Goal: Task Accomplishment & Management: Manage account settings

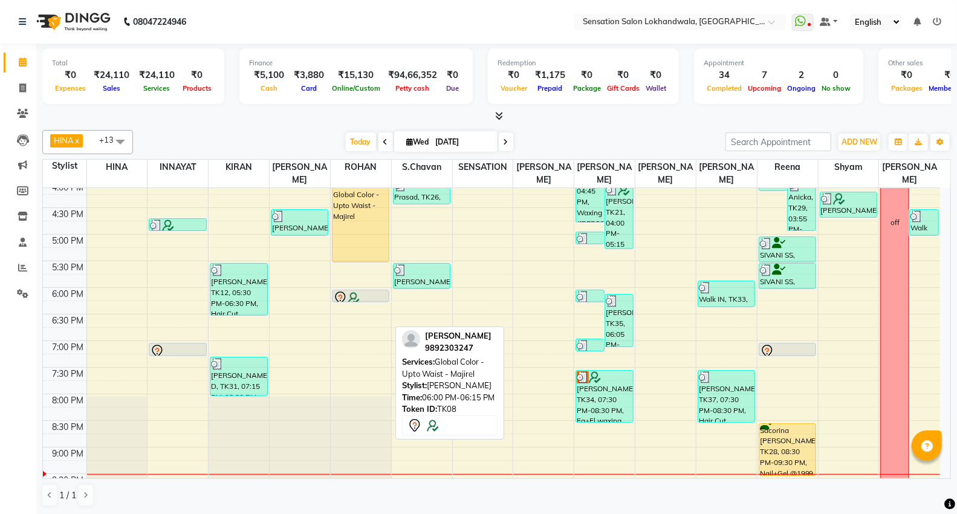
scroll to position [402, 0]
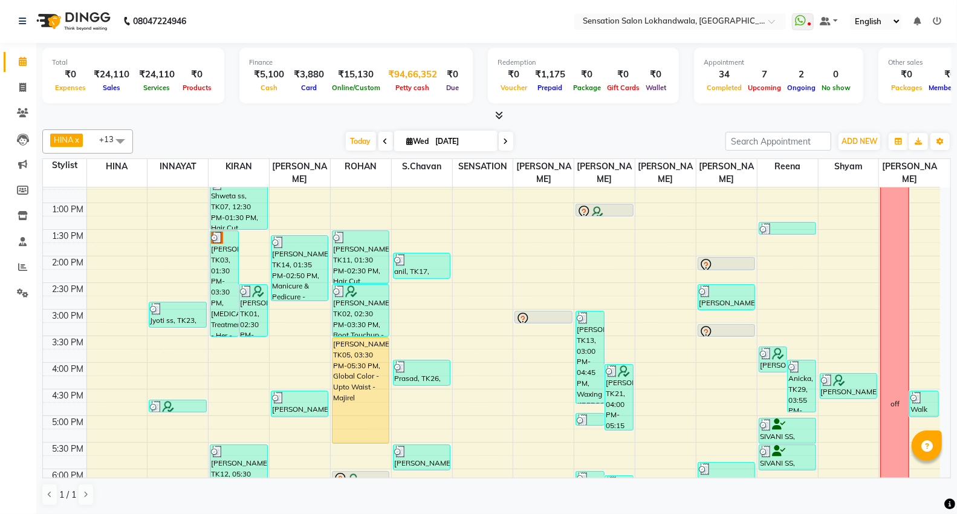
scroll to position [201, 0]
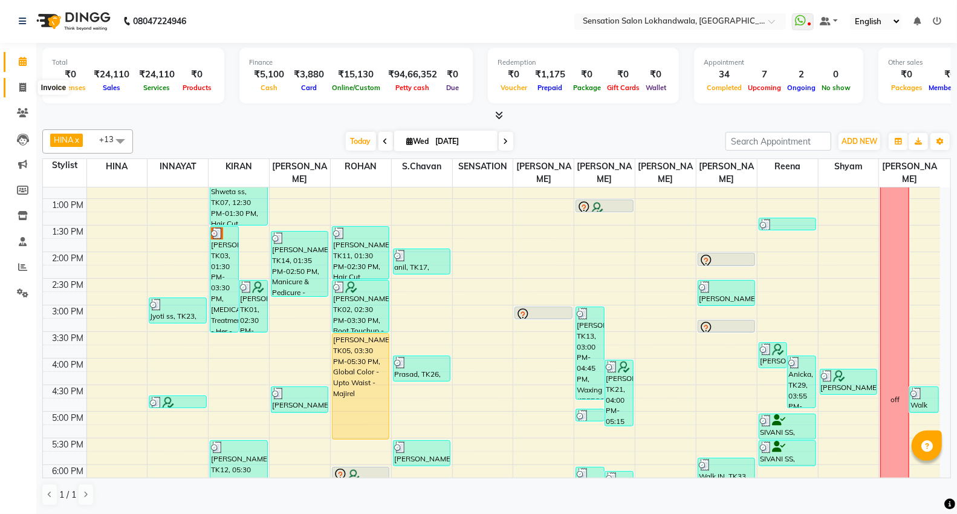
click at [25, 85] on icon at bounding box center [22, 87] width 7 height 9
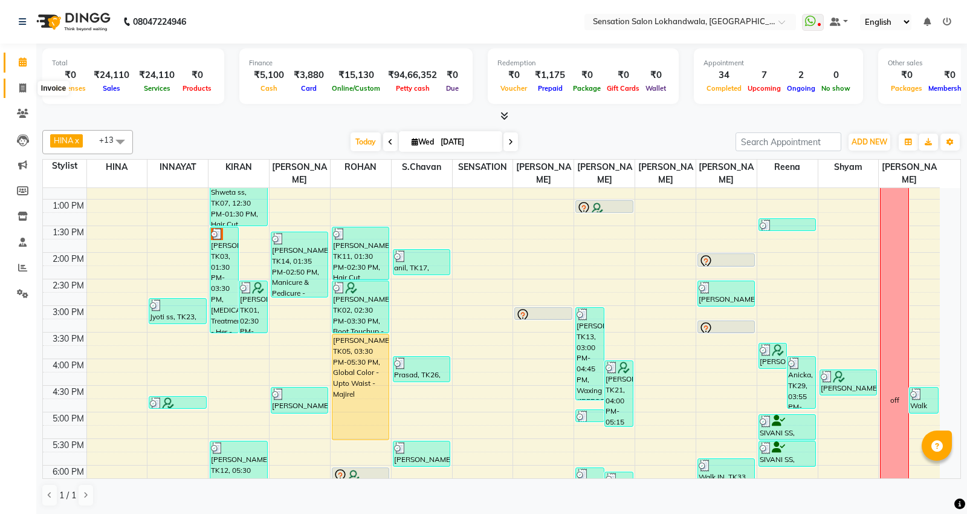
select select "1499"
select select "service"
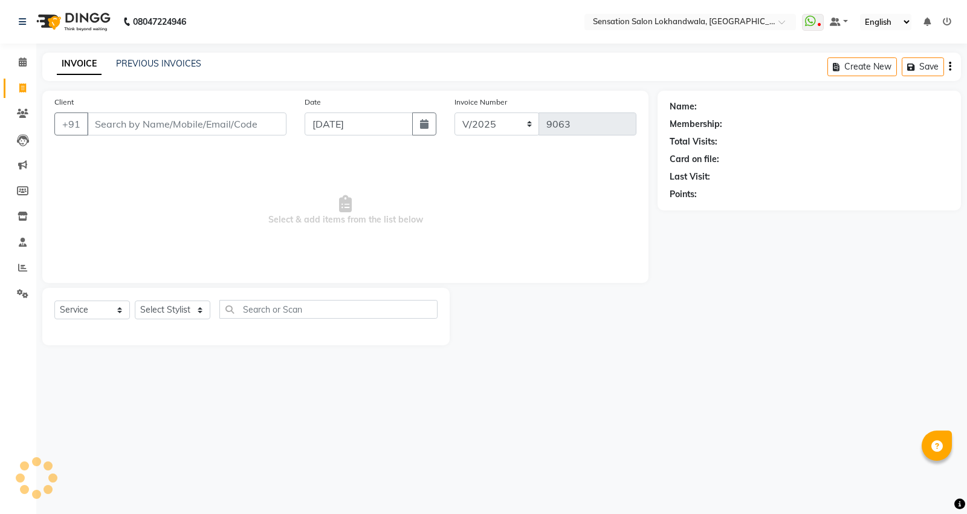
drag, startPoint x: 25, startPoint y: 85, endPoint x: 207, endPoint y: 137, distance: 189.8
click at [207, 137] on div "Client +91" at bounding box center [170, 120] width 250 height 50
click at [213, 127] on input "Client" at bounding box center [186, 123] width 199 height 23
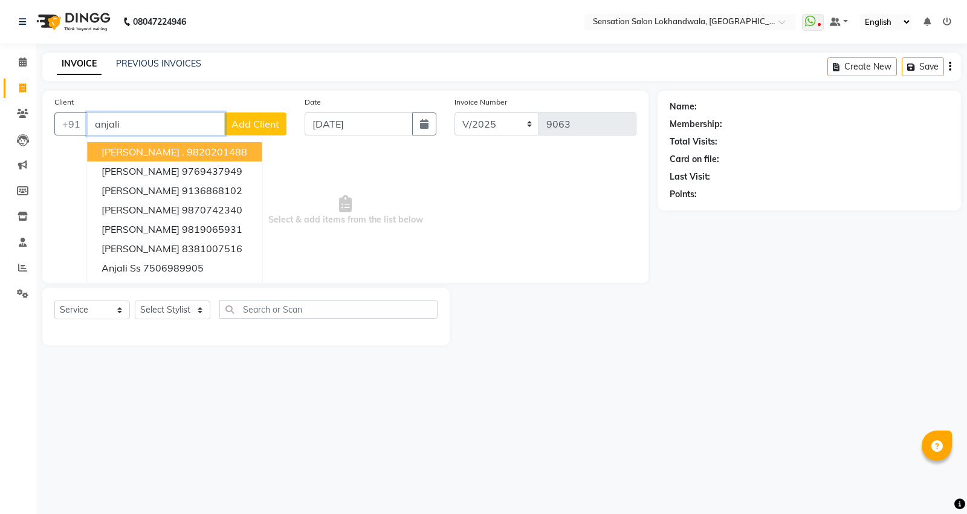
click at [207, 125] on input "anjali" at bounding box center [156, 123] width 138 height 23
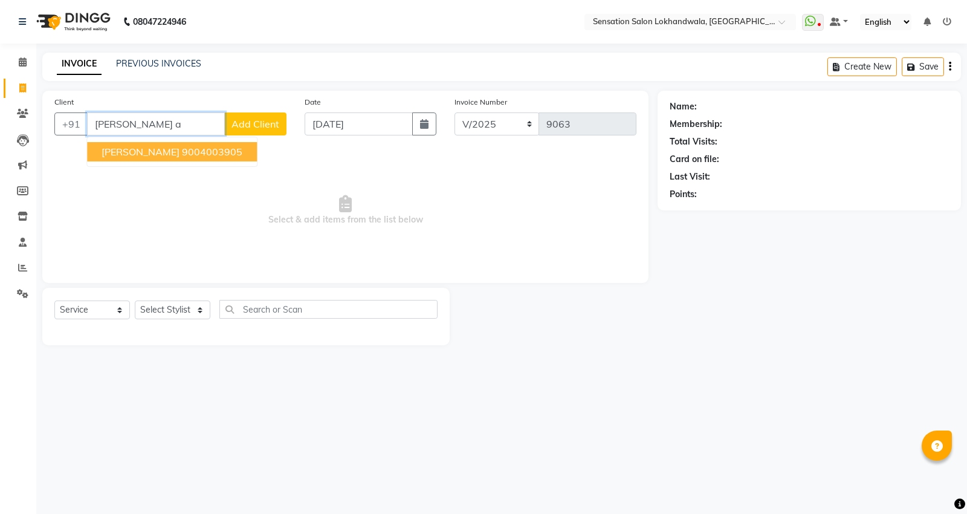
click at [196, 149] on ngb-highlight "9004003905" at bounding box center [212, 152] width 60 height 12
type input "9004003905"
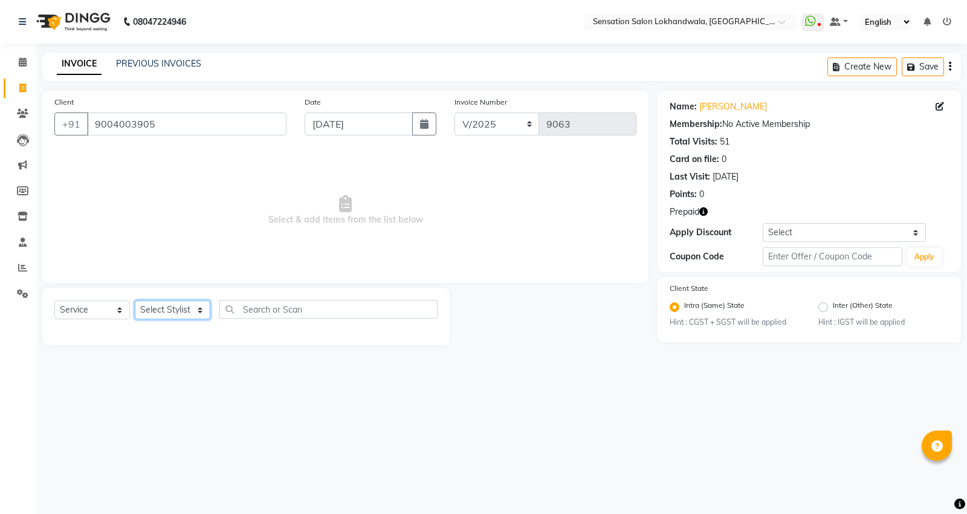
click at [172, 300] on select "Select Stylist Amita Amjad HINA INNAYAT KIRAN LAVESH Piyu Pramool Rai PRIYANKA …" at bounding box center [173, 309] width 76 height 19
click at [538, 259] on span "Select & add items from the list below" at bounding box center [345, 210] width 582 height 121
click at [168, 312] on select "Select Stylist Amita Amjad HINA INNAYAT KIRAN LAVESH Piyu Pramool Rai PRIYANKA …" at bounding box center [173, 309] width 76 height 19
click at [165, 312] on select "Select Stylist Amita Amjad HINA INNAYAT KIRAN LAVESH Piyu Pramool Rai PRIYANKA …" at bounding box center [173, 309] width 76 height 19
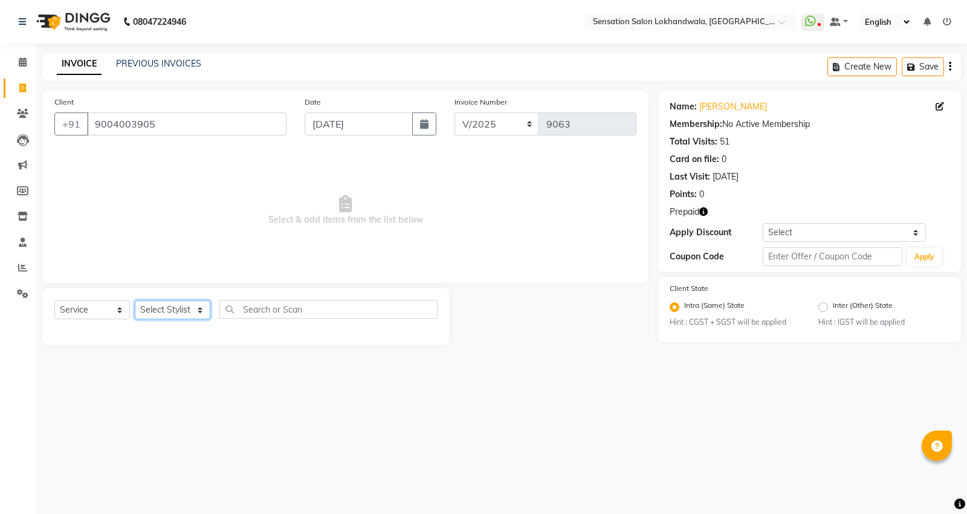
click at [164, 319] on select "Select Stylist Amita Amjad HINA INNAYAT KIRAN LAVESH Piyu Pramool Rai PRIYANKA …" at bounding box center [173, 309] width 76 height 19
select select "62084"
click at [135, 301] on select "Select Stylist Amita Amjad HINA INNAYAT KIRAN LAVESH Piyu Pramool Rai PRIYANKA …" at bounding box center [173, 309] width 76 height 19
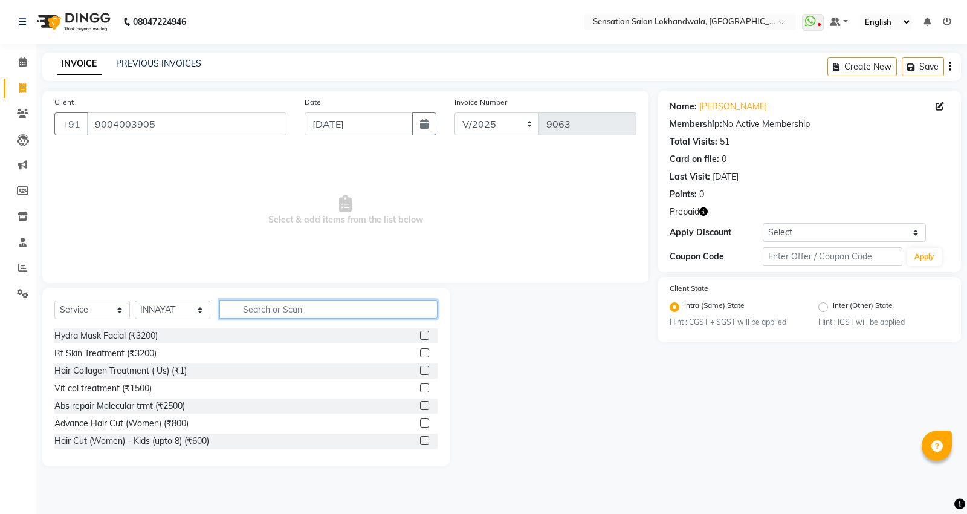
click at [282, 305] on input "text" at bounding box center [328, 309] width 218 height 19
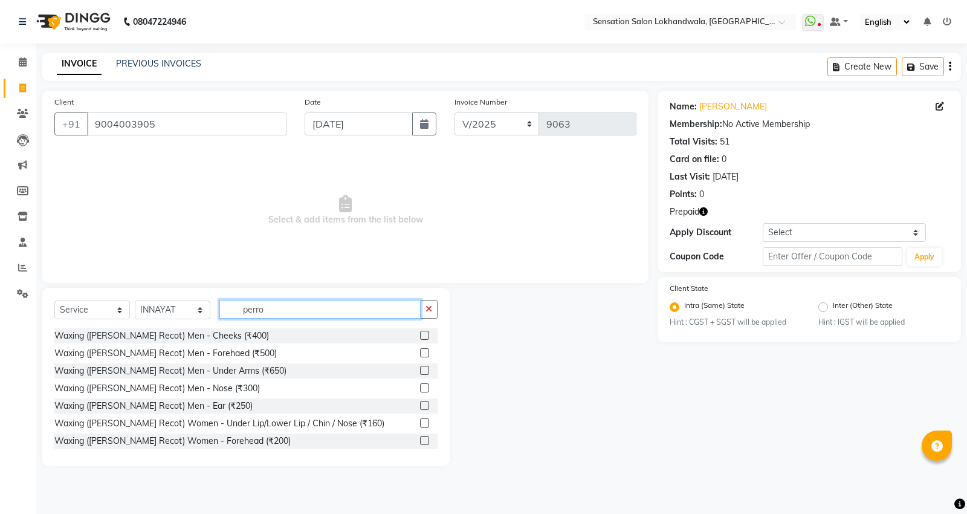
type input "perro"
click at [420, 417] on div at bounding box center [429, 423] width 18 height 15
click at [420, 420] on label at bounding box center [424, 422] width 9 height 9
click at [420, 420] on input "checkbox" at bounding box center [424, 423] width 8 height 8
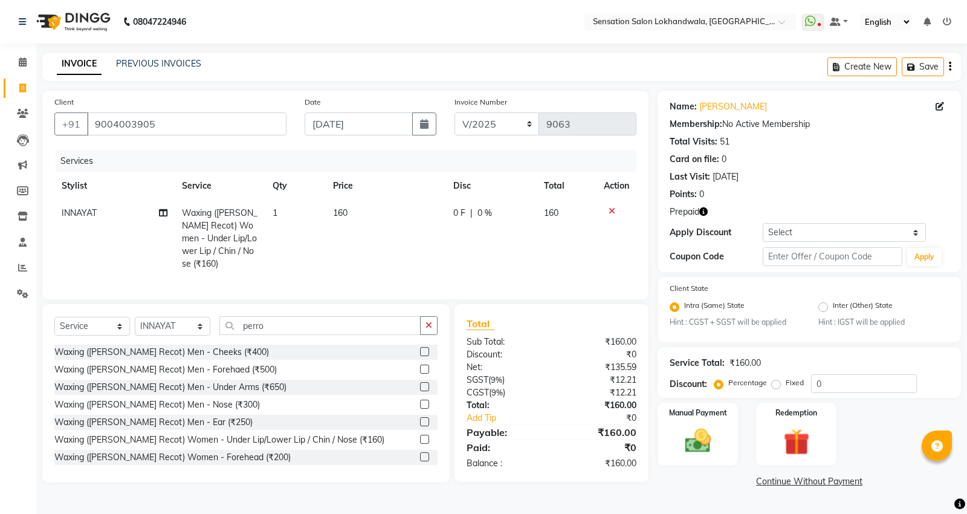
checkbox input "false"
click at [370, 202] on td "160" at bounding box center [386, 238] width 120 height 78
select select "62084"
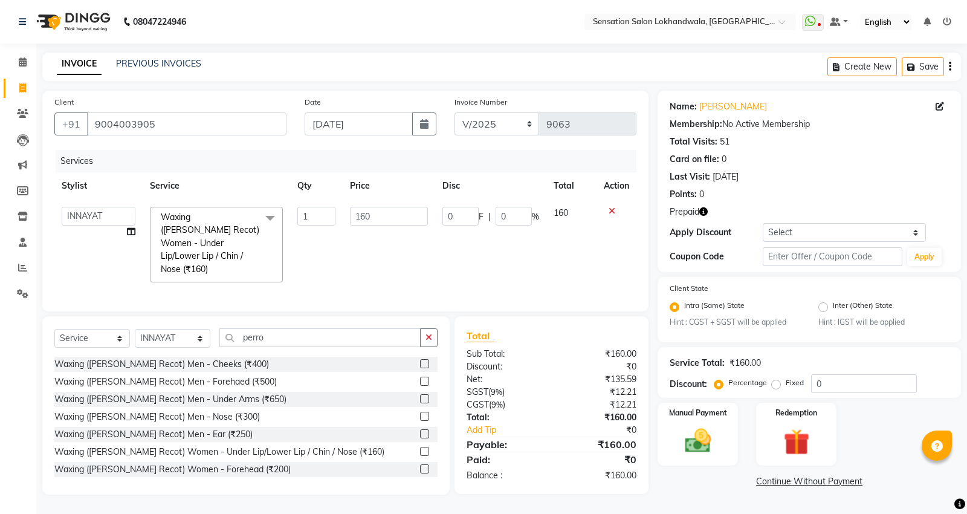
click at [370, 202] on td "160" at bounding box center [389, 244] width 92 height 90
click at [377, 222] on input "160" at bounding box center [389, 216] width 78 height 19
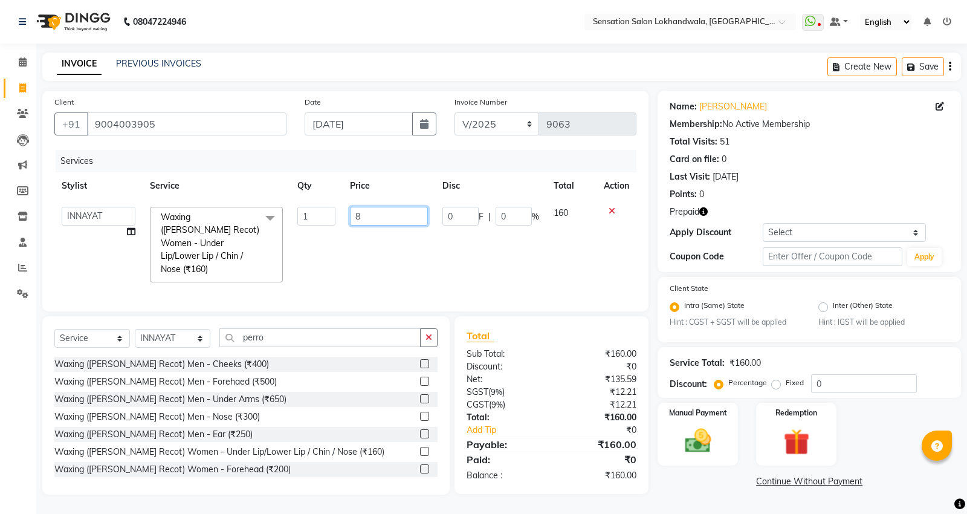
click at [377, 222] on input "8" at bounding box center [389, 216] width 78 height 19
type input "800"
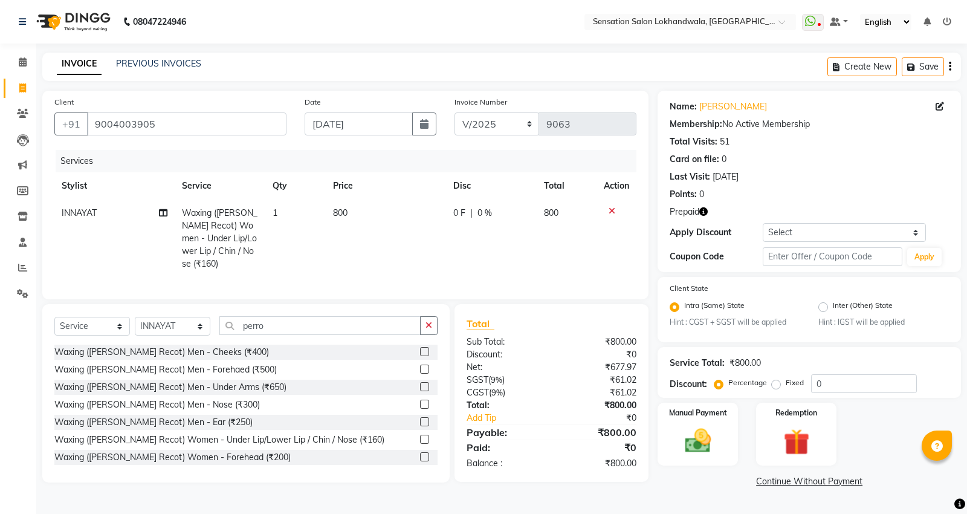
drag, startPoint x: 413, startPoint y: 266, endPoint x: 482, endPoint y: 225, distance: 80.2
click at [419, 264] on td "800" at bounding box center [386, 238] width 120 height 78
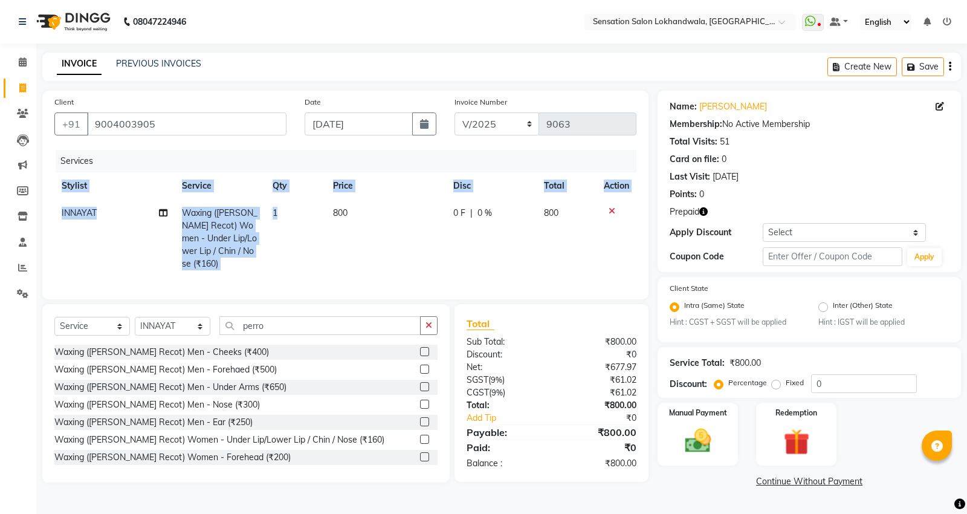
select select "62084"
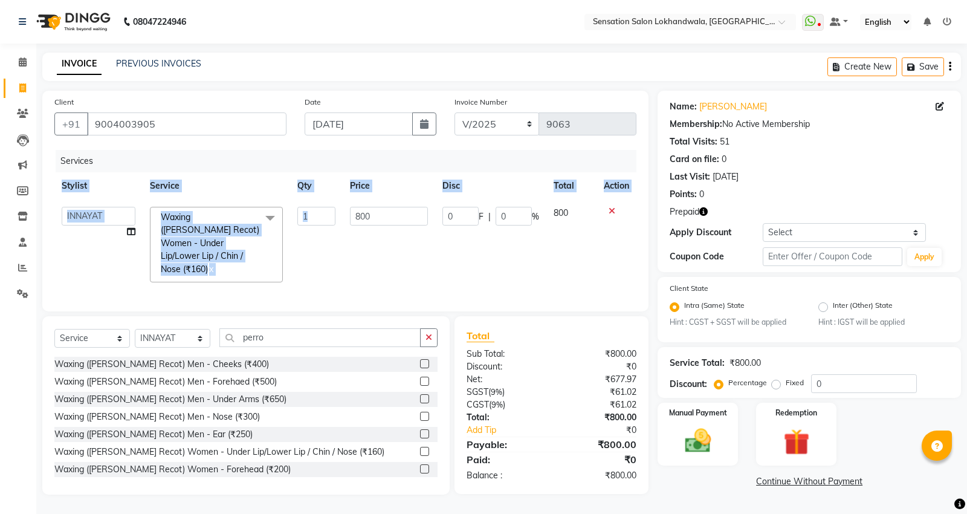
click at [528, 231] on td "0 F | 0 %" at bounding box center [490, 244] width 111 height 90
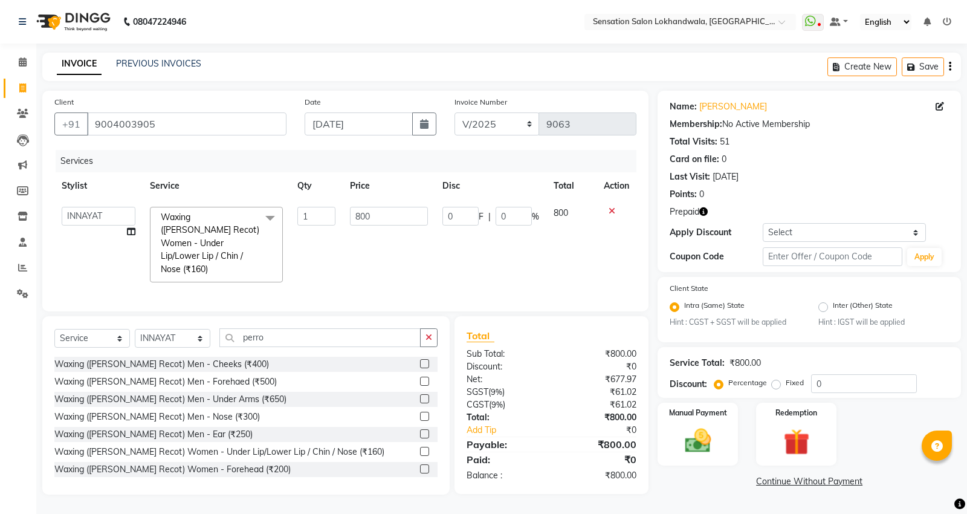
click at [506, 275] on td "0 F | 0 %" at bounding box center [490, 244] width 111 height 90
click at [731, 436] on div "Manual Payment" at bounding box center [697, 433] width 83 height 65
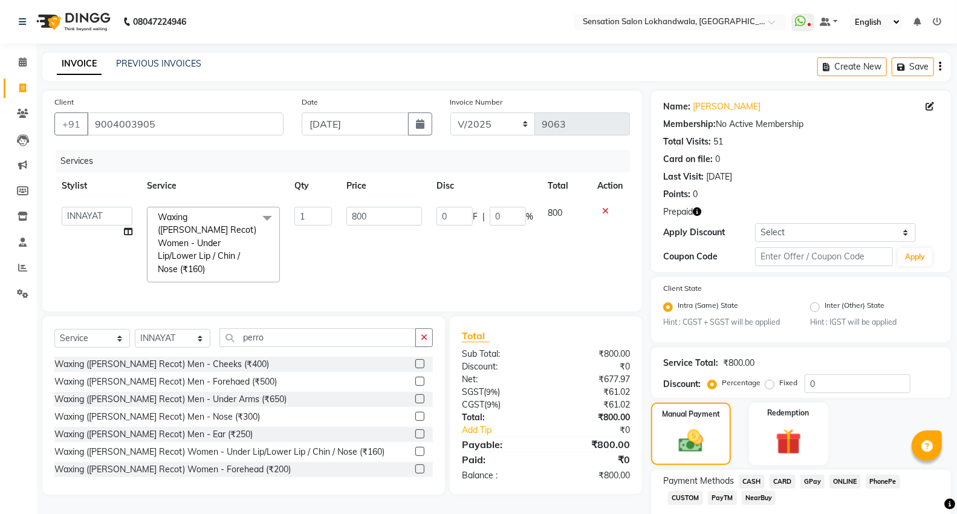
scroll to position [71, 0]
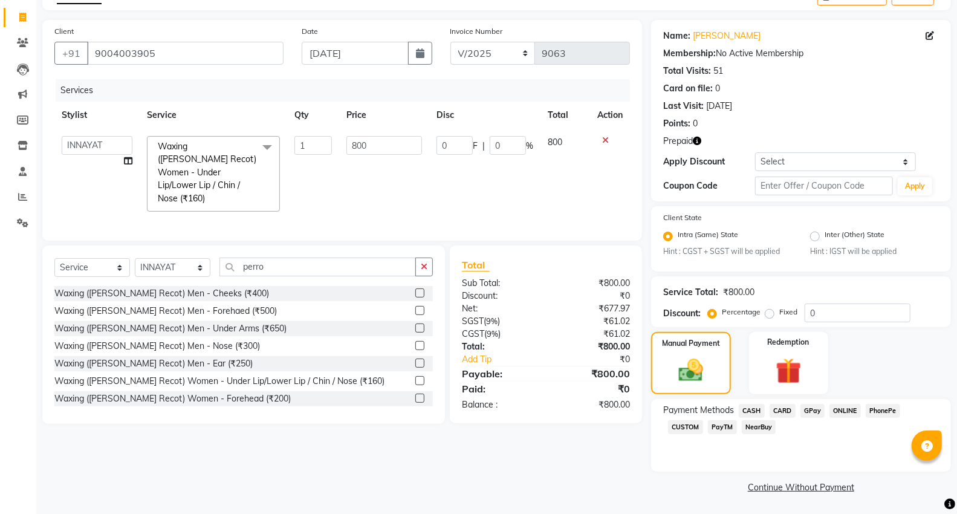
drag, startPoint x: 783, startPoint y: 411, endPoint x: 792, endPoint y: 430, distance: 21.1
click at [783, 410] on span "CARD" at bounding box center [782, 411] width 26 height 14
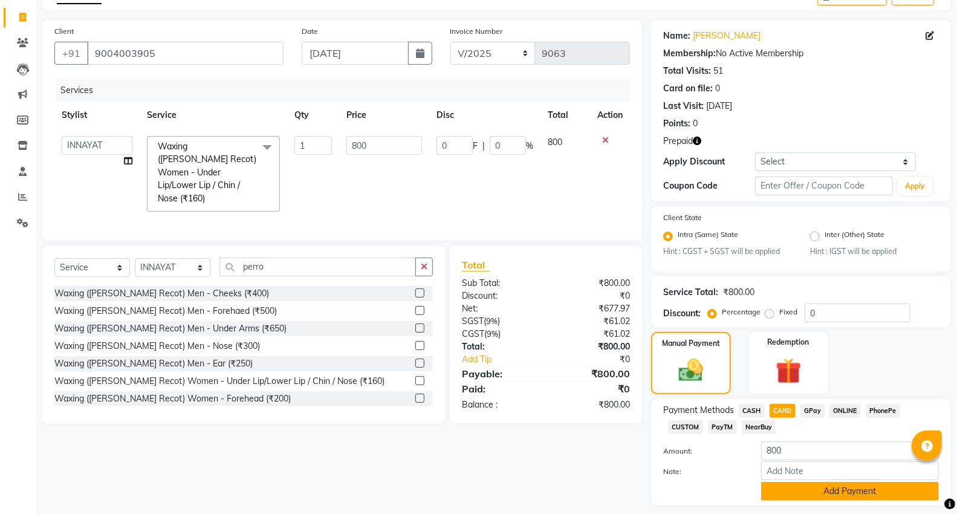
click at [807, 491] on button "Add Payment" at bounding box center [850, 491] width 178 height 19
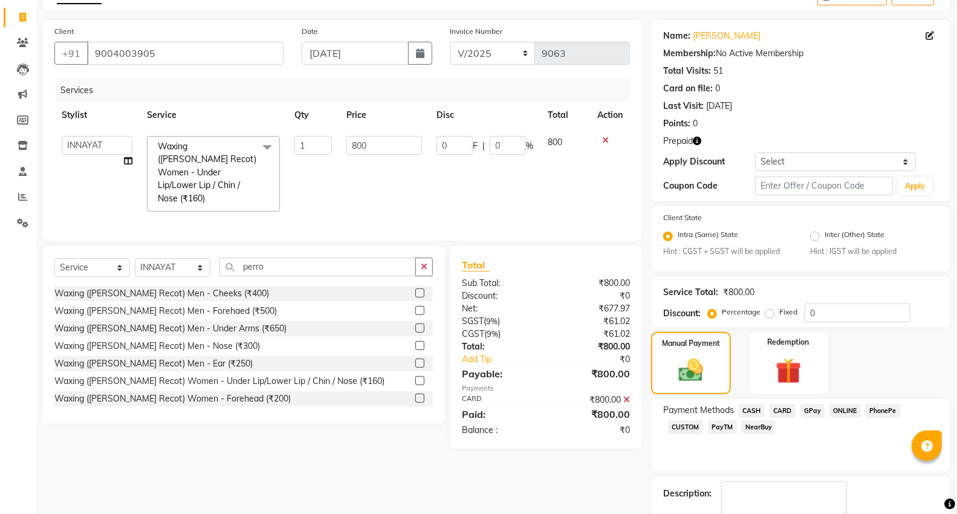
scroll to position [140, 0]
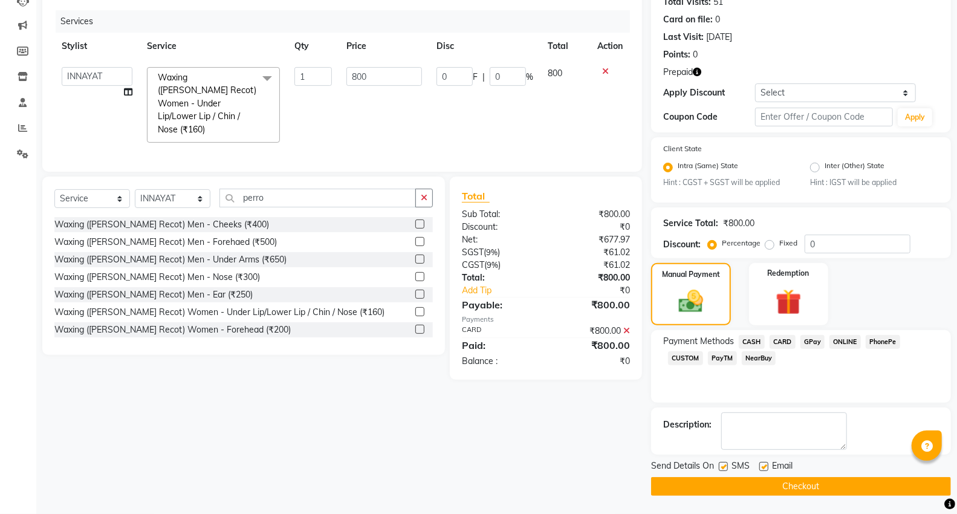
click at [854, 488] on button "Checkout" at bounding box center [801, 486] width 300 height 19
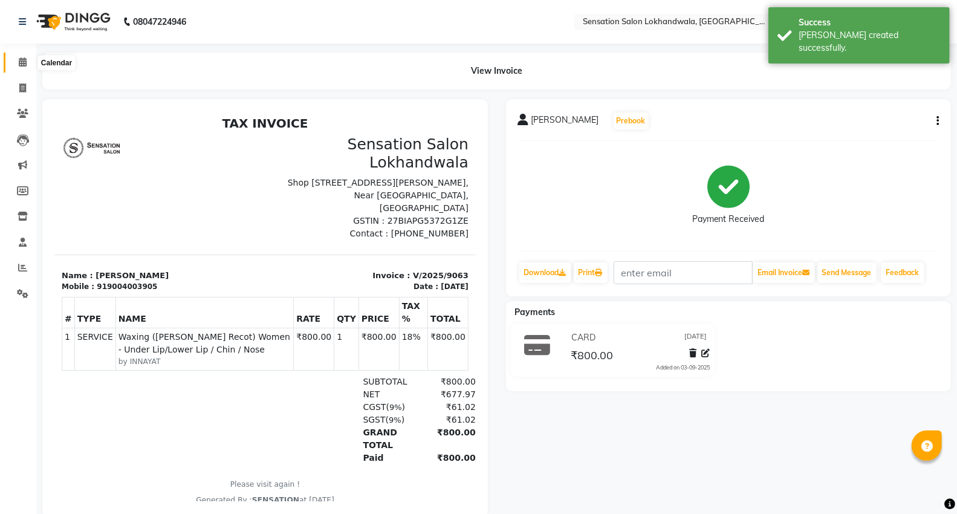
drag, startPoint x: 26, startPoint y: 65, endPoint x: 56, endPoint y: 0, distance: 71.7
click at [26, 65] on span at bounding box center [22, 63] width 21 height 14
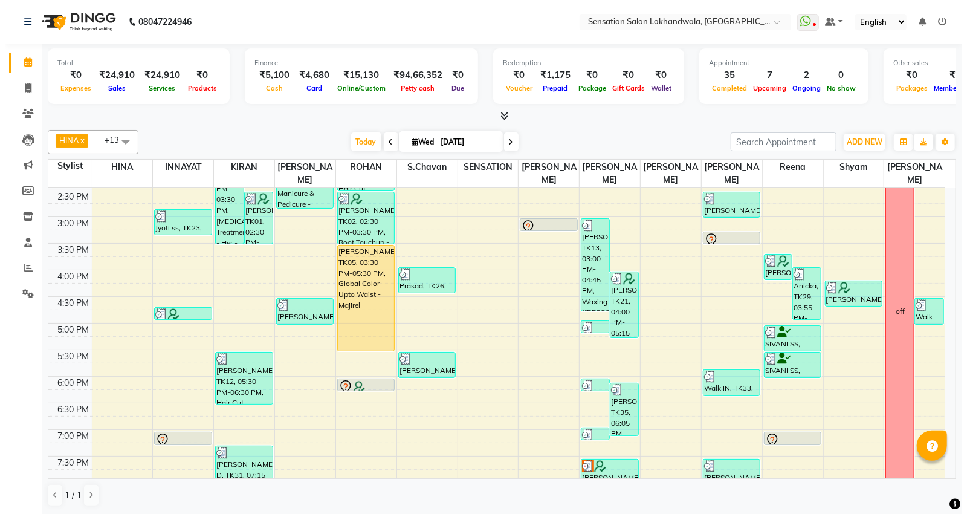
scroll to position [268, 0]
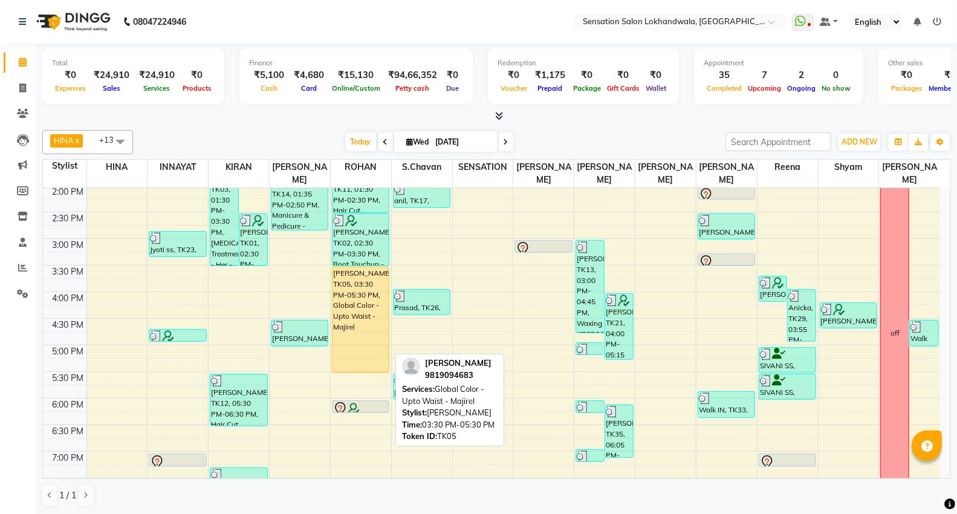
click at [373, 288] on div "SIMRAN Banwani, TK05, 03:30 PM-05:30 PM, Global Color - Upto Waist - Majirel" at bounding box center [360, 319] width 56 height 105
select select "1"
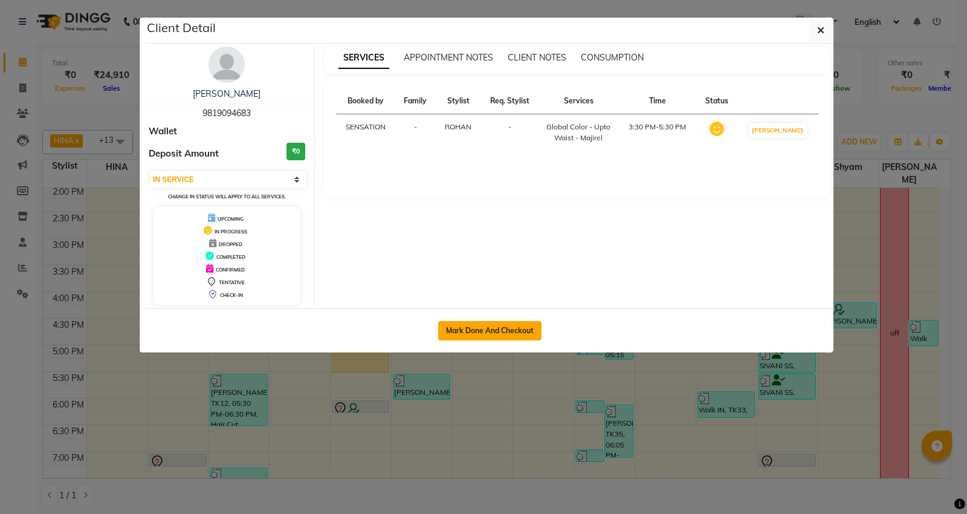
click at [477, 329] on button "Mark Done And Checkout" at bounding box center [489, 330] width 103 height 19
select select "service"
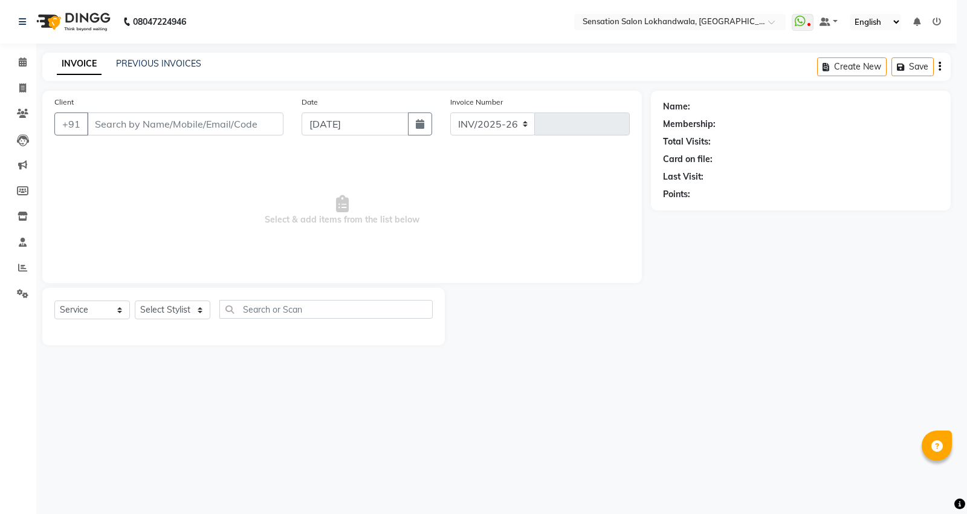
select select "1499"
type input "9064"
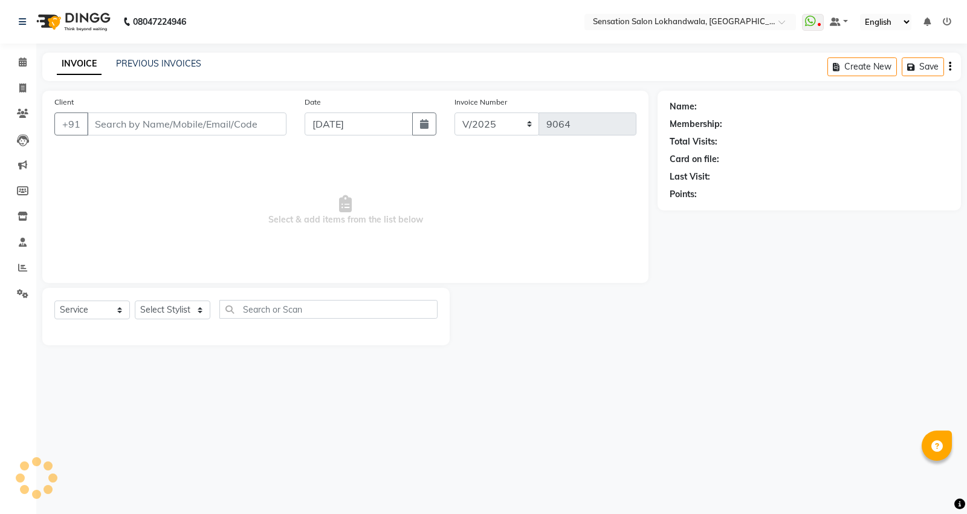
type input "9819094683"
select select "7691"
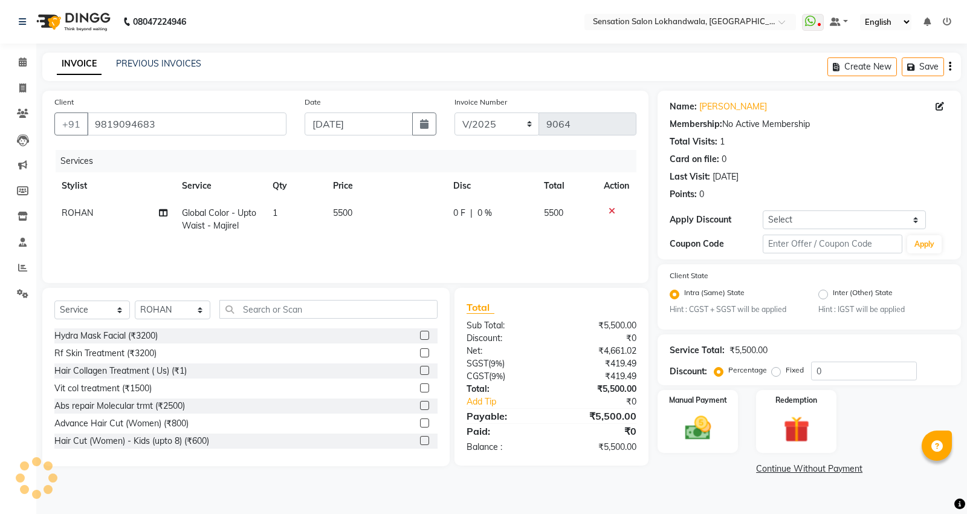
click at [357, 230] on td "5500" at bounding box center [386, 219] width 120 height 40
select select "7691"
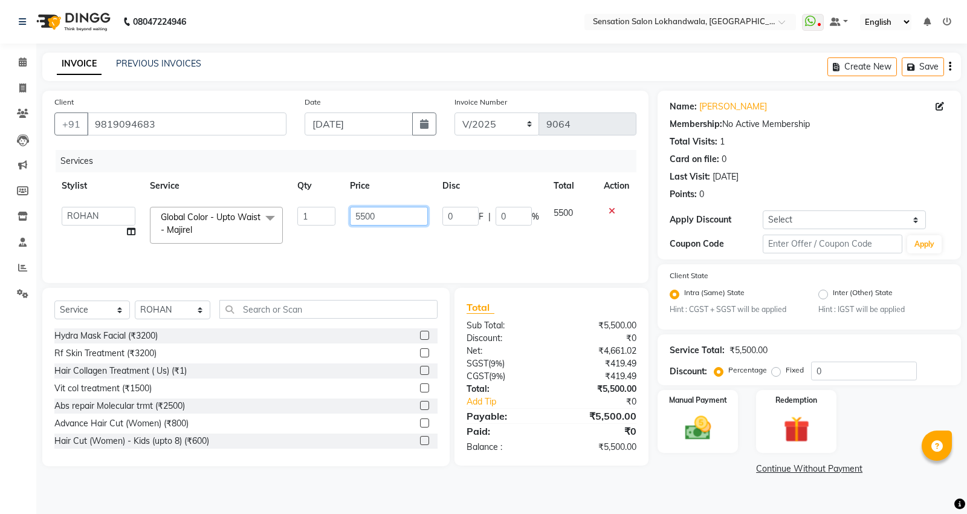
click at [369, 213] on input "5500" at bounding box center [389, 216] width 78 height 19
type input "4500"
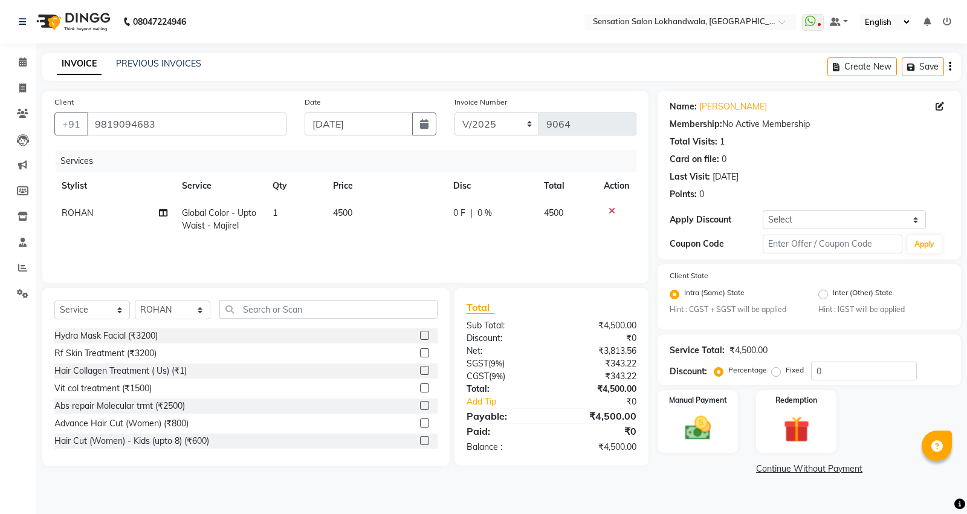
click at [375, 254] on div "Services Stylist Service Qty Price Disc Total Action ROHAN Global Color - Upto …" at bounding box center [345, 210] width 582 height 121
click at [303, 305] on input "text" at bounding box center [328, 309] width 218 height 19
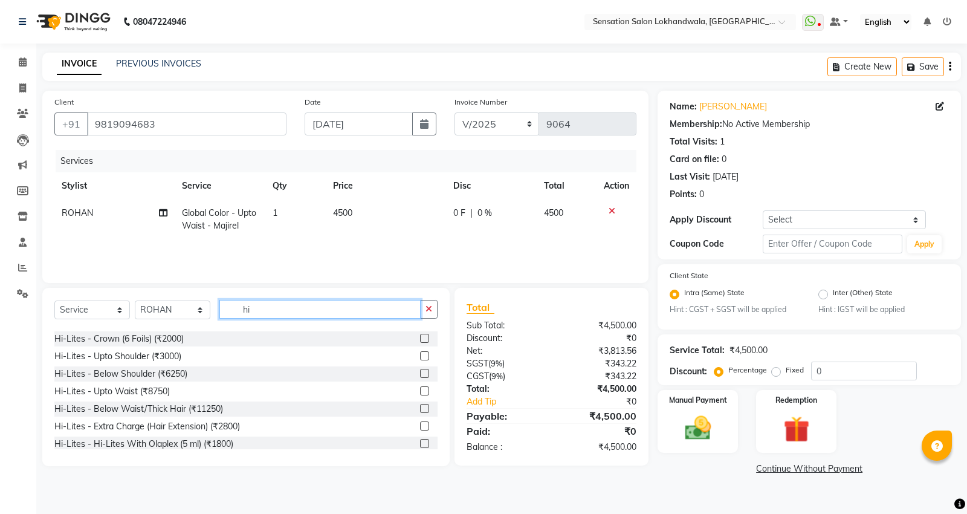
scroll to position [134, 0]
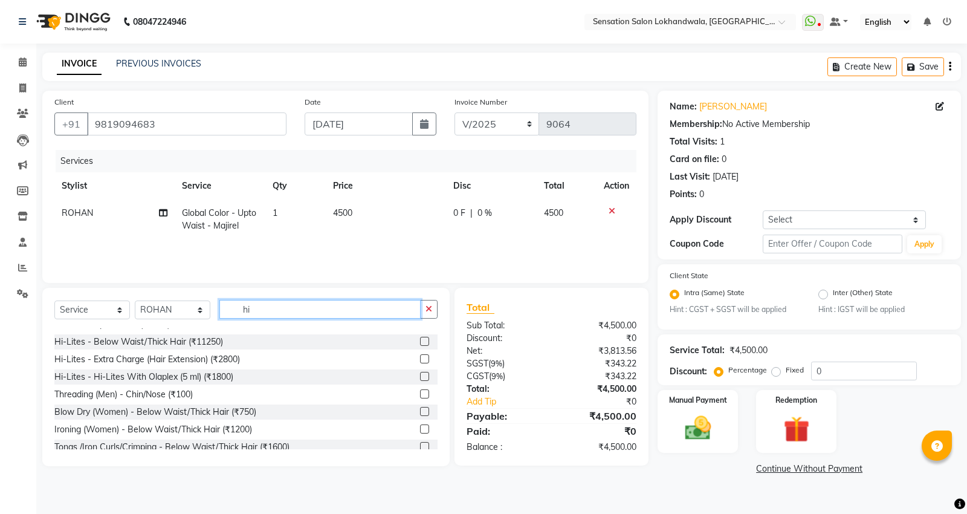
type input "hi"
click at [315, 311] on input "hi" at bounding box center [319, 309] width 201 height 19
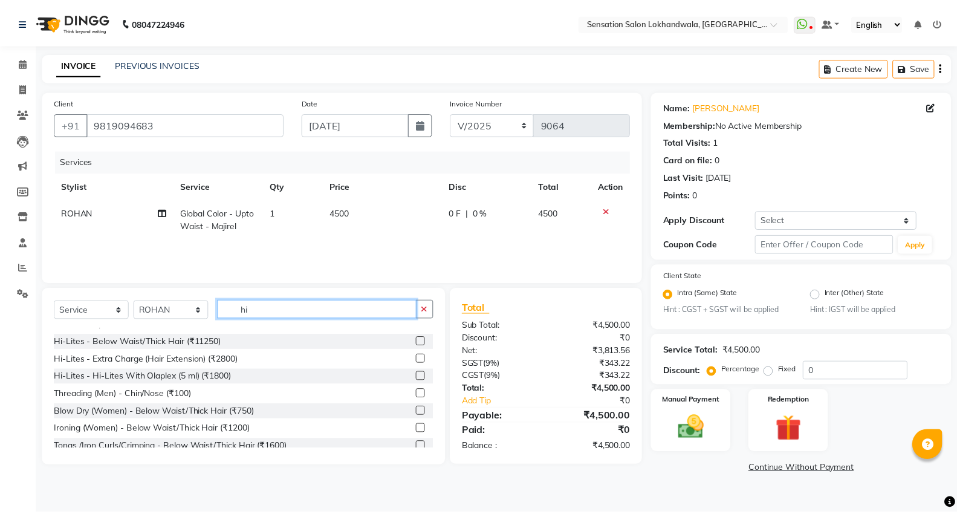
scroll to position [201, 0]
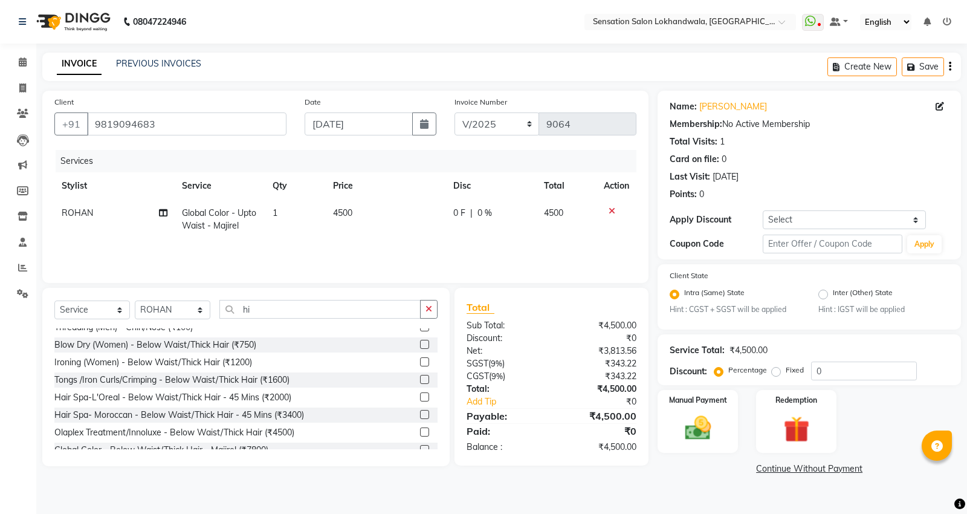
click at [420, 431] on label at bounding box center [424, 431] width 9 height 9
click at [420, 431] on input "checkbox" at bounding box center [424, 432] width 8 height 8
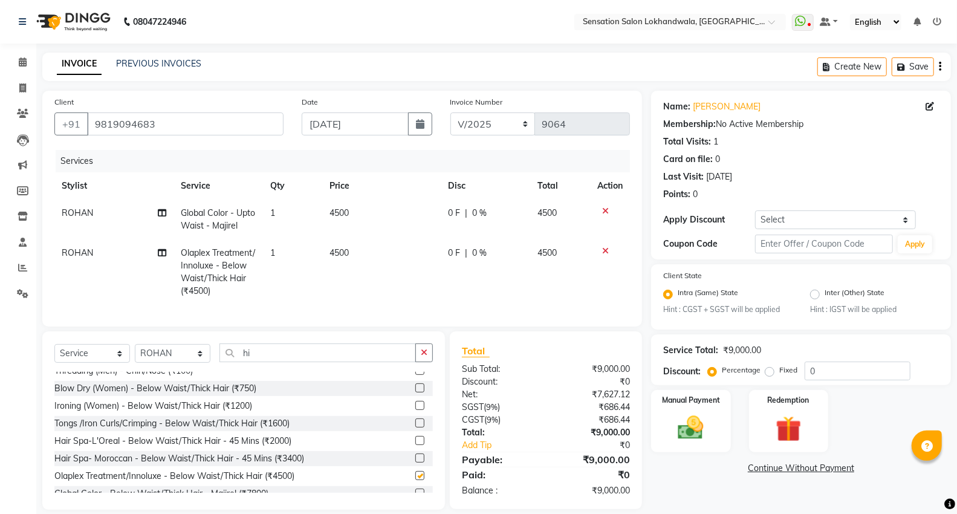
click at [370, 261] on td "4500" at bounding box center [381, 271] width 118 height 65
checkbox input "false"
select select "7691"
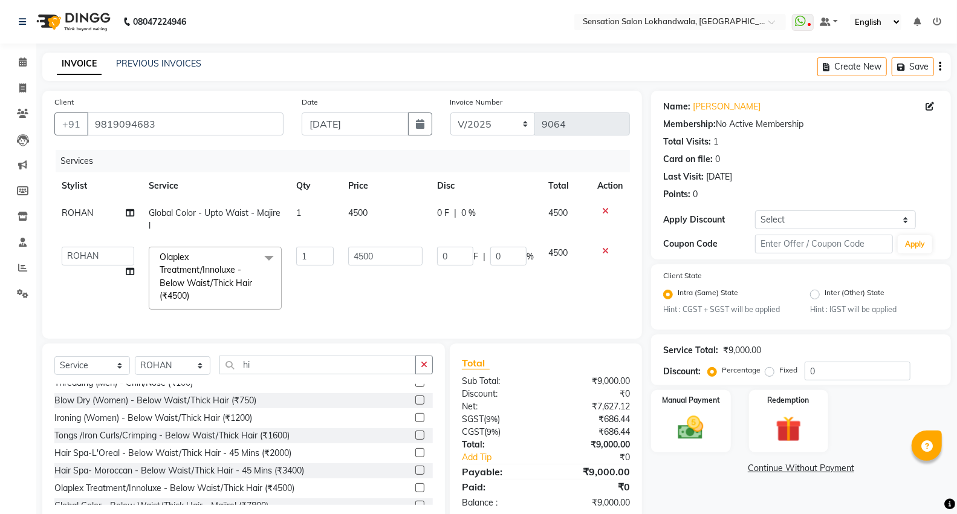
click at [373, 247] on input "4500" at bounding box center [385, 256] width 74 height 19
type input "6250"
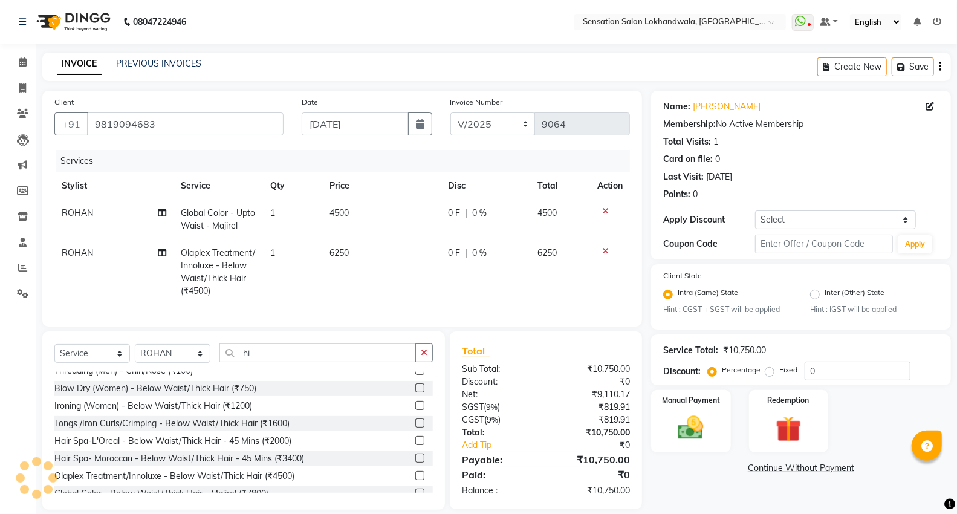
click at [387, 295] on td "6250" at bounding box center [381, 271] width 118 height 65
select select "7691"
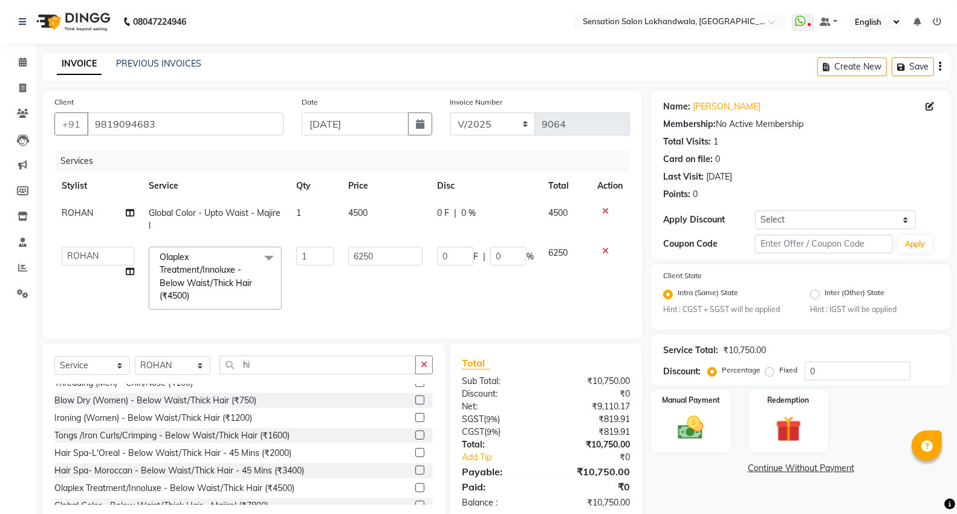
click at [218, 288] on span "Olaplex Treatment/Innoluxe - Below Waist/Thick Hair (₹4500) x" at bounding box center [210, 277] width 106 height 52
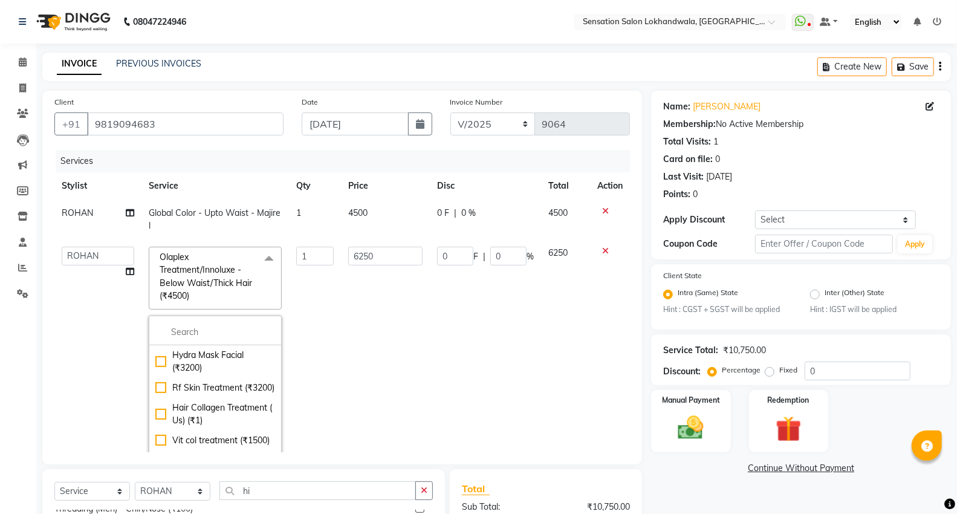
click at [237, 269] on span "Olaplex Treatment/Innoluxe - Below Waist/Thick Hair (₹4500) x" at bounding box center [210, 277] width 106 height 52
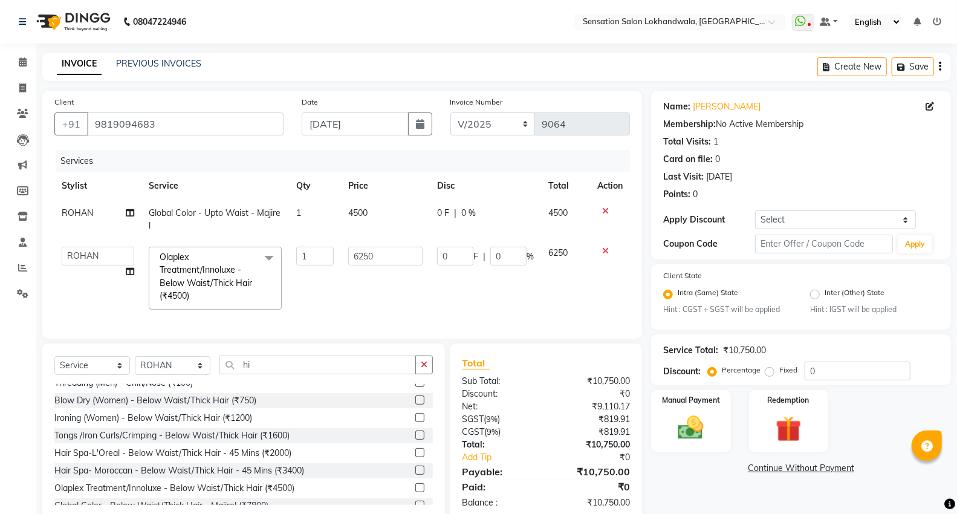
click at [230, 263] on span "Olaplex Treatment/Innoluxe - Below Waist/Thick Hair (₹4500) x" at bounding box center [210, 277] width 106 height 52
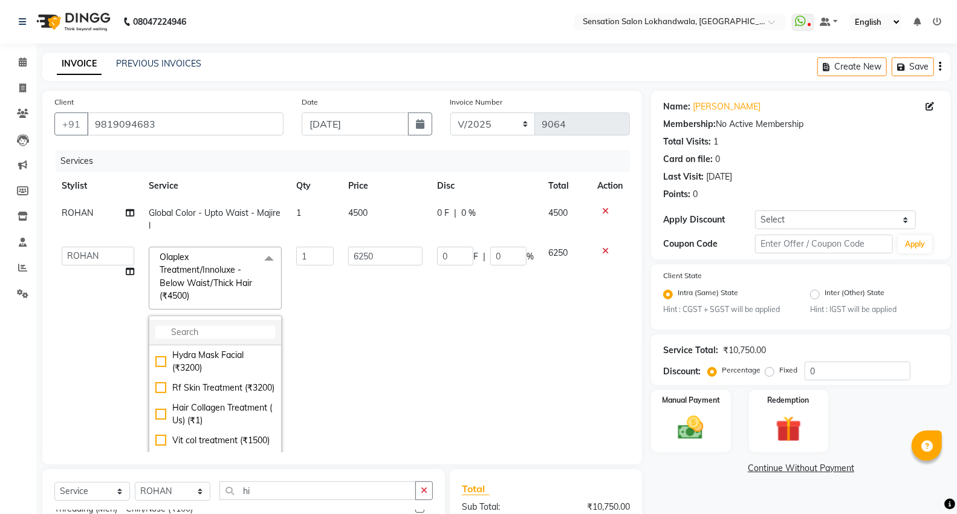
click at [218, 335] on input "multiselect-search" at bounding box center [215, 332] width 120 height 13
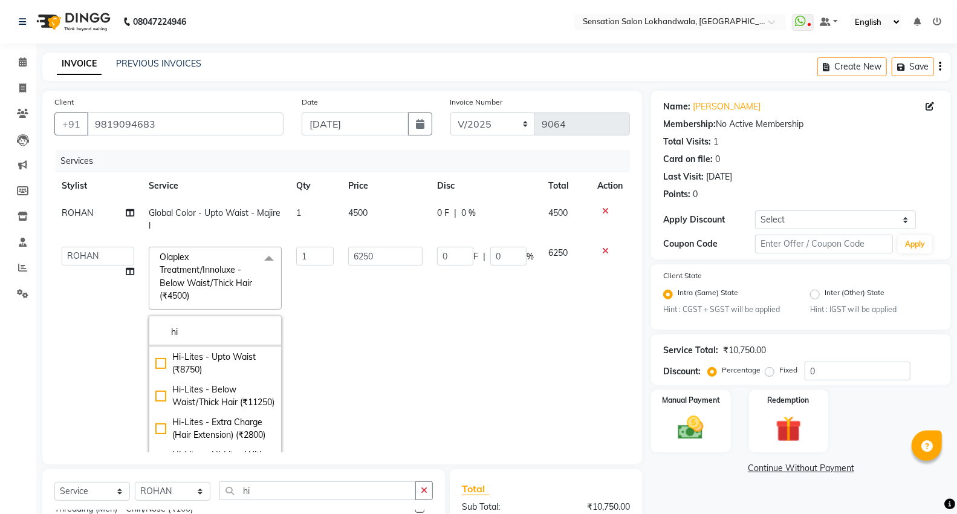
type input "hi"
click at [234, 343] on div "Hi-Lites - Below Shoulder (₹6250)" at bounding box center [215, 330] width 120 height 25
checkbox input "true"
checkbox input "false"
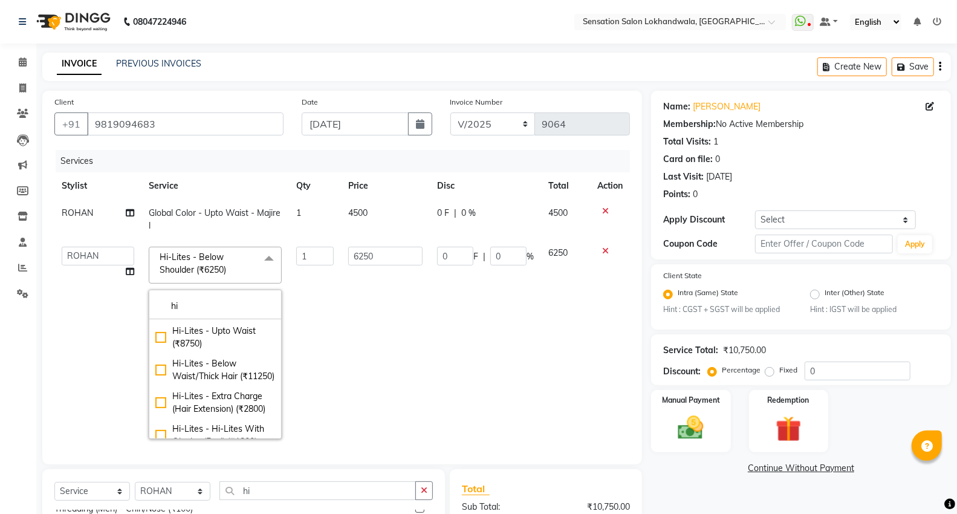
click at [371, 309] on td "6250" at bounding box center [385, 342] width 89 height 207
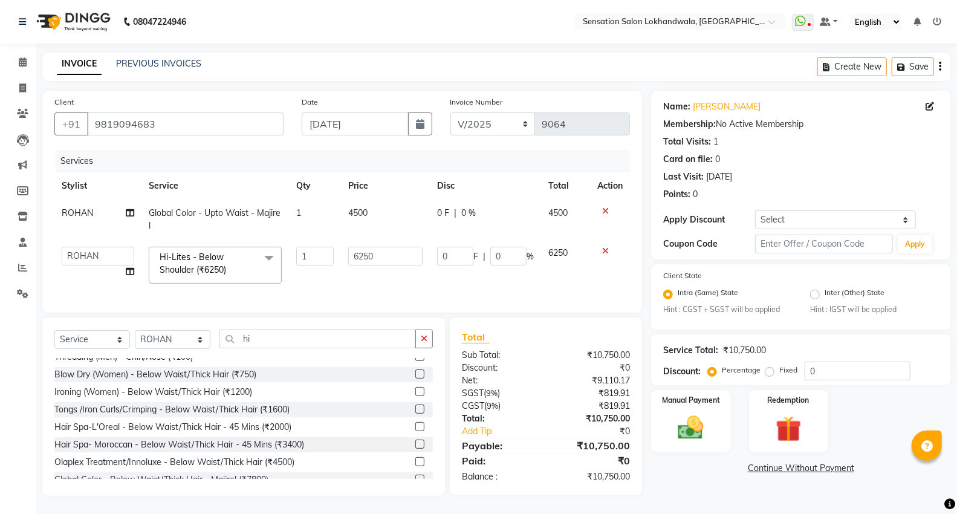
scroll to position [10, 0]
click at [430, 207] on td "0 F | 0 %" at bounding box center [485, 219] width 111 height 40
select select "7691"
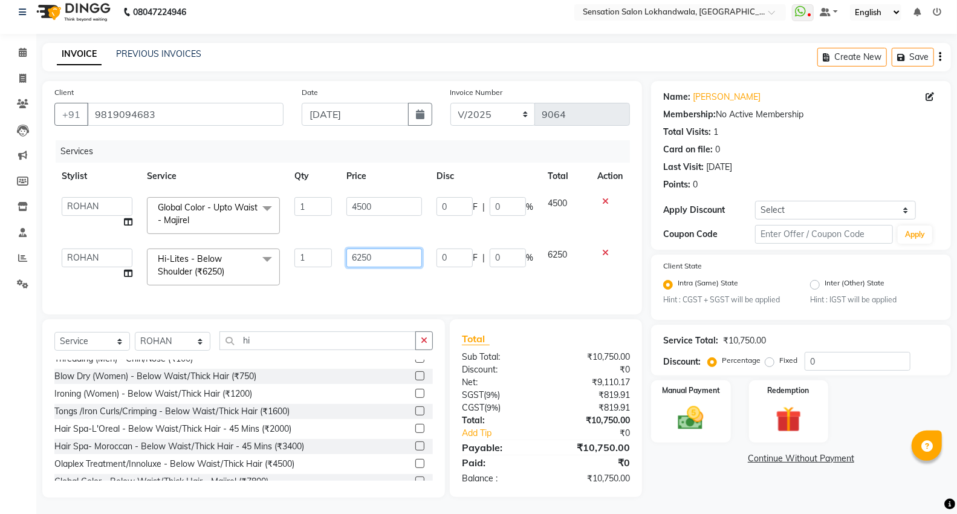
click at [398, 260] on input "6250" at bounding box center [384, 257] width 76 height 19
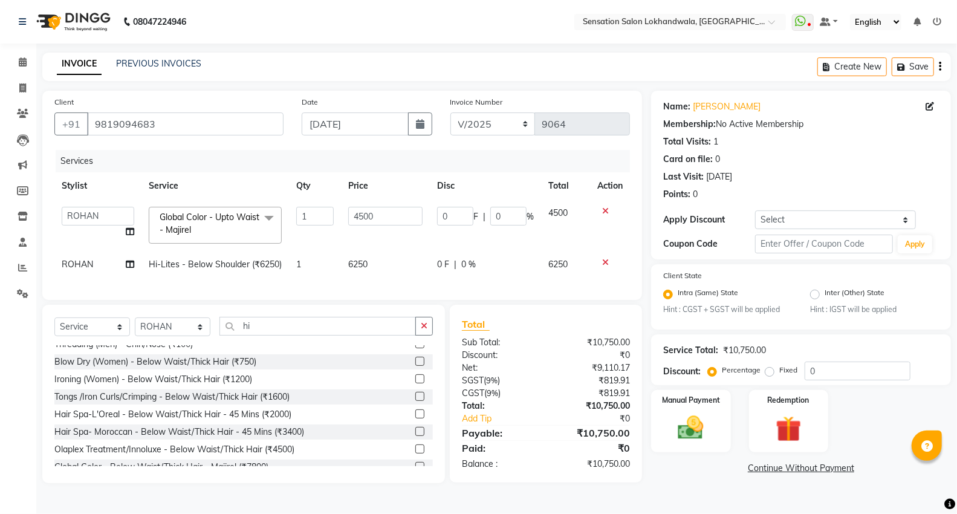
scroll to position [0, 0]
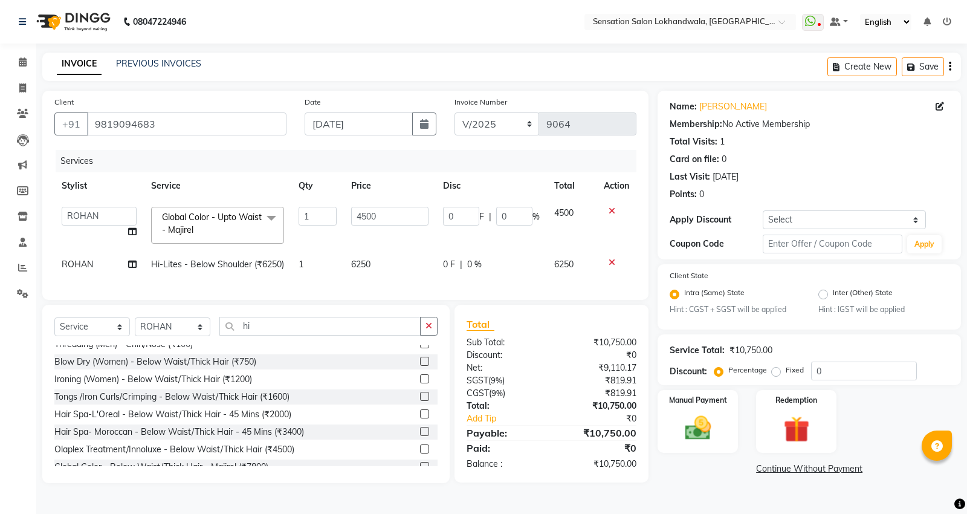
click at [383, 227] on td "4500" at bounding box center [390, 224] width 92 height 51
click at [685, 442] on img at bounding box center [698, 428] width 44 height 31
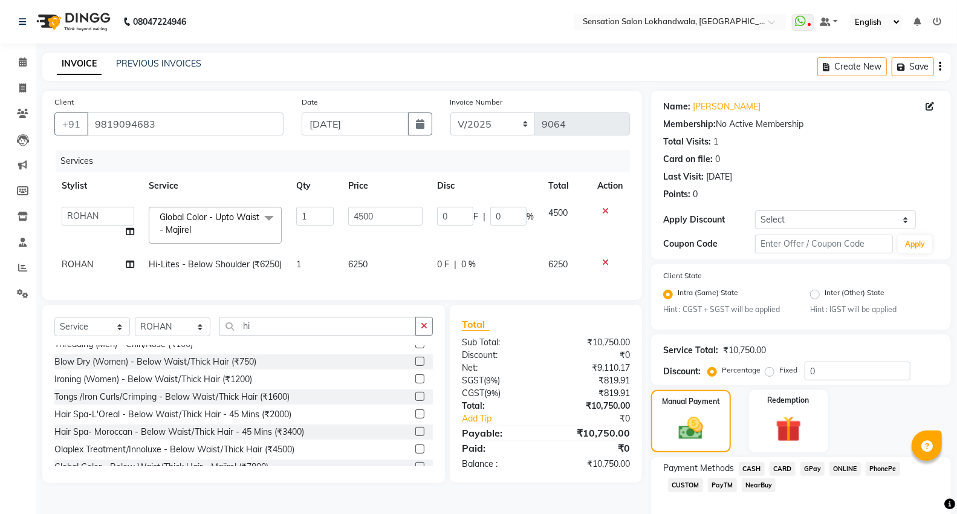
scroll to position [58, 0]
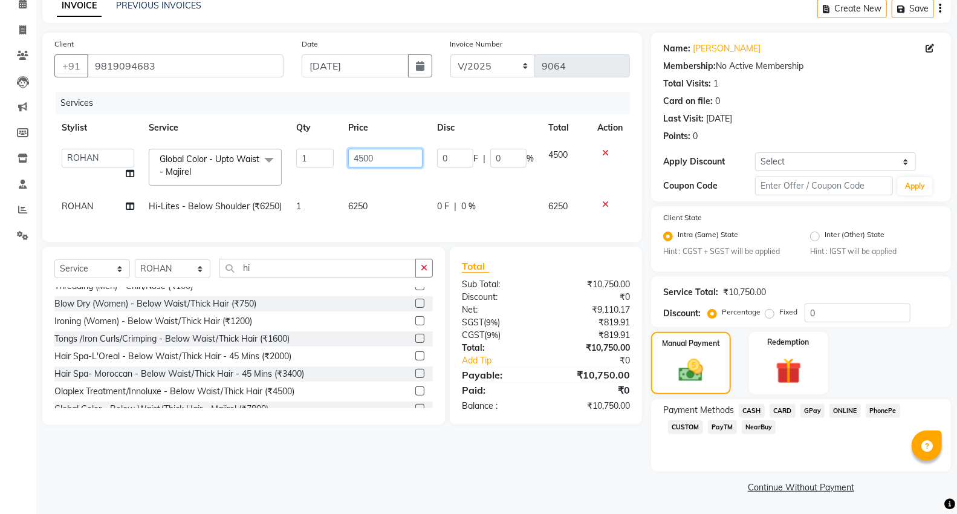
click at [387, 155] on input "4500" at bounding box center [385, 158] width 74 height 19
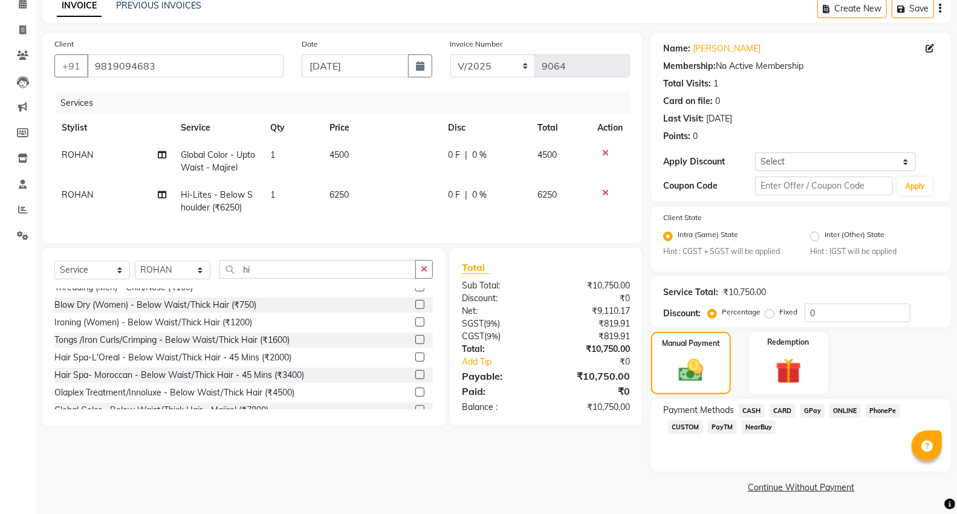
click at [383, 199] on td "6250" at bounding box center [381, 201] width 118 height 40
select select "7691"
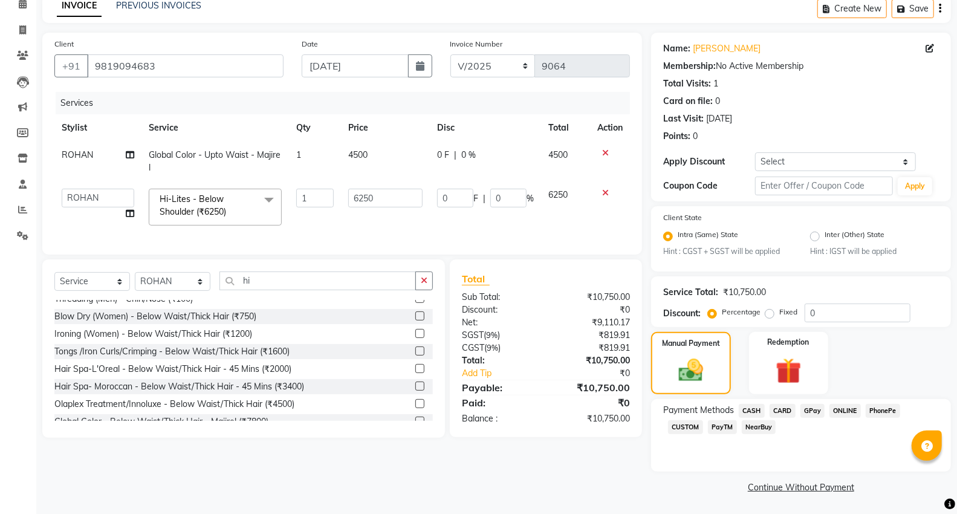
click at [383, 199] on input "6250" at bounding box center [385, 198] width 74 height 19
type input "6500"
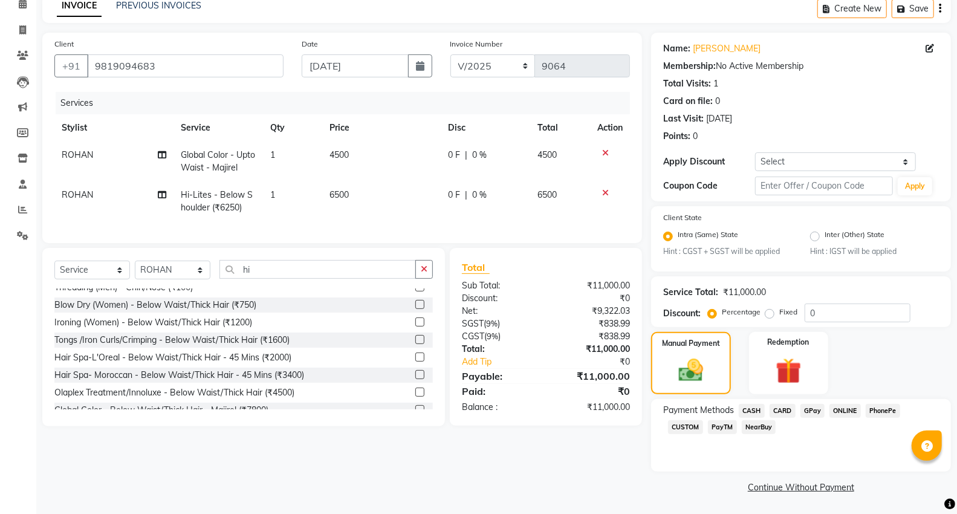
click at [354, 216] on td "6500" at bounding box center [381, 201] width 118 height 40
select select "7691"
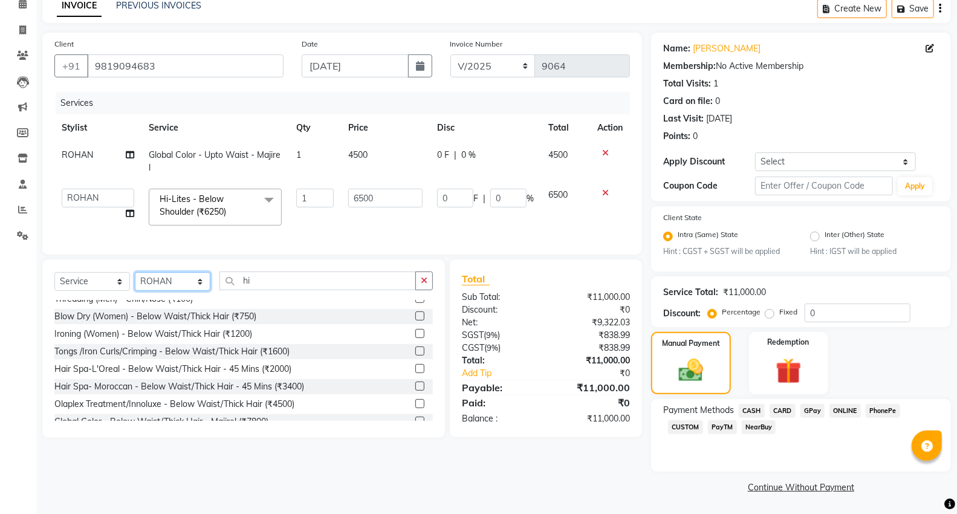
drag, startPoint x: 176, startPoint y: 288, endPoint x: 177, endPoint y: 282, distance: 6.1
click at [176, 288] on select "Select Stylist Amita Amjad HINA INNAYAT KIRAN LAVESH Piyu Pramool Rai PRIYANKA …" at bounding box center [173, 281] width 76 height 19
select select "62084"
click at [135, 282] on select "Select Stylist Amita Amjad HINA INNAYAT KIRAN LAVESH Piyu Pramool Rai PRIYANKA …" at bounding box center [173, 281] width 76 height 19
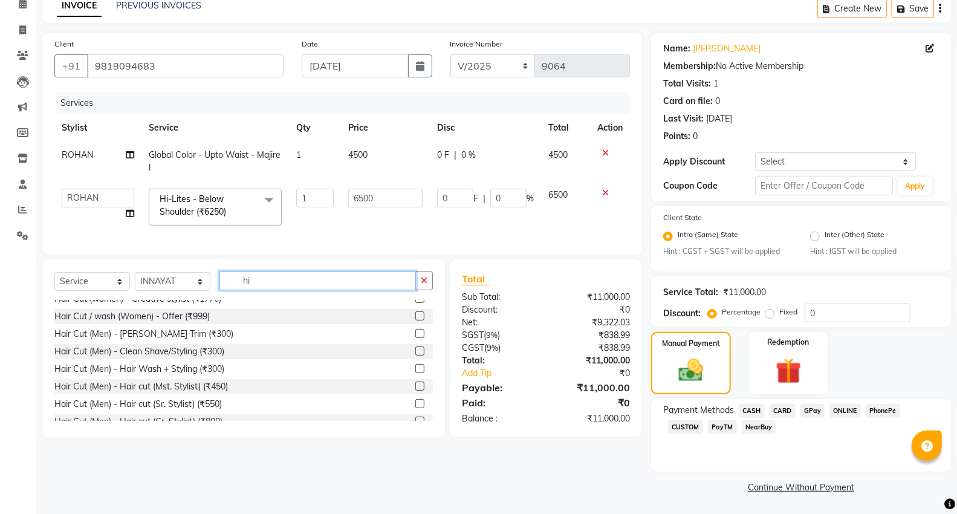
click at [311, 287] on input "hi" at bounding box center [317, 280] width 196 height 19
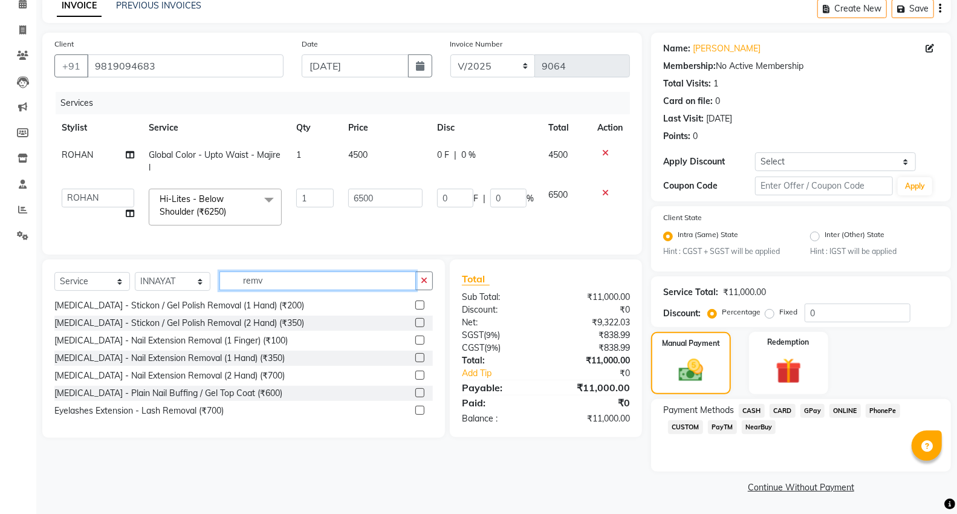
scroll to position [0, 0]
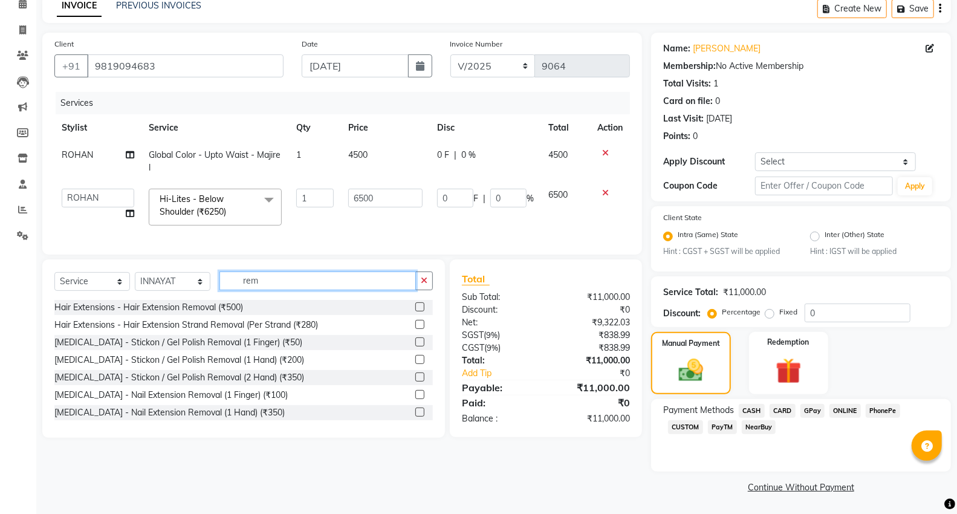
type input "rem"
drag, startPoint x: 412, startPoint y: 388, endPoint x: 396, endPoint y: 355, distance: 36.0
click at [415, 381] on label at bounding box center [419, 376] width 9 height 9
click at [415, 381] on input "checkbox" at bounding box center [419, 377] width 8 height 8
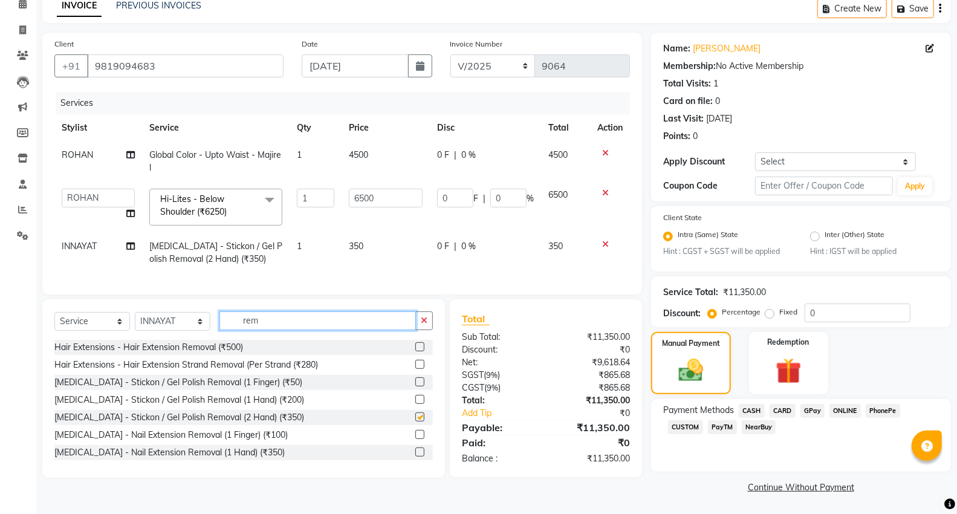
click at [358, 327] on input "rem" at bounding box center [317, 320] width 196 height 19
checkbox input "false"
click at [358, 327] on input "rem" at bounding box center [317, 320] width 196 height 19
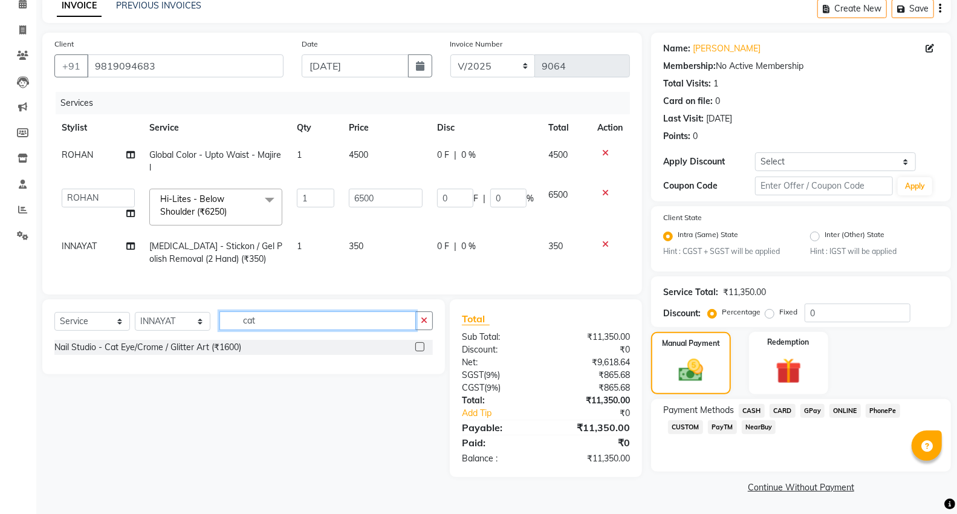
type input "cat"
click at [417, 351] on label at bounding box center [419, 346] width 9 height 9
click at [417, 351] on input "checkbox" at bounding box center [419, 347] width 8 height 8
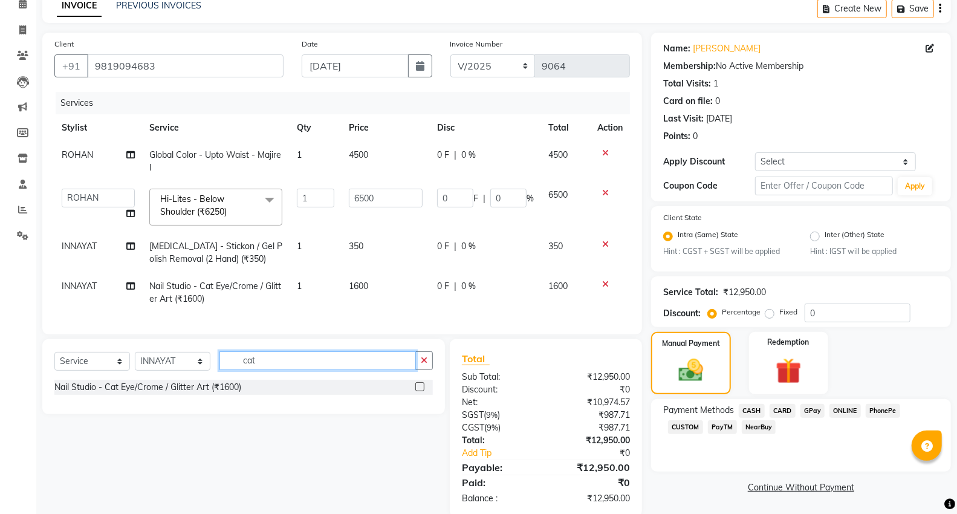
checkbox input "false"
click at [320, 366] on input "cat" at bounding box center [317, 360] width 196 height 19
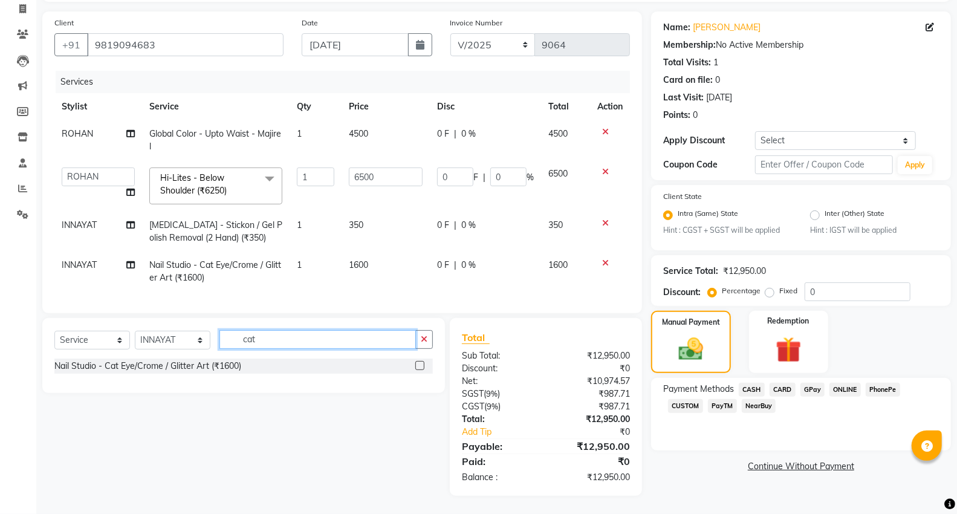
scroll to position [89, 0]
click at [803, 335] on img at bounding box center [788, 350] width 43 height 33
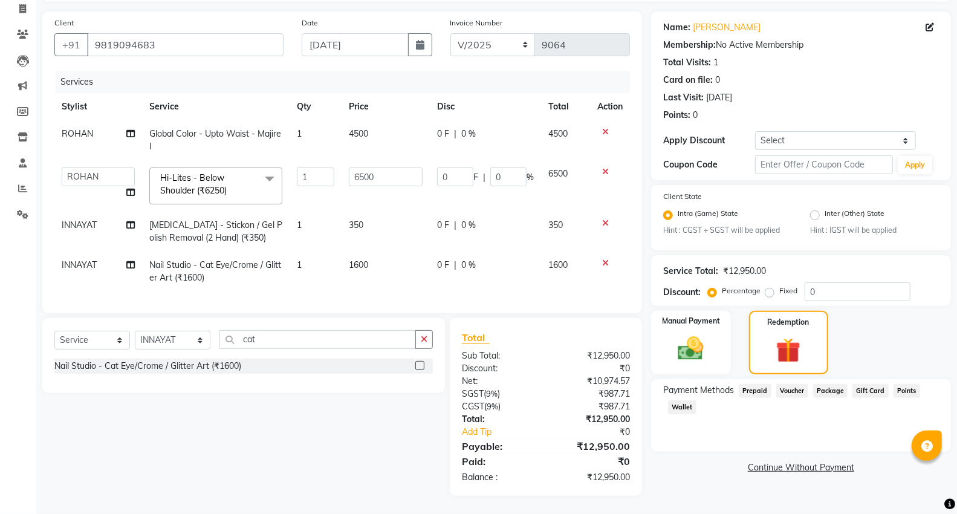
click at [755, 384] on span "Prepaid" at bounding box center [754, 391] width 33 height 14
click at [786, 384] on span "Voucher" at bounding box center [792, 391] width 32 height 14
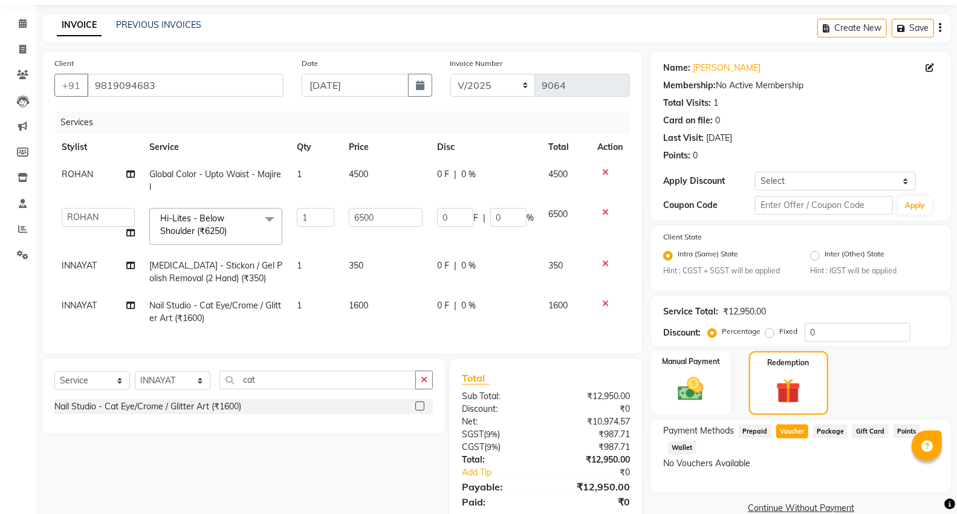
scroll to position [0, 0]
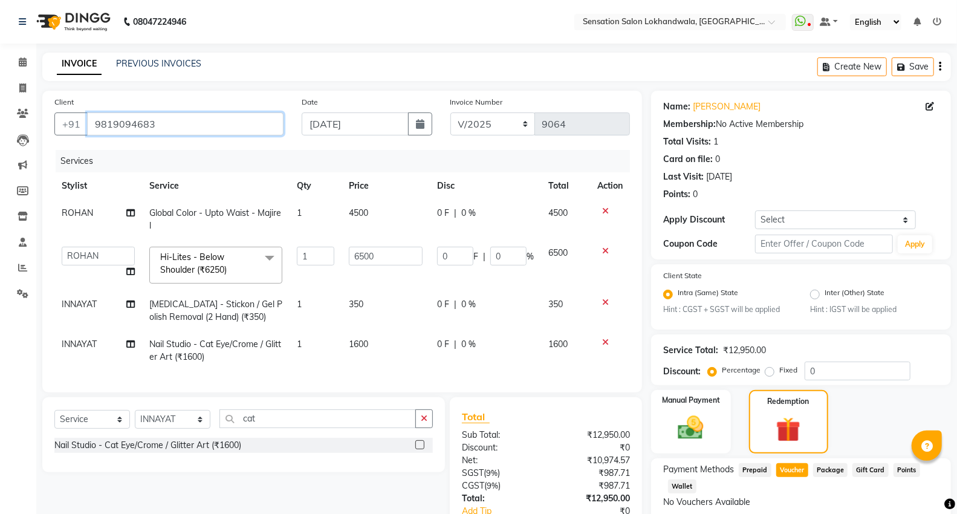
click at [192, 123] on input "9819094683" at bounding box center [185, 123] width 196 height 23
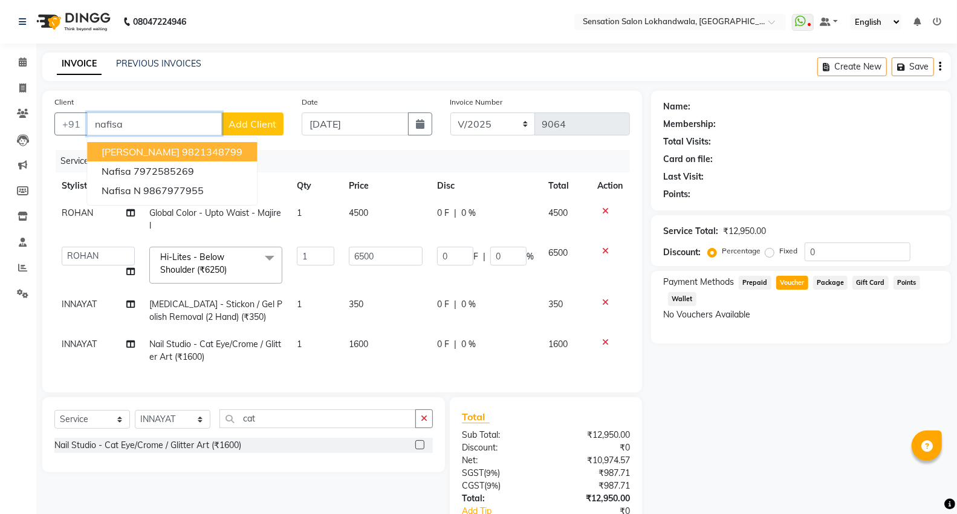
click at [195, 150] on ngb-highlight "9821348799" at bounding box center [212, 152] width 60 height 12
type input "9821348799"
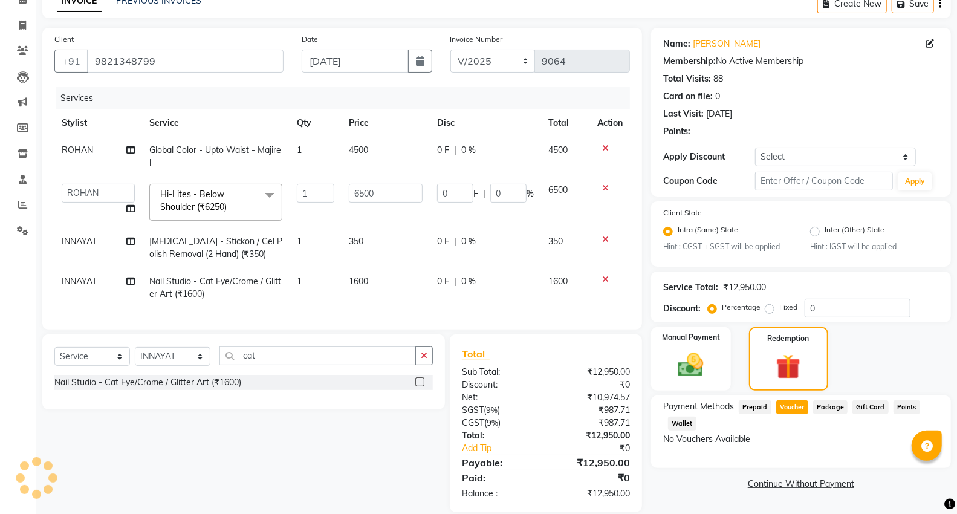
scroll to position [89, 0]
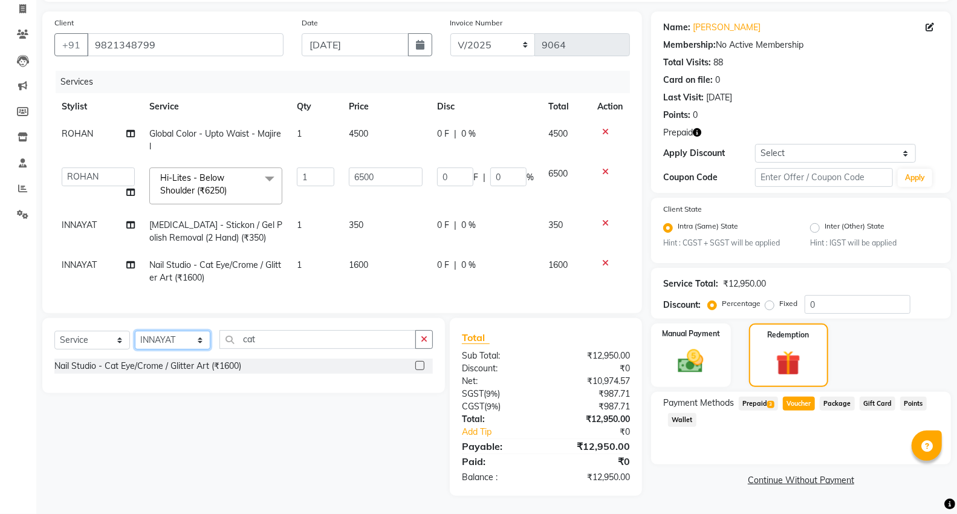
click at [182, 337] on select "Select Stylist Amita Amjad HINA INNAYAT KIRAN LAVESH Piyu Pramool Rai PRIYANKA …" at bounding box center [173, 340] width 76 height 19
drag, startPoint x: 297, startPoint y: 344, endPoint x: 238, endPoint y: 350, distance: 59.5
click at [238, 350] on div "Select Service Product Membership Package Voucher Prepaid Gift Card Select Styl…" at bounding box center [243, 344] width 378 height 28
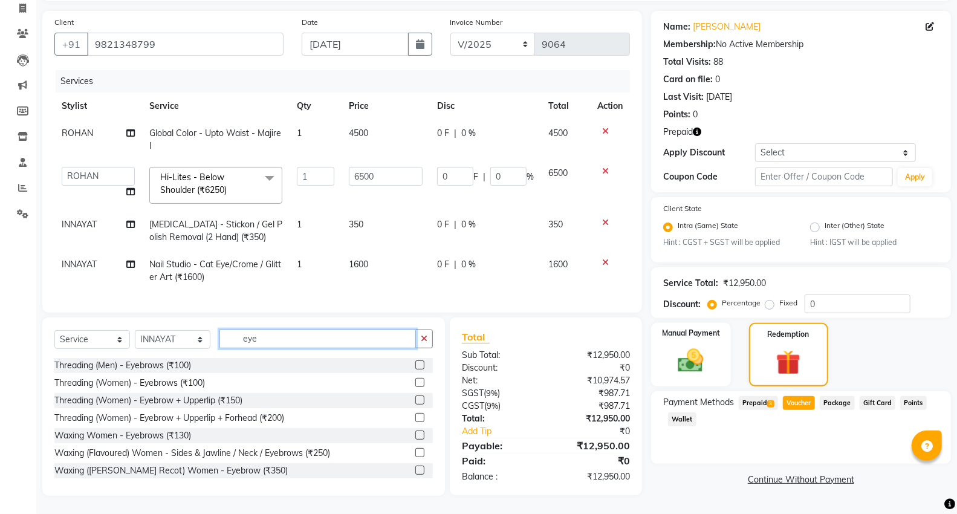
type input "eye"
click at [415, 383] on label at bounding box center [419, 382] width 9 height 9
click at [415, 383] on input "checkbox" at bounding box center [419, 383] width 8 height 8
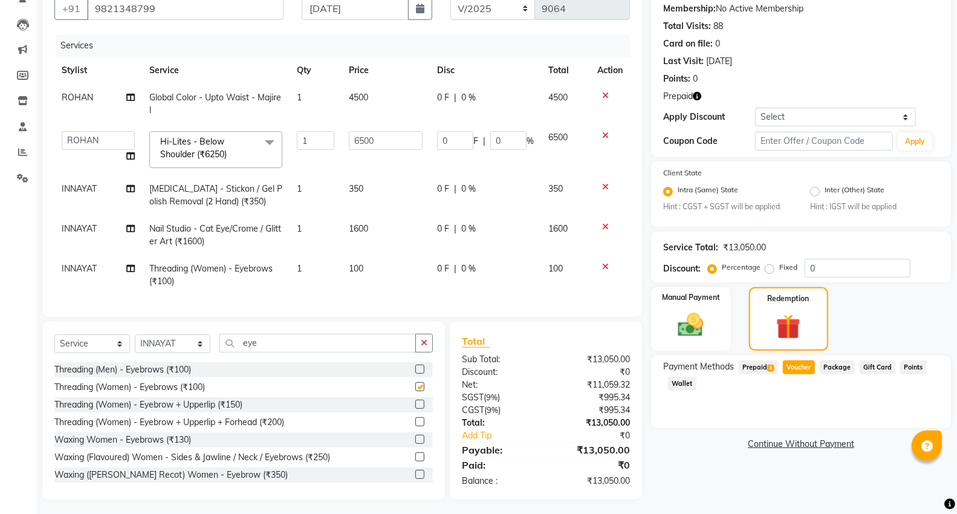
scroll to position [129, 0]
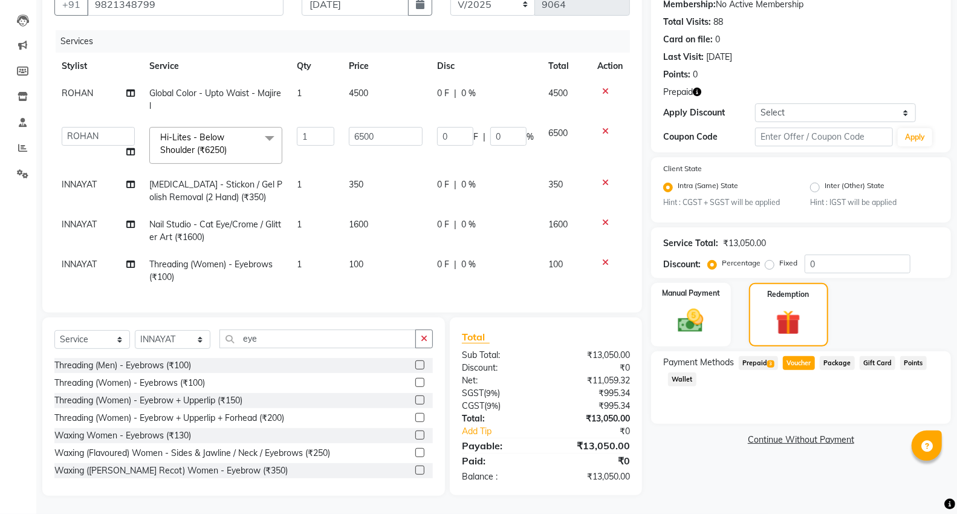
checkbox input "false"
click at [758, 356] on span "Prepaid 3" at bounding box center [757, 363] width 39 height 14
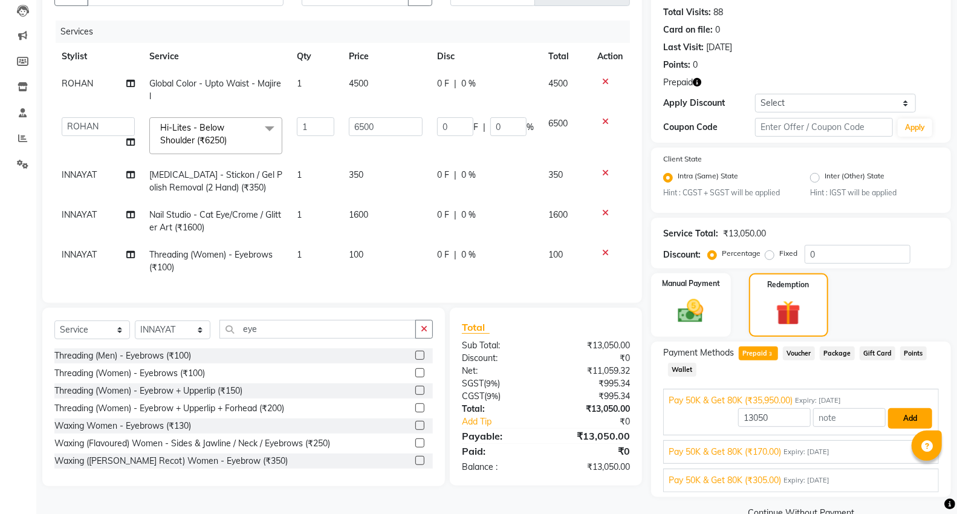
click at [910, 415] on button "Add" at bounding box center [910, 418] width 44 height 21
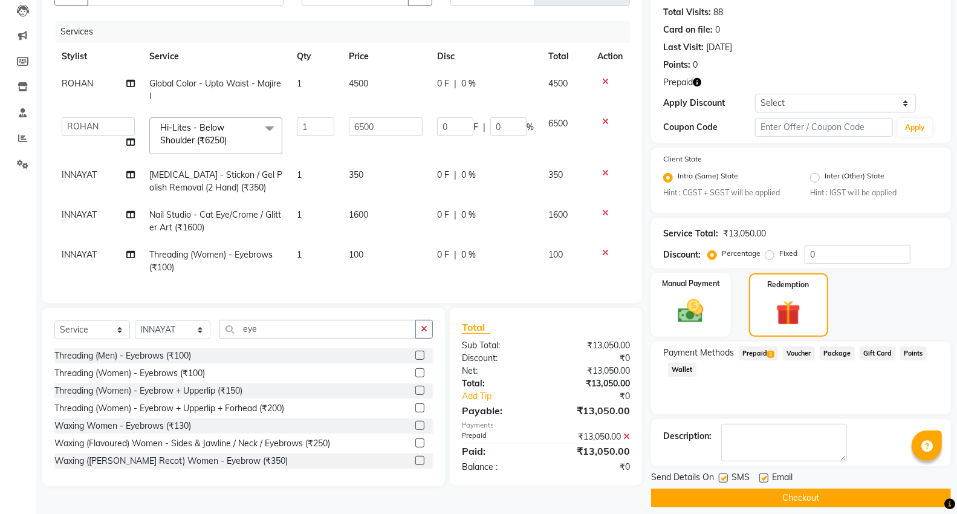
scroll to position [140, 0]
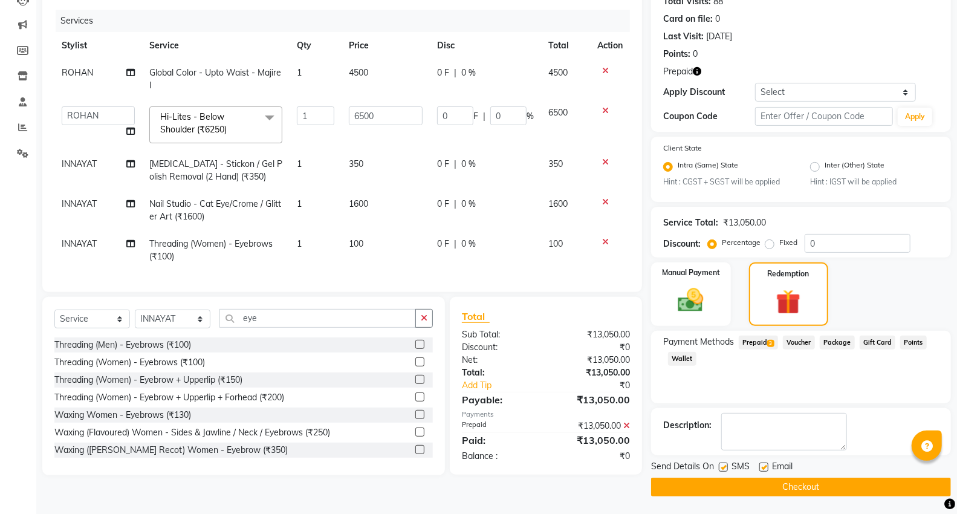
click at [857, 489] on button "Checkout" at bounding box center [801, 486] width 300 height 19
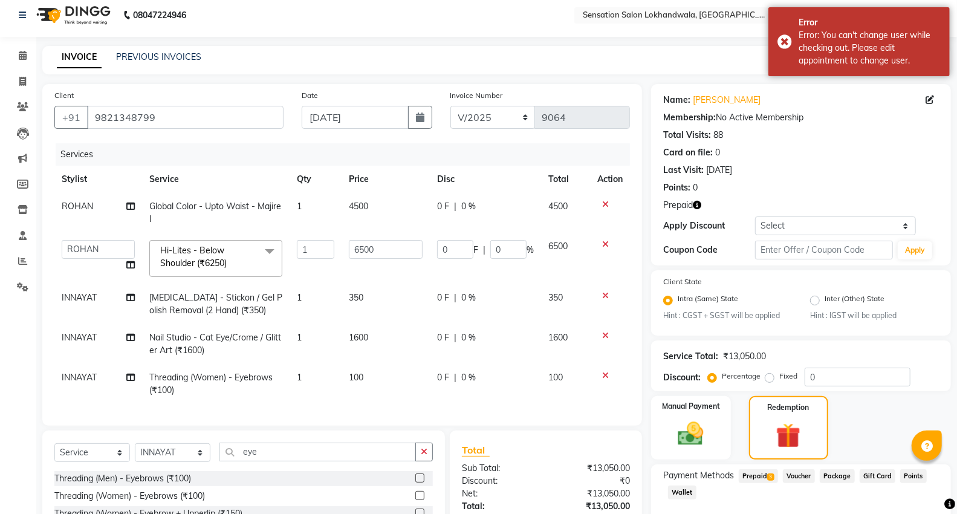
scroll to position [0, 0]
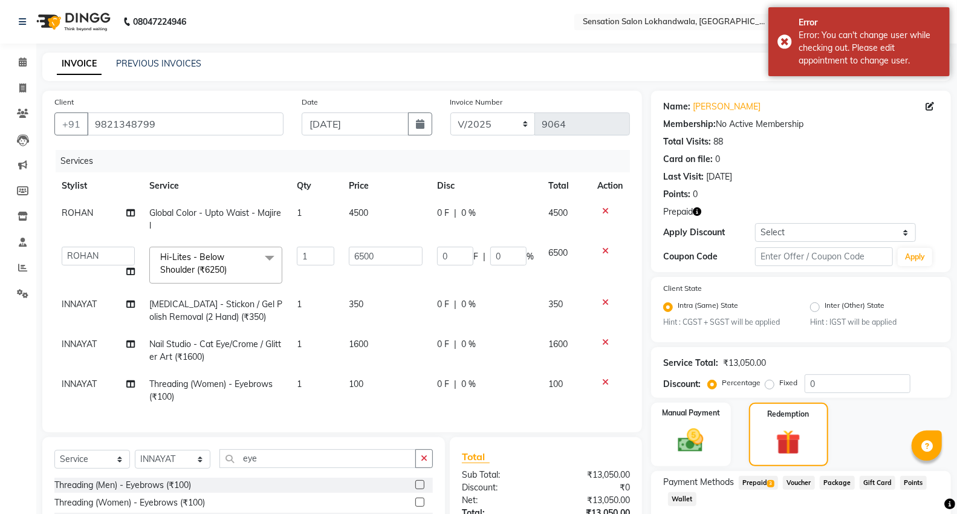
click at [911, 92] on div "Name: Nafisa Banwani Membership: No Active Membership Total Visits: 88 Card on …" at bounding box center [801, 181] width 300 height 181
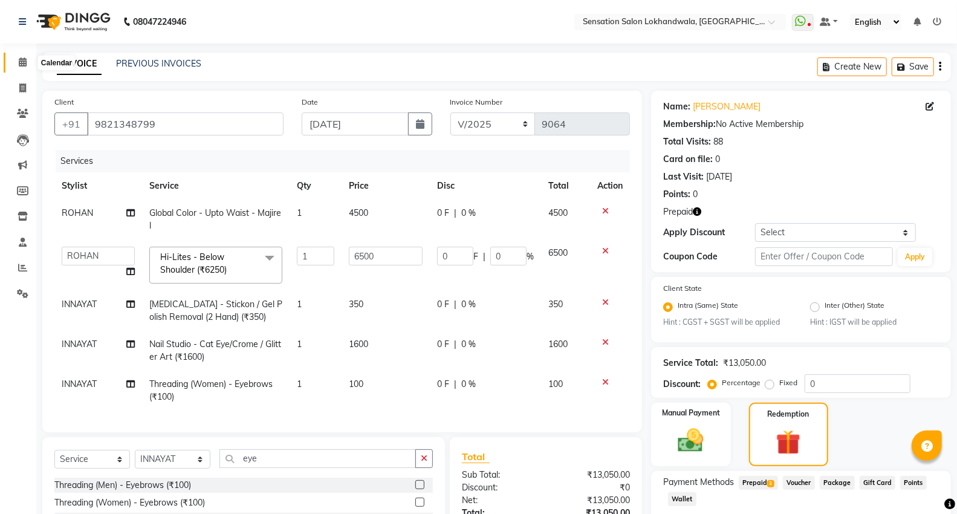
click at [19, 56] on span at bounding box center [22, 63] width 21 height 14
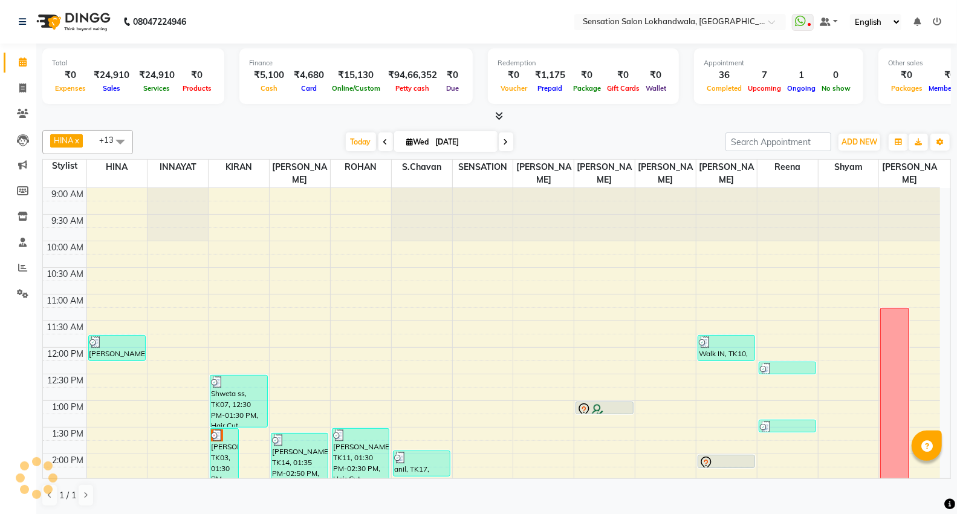
scroll to position [201, 0]
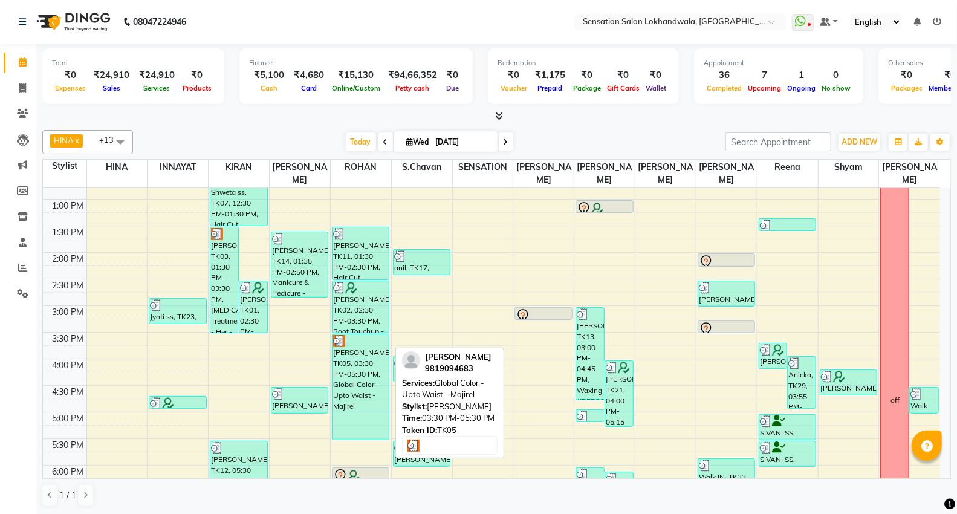
click at [385, 360] on div "SIMRAN Banwani, TK05, 03:30 PM-05:30 PM, Global Color - Upto Waist - Majirel" at bounding box center [360, 386] width 56 height 105
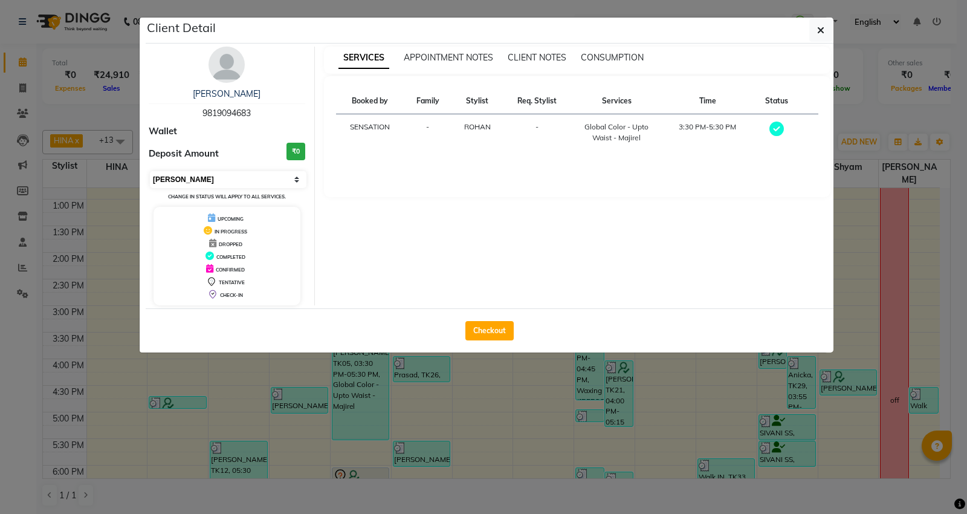
drag, startPoint x: 202, startPoint y: 173, endPoint x: 202, endPoint y: 186, distance: 12.1
click at [202, 178] on select "Select MARK DONE UPCOMING" at bounding box center [228, 179] width 157 height 17
select select "5"
click at [150, 171] on select "Select MARK DONE UPCOMING" at bounding box center [228, 179] width 157 height 17
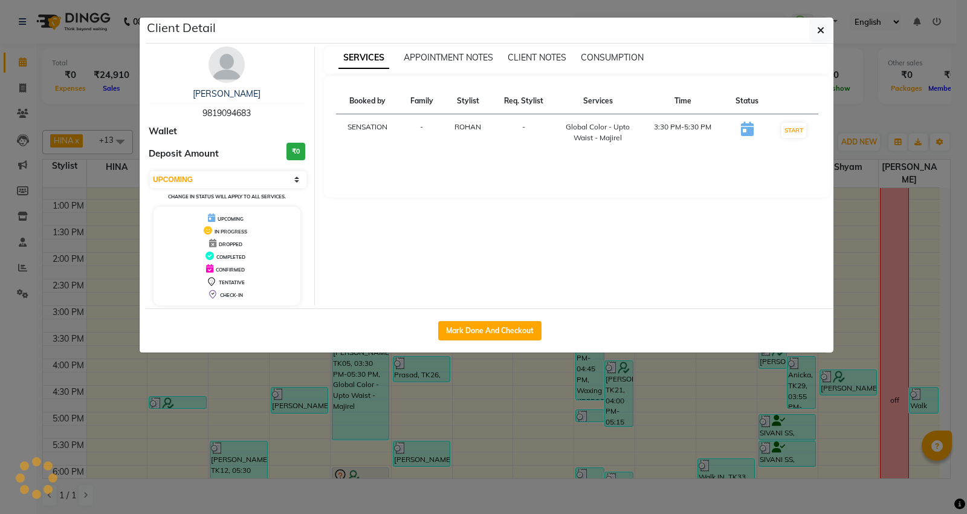
click at [948, 121] on ngb-modal-window "Client Detail SIMRAN Banwani 9819094683 Wallet Deposit Amount ₹0 Select IN SERV…" at bounding box center [483, 257] width 967 height 514
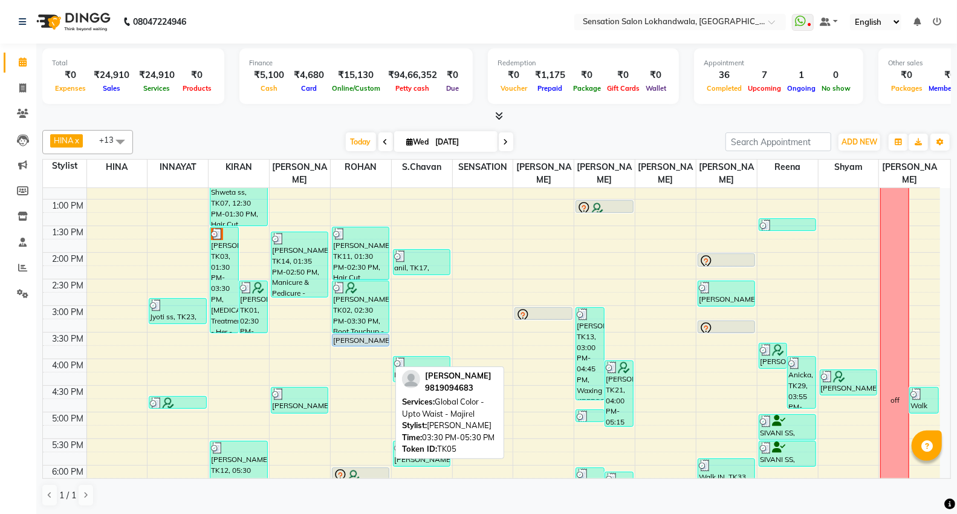
drag, startPoint x: 358, startPoint y: 426, endPoint x: 366, endPoint y: 321, distance: 104.8
click at [366, 321] on div "kushe rohan, TK11, 01:30 PM-02:30 PM, Hair Cut (Women) - Creative (Sr. Stylist)…" at bounding box center [361, 385] width 60 height 797
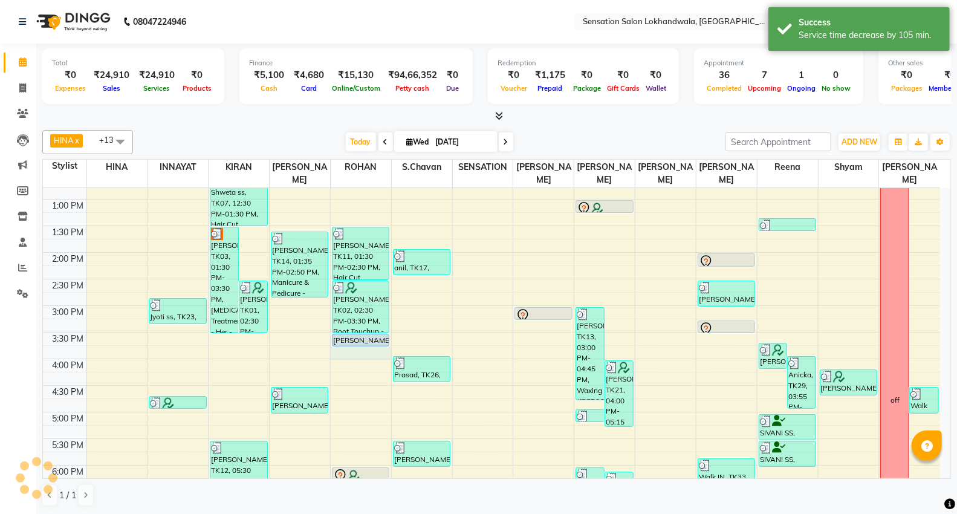
click at [367, 341] on div "9:00 AM 9:30 AM 10:00 AM 10:30 AM 11:00 AM 11:30 AM 12:00 PM 12:30 PM 1:00 PM 1…" at bounding box center [491, 385] width 897 height 797
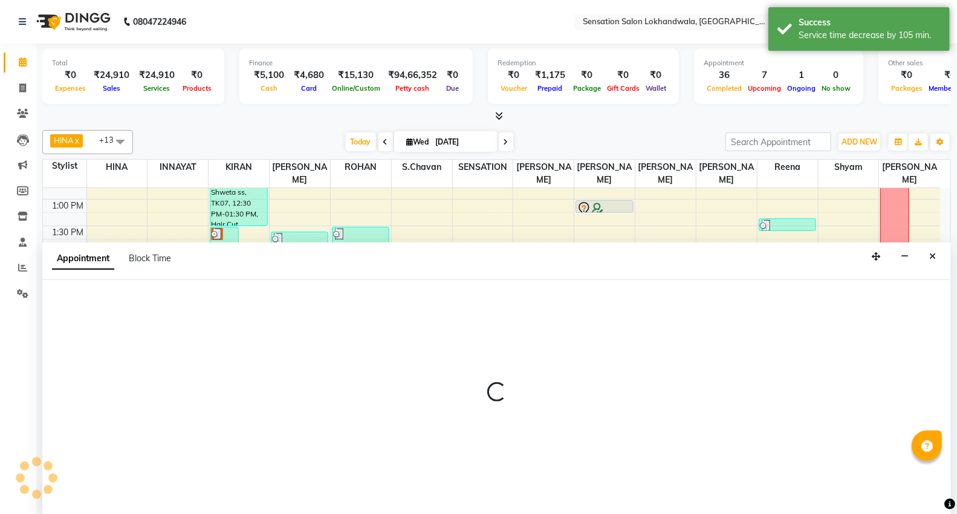
scroll to position [1, 0]
click at [222, 321] on div at bounding box center [496, 396] width 908 height 234
select select "7691"
select select "tentative"
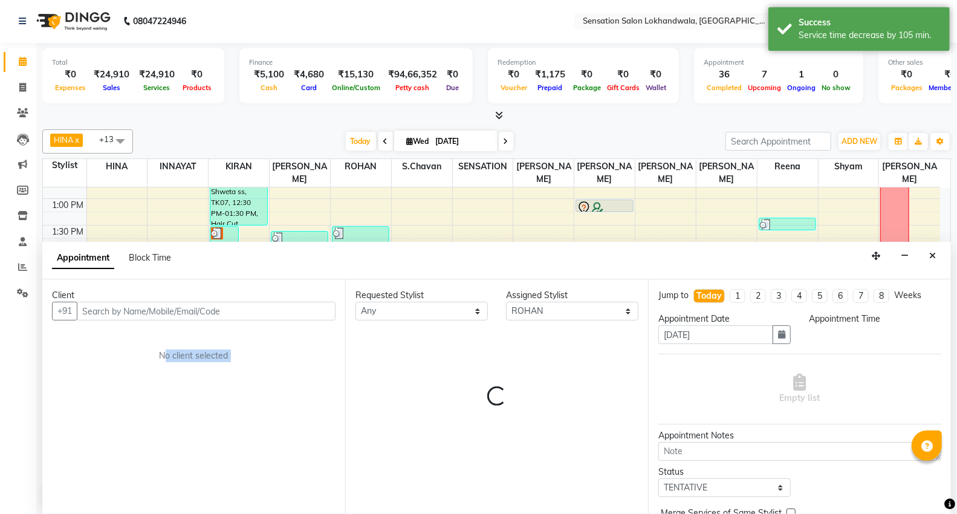
click at [222, 321] on div "Client +91 No client selected" at bounding box center [193, 396] width 303 height 234
select select "945"
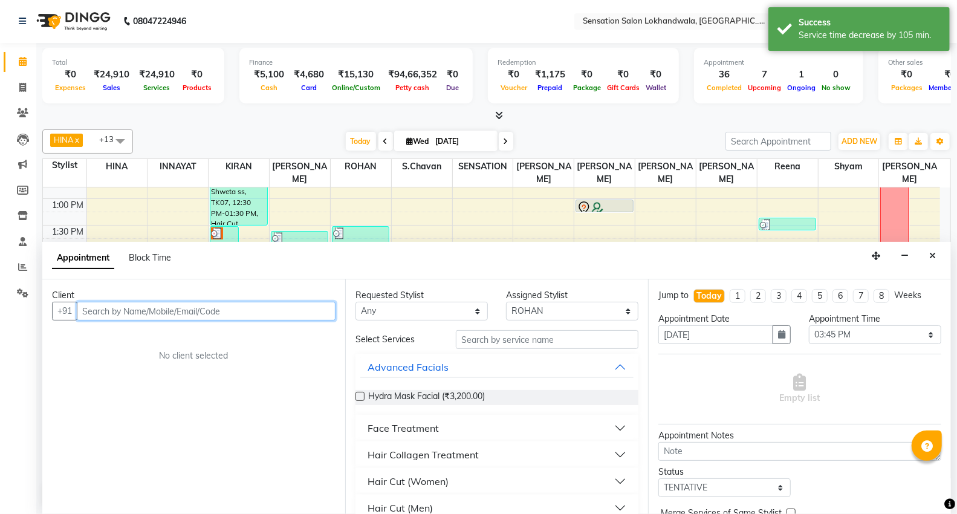
click at [227, 318] on input "text" at bounding box center [206, 311] width 259 height 19
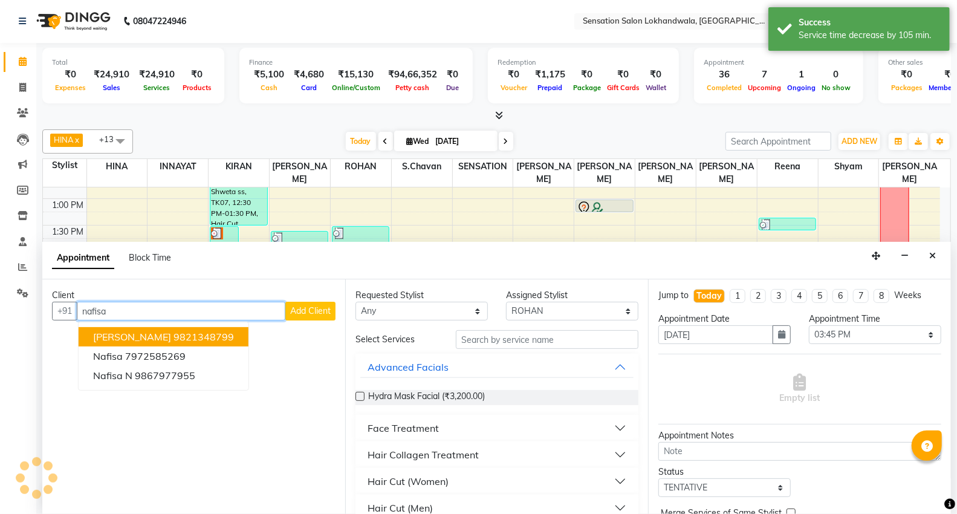
click at [222, 340] on ngb-highlight "9821348799" at bounding box center [203, 337] width 60 height 12
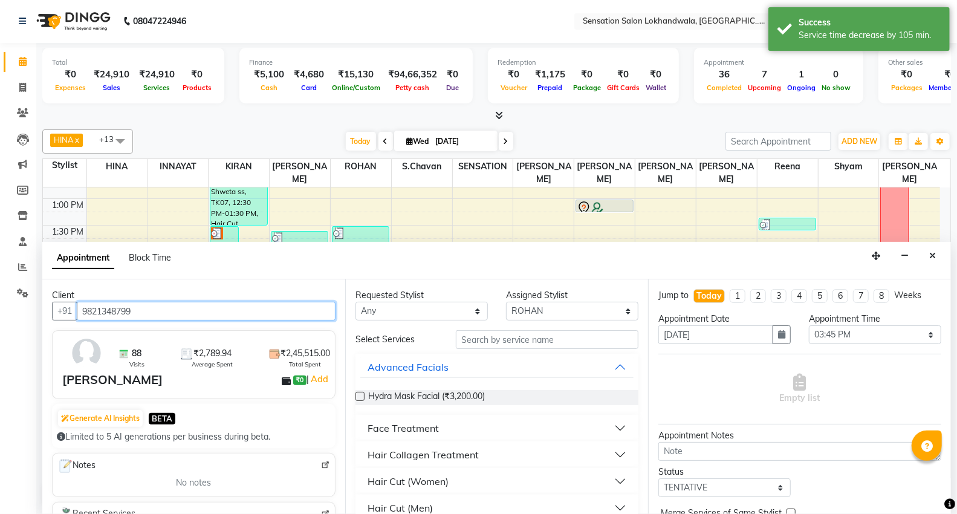
type input "9821348799"
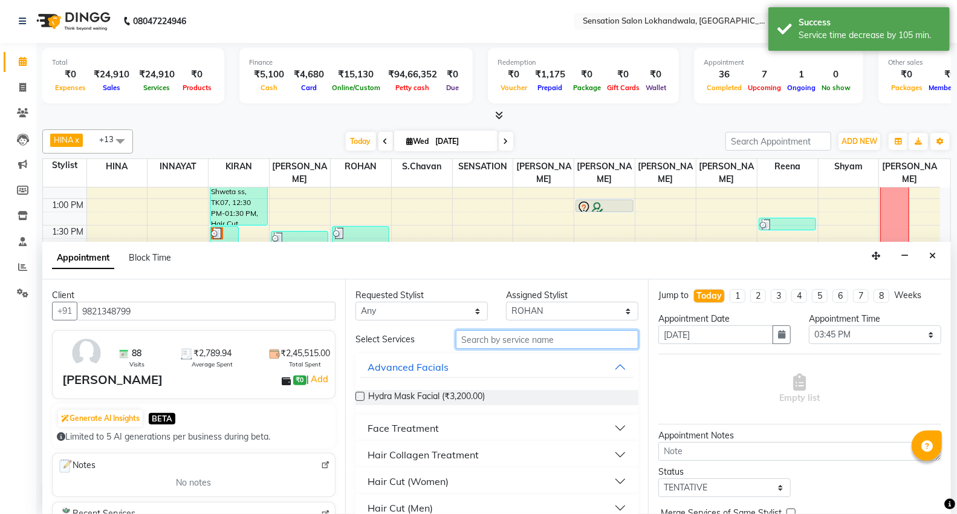
click at [508, 343] on input "text" at bounding box center [547, 339] width 182 height 19
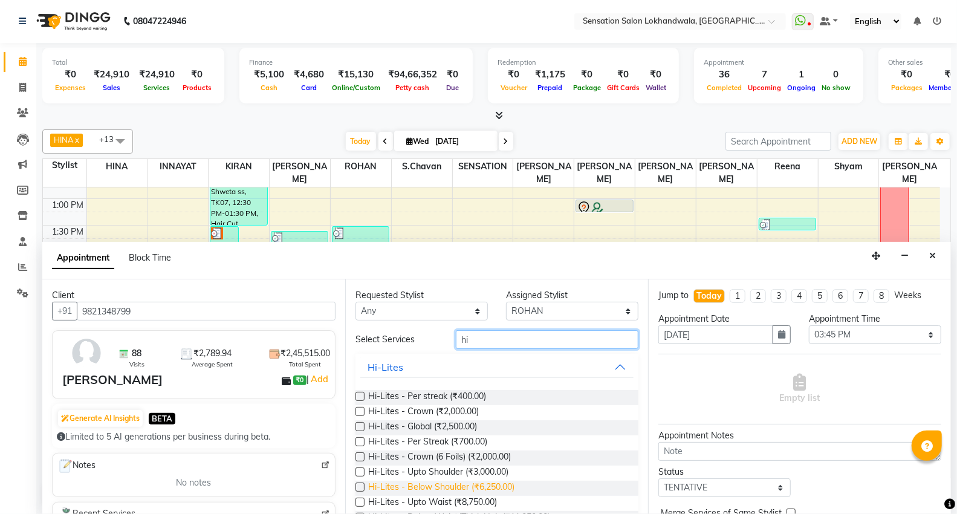
type input "hi"
click at [479, 485] on span "Hi-Lites - Below Shoulder (₹6,250.00)" at bounding box center [441, 487] width 146 height 15
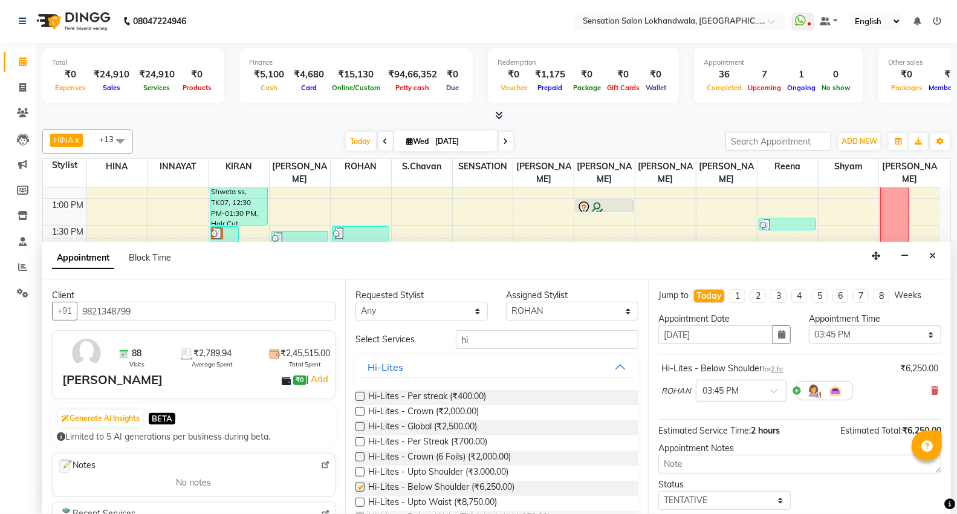
checkbox input "false"
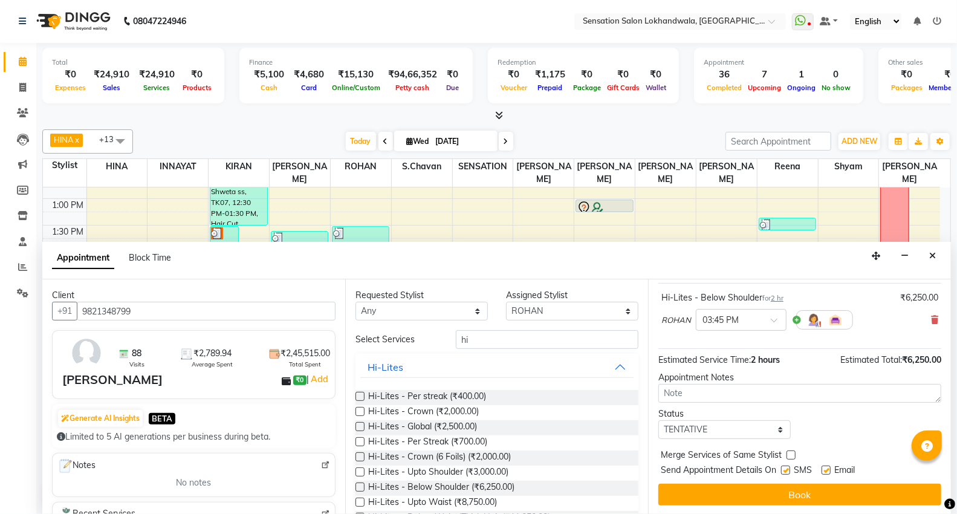
scroll to position [71, 0]
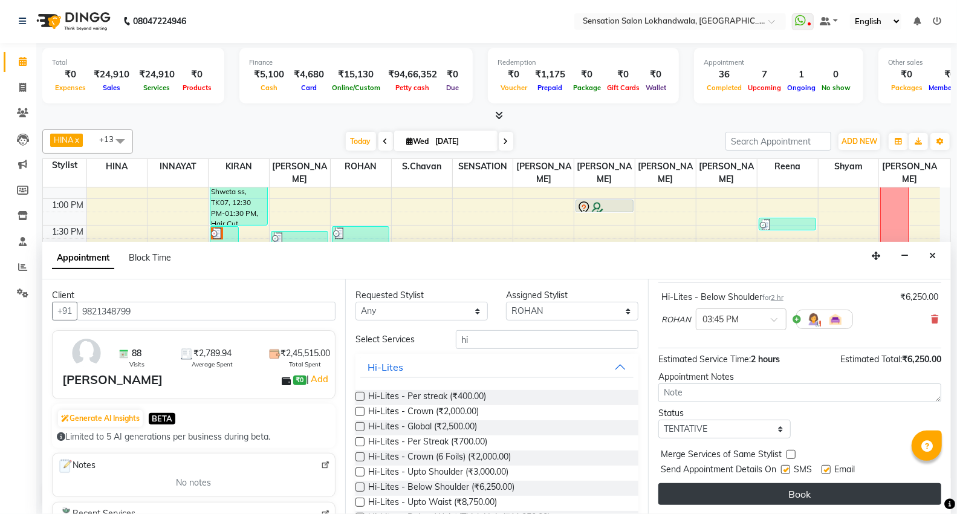
click at [799, 500] on button "Book" at bounding box center [799, 494] width 283 height 22
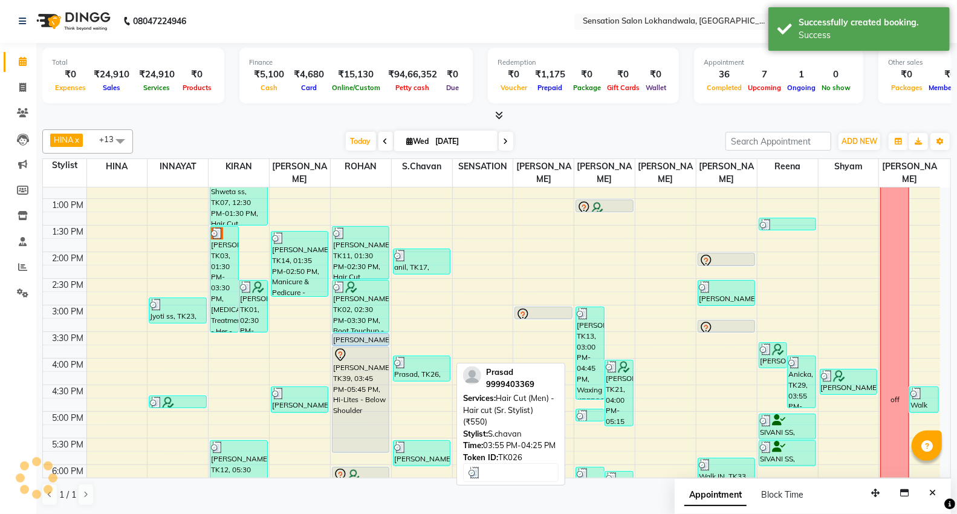
scroll to position [0, 0]
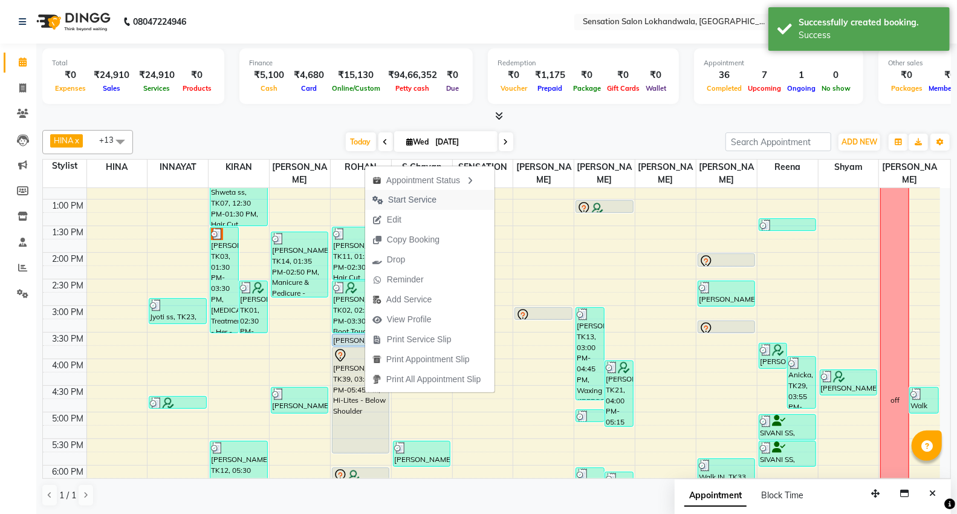
click at [412, 202] on span "Start Service" at bounding box center [412, 199] width 48 height 13
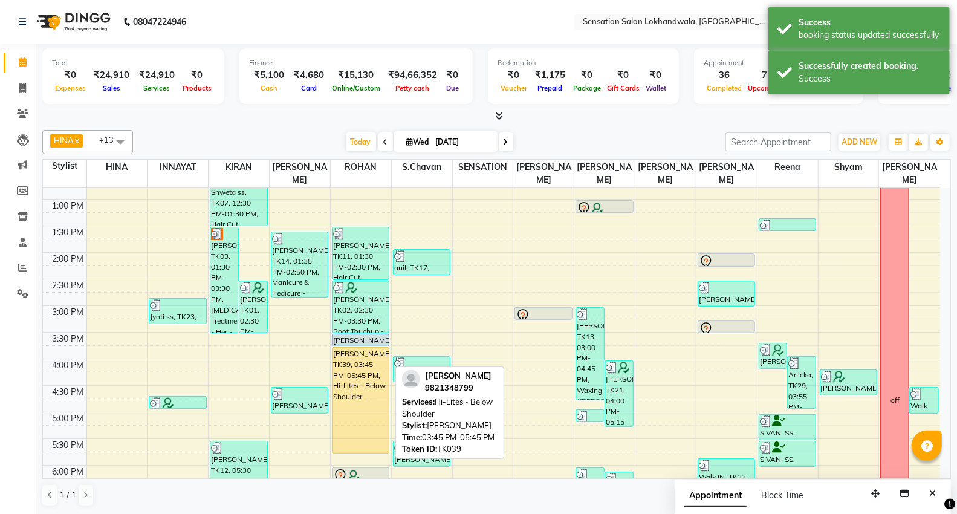
click at [383, 389] on div "Nafisa Banwani, TK39, 03:45 PM-05:45 PM, Hi-Lites - Below Shoulder" at bounding box center [360, 399] width 56 height 105
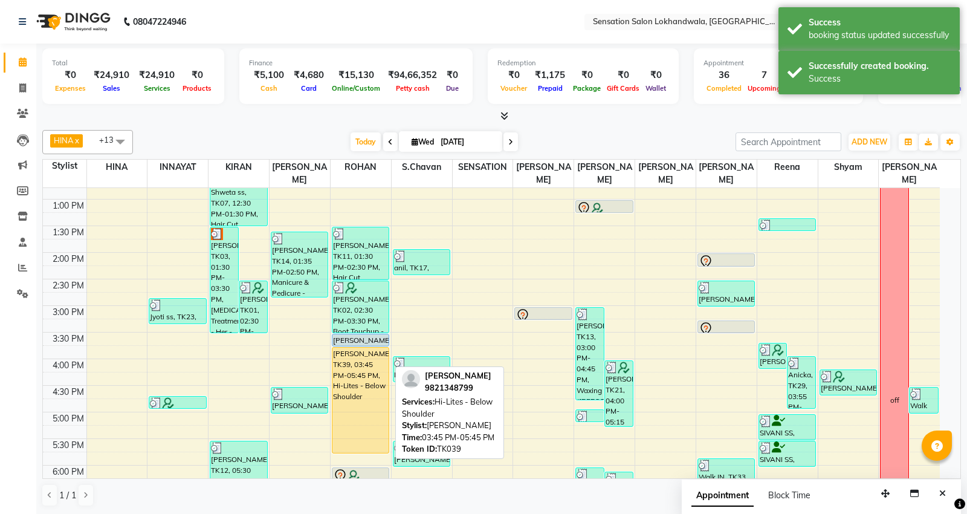
select select "1"
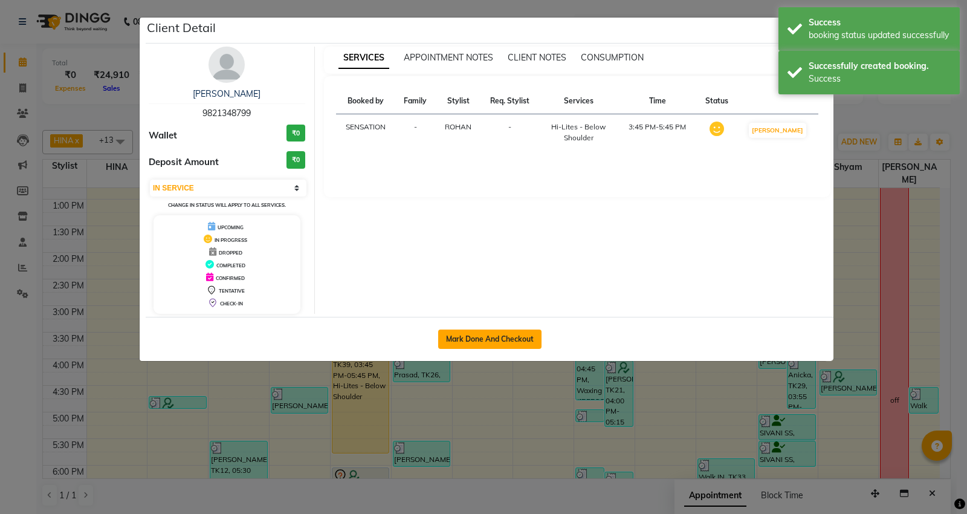
click at [485, 334] on button "Mark Done And Checkout" at bounding box center [489, 338] width 103 height 19
select select "1499"
select select "service"
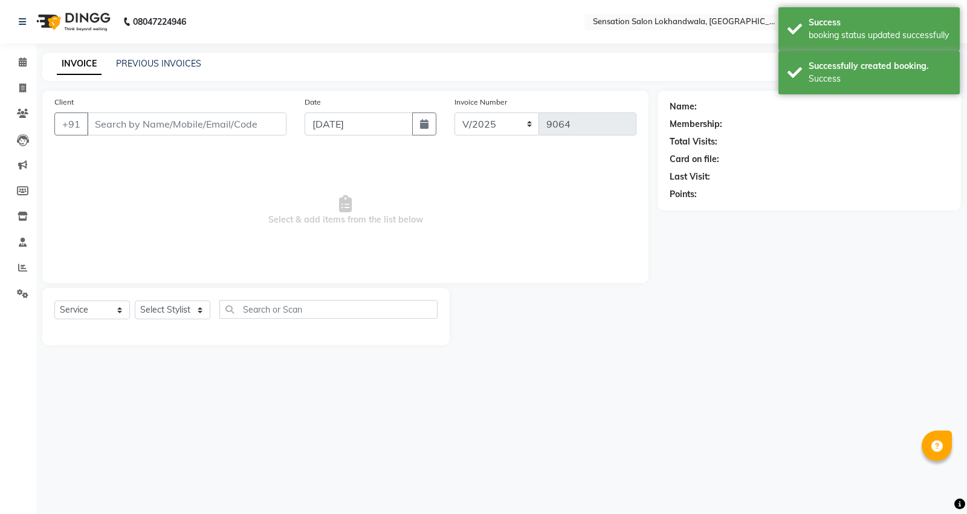
type input "9821348799"
select select "7691"
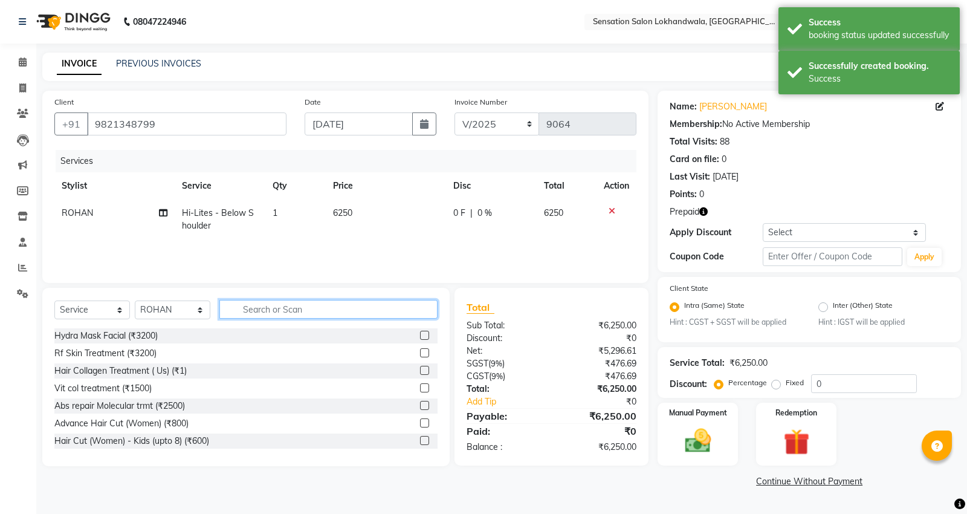
click at [286, 309] on input "text" at bounding box center [328, 309] width 218 height 19
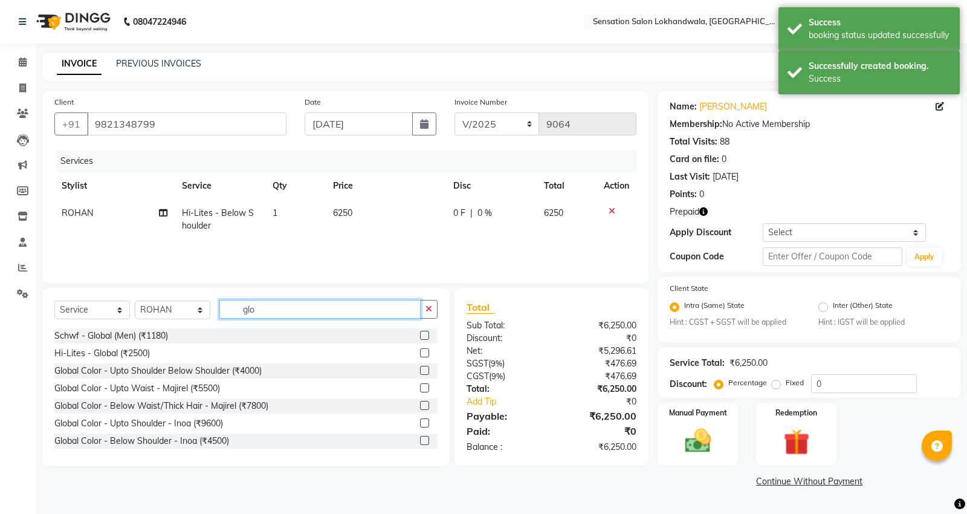
type input "glo"
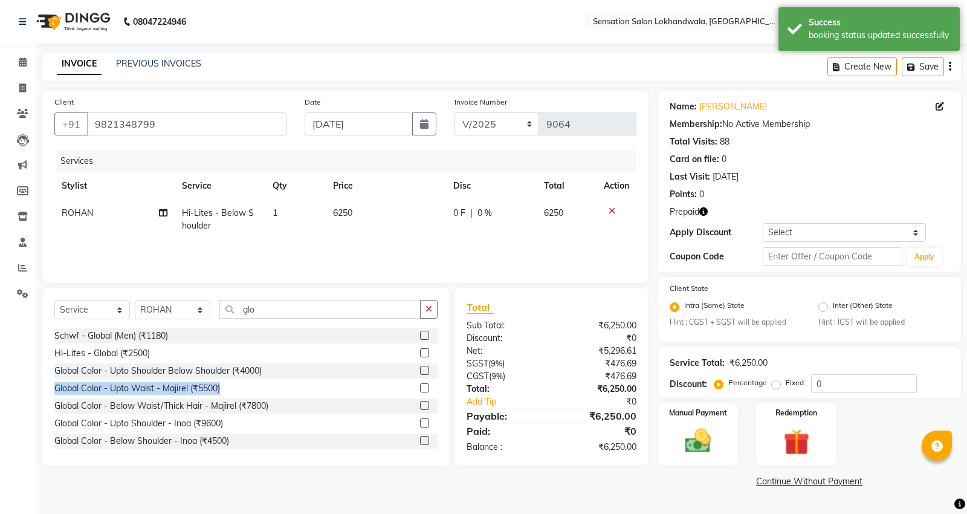
drag, startPoint x: 414, startPoint y: 370, endPoint x: 416, endPoint y: 382, distance: 11.6
click at [416, 382] on div "Schwf - Global (Men) (₹1180) Hi-Lites - Global (₹2500) Global Color - Upto Shou…" at bounding box center [245, 388] width 383 height 121
click at [420, 389] on label at bounding box center [424, 387] width 9 height 9
click at [420, 389] on input "checkbox" at bounding box center [424, 388] width 8 height 8
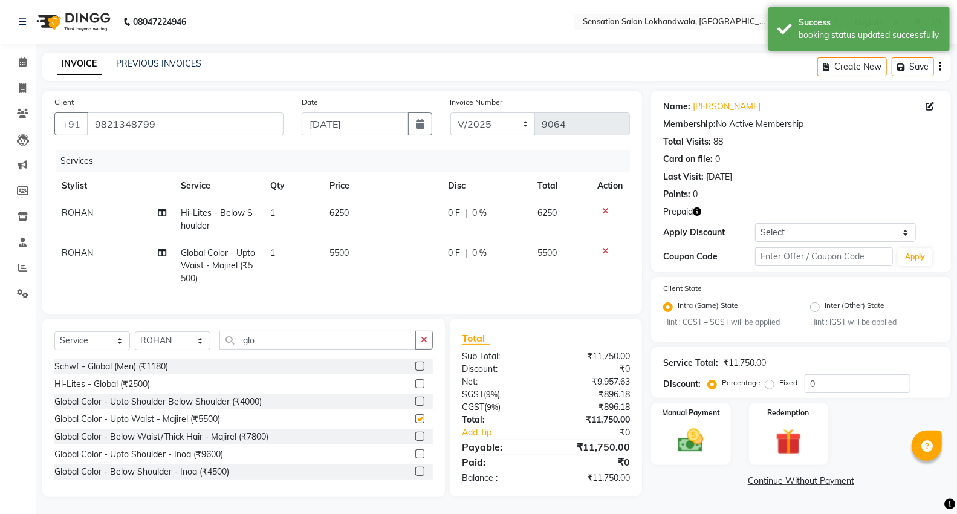
checkbox input "false"
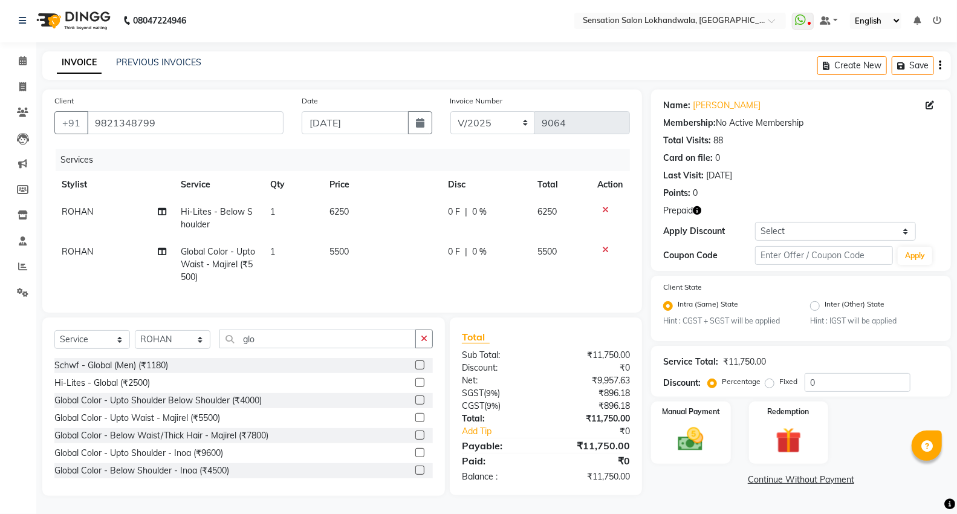
scroll to position [11, 0]
click at [311, 269] on td "1" at bounding box center [293, 264] width 60 height 53
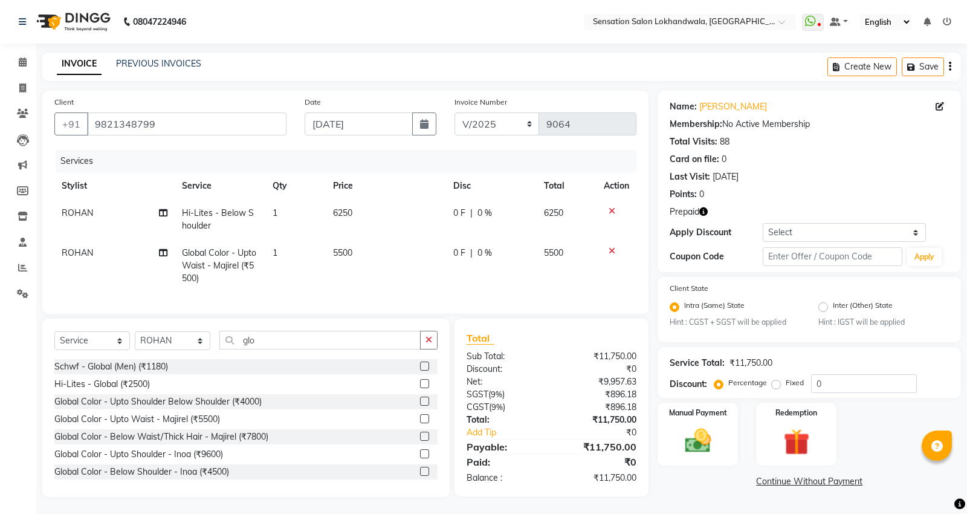
select select "7691"
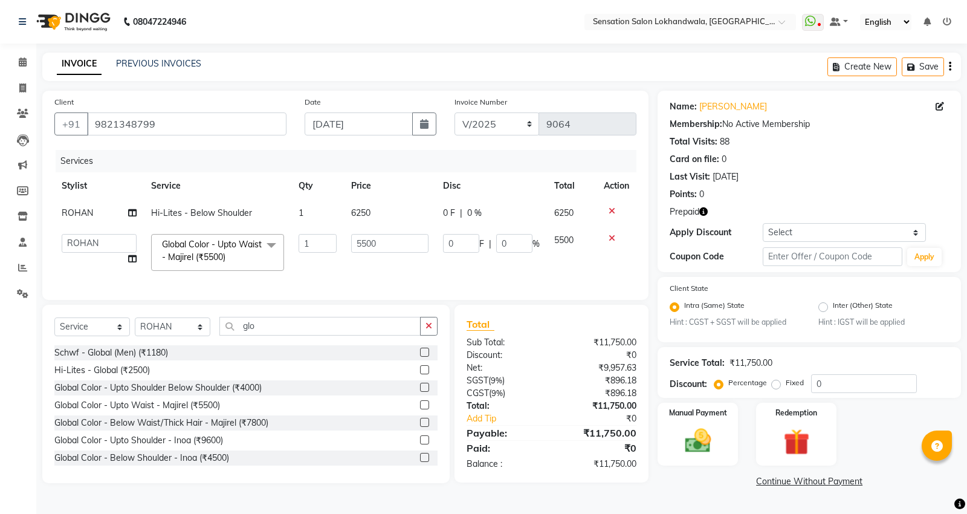
drag, startPoint x: 285, startPoint y: 354, endPoint x: 203, endPoint y: 346, distance: 82.6
click at [282, 355] on div "Select Service Product Membership Package Voucher Prepaid Gift Card Select Styl…" at bounding box center [245, 394] width 407 height 178
click at [203, 336] on select "Select Stylist Amita Amjad HINA INNAYAT KIRAN LAVESH Piyu Pramool Rai PRIYANKA …" at bounding box center [173, 326] width 76 height 19
drag, startPoint x: 203, startPoint y: 346, endPoint x: 202, endPoint y: 309, distance: 36.3
click at [203, 336] on select "Select Stylist Amita Amjad HINA INNAYAT KIRAN LAVESH Piyu Pramool Rai PRIYANKA …" at bounding box center [173, 326] width 76 height 19
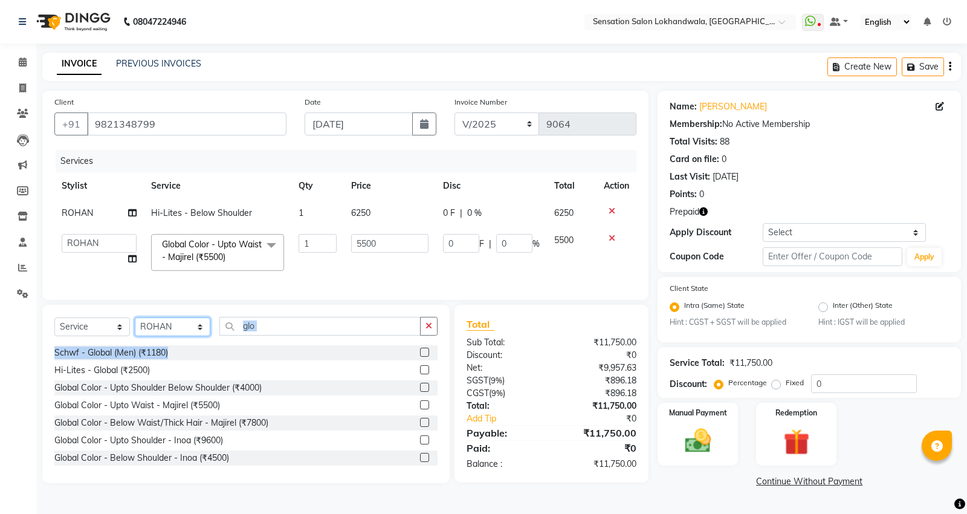
click at [197, 334] on select "Select Stylist Amita Amjad HINA INNAYAT KIRAN LAVESH Piyu Pramool Rai PRIYANKA …" at bounding box center [173, 326] width 76 height 19
select select "62084"
click at [135, 328] on select "Select Stylist Amita Amjad HINA INNAYAT KIRAN LAVESH Piyu Pramool Rai PRIYANKA …" at bounding box center [173, 326] width 76 height 19
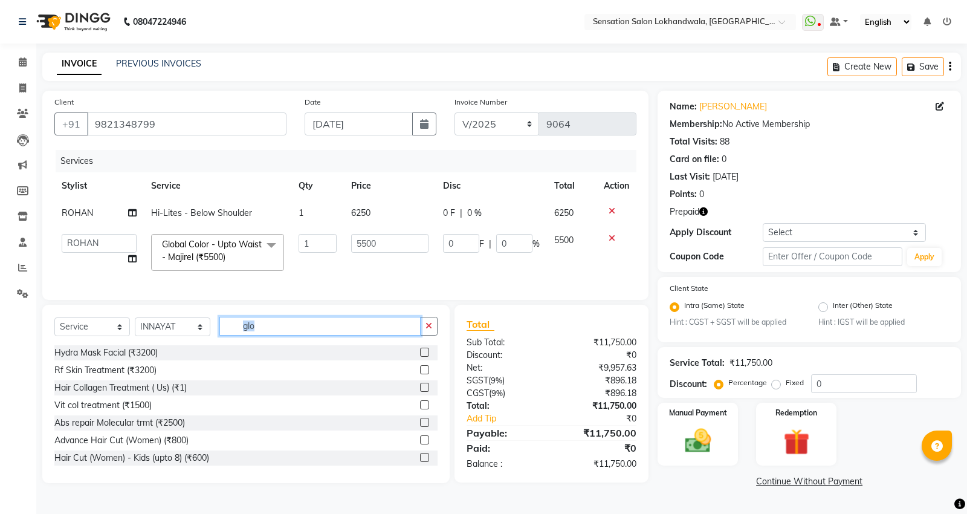
click at [305, 326] on input "glo" at bounding box center [319, 326] width 201 height 19
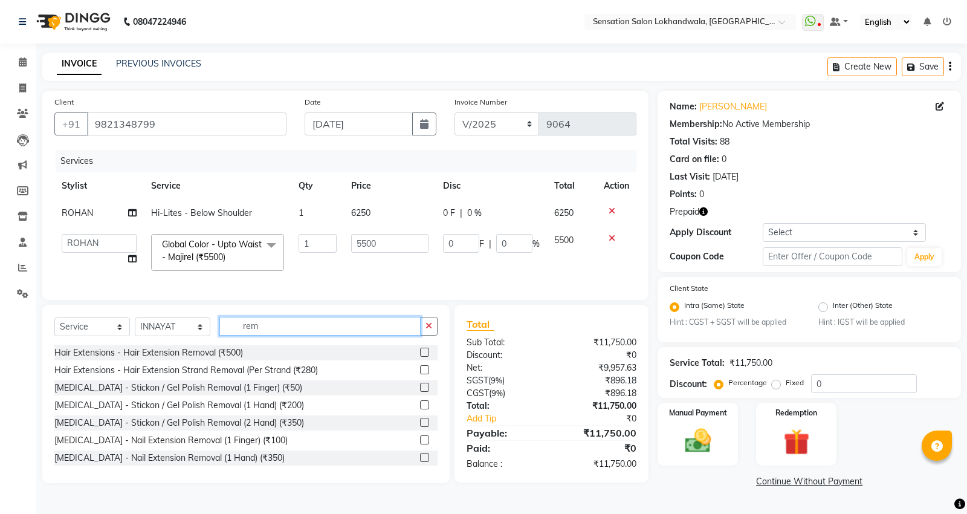
type input "rem"
click at [420, 427] on label at bounding box center [424, 422] width 9 height 9
click at [420, 427] on input "checkbox" at bounding box center [424, 423] width 8 height 8
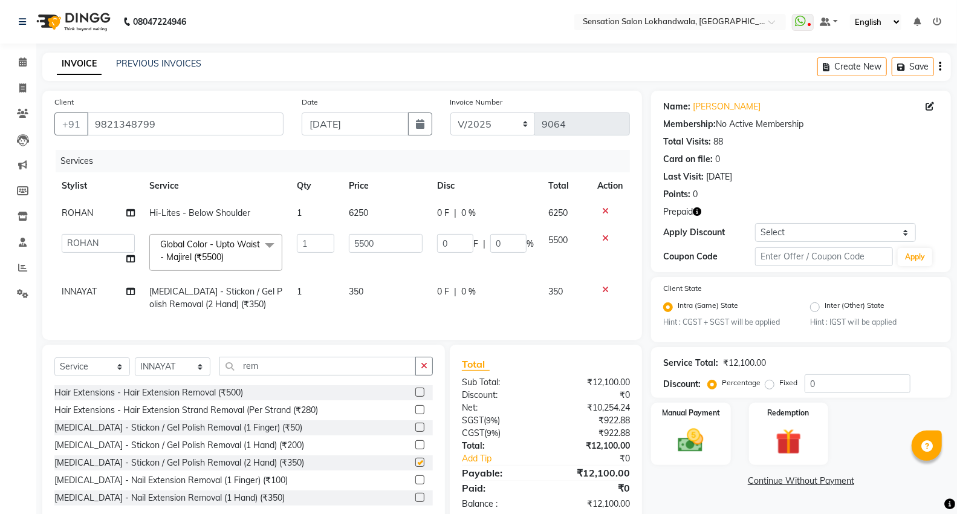
click at [285, 323] on div "Services Stylist Service Qty Price Disc Total Action ROHAN Hi-Lites - Below Sho…" at bounding box center [341, 239] width 575 height 178
checkbox input "false"
click at [312, 366] on div "Select Service Product Membership Package Voucher Prepaid Gift Card Select Styl…" at bounding box center [243, 433] width 402 height 178
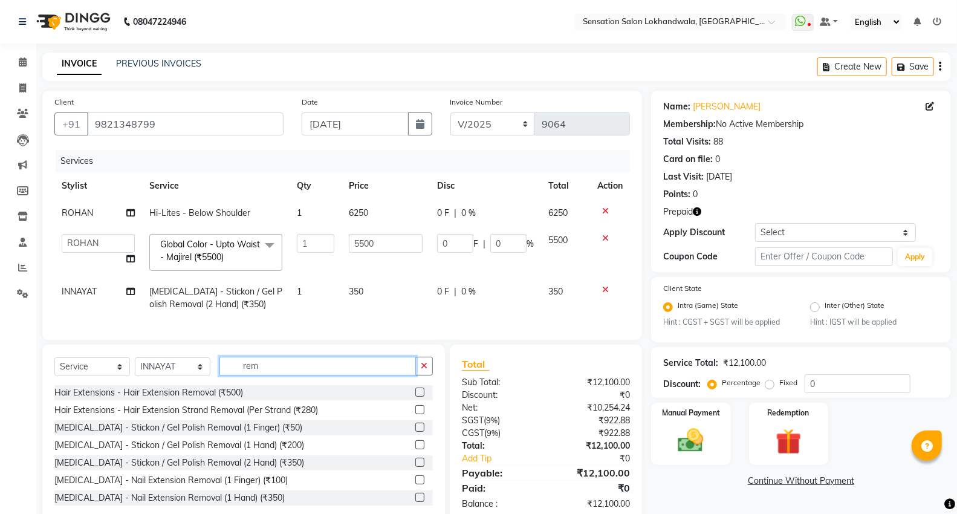
click at [314, 370] on input "rem" at bounding box center [317, 366] width 196 height 19
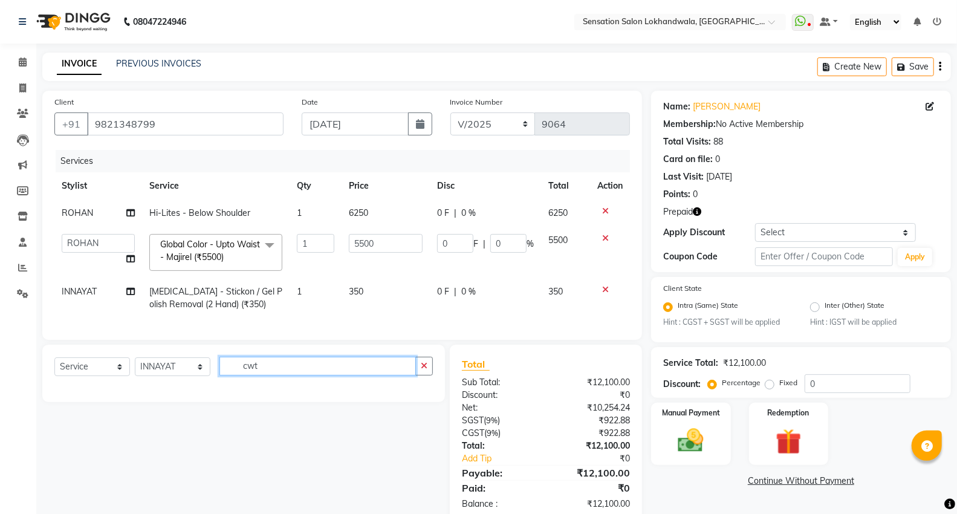
click at [335, 375] on input "cwt" at bounding box center [317, 366] width 196 height 19
type input "cat"
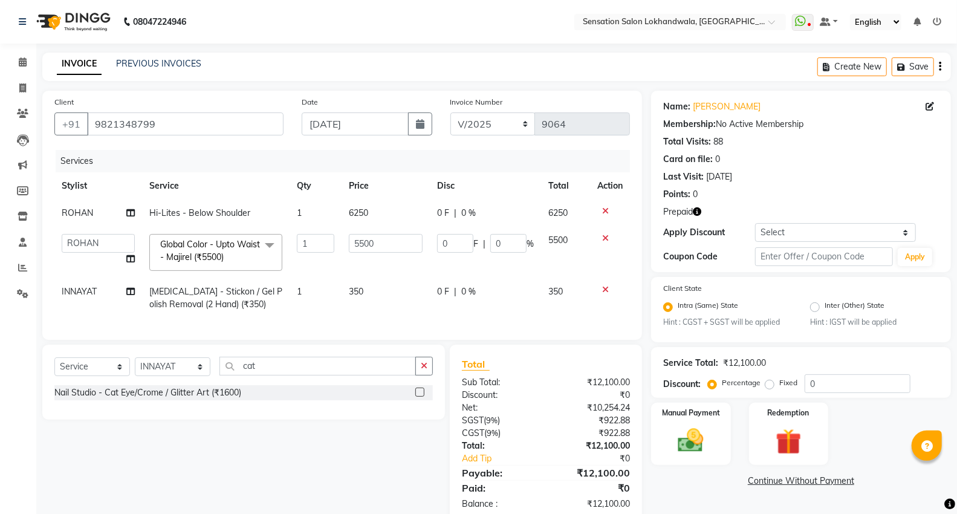
click at [420, 396] on label at bounding box center [419, 391] width 9 height 9
click at [420, 396] on input "checkbox" at bounding box center [419, 393] width 8 height 8
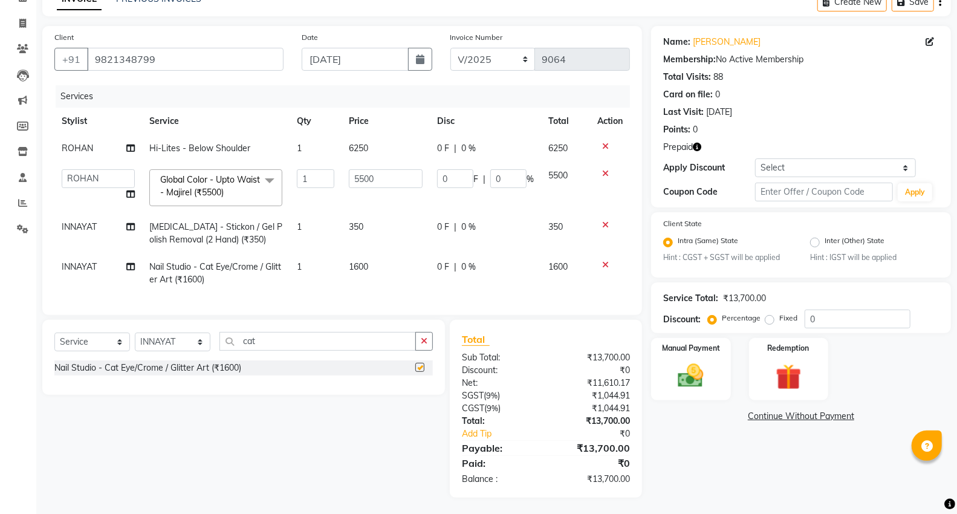
checkbox input "false"
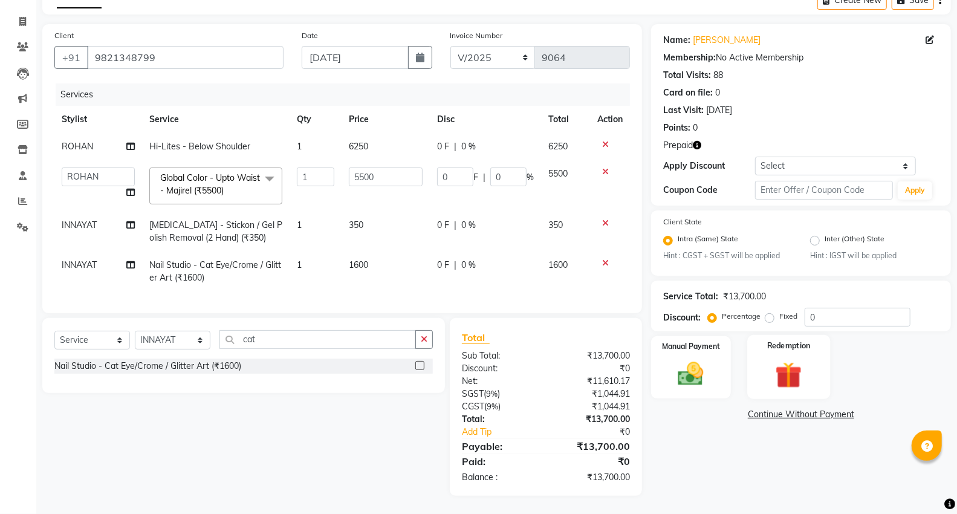
click at [783, 372] on img at bounding box center [788, 375] width 43 height 33
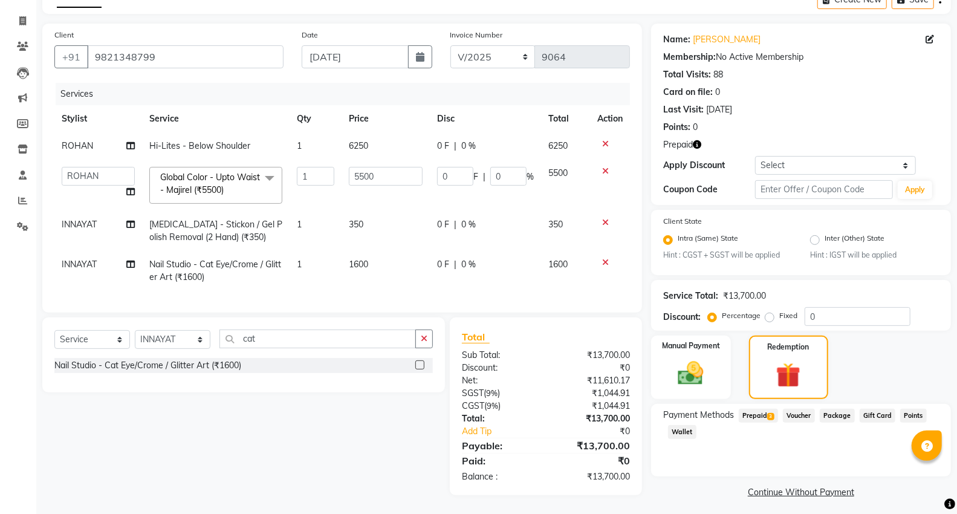
click at [754, 415] on span "Prepaid 3" at bounding box center [757, 416] width 39 height 14
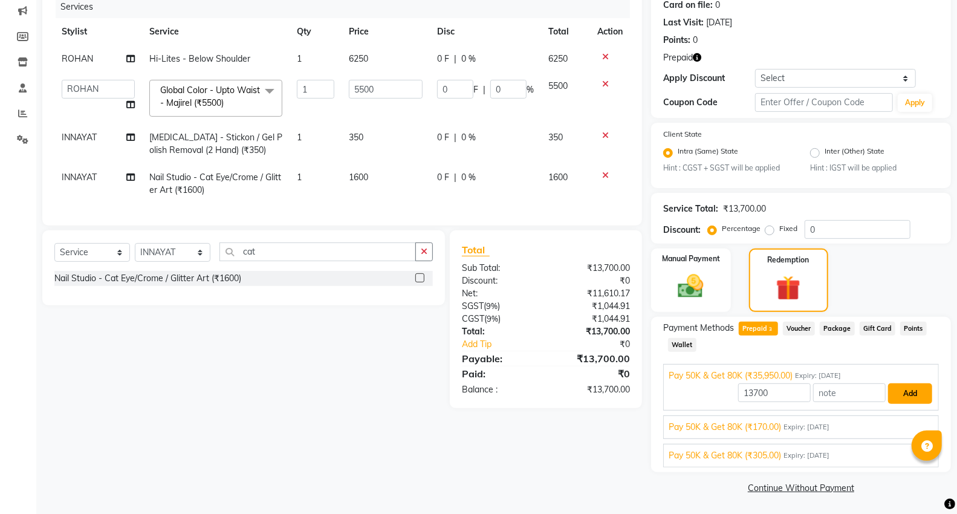
click at [899, 387] on button "Add" at bounding box center [910, 393] width 44 height 21
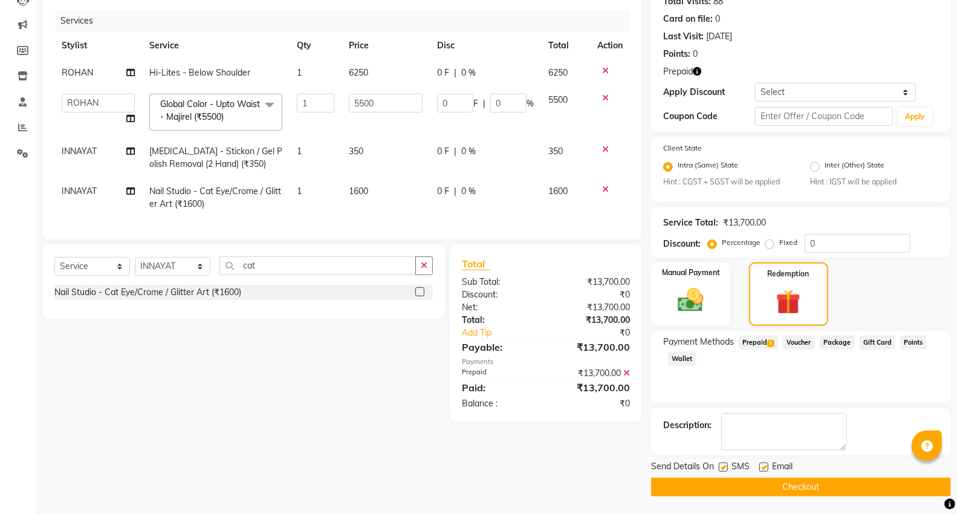
click at [867, 488] on button "Checkout" at bounding box center [801, 486] width 300 height 19
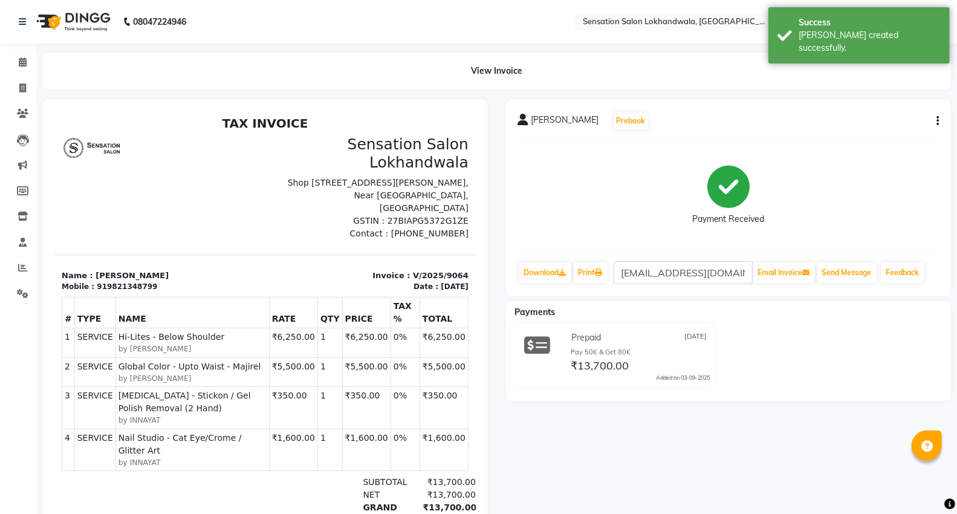
click at [931, 118] on button "button" at bounding box center [934, 121] width 7 height 13
click at [892, 125] on div "Edit Invoice" at bounding box center [877, 128] width 83 height 15
select select "service"
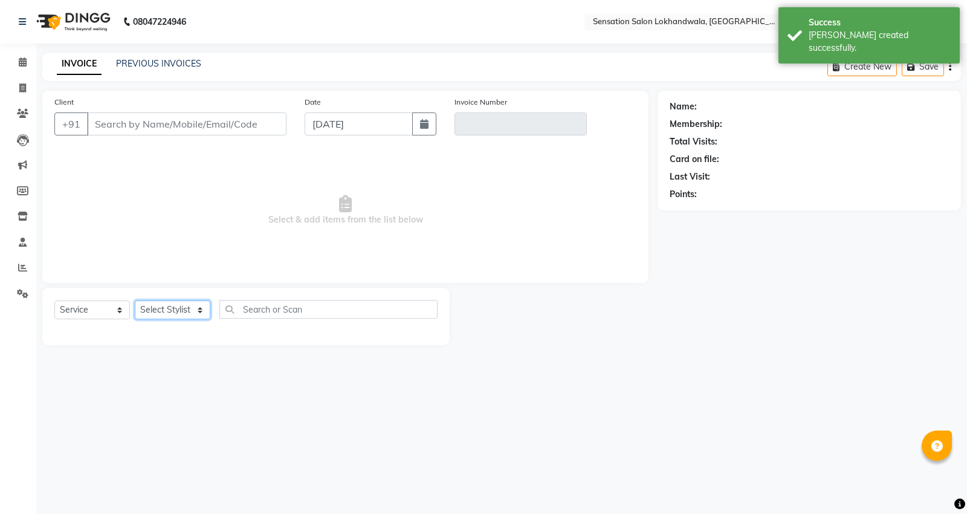
click at [186, 311] on select "Select Stylist Amita Amjad HINA INNAYAT KIRAN LAVESH Piyu Pramool Rai PRIYANKA …" at bounding box center [173, 309] width 76 height 19
type input "9821348799"
type input "V/2025/9064"
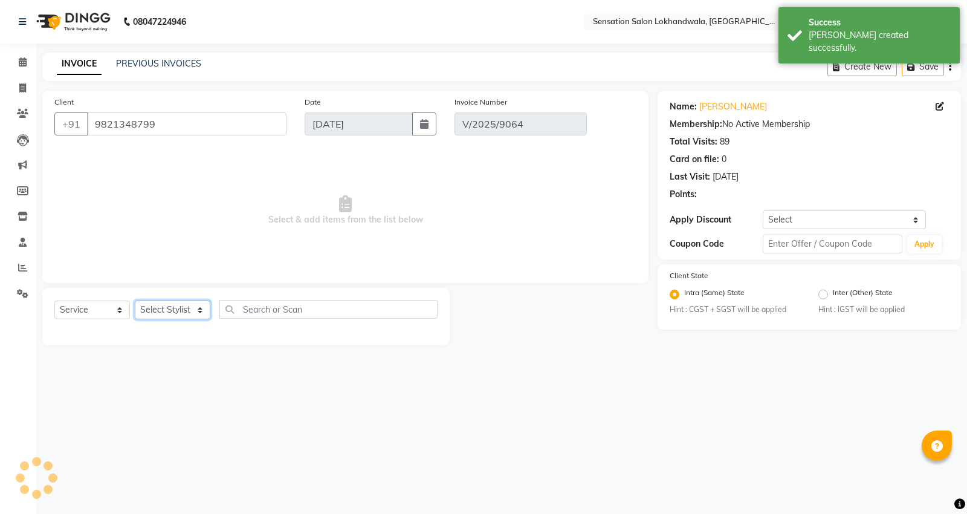
select select "select"
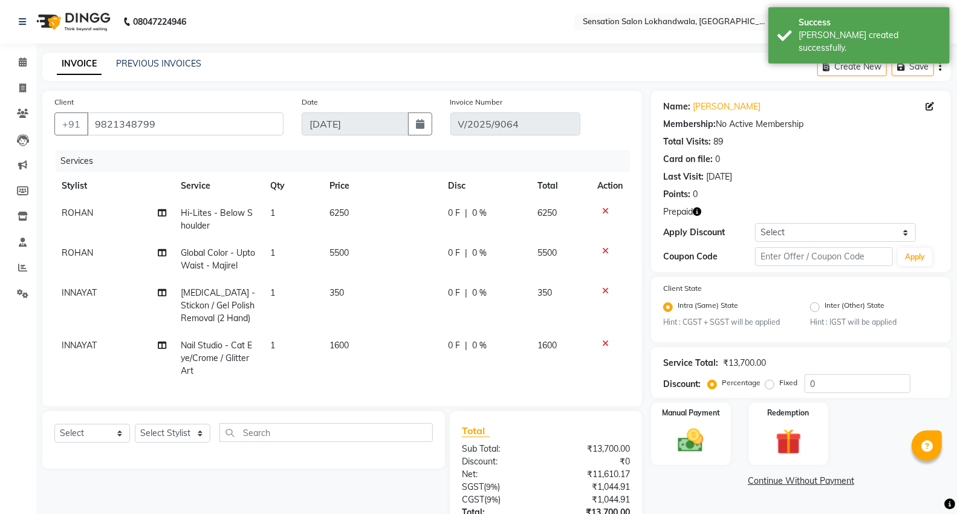
click at [167, 451] on div "Select Service Product Membership Package Voucher Prepaid Gift Card Select Styl…" at bounding box center [243, 437] width 378 height 28
drag, startPoint x: 170, startPoint y: 451, endPoint x: 170, endPoint y: 438, distance: 13.9
click at [170, 442] on select "Select Stylist Amita Amjad HINA INNAYAT KIRAN LAVESH Piyu Pramool Rai PRIYANKA …" at bounding box center [173, 433] width 76 height 19
select select "62084"
click at [135, 434] on select "Select Stylist Amita Amjad HINA INNAYAT KIRAN LAVESH Piyu Pramool Rai PRIYANKA …" at bounding box center [173, 433] width 76 height 19
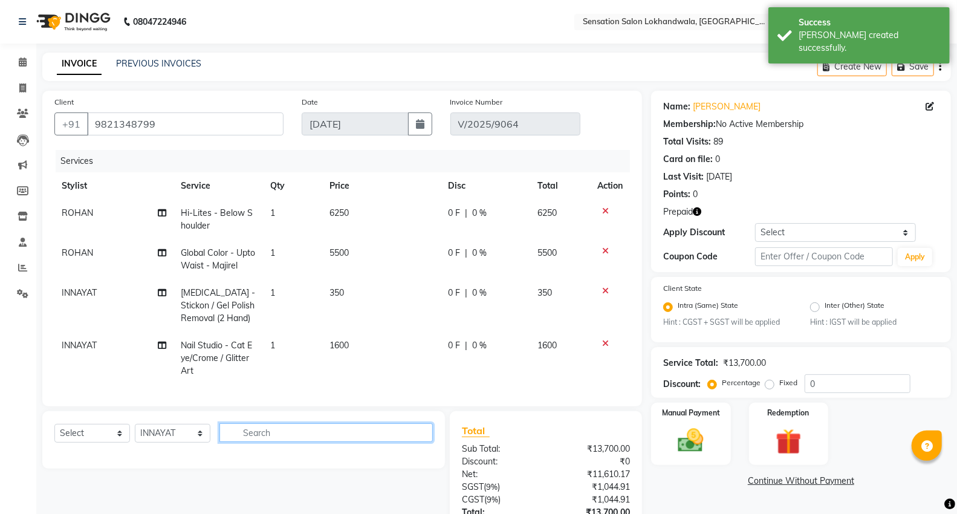
click at [384, 438] on input "text" at bounding box center [325, 432] width 213 height 19
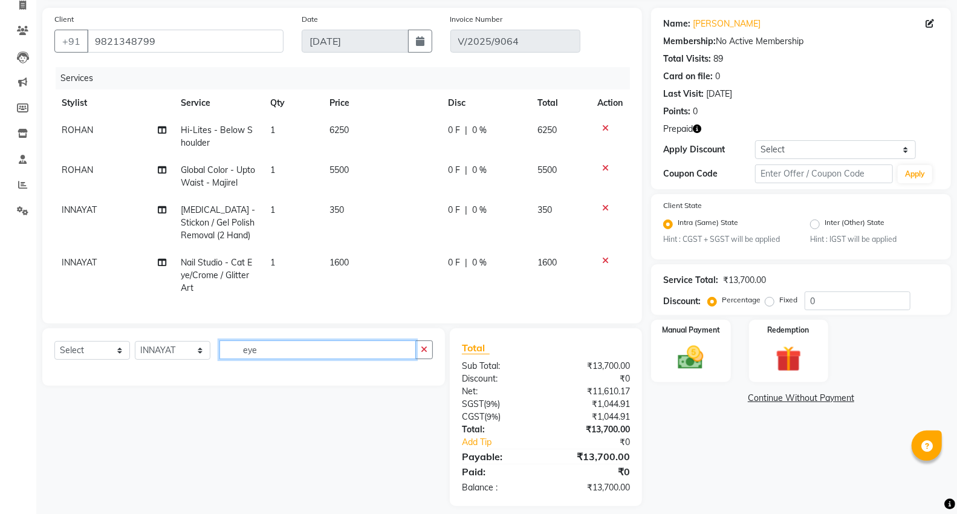
scroll to position [103, 0]
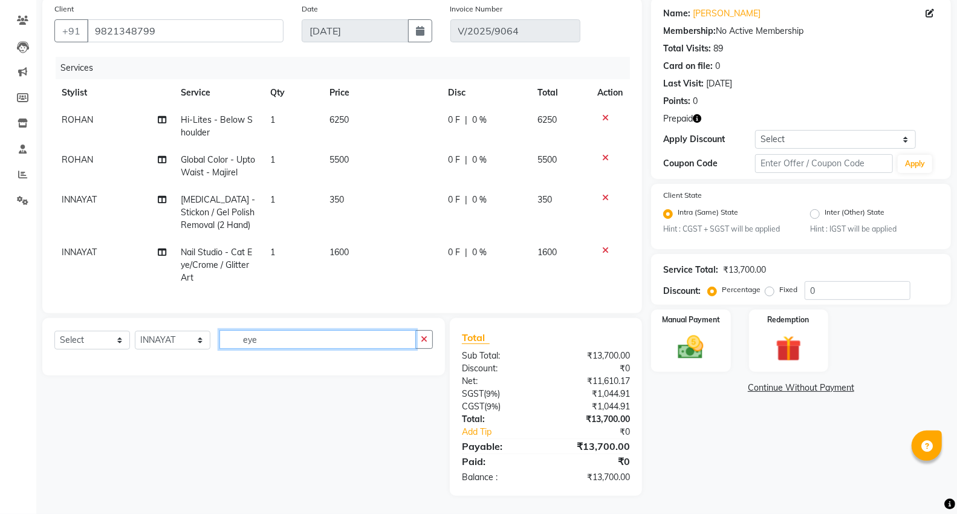
type input "eye"
drag, startPoint x: 118, startPoint y: 343, endPoint x: 115, endPoint y: 348, distance: 6.5
click at [117, 345] on select "Select Service Product Membership Package Voucher Prepaid Gift Card" at bounding box center [92, 340] width 76 height 19
select select "service"
click at [54, 331] on select "Select Service Product Membership Package Voucher Prepaid Gift Card" at bounding box center [92, 340] width 76 height 19
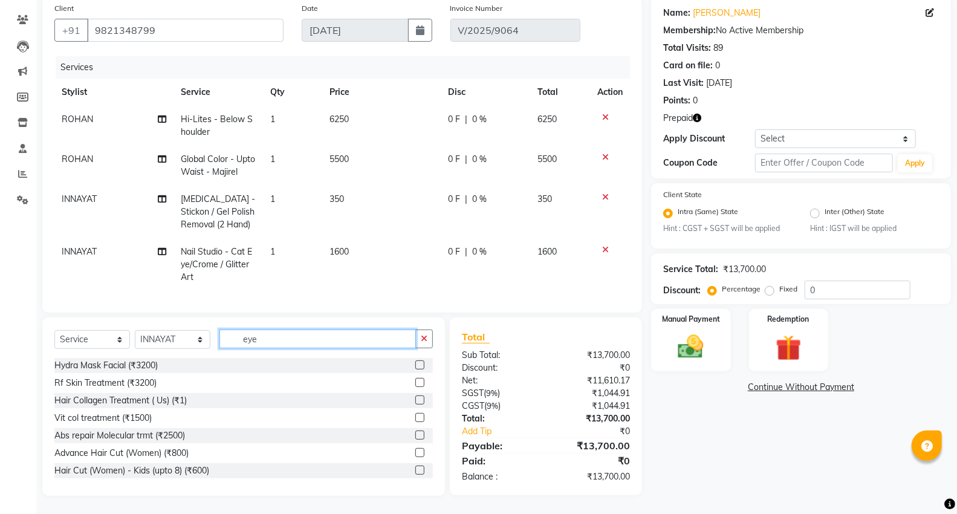
click at [326, 337] on input "eye" at bounding box center [317, 338] width 196 height 19
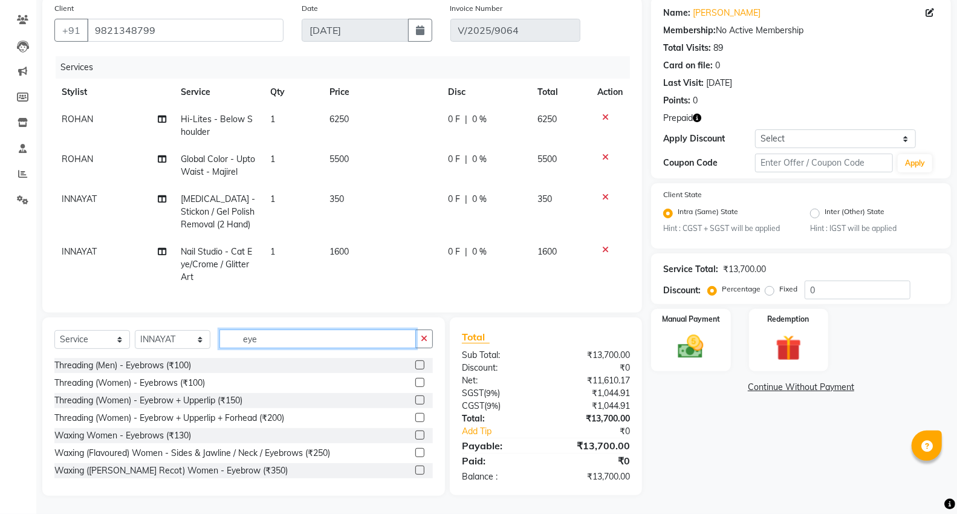
type input "eye"
click at [415, 382] on label at bounding box center [419, 382] width 9 height 9
click at [415, 382] on input "checkbox" at bounding box center [419, 383] width 8 height 8
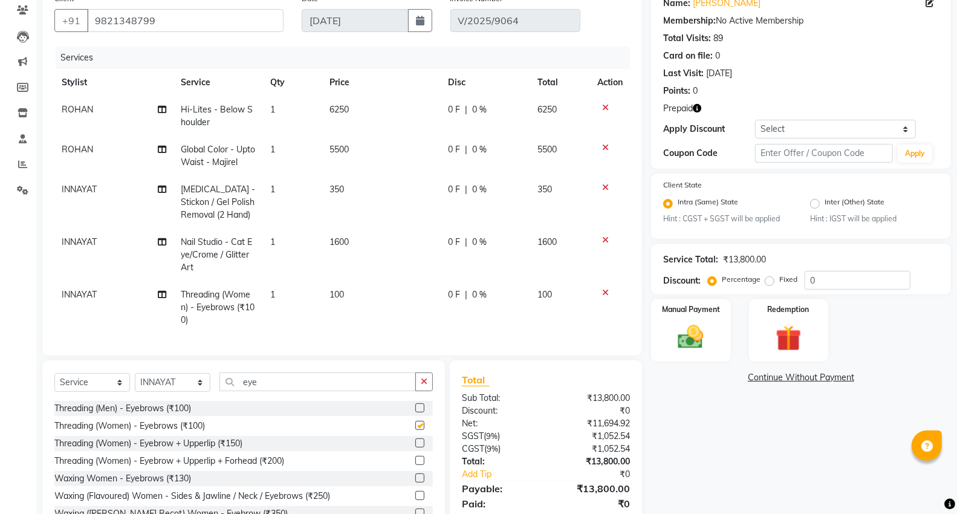
checkbox input "false"
click at [824, 363] on div "Name: Nafisa Banwani Membership: No Active Membership Total Visits: 89 Card on …" at bounding box center [805, 262] width 309 height 551
click at [794, 338] on img at bounding box center [788, 338] width 43 height 33
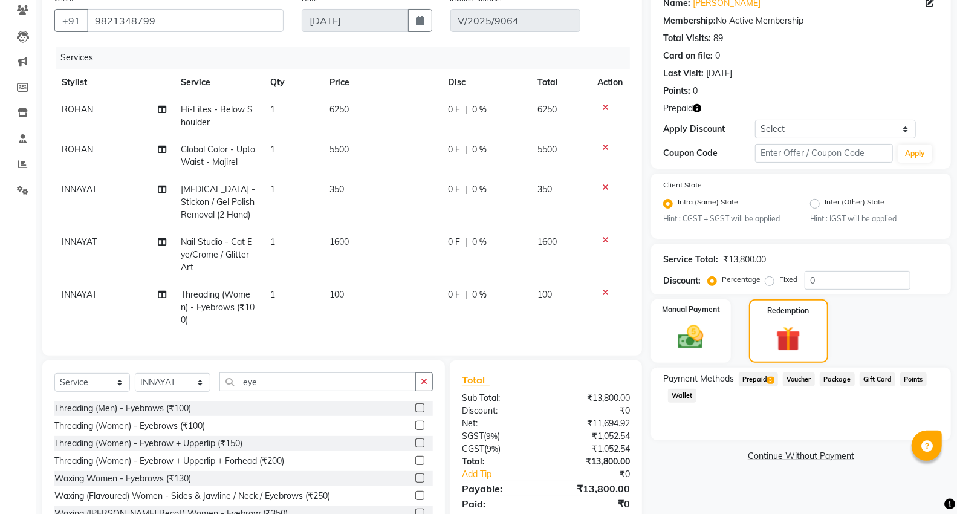
scroll to position [152, 0]
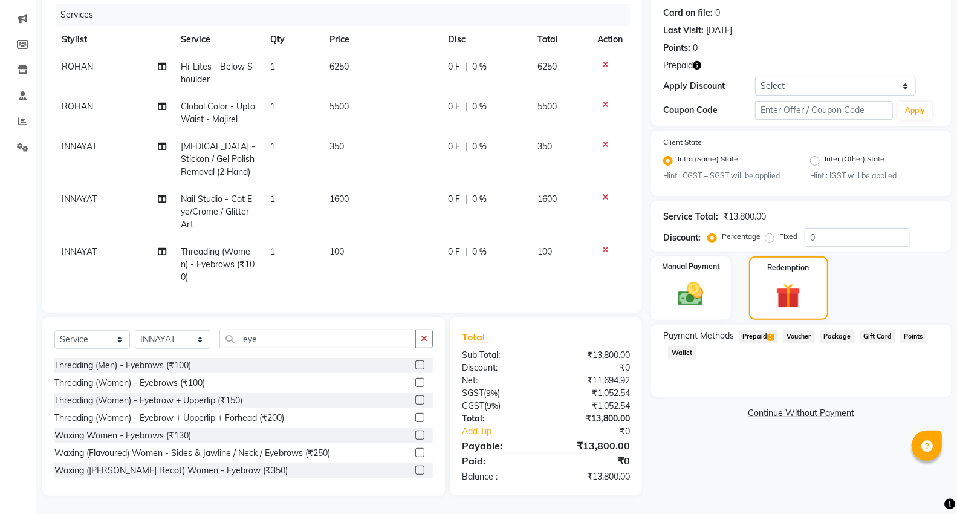
click at [768, 340] on div "Payment Methods Prepaid 3 Voucher Package Gift Card Points Wallet" at bounding box center [801, 345] width 276 height 33
click at [768, 334] on span "3" at bounding box center [770, 337] width 7 height 7
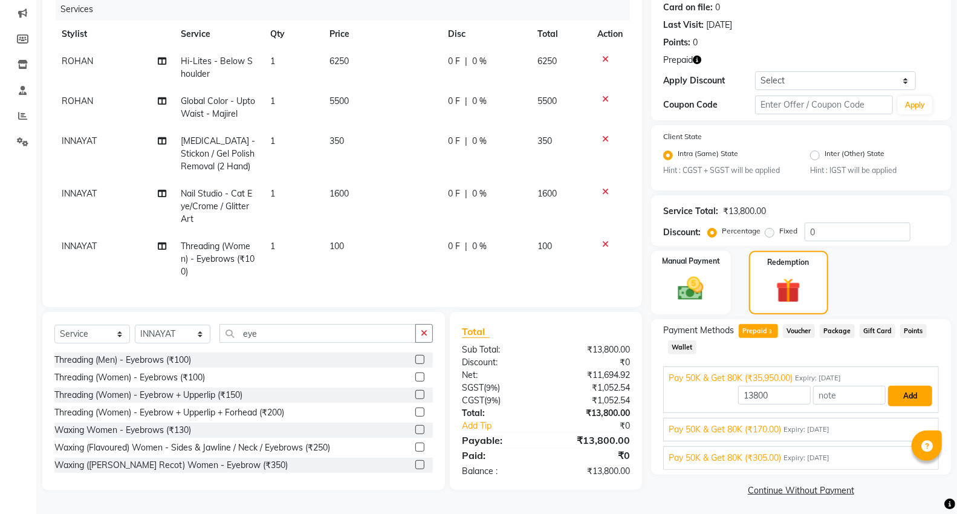
click at [909, 405] on button "Add" at bounding box center [910, 396] width 44 height 21
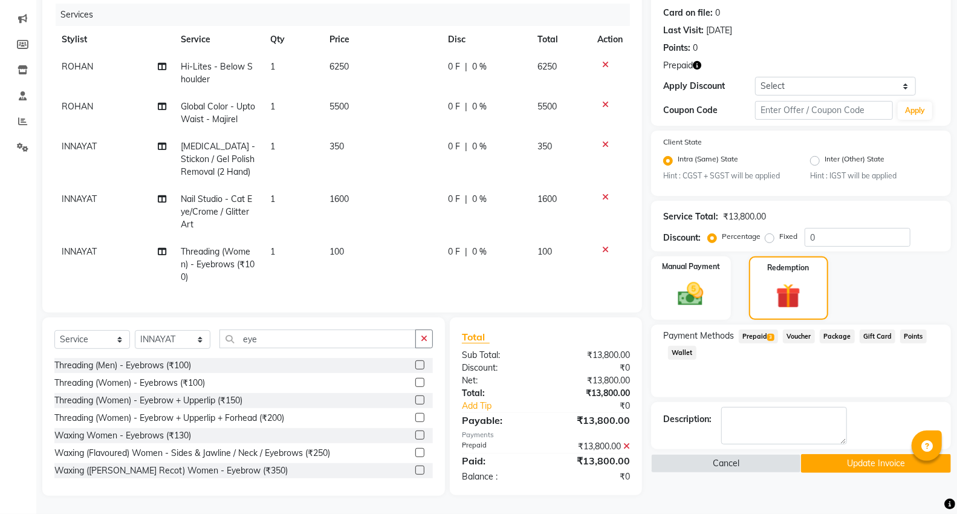
click at [886, 456] on button "Update Invoice" at bounding box center [876, 463] width 150 height 19
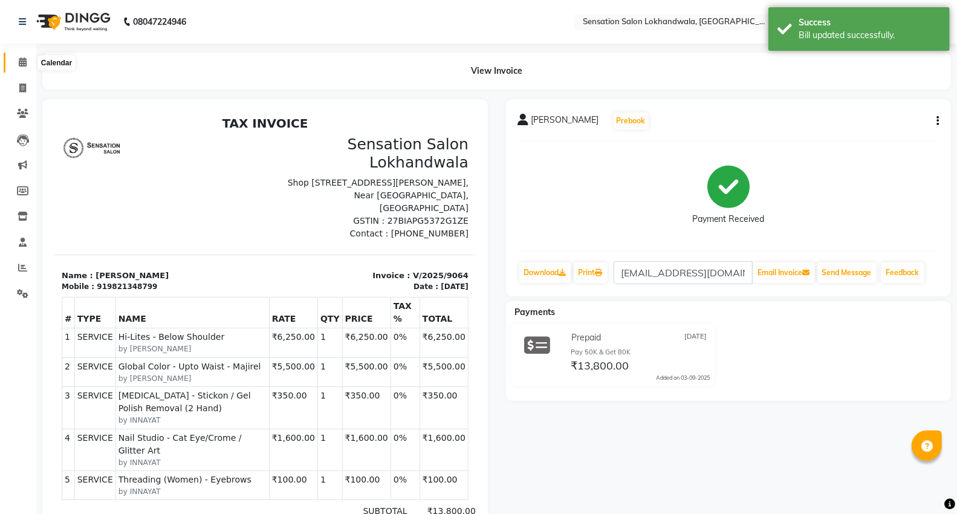
click at [17, 64] on span at bounding box center [22, 63] width 21 height 14
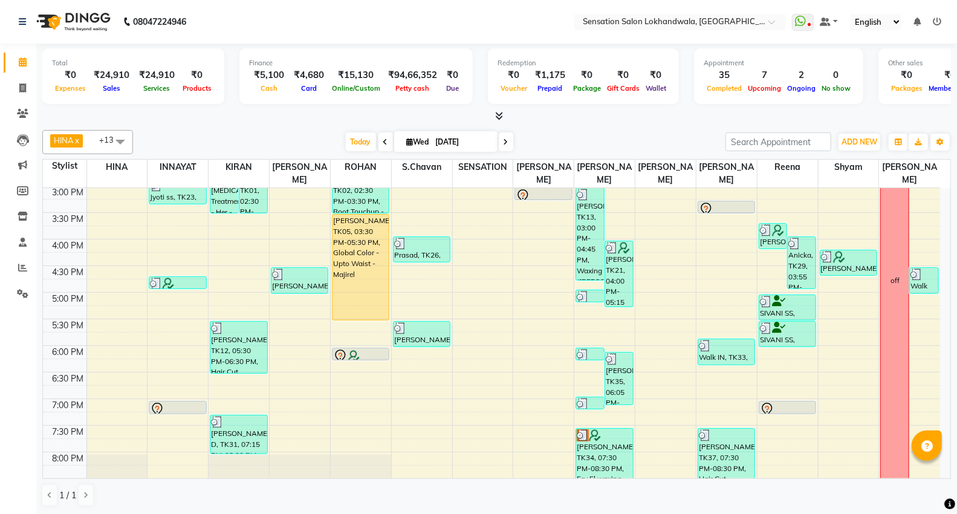
scroll to position [335, 0]
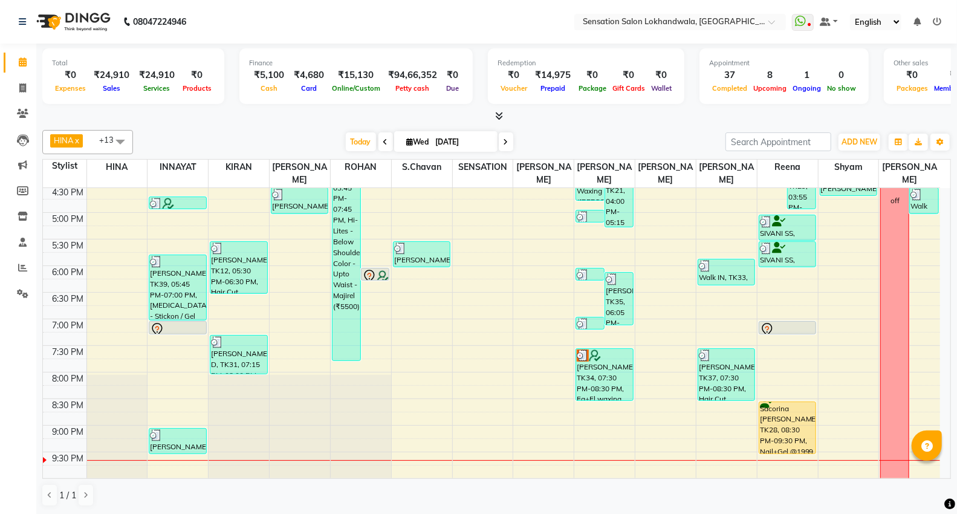
scroll to position [402, 0]
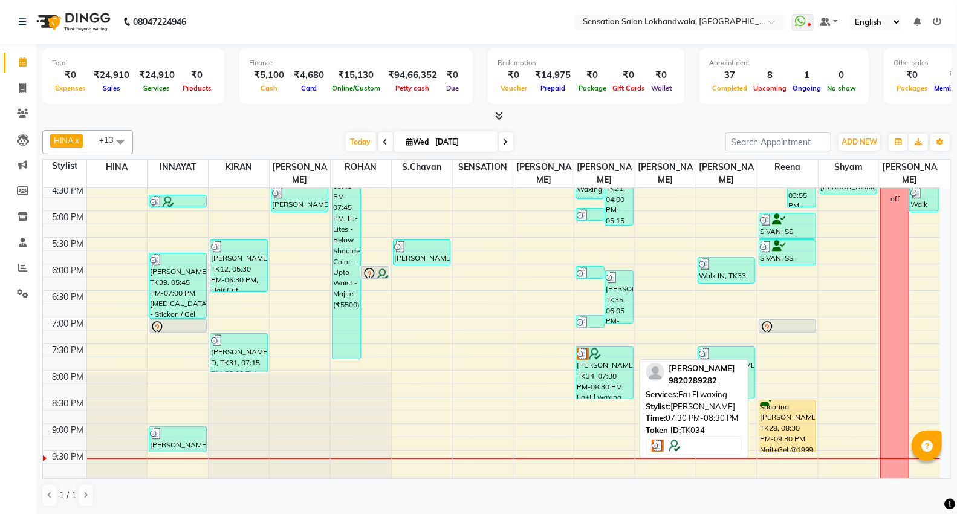
click at [576, 358] on div "[PERSON_NAME], TK34, 07:30 PM-08:30 PM, Fa+Fl waxing" at bounding box center [604, 372] width 56 height 51
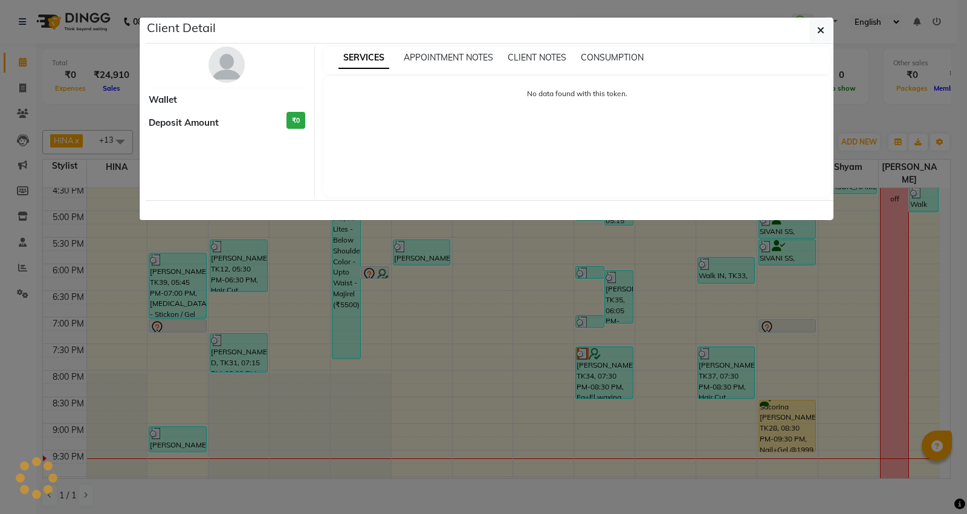
select select "3"
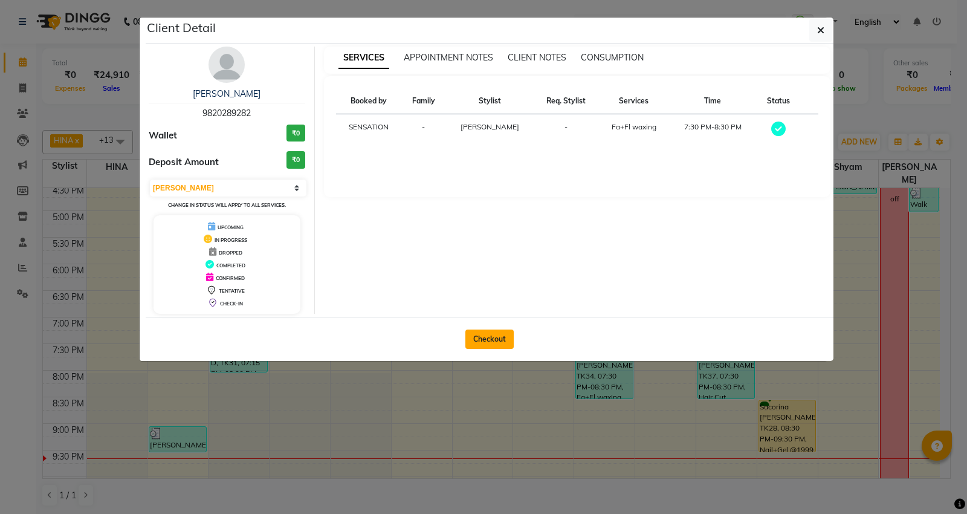
click at [506, 335] on button "Checkout" at bounding box center [489, 338] width 48 height 19
select select "1499"
select select "service"
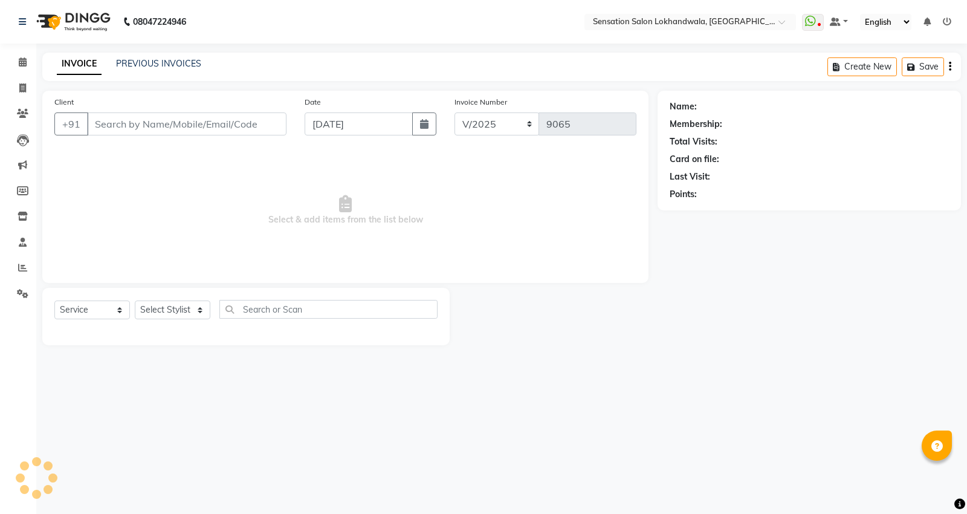
type input "9820289282"
select select "9612"
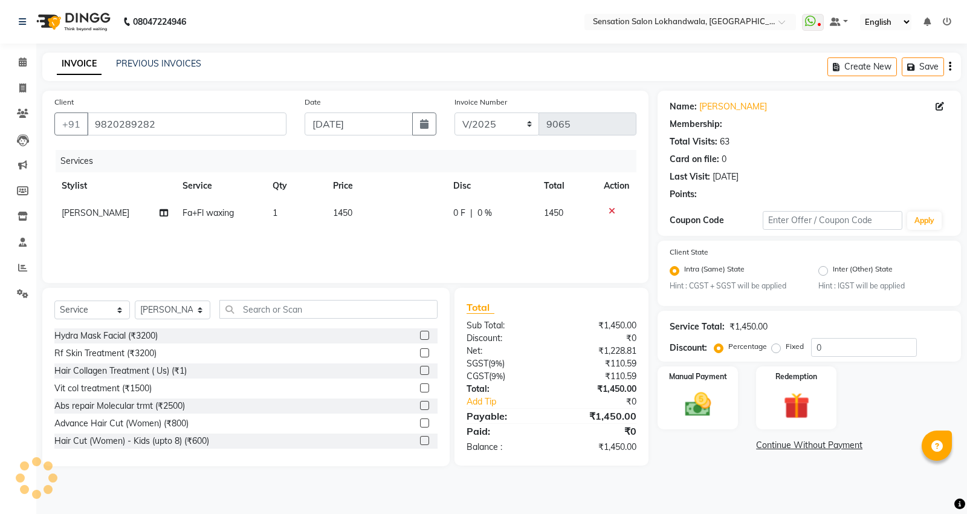
select select "1: Object"
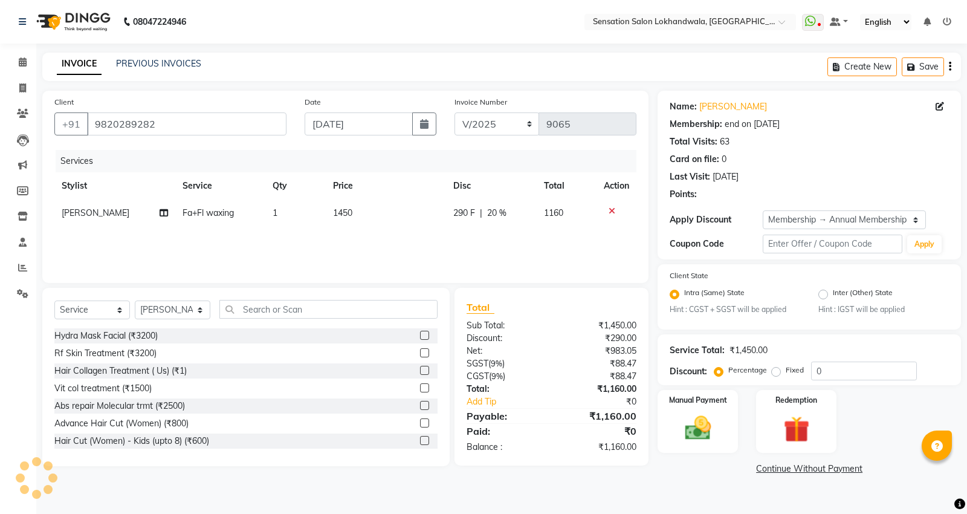
type input "20"
click at [372, 228] on div "Services Stylist Service Qty Price Disc Total Action SONAL Fa+Fl waxing 1 1450 …" at bounding box center [345, 210] width 582 height 121
click at [379, 224] on td "1450" at bounding box center [386, 212] width 120 height 27
select select "9612"
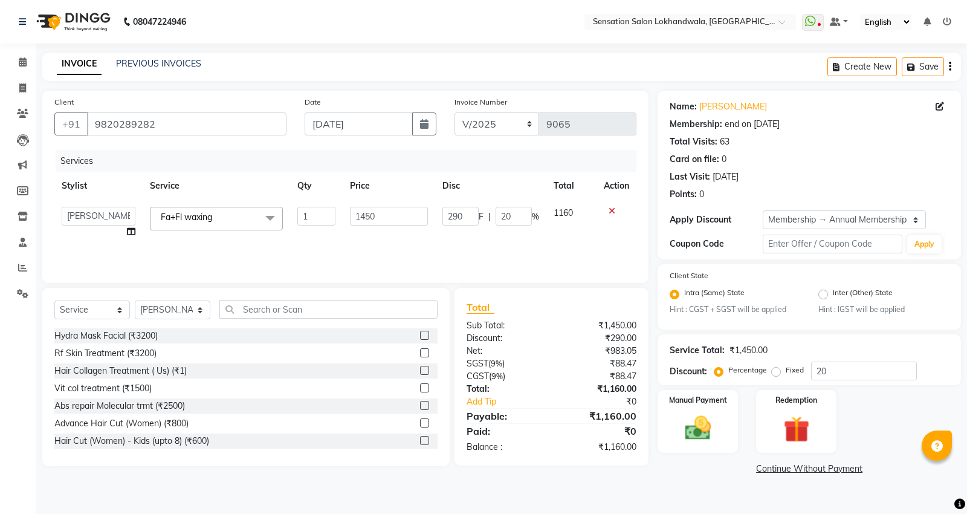
click at [379, 224] on input "1450" at bounding box center [389, 216] width 78 height 19
type input "1130"
click at [415, 239] on div "Services Stylist Service Qty Price Disc Total Action SONAL Fa+Fl waxing 1 1130 …" at bounding box center [345, 210] width 582 height 121
click at [503, 218] on span "20 %" at bounding box center [496, 213] width 19 height 13
select select "9612"
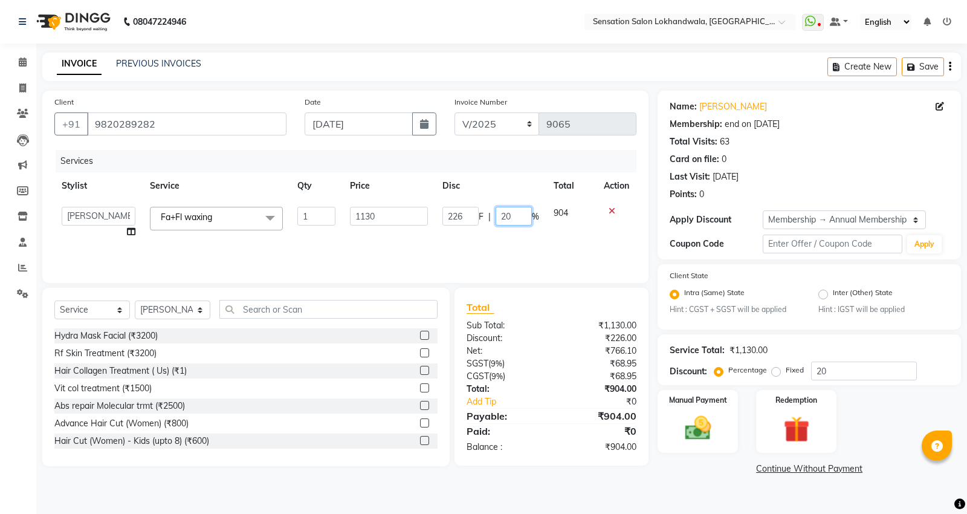
click at [503, 218] on input "20" at bounding box center [514, 216] width 36 height 19
type input "0"
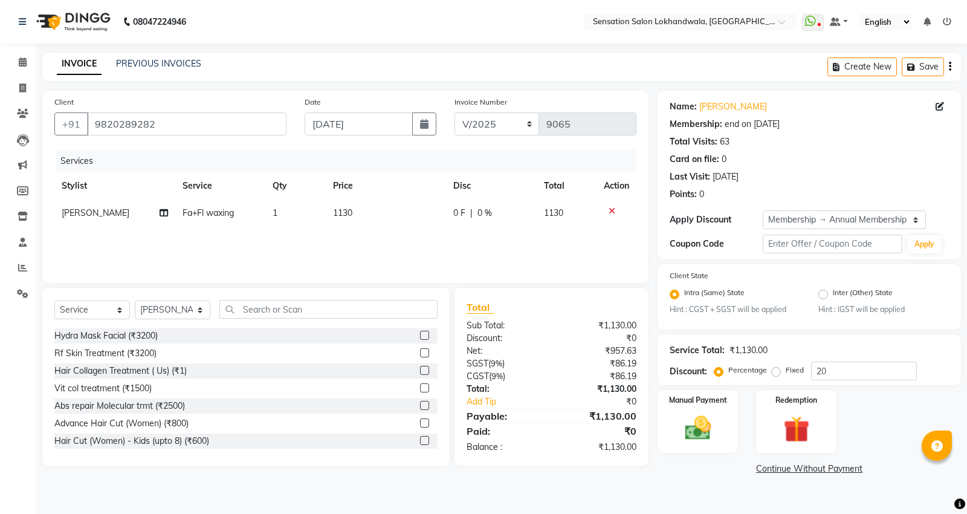
click at [558, 272] on div "Client +91 9820289282 Date 03-09-2025 Invoice Number INV/2025-26 V/2025 V/2025-…" at bounding box center [345, 187] width 606 height 192
click at [689, 405] on div "Manual Payment" at bounding box center [697, 421] width 83 height 65
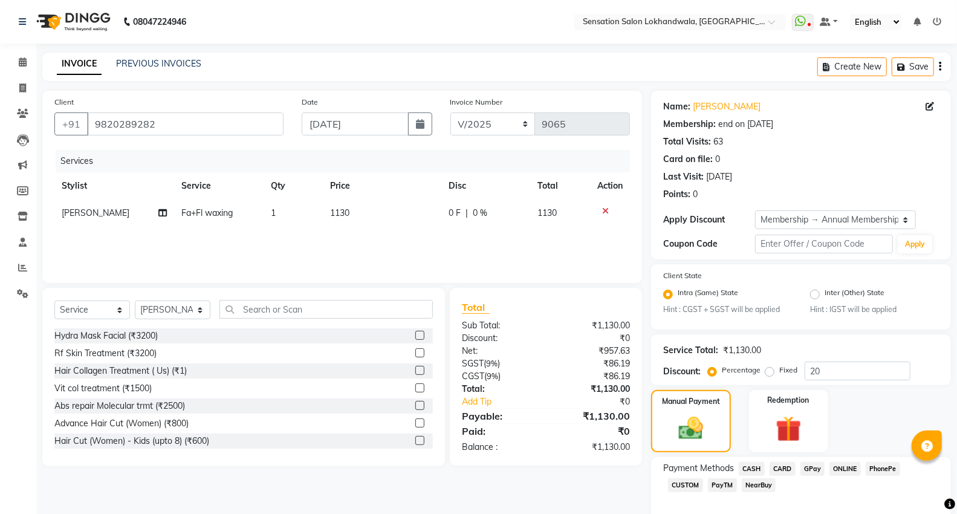
click at [804, 463] on span "GPay" at bounding box center [812, 469] width 25 height 14
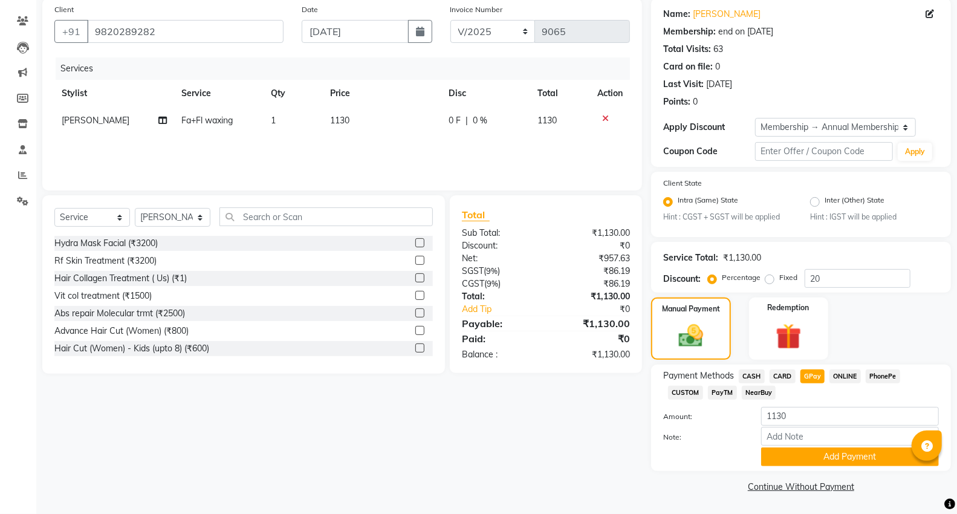
click at [889, 445] on div "Note:" at bounding box center [801, 437] width 294 height 21
click at [852, 454] on button "Add Payment" at bounding box center [850, 456] width 178 height 19
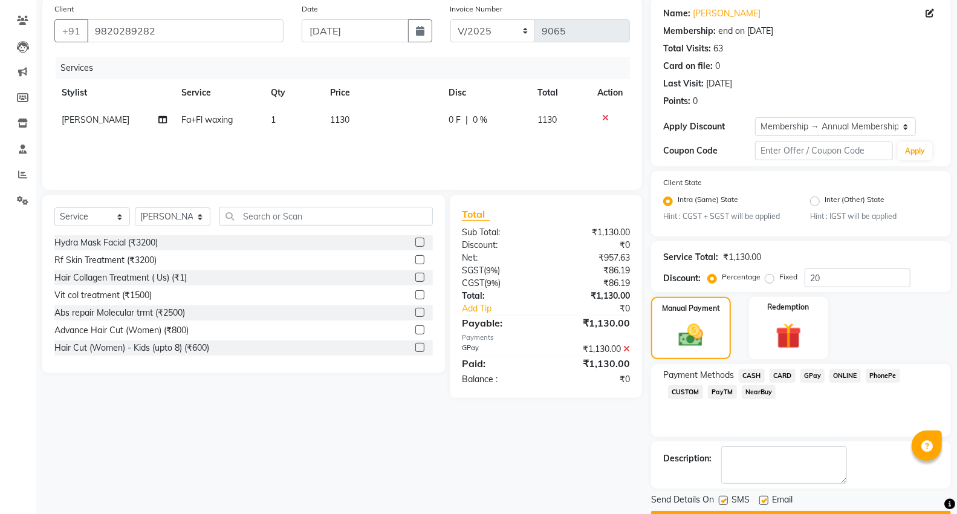
scroll to position [127, 0]
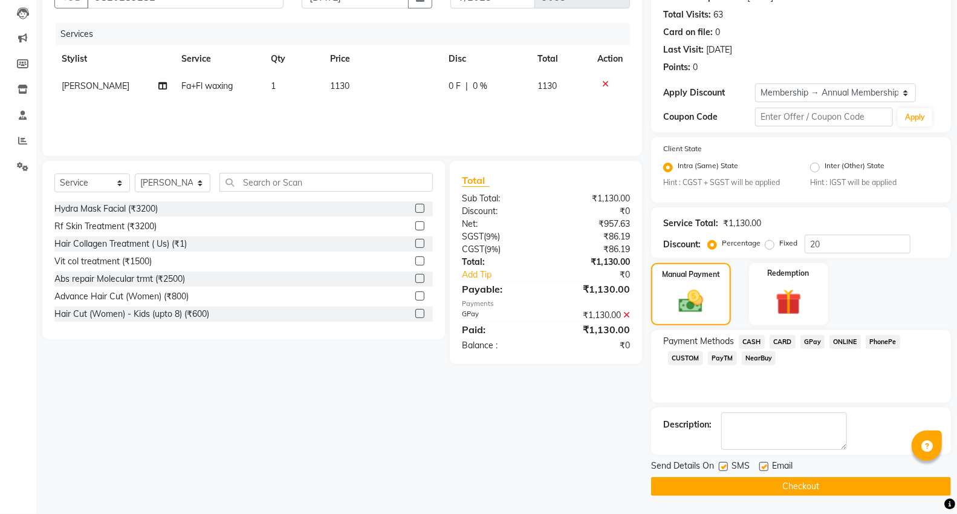
click at [881, 488] on button "Checkout" at bounding box center [801, 486] width 300 height 19
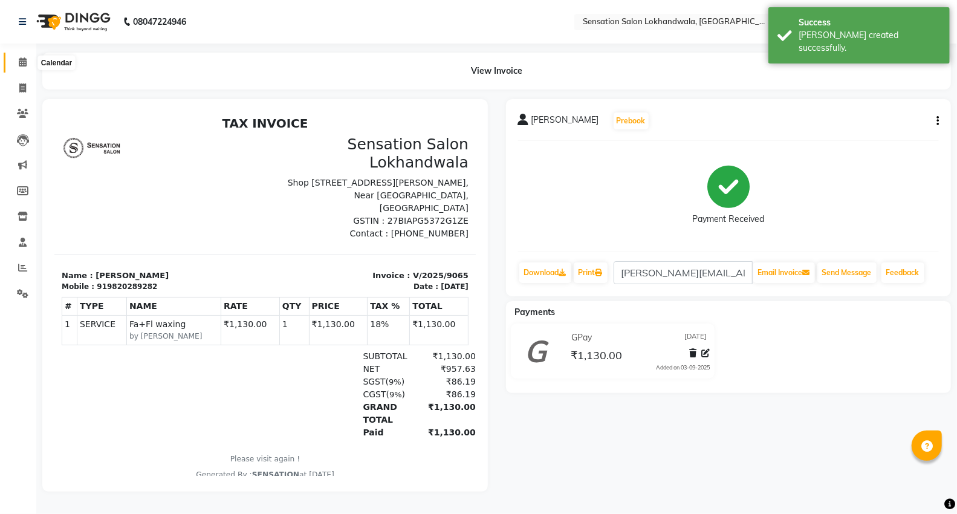
drag, startPoint x: 27, startPoint y: 66, endPoint x: 51, endPoint y: 1, distance: 70.0
click at [27, 66] on span at bounding box center [22, 63] width 21 height 14
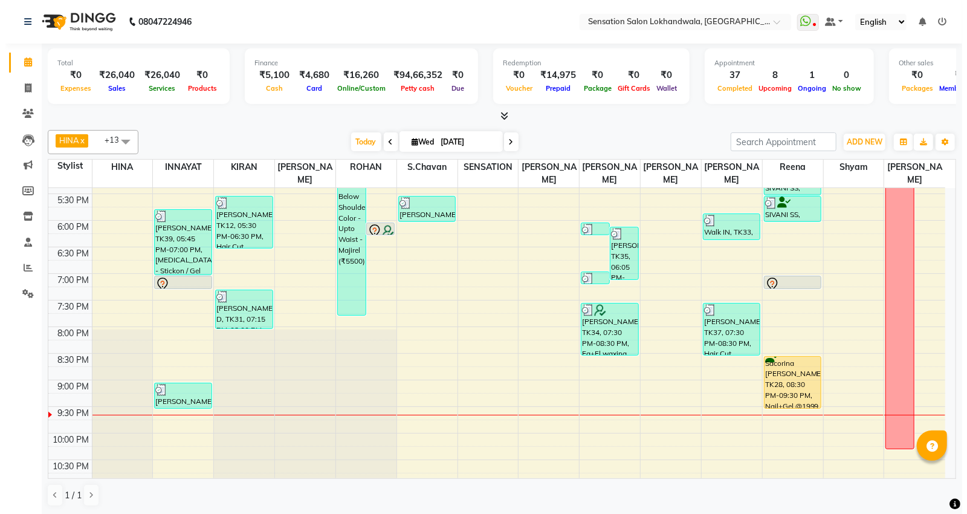
scroll to position [470, 0]
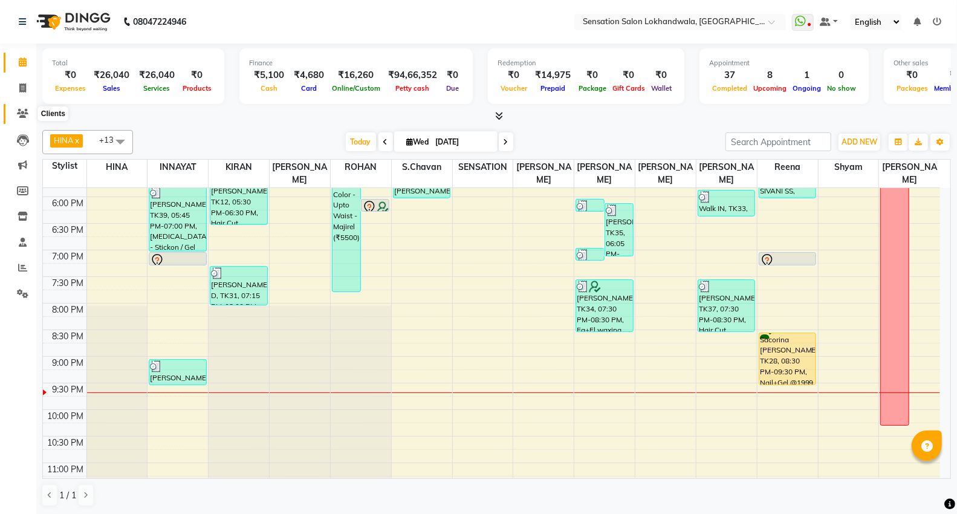
click at [23, 115] on icon at bounding box center [22, 113] width 11 height 9
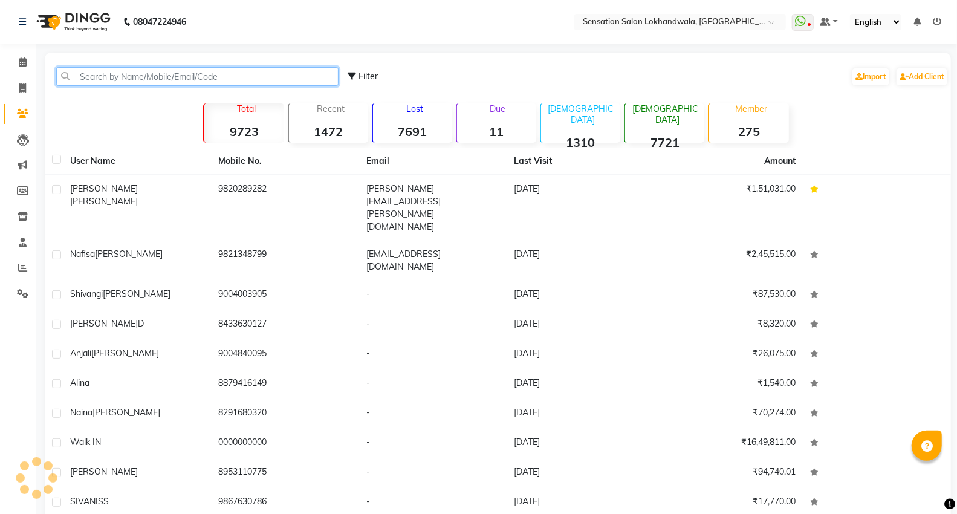
click at [180, 73] on input "text" at bounding box center [197, 76] width 282 height 19
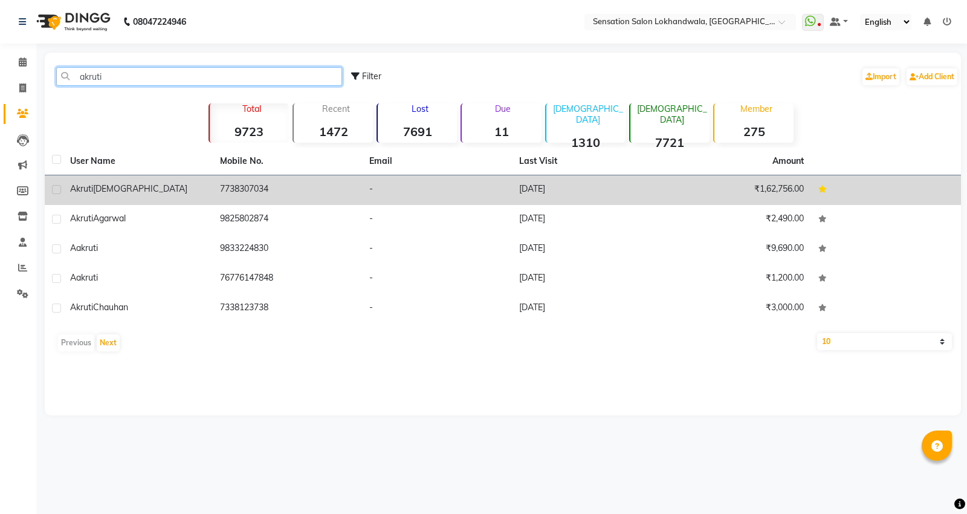
type input "akruti"
click at [288, 184] on td "7738307034" at bounding box center [288, 190] width 150 height 30
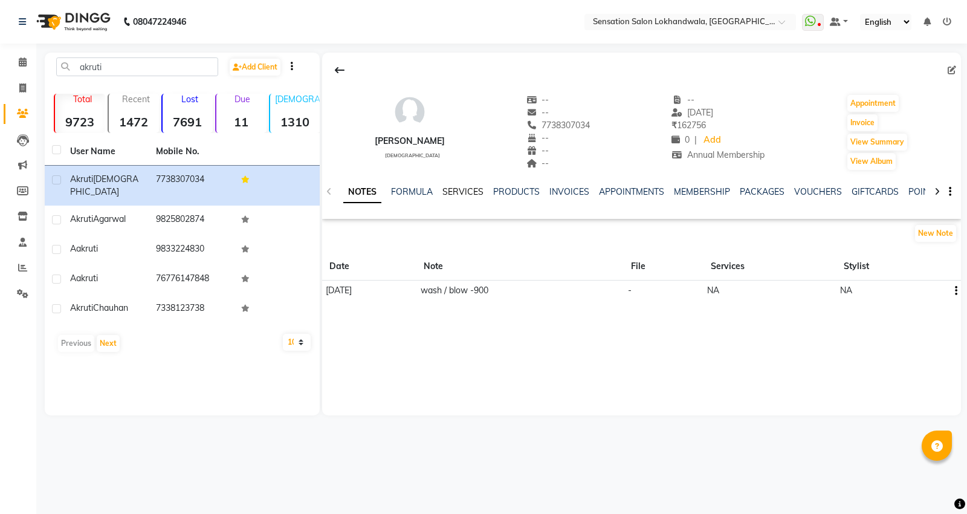
click at [456, 192] on link "SERVICES" at bounding box center [462, 191] width 41 height 11
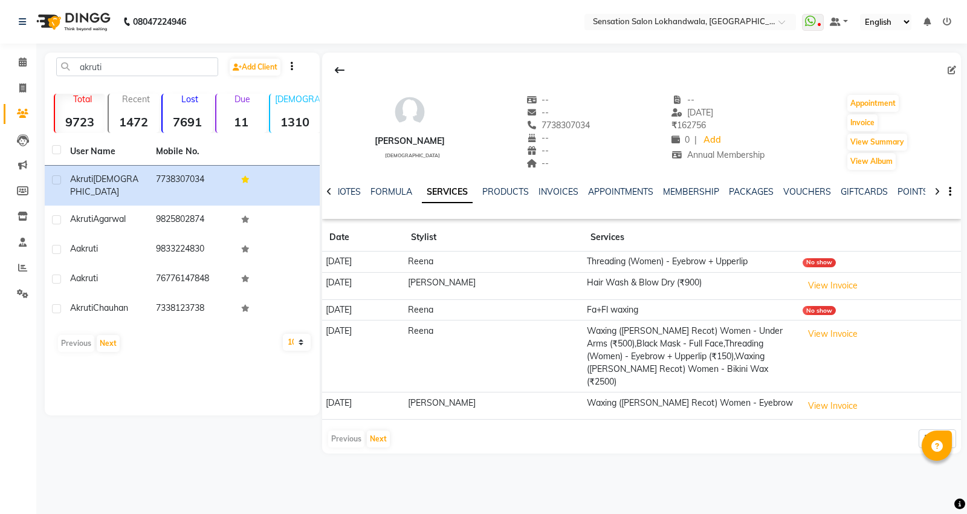
drag, startPoint x: 448, startPoint y: 325, endPoint x: 413, endPoint y: 328, distance: 35.7
click at [413, 328] on tr "07-08-2025 Reena Waxing (Perron Recot) Women - Under Arms (₹500),Black Mask - F…" at bounding box center [641, 356] width 639 height 72
click at [404, 361] on td "07-08-2025" at bounding box center [363, 356] width 82 height 72
drag, startPoint x: 439, startPoint y: 302, endPoint x: 512, endPoint y: 307, distance: 73.3
click at [510, 302] on tr "07-08-2025 Reena Fa+Fl waxing No show" at bounding box center [641, 309] width 639 height 21
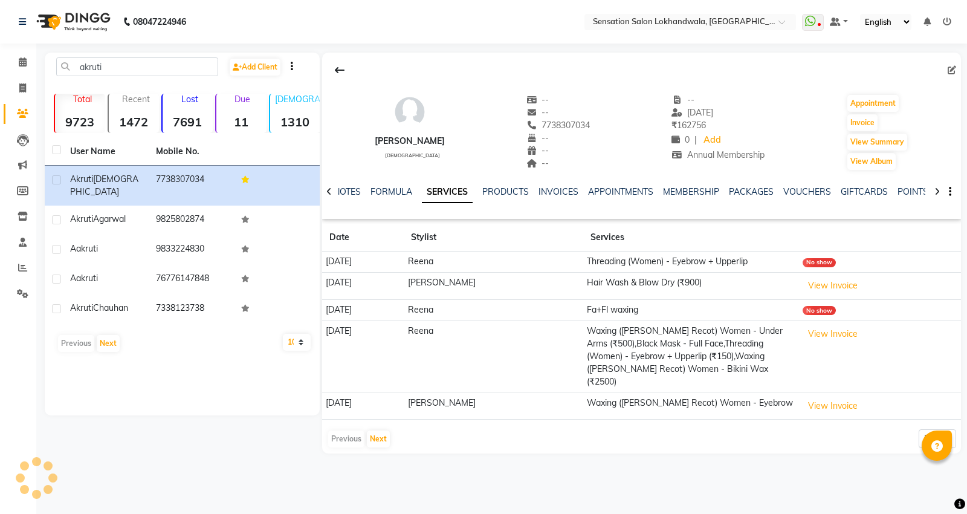
click at [518, 358] on td "Reena" at bounding box center [493, 356] width 179 height 72
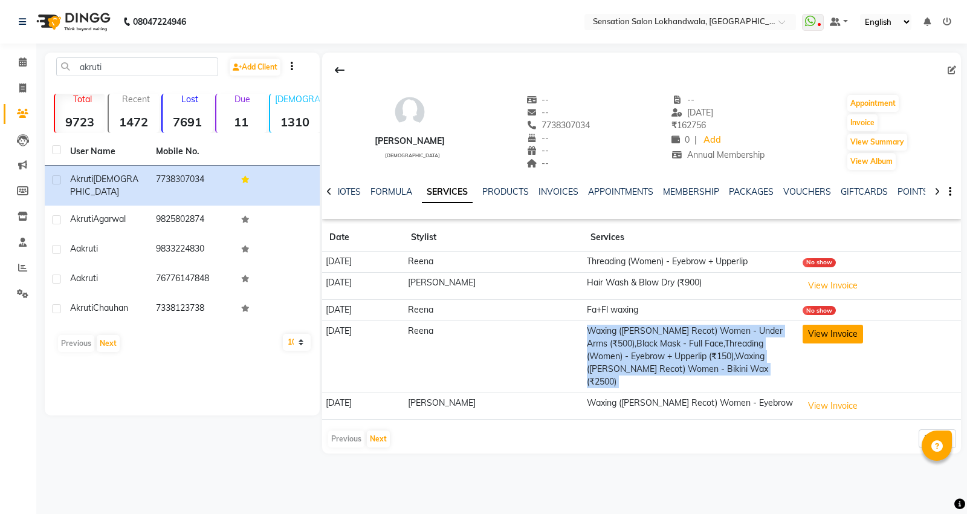
drag, startPoint x: 539, startPoint y: 340, endPoint x: 846, endPoint y: 354, distance: 307.3
click at [825, 343] on tr "07-08-2025 Reena Waxing (Perron Recot) Women - Under Arms (₹500),Black Mask - F…" at bounding box center [641, 356] width 639 height 72
click at [846, 354] on td "View Invoice" at bounding box center [880, 356] width 162 height 72
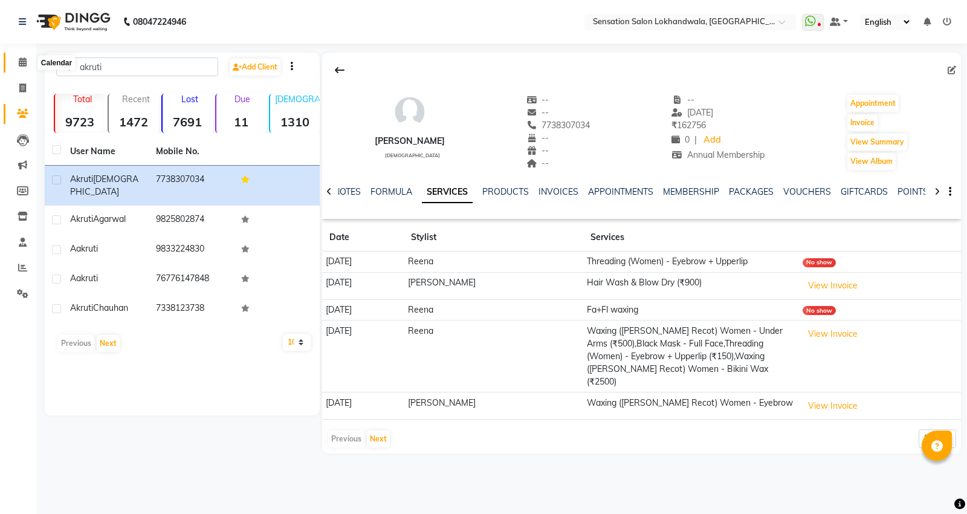
click at [19, 59] on icon at bounding box center [23, 61] width 8 height 9
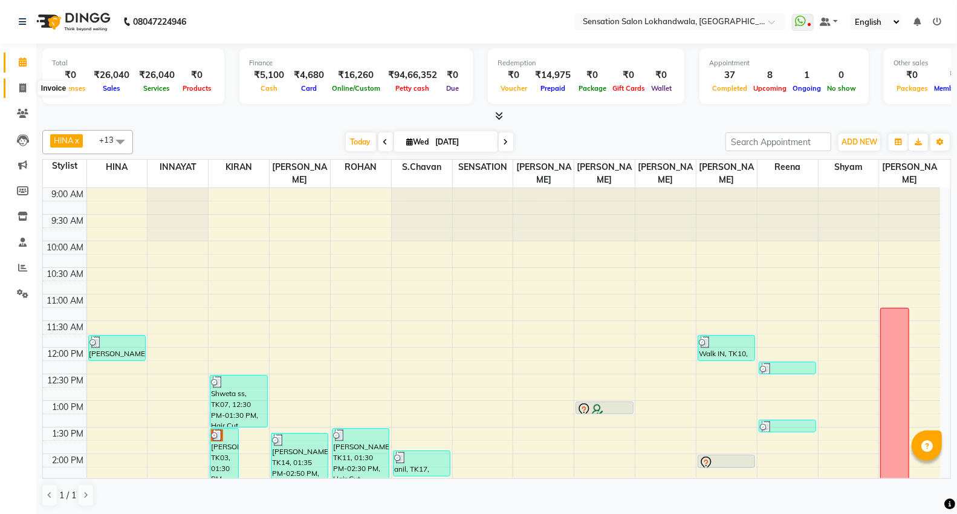
click at [31, 89] on span at bounding box center [22, 89] width 21 height 14
select select "1499"
select select "service"
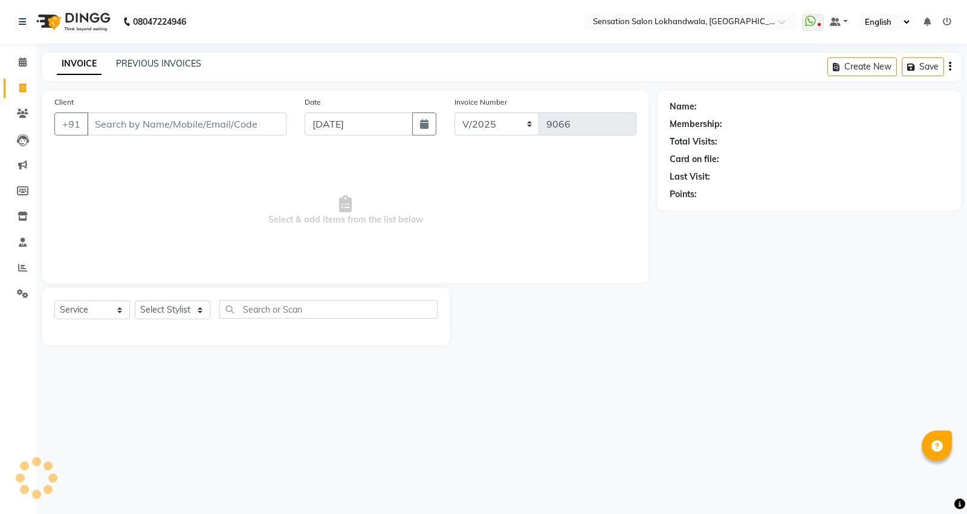
click at [131, 121] on input "Client" at bounding box center [186, 123] width 199 height 23
type input "s"
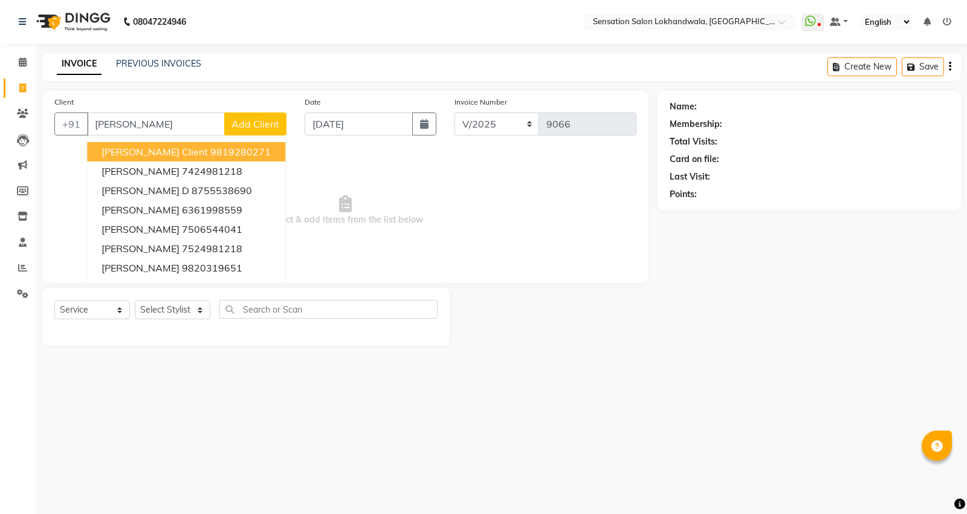
click at [137, 150] on span "Diksha Client" at bounding box center [155, 152] width 106 height 12
type input "9819280271"
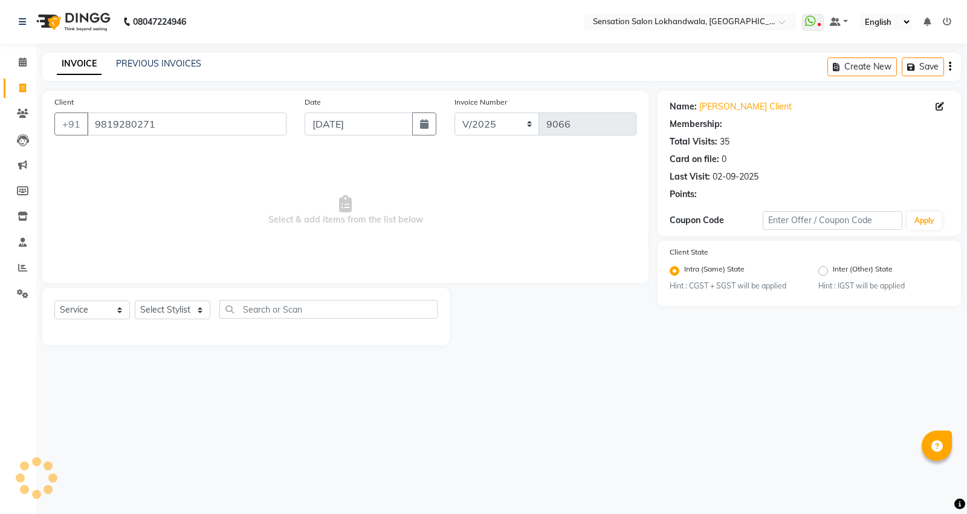
select select "1: Object"
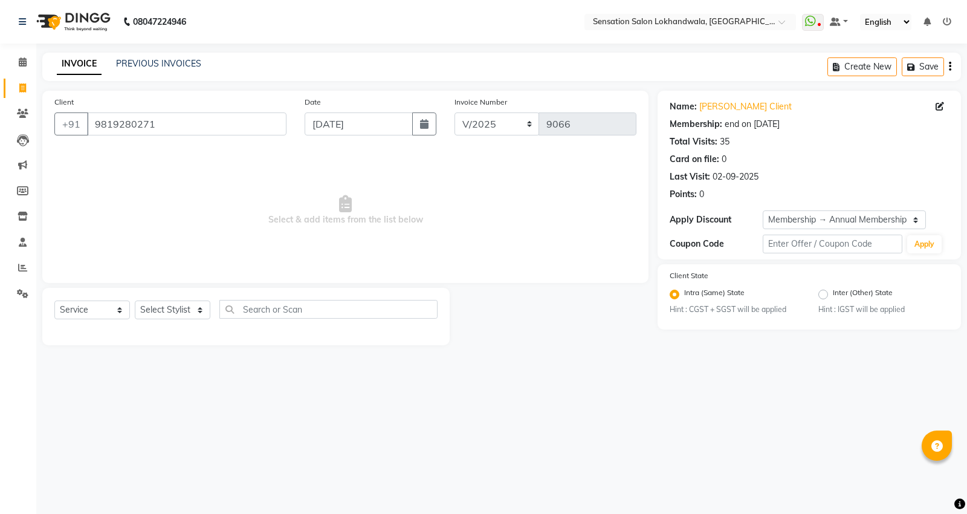
click at [182, 297] on div "Select Service Product Membership Package Voucher Prepaid Gift Card Select Styl…" at bounding box center [245, 316] width 407 height 57
click at [170, 316] on select "Select Stylist Amita Amjad HINA INNAYAT KIRAN LAVESH Piyu Pramool Rai PRIYANKA …" at bounding box center [173, 309] width 76 height 19
select select "62084"
click at [135, 301] on select "Select Stylist Amita Amjad HINA INNAYAT KIRAN LAVESH Piyu Pramool Rai PRIYANKA …" at bounding box center [173, 309] width 76 height 19
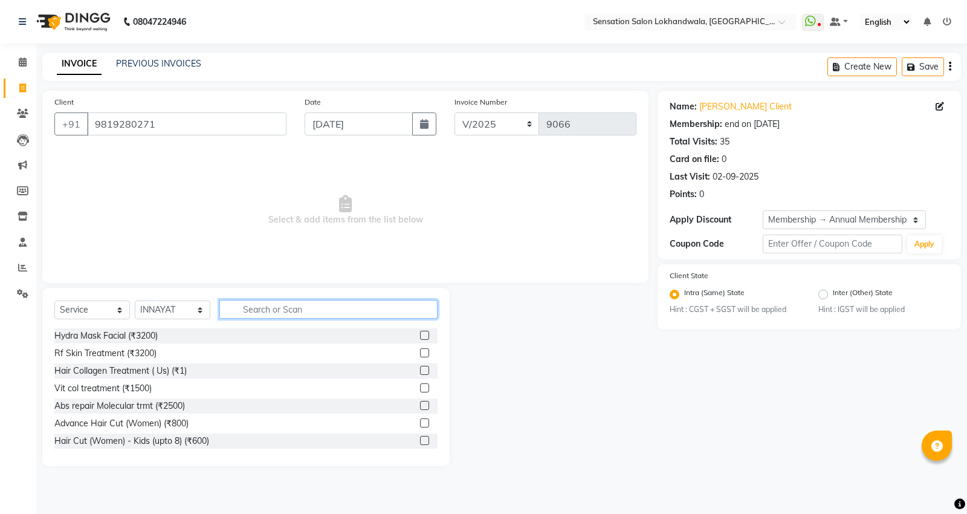
click at [299, 303] on input "text" at bounding box center [328, 309] width 218 height 19
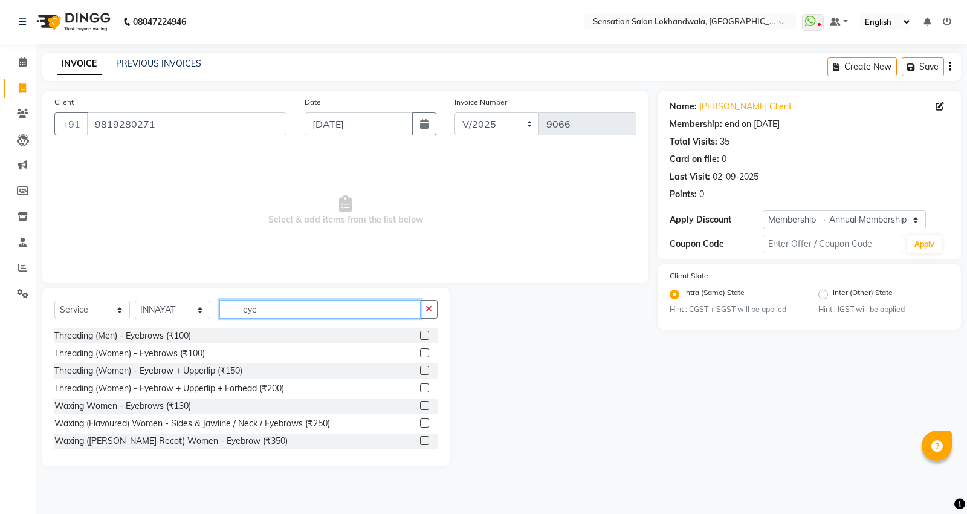
type input "eye"
click at [420, 353] on label at bounding box center [424, 352] width 9 height 9
click at [420, 353] on input "checkbox" at bounding box center [424, 353] width 8 height 8
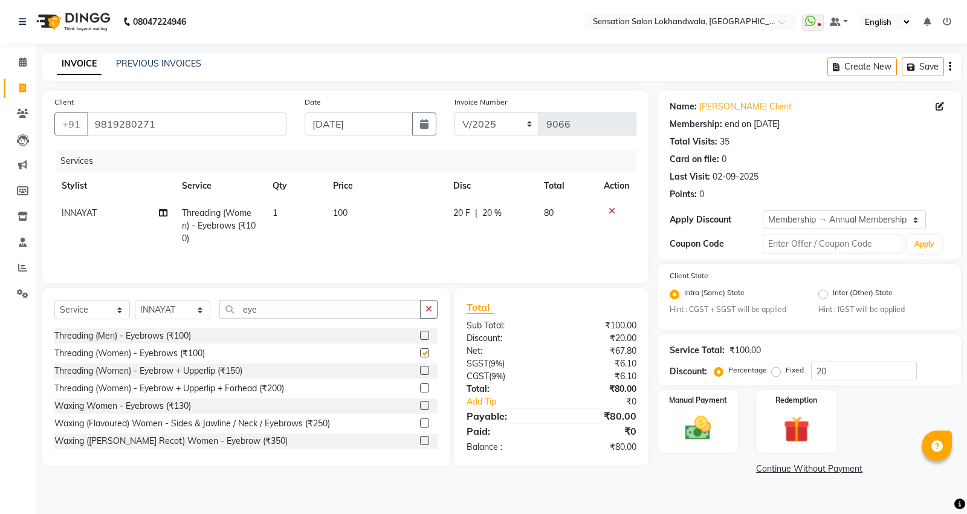
click at [473, 255] on div "Services Stylist Service Qty Price Disc Total Action INNAYAT Threading (Women) …" at bounding box center [345, 210] width 582 height 121
checkbox input "false"
drag, startPoint x: 479, startPoint y: 218, endPoint x: 492, endPoint y: 216, distance: 12.9
click at [492, 216] on div "20 F | 20 %" at bounding box center [491, 213] width 76 height 13
select select "62084"
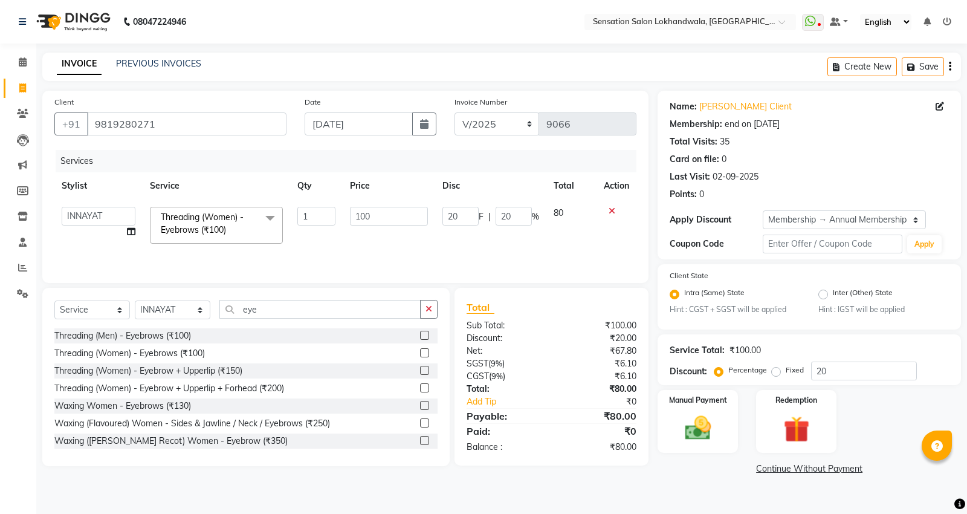
click at [492, 216] on div "20 F | 20 %" at bounding box center [490, 216] width 97 height 19
click at [493, 216] on div "20 F | 20 %" at bounding box center [490, 216] width 97 height 19
click at [497, 218] on input "20" at bounding box center [514, 216] width 36 height 19
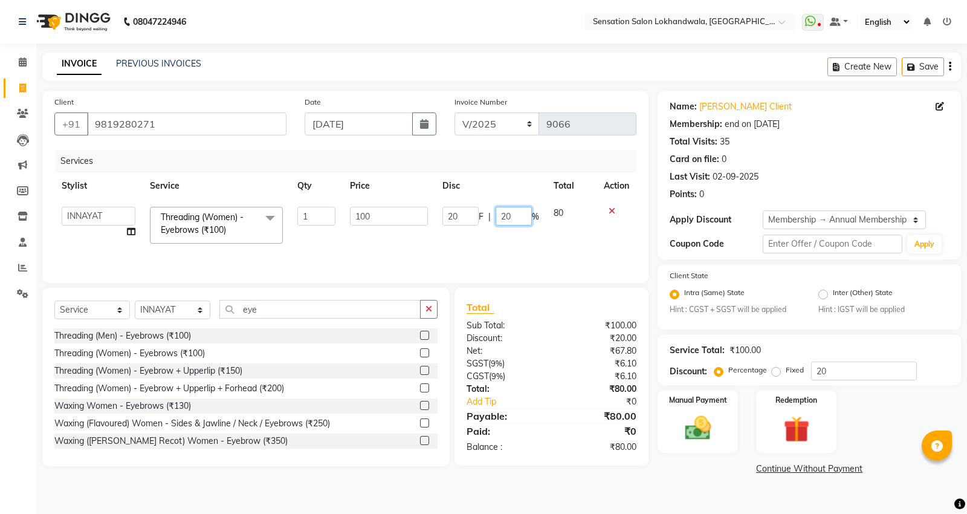
type input "0"
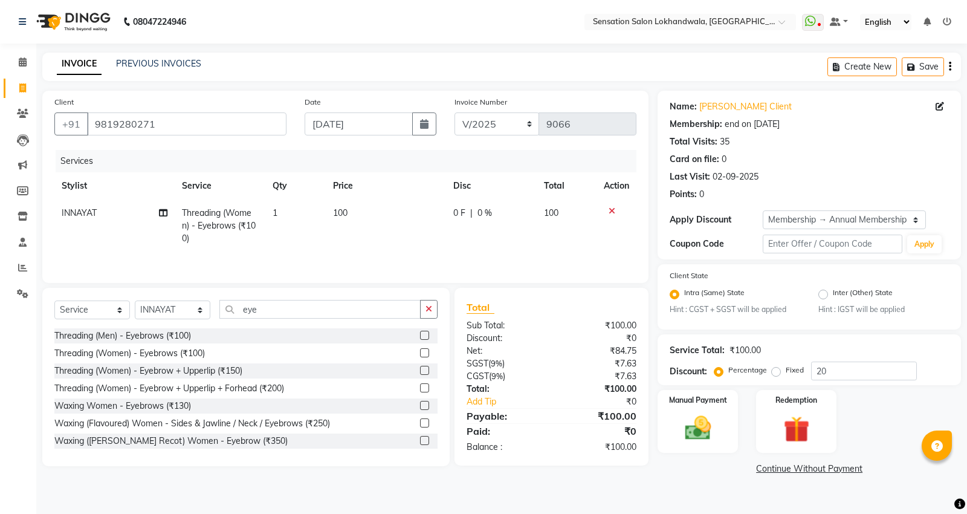
click at [500, 250] on td "0 F | 0 %" at bounding box center [491, 225] width 91 height 53
select select "62084"
click at [721, 426] on div "Manual Payment" at bounding box center [697, 421] width 83 height 65
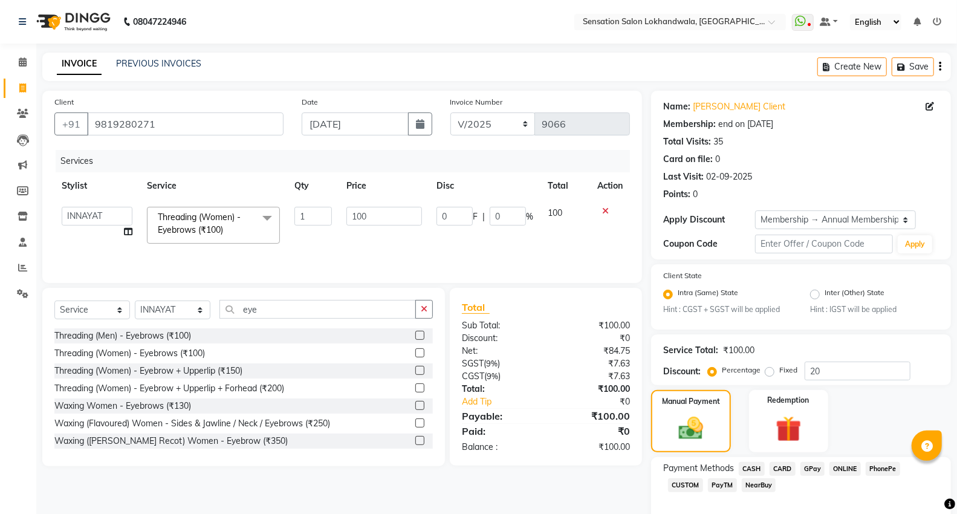
scroll to position [58, 0]
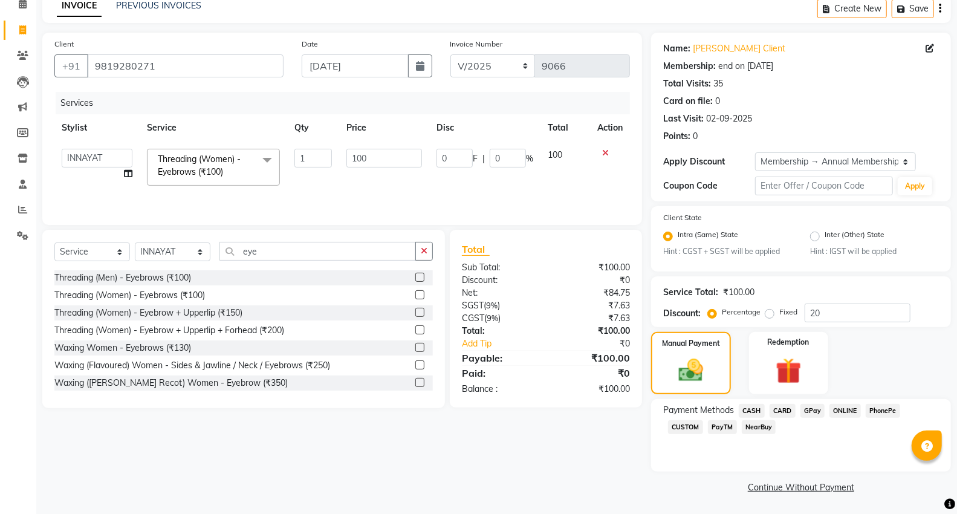
click at [684, 451] on div "Payment Methods CASH CARD GPay ONLINE PhonePe CUSTOM PayTM NearBuy" at bounding box center [801, 435] width 300 height 73
click at [812, 408] on span "GPay" at bounding box center [812, 411] width 25 height 14
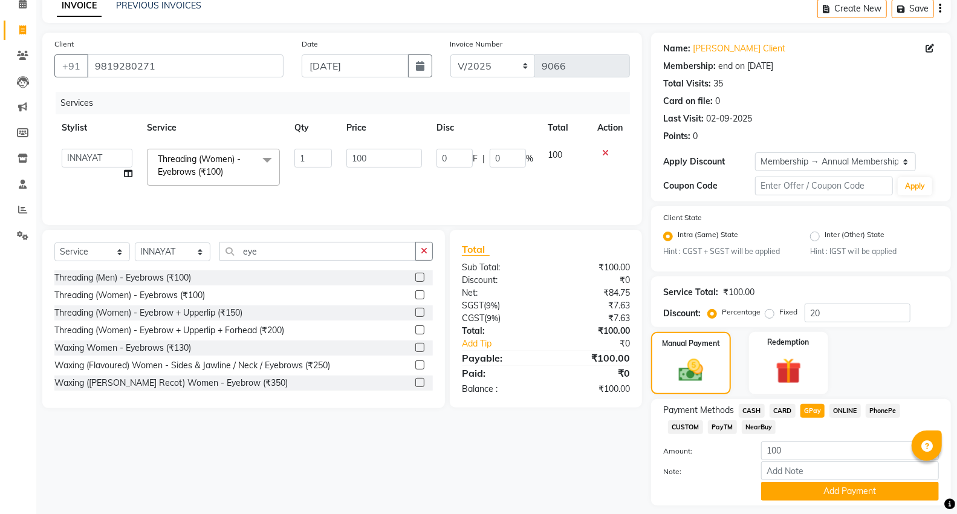
scroll to position [93, 0]
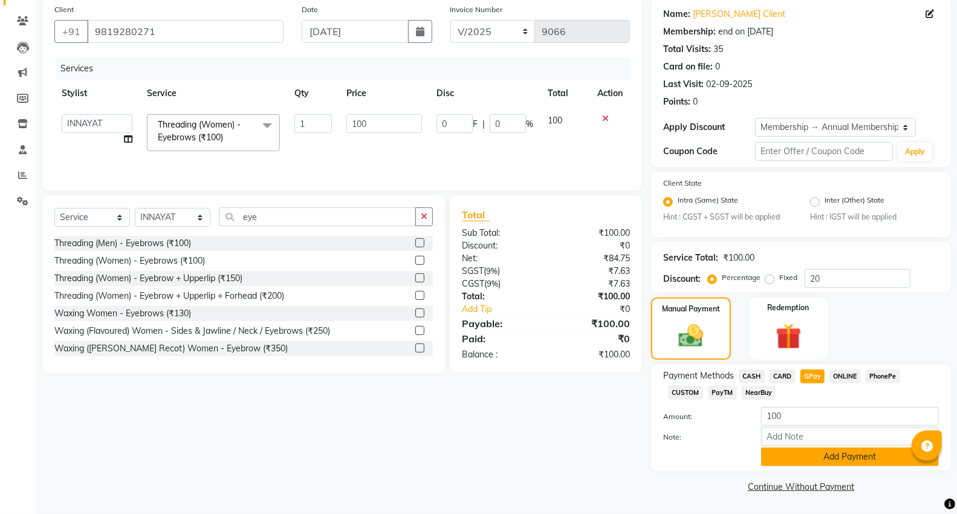
click at [830, 451] on button "Add Payment" at bounding box center [850, 456] width 178 height 19
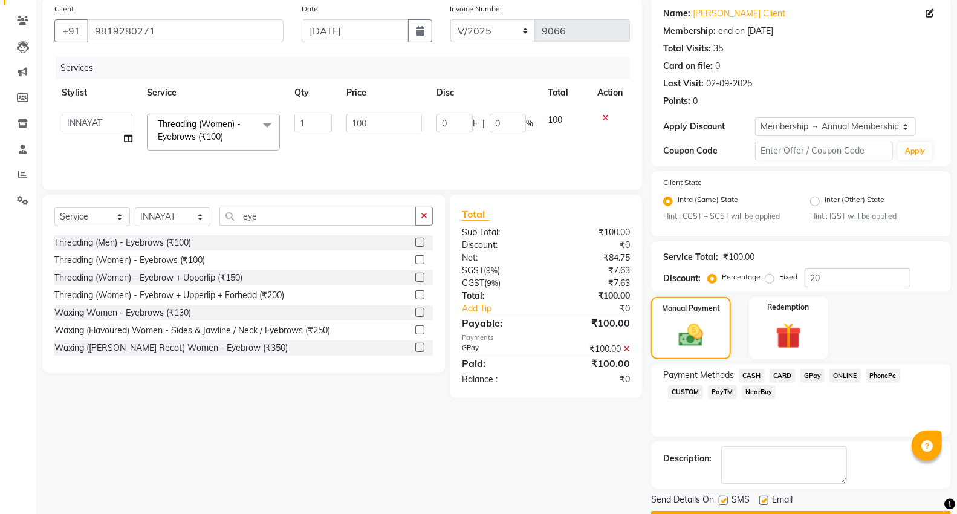
scroll to position [127, 0]
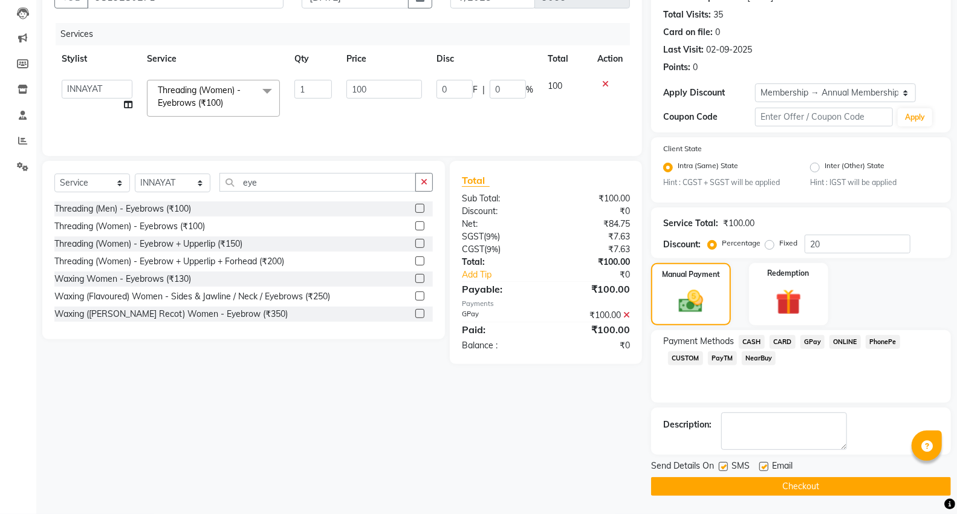
click at [835, 485] on button "Checkout" at bounding box center [801, 486] width 300 height 19
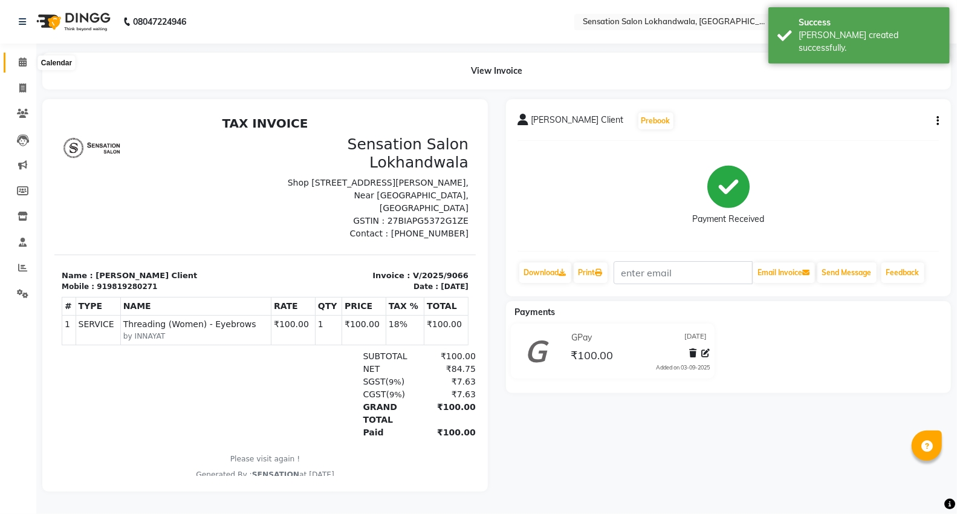
drag, startPoint x: 12, startPoint y: 58, endPoint x: 48, endPoint y: 1, distance: 67.9
click at [12, 59] on span at bounding box center [22, 63] width 21 height 14
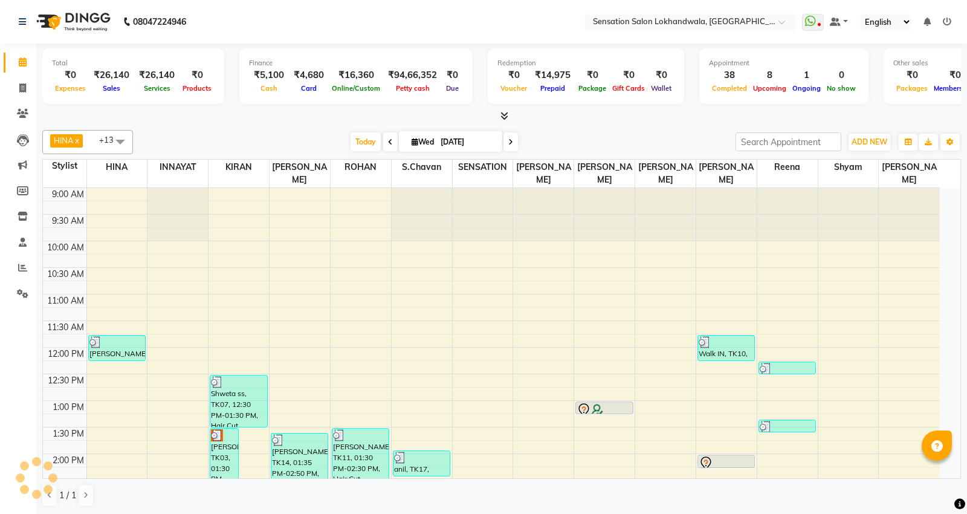
click at [29, 280] on li "Reports" at bounding box center [18, 268] width 36 height 26
click at [20, 265] on icon at bounding box center [22, 267] width 9 height 9
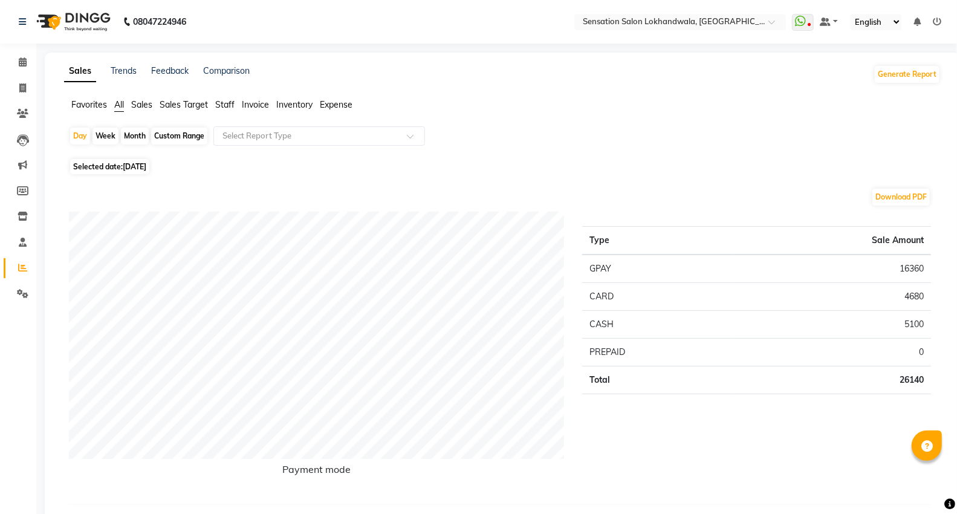
click at [233, 106] on span "Staff" at bounding box center [224, 104] width 19 height 11
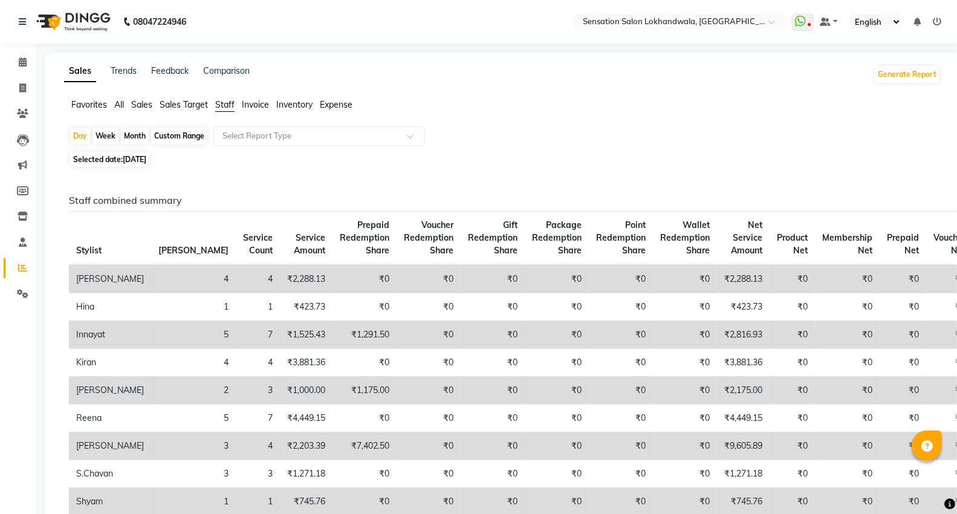
click at [143, 135] on div "Month" at bounding box center [135, 136] width 28 height 17
select select "9"
select select "2025"
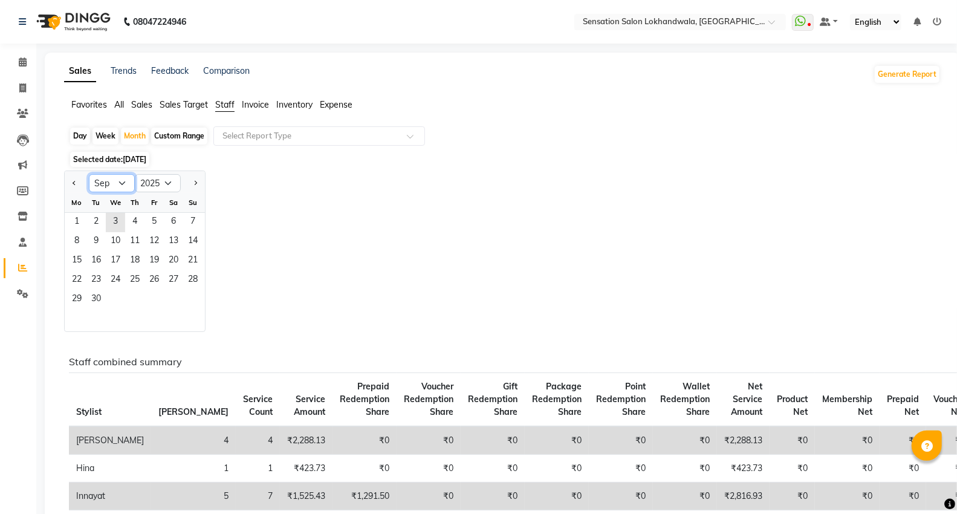
drag, startPoint x: 105, startPoint y: 178, endPoint x: 105, endPoint y: 192, distance: 13.9
click at [105, 178] on select "Jan Feb Mar Apr May Jun [DATE] Aug Sep Oct Nov Dec" at bounding box center [112, 183] width 46 height 18
select select "8"
click at [89, 174] on select "Jan Feb Mar Apr May Jun [DATE] Aug Sep Oct Nov Dec" at bounding box center [112, 183] width 46 height 18
drag, startPoint x: 167, startPoint y: 214, endPoint x: 159, endPoint y: 218, distance: 9.2
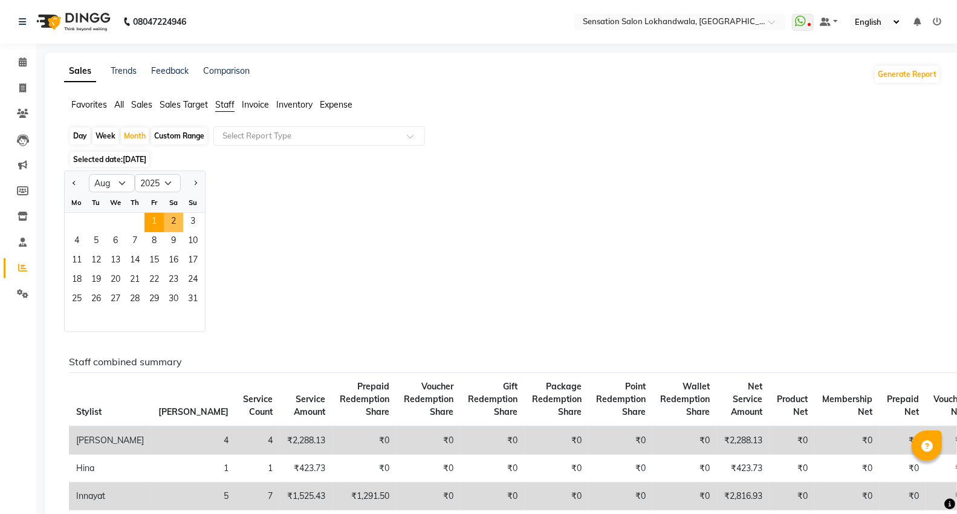
click at [162, 216] on div "1 2 3" at bounding box center [135, 222] width 140 height 19
click at [158, 218] on span "1" at bounding box center [153, 222] width 19 height 19
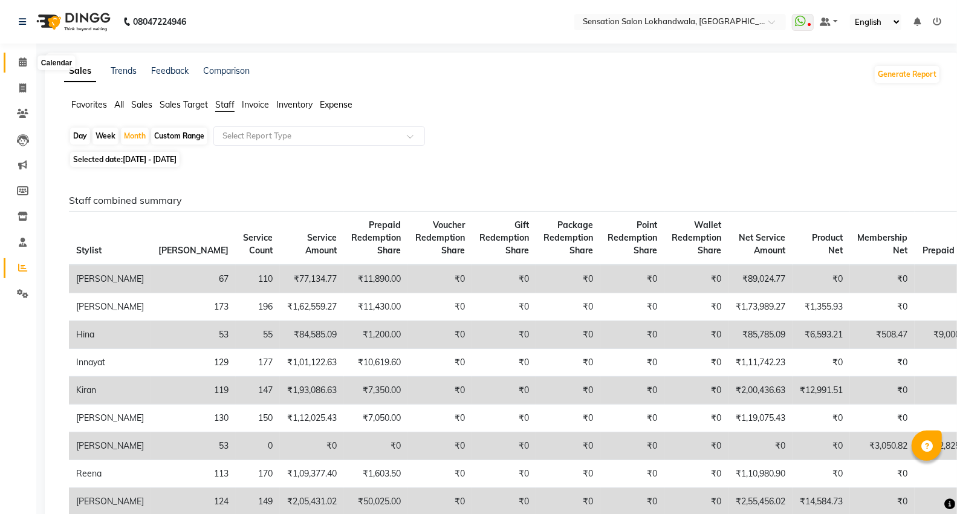
click at [17, 59] on span at bounding box center [22, 63] width 21 height 14
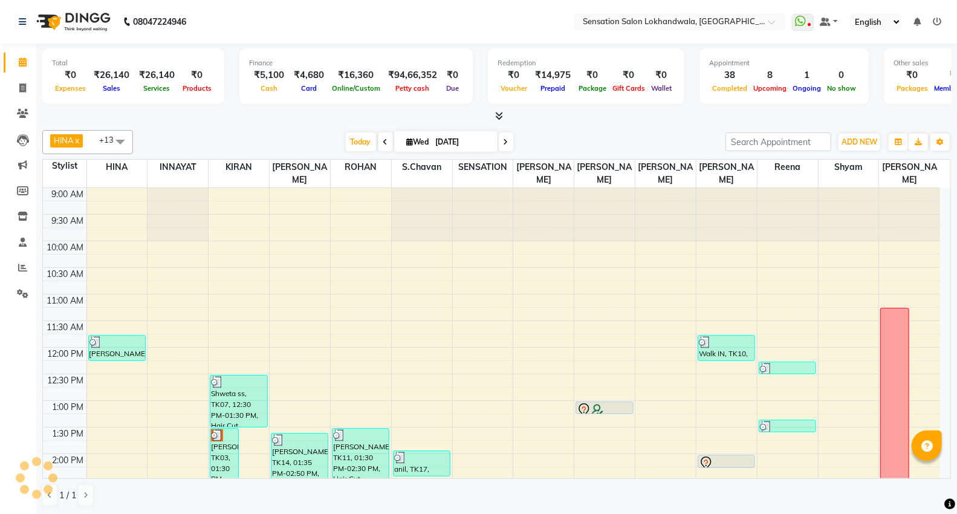
click at [407, 140] on icon at bounding box center [410, 142] width 7 height 8
select select "9"
select select "2025"
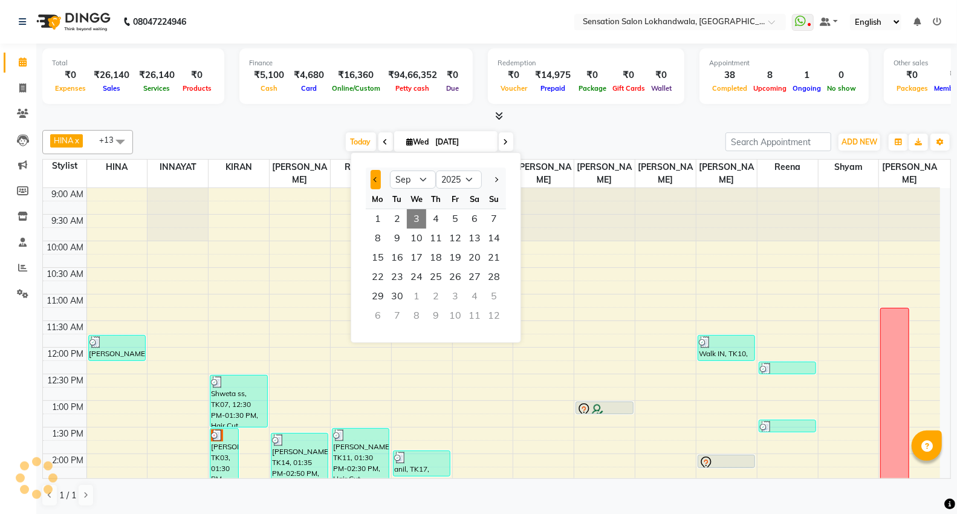
click at [381, 179] on button "Previous month" at bounding box center [375, 179] width 10 height 19
select select "8"
click at [492, 292] on span "31" at bounding box center [493, 295] width 19 height 19
type input "[DATE]"
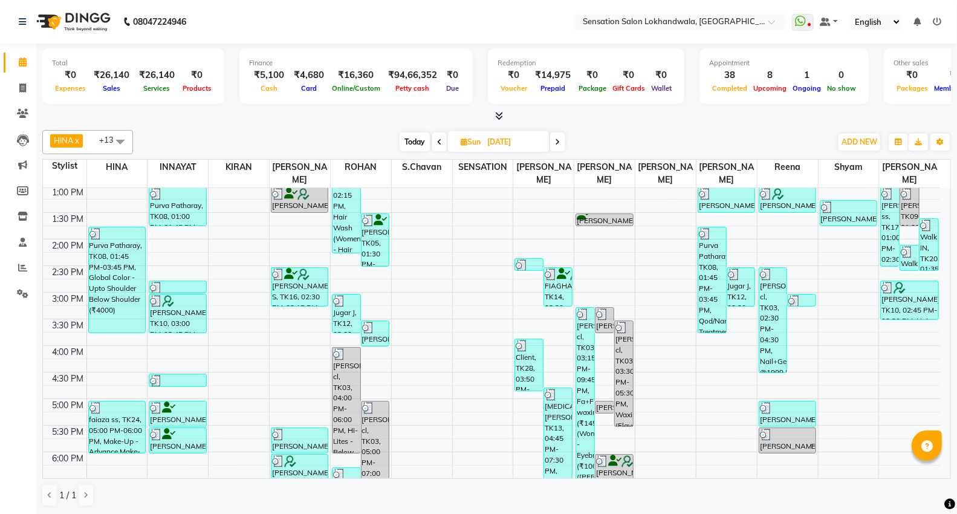
scroll to position [297, 0]
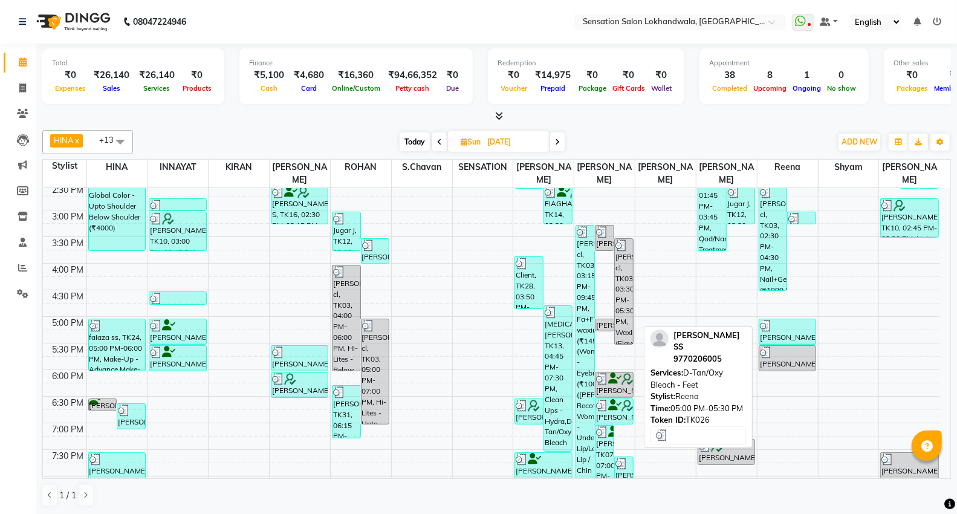
click at [794, 327] on div "[PERSON_NAME] SS, TK26, 05:00 PM-05:30 PM, D-Tan/Oxy Bleach - Feet" at bounding box center [787, 331] width 56 height 25
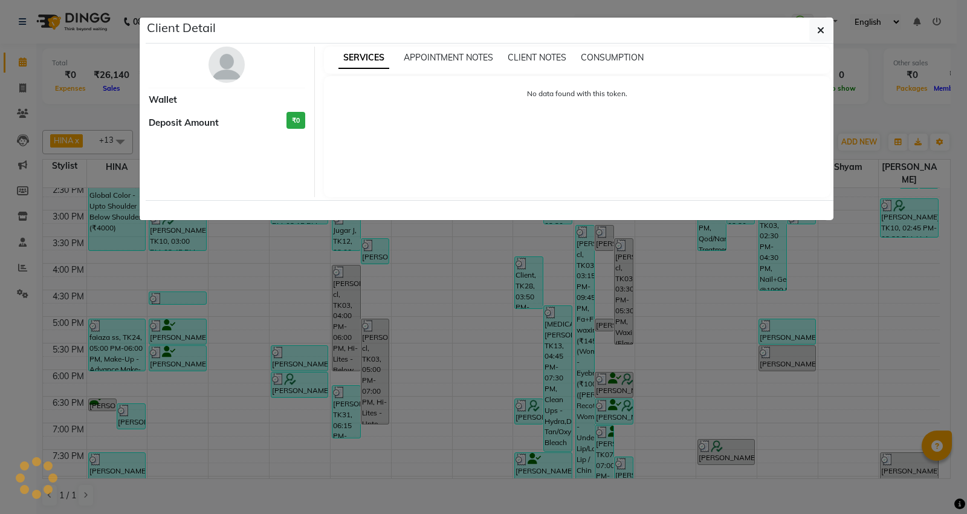
select select "3"
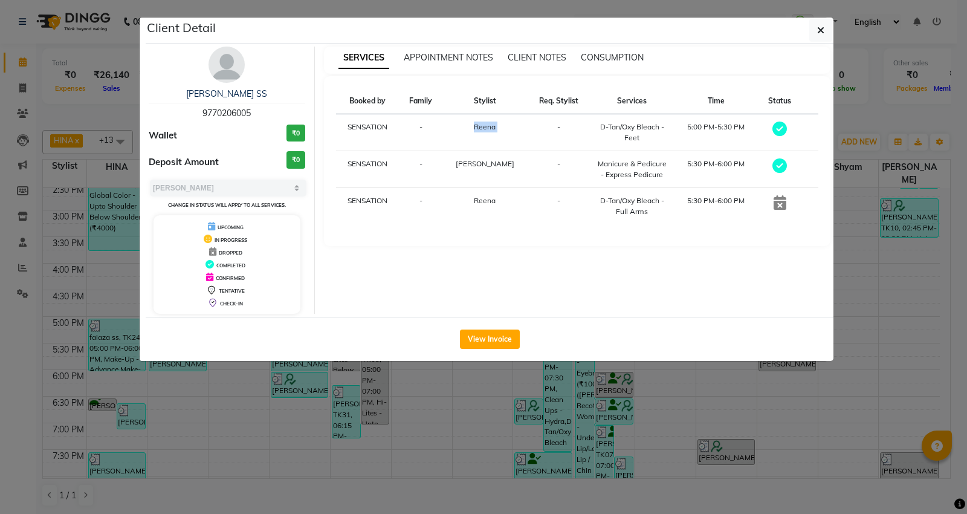
drag, startPoint x: 518, startPoint y: 134, endPoint x: 444, endPoint y: 134, distance: 73.7
click at [444, 134] on tr "SENSATION - Reena - D-Tan/Oxy Bleach - Feet 5:00 PM-5:30 PM" at bounding box center [577, 132] width 483 height 37
click at [497, 264] on div "SERVICES APPOINTMENT NOTES CLIENT NOTES CONSUMPTION Booked by Family Stylist Re…" at bounding box center [577, 180] width 525 height 267
drag, startPoint x: 494, startPoint y: 134, endPoint x: 454, endPoint y: 144, distance: 41.2
click at [454, 144] on td "Reena" at bounding box center [484, 132] width 85 height 37
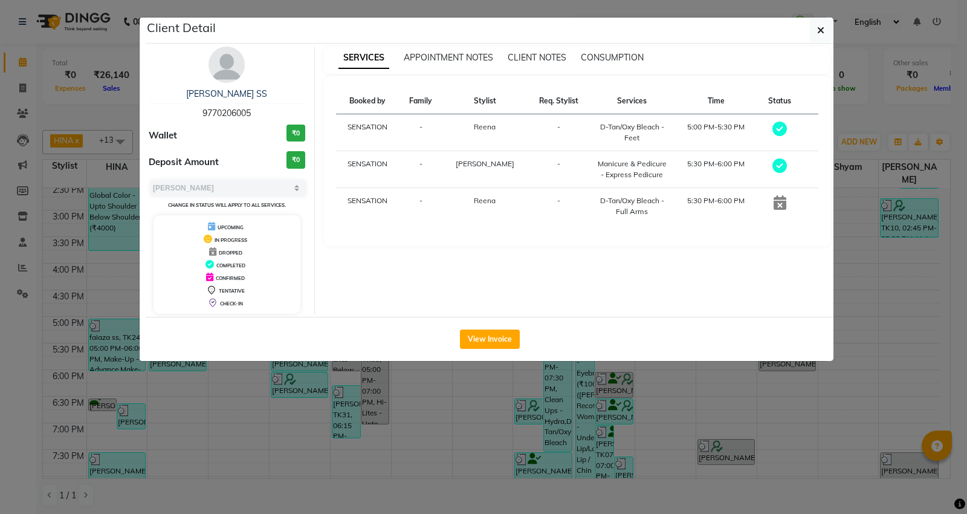
click at [454, 236] on div "Booked by Family Stylist Req. Stylist Services Time Status SENSATION - Reena - …" at bounding box center [577, 161] width 507 height 170
drag, startPoint x: 499, startPoint y: 115, endPoint x: 456, endPoint y: 133, distance: 45.8
click at [456, 133] on td "Reena" at bounding box center [484, 132] width 85 height 37
click at [460, 153] on td "[PERSON_NAME]" at bounding box center [484, 169] width 85 height 37
drag, startPoint x: 459, startPoint y: 123, endPoint x: 523, endPoint y: 153, distance: 71.1
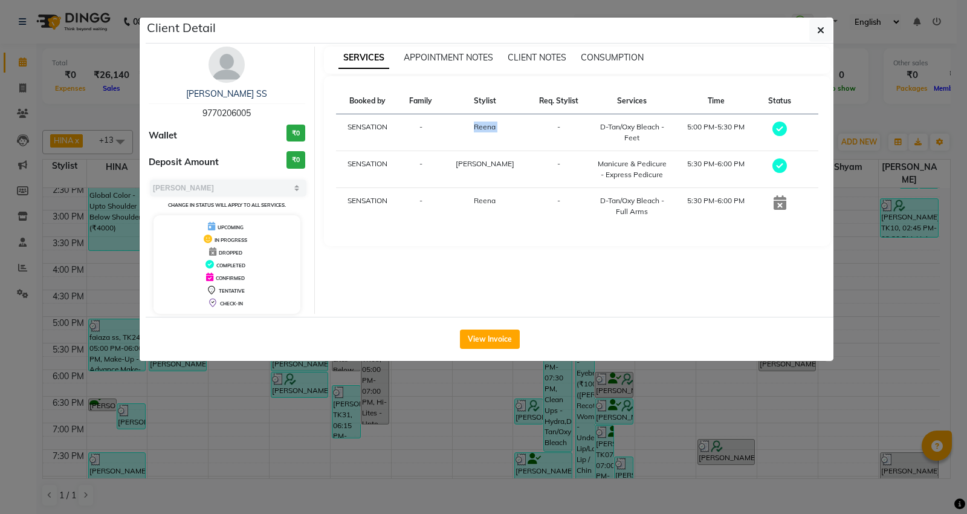
click at [517, 139] on tr "SENSATION - Reena - D-Tan/Oxy Bleach - Feet 5:00 PM-5:30 PM" at bounding box center [577, 132] width 483 height 37
click at [565, 281] on div "SERVICES APPOINTMENT NOTES CLIENT NOTES CONSUMPTION Booked by Family Stylist Re…" at bounding box center [577, 180] width 525 height 267
click at [816, 41] on button "button" at bounding box center [820, 30] width 23 height 23
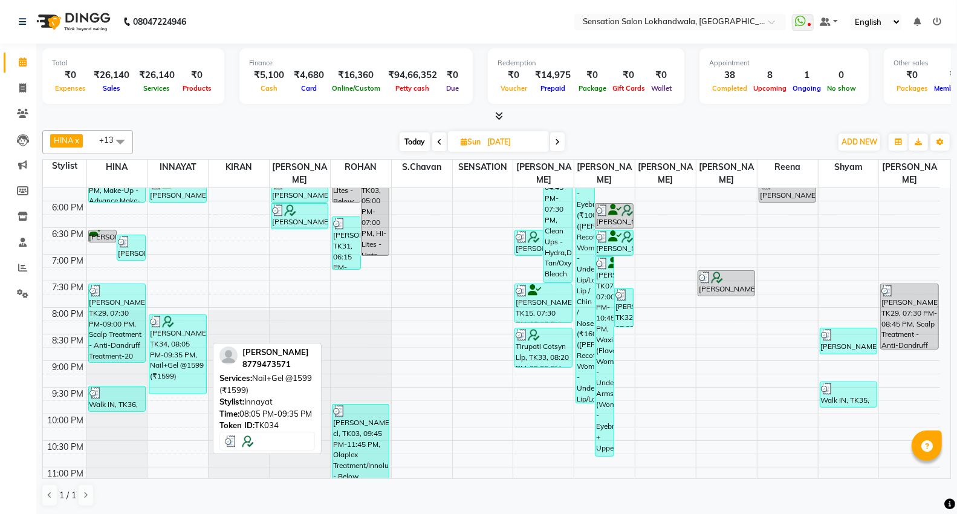
scroll to position [497, 0]
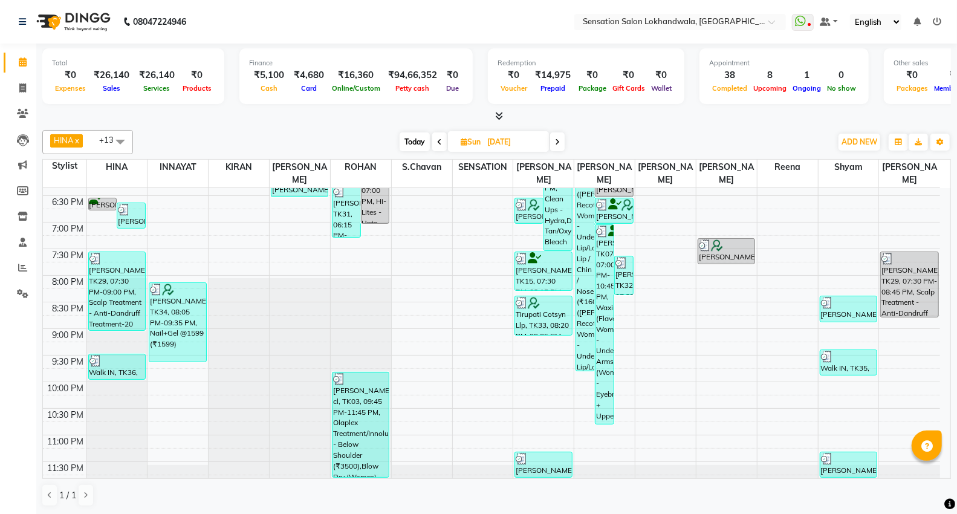
click at [439, 140] on icon at bounding box center [439, 141] width 5 height 7
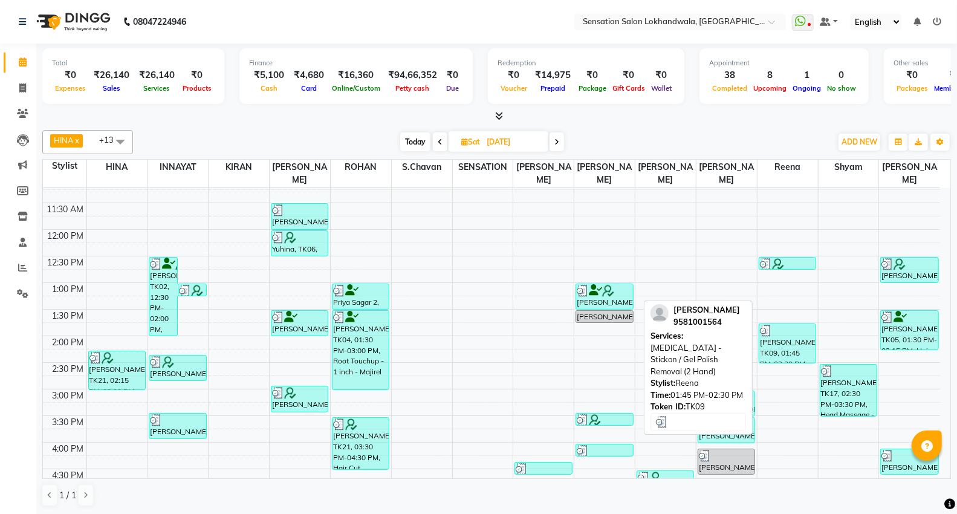
scroll to position [94, 0]
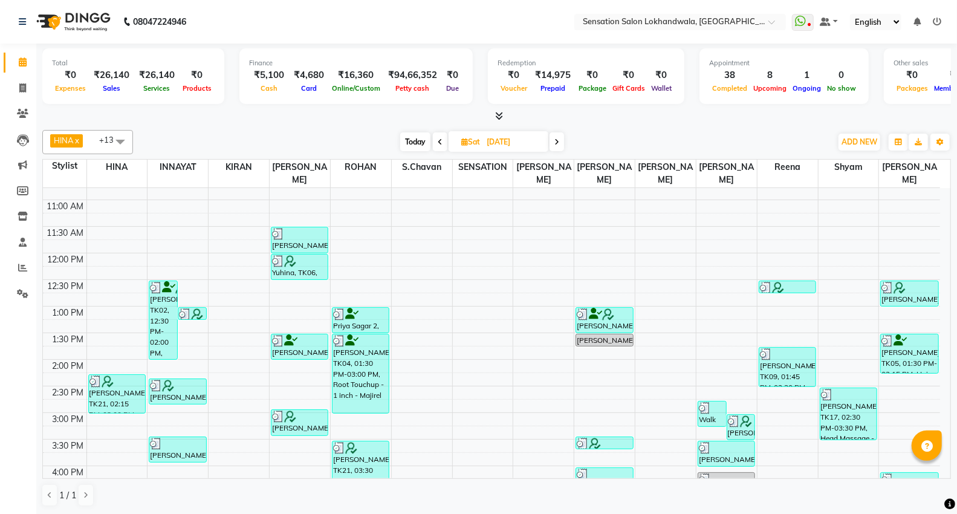
click at [433, 134] on span at bounding box center [440, 141] width 15 height 19
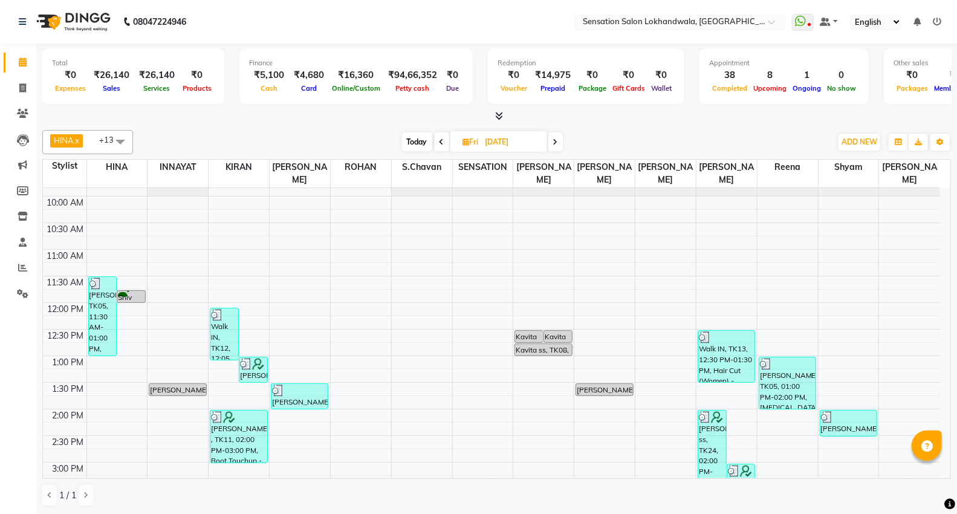
scroll to position [28, 0]
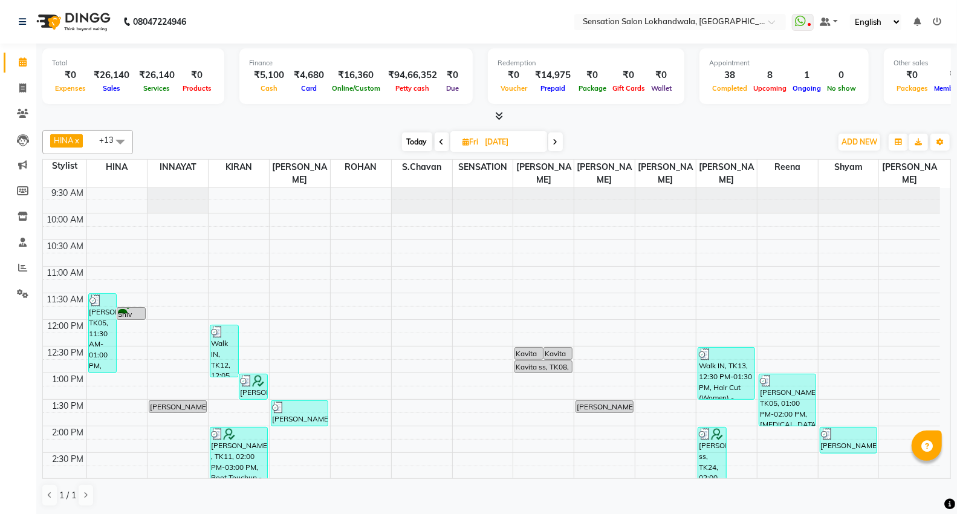
click at [439, 140] on icon at bounding box center [441, 141] width 5 height 7
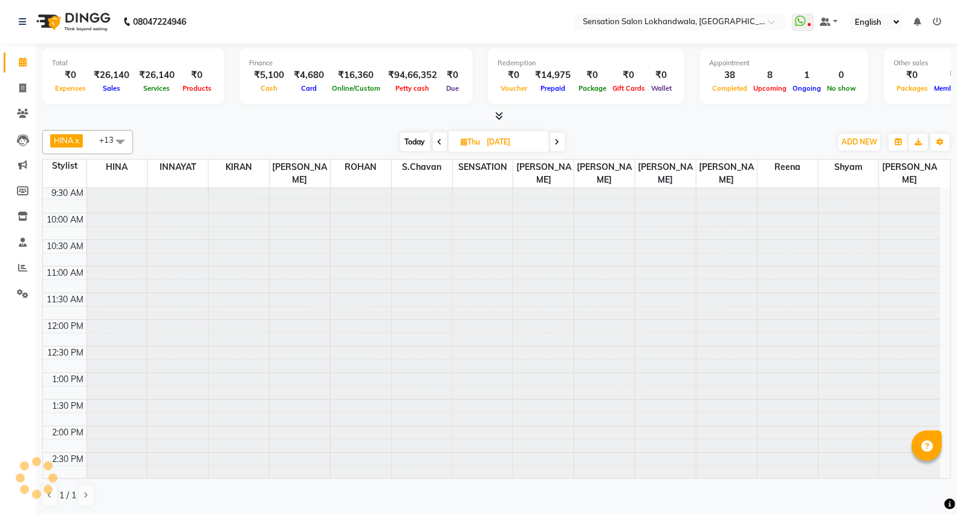
scroll to position [498, 0]
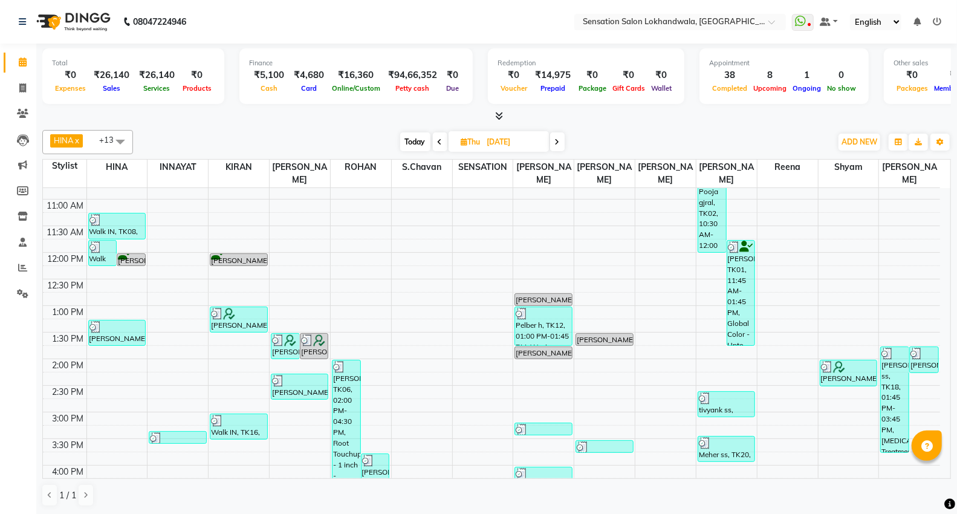
click at [422, 143] on span "Today" at bounding box center [415, 141] width 30 height 19
type input "[DATE]"
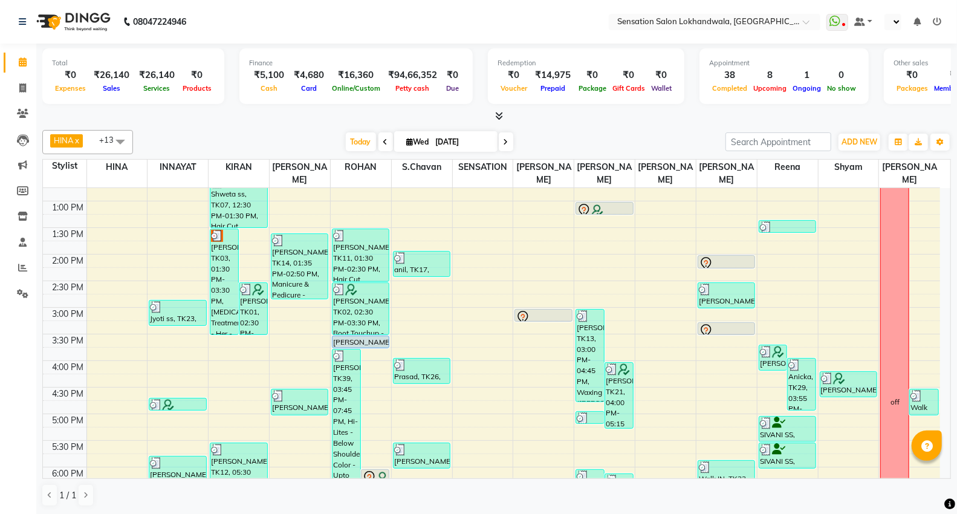
scroll to position [201, 0]
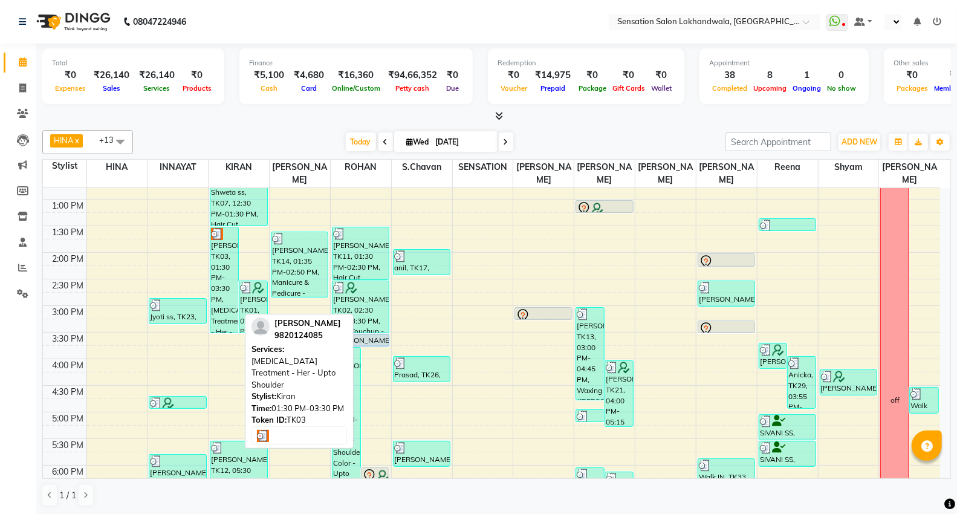
click at [224, 270] on div "[PERSON_NAME], TK03, 01:30 PM-03:30 PM, [MEDICAL_DATA] Treatment - Her - Upto S…" at bounding box center [224, 279] width 28 height 105
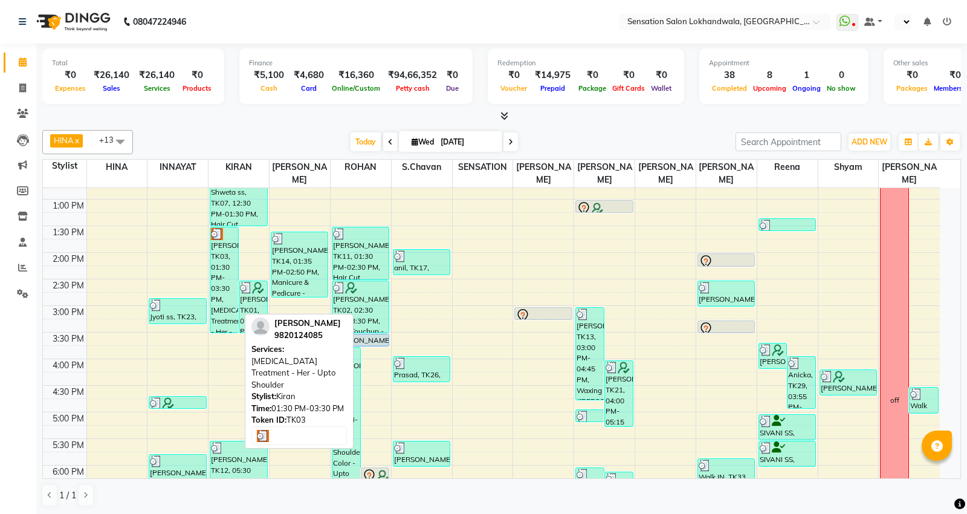
select select "3"
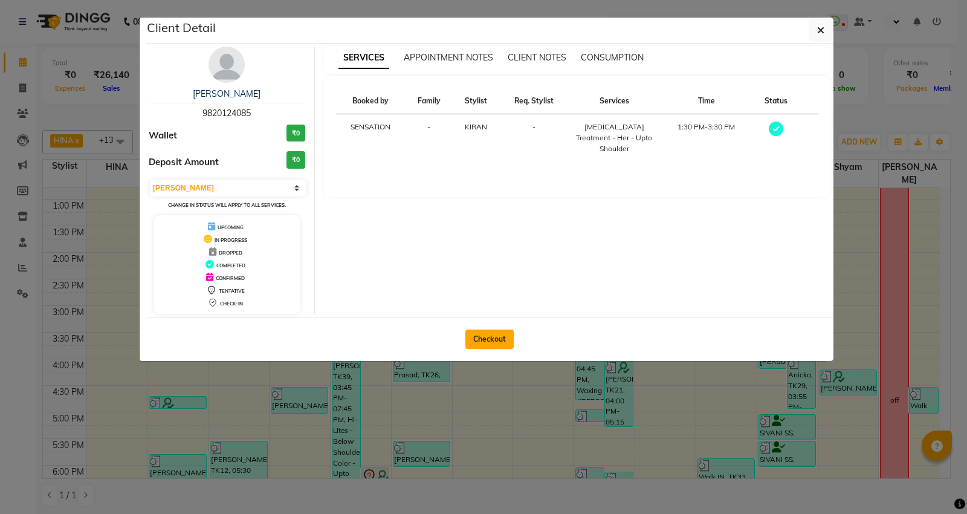
click at [480, 333] on button "Checkout" at bounding box center [489, 338] width 48 height 19
select select "1499"
select select "service"
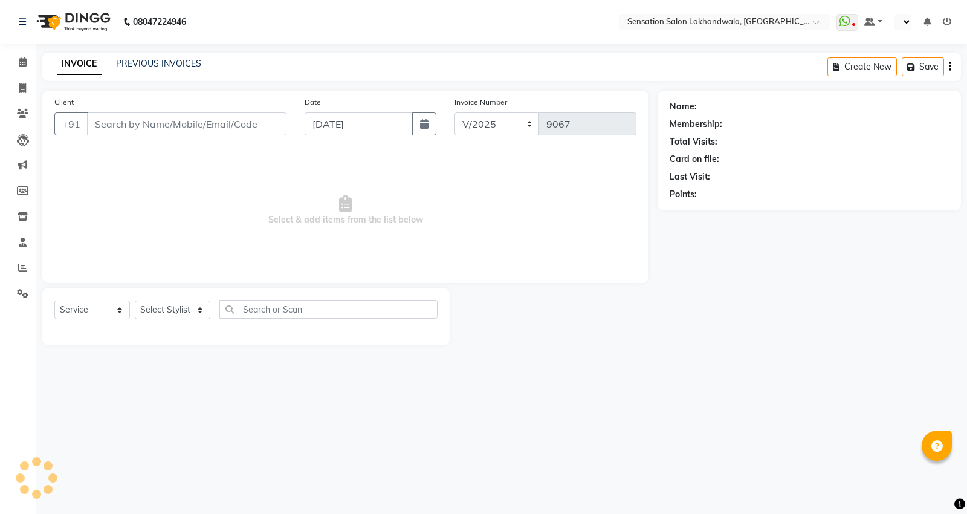
type input "9820124085"
select select "7686"
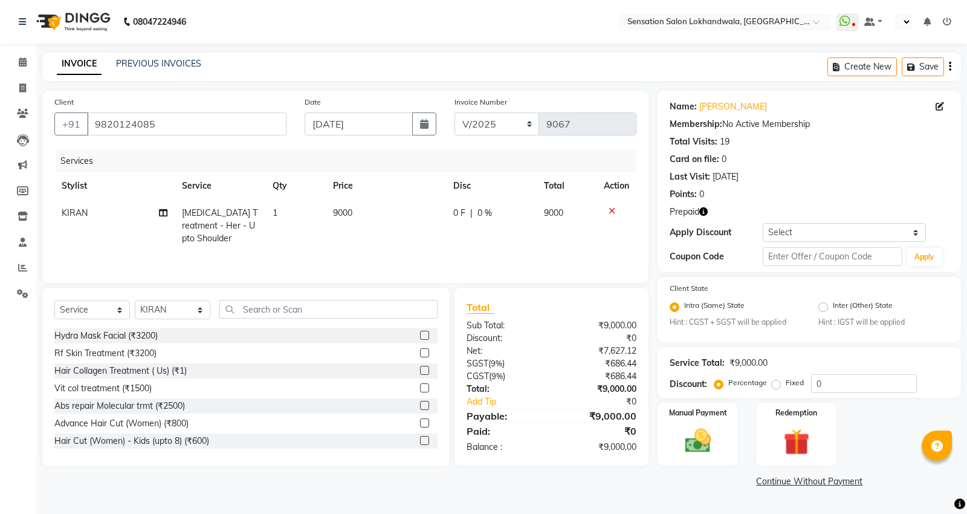
click at [347, 213] on span "9000" at bounding box center [342, 212] width 19 height 11
select select "7686"
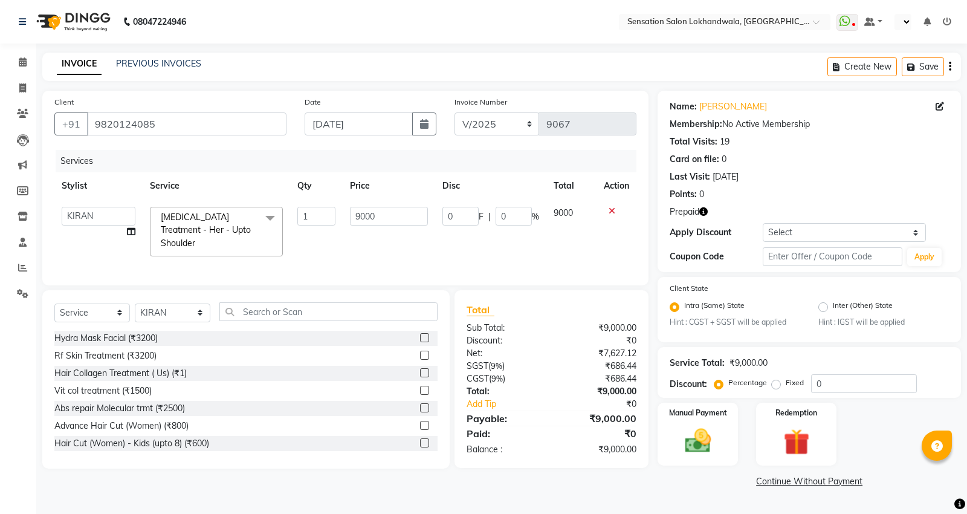
click at [408, 216] on input "9000" at bounding box center [389, 216] width 78 height 19
drag, startPoint x: 777, startPoint y: 457, endPoint x: 812, endPoint y: 449, distance: 36.5
click at [777, 457] on img at bounding box center [796, 441] width 44 height 33
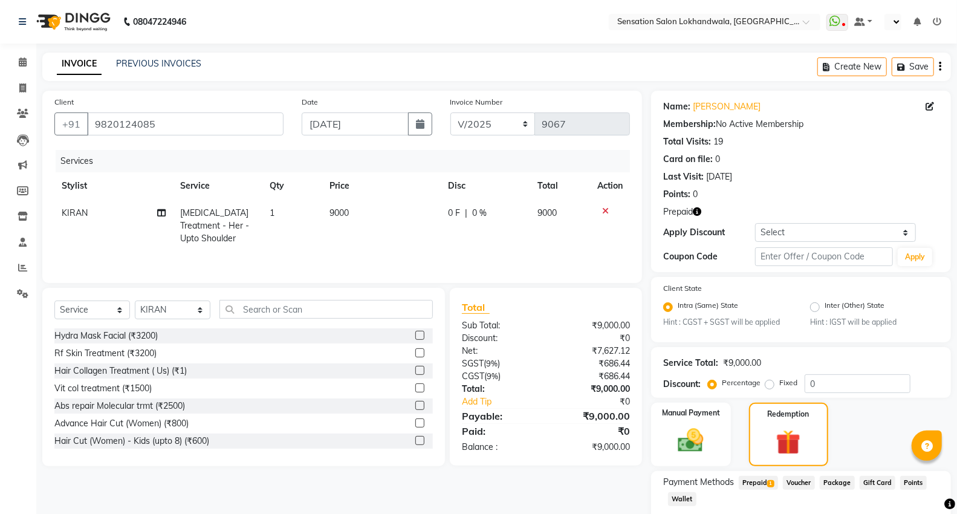
scroll to position [71, 0]
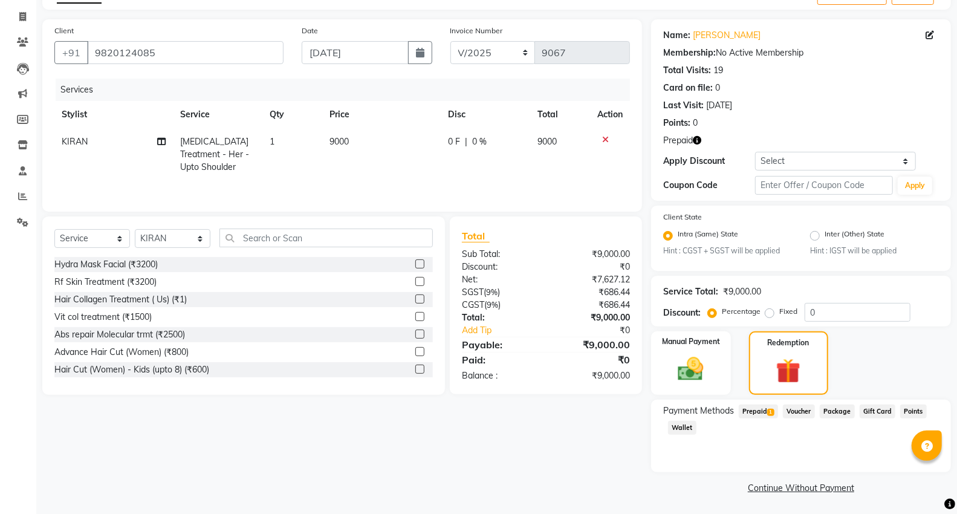
click at [764, 410] on span "Prepaid 1" at bounding box center [757, 411] width 39 height 14
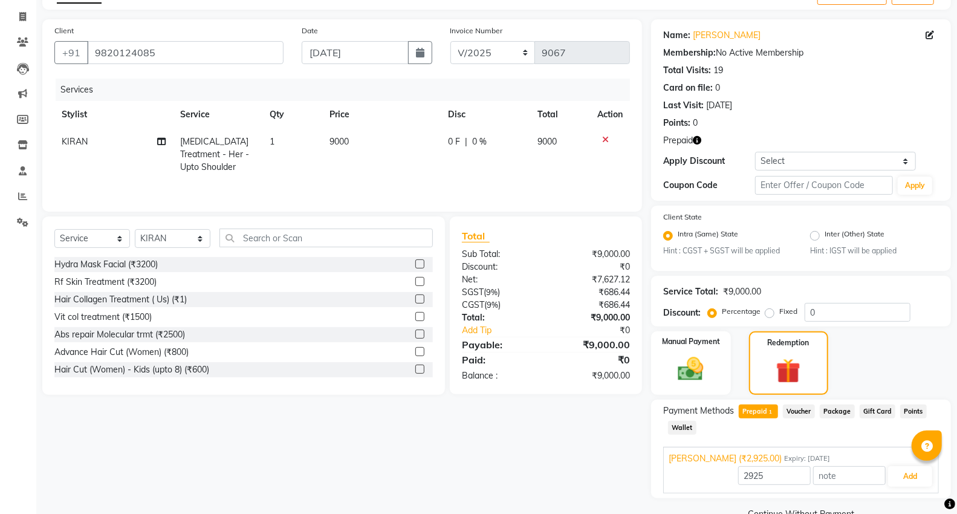
click at [375, 154] on td "9000" at bounding box center [381, 154] width 118 height 53
select select "7686"
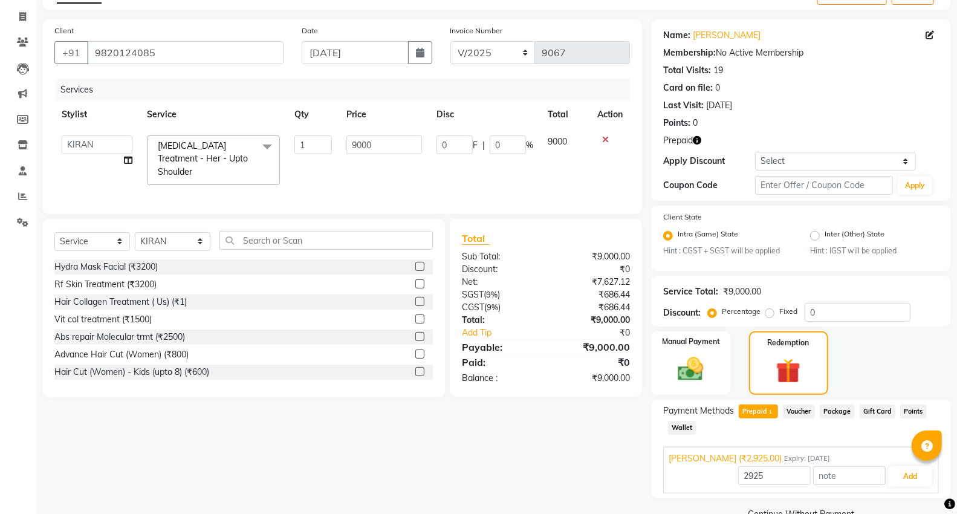
click at [375, 154] on td "9000" at bounding box center [384, 160] width 90 height 64
click at [373, 148] on input "9000" at bounding box center [384, 144] width 76 height 19
type input "2925"
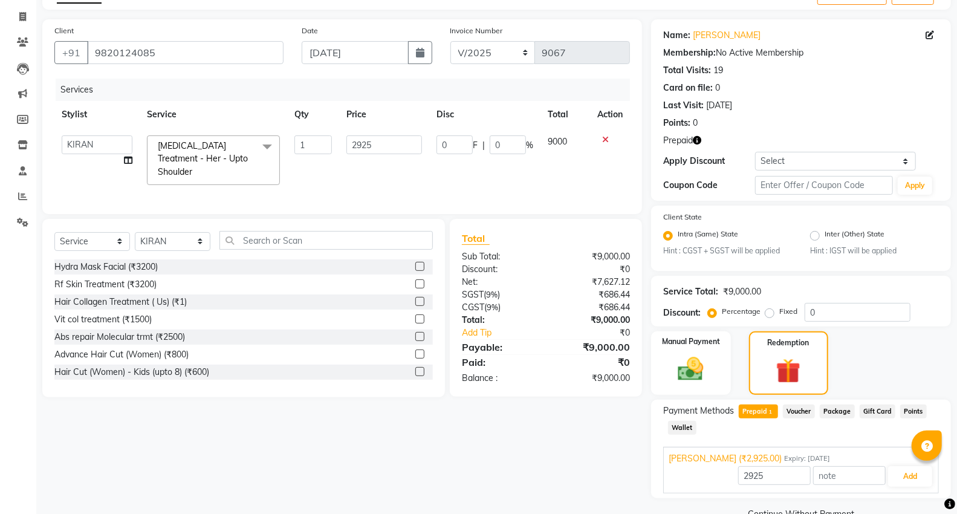
click at [573, 178] on td "9000" at bounding box center [565, 160] width 50 height 64
select select "7686"
click at [764, 410] on span "Prepaid 1" at bounding box center [757, 411] width 39 height 14
drag, startPoint x: 919, startPoint y: 474, endPoint x: 966, endPoint y: 388, distance: 97.6
click at [922, 473] on button "Add" at bounding box center [910, 476] width 44 height 21
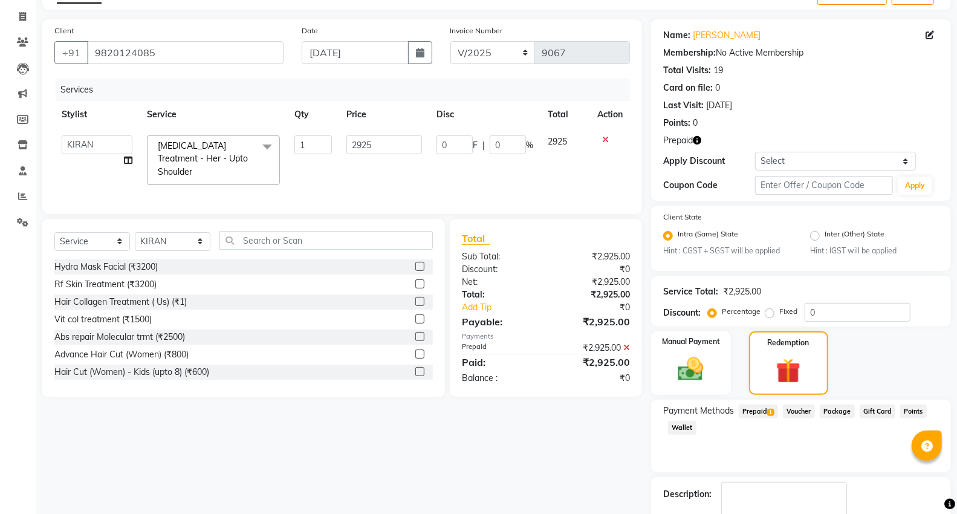
scroll to position [140, 0]
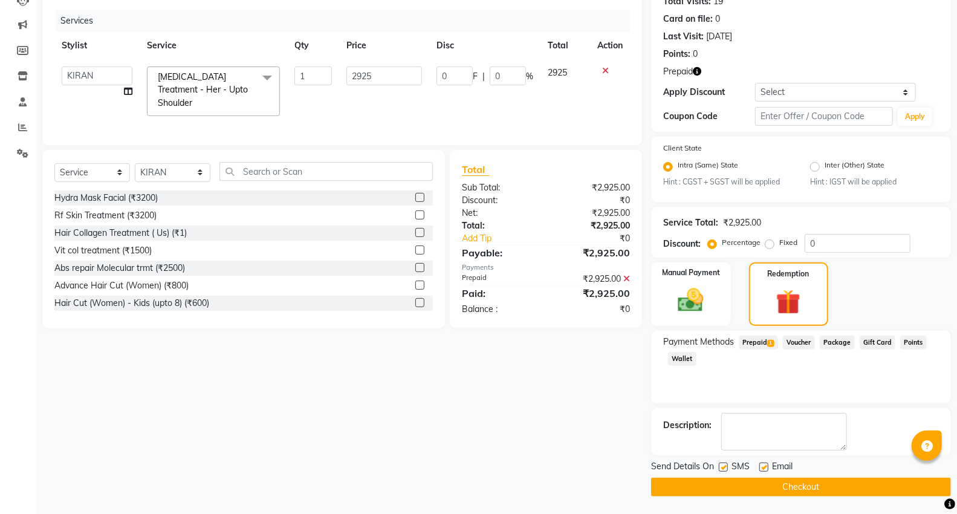
click at [870, 479] on button "Checkout" at bounding box center [801, 486] width 300 height 19
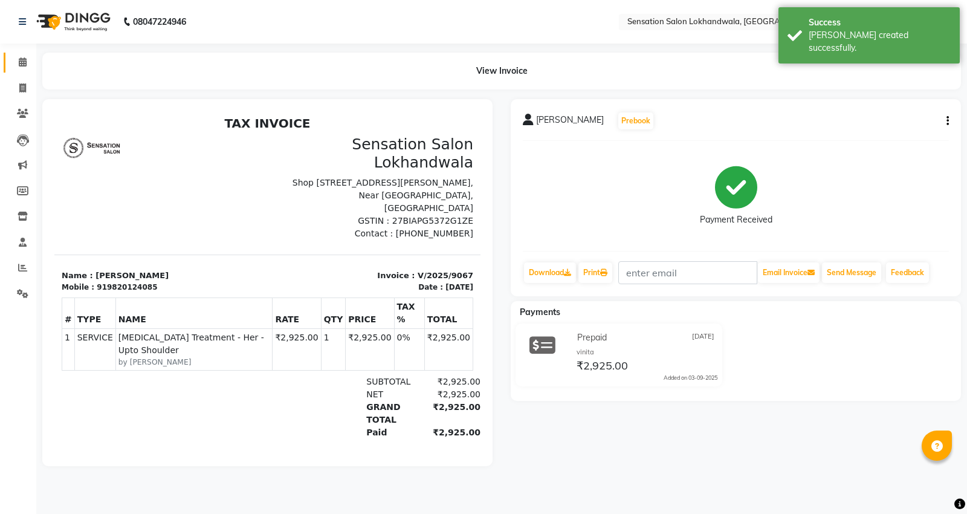
click at [16, 69] on link "Calendar" at bounding box center [18, 63] width 29 height 20
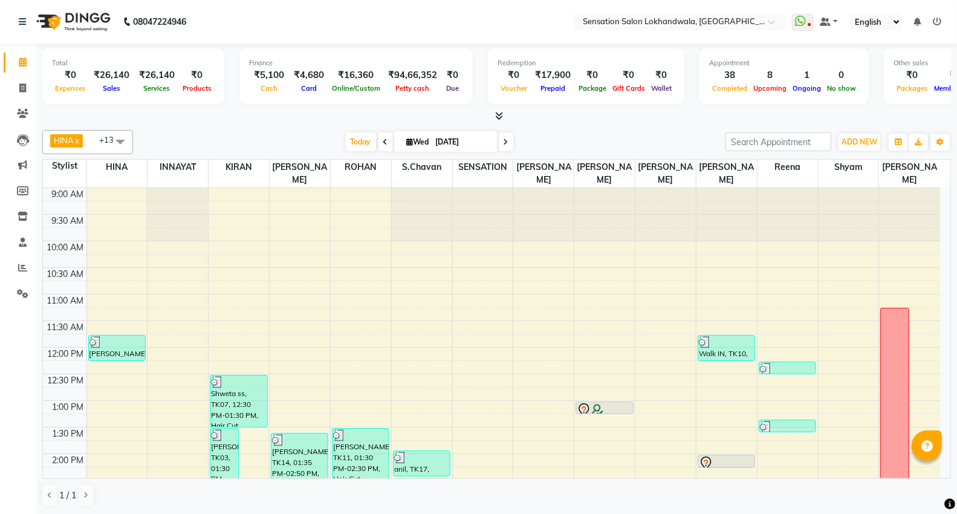
scroll to position [402, 0]
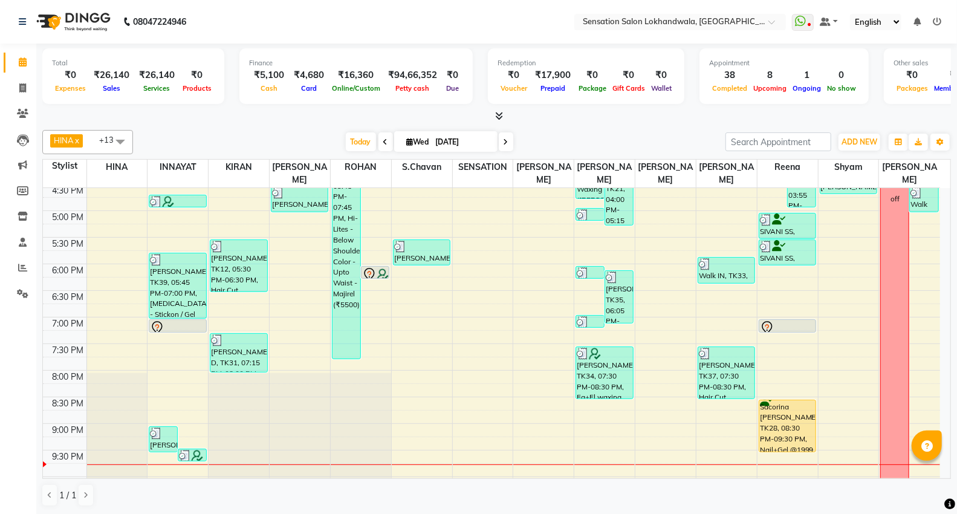
click at [378, 142] on span at bounding box center [385, 141] width 15 height 19
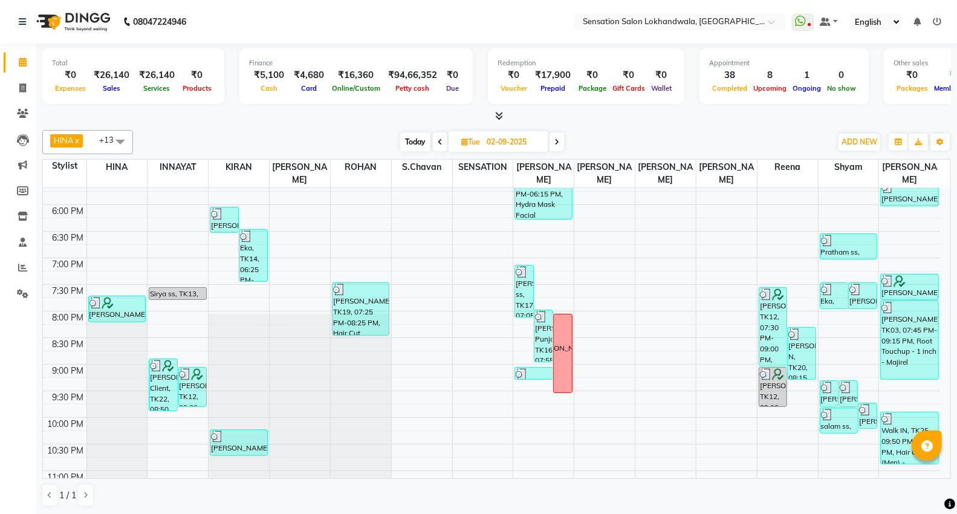
scroll to position [431, 0]
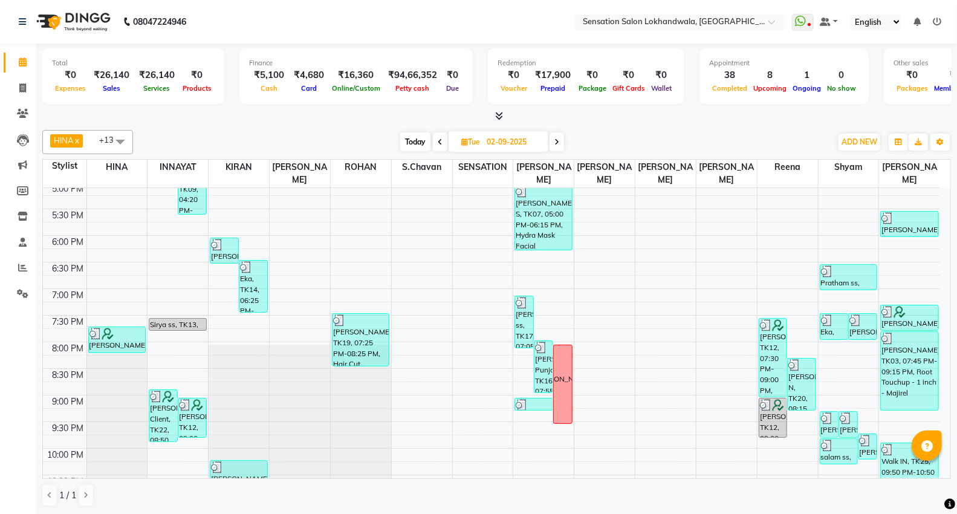
click at [408, 143] on span "Today" at bounding box center [415, 141] width 30 height 19
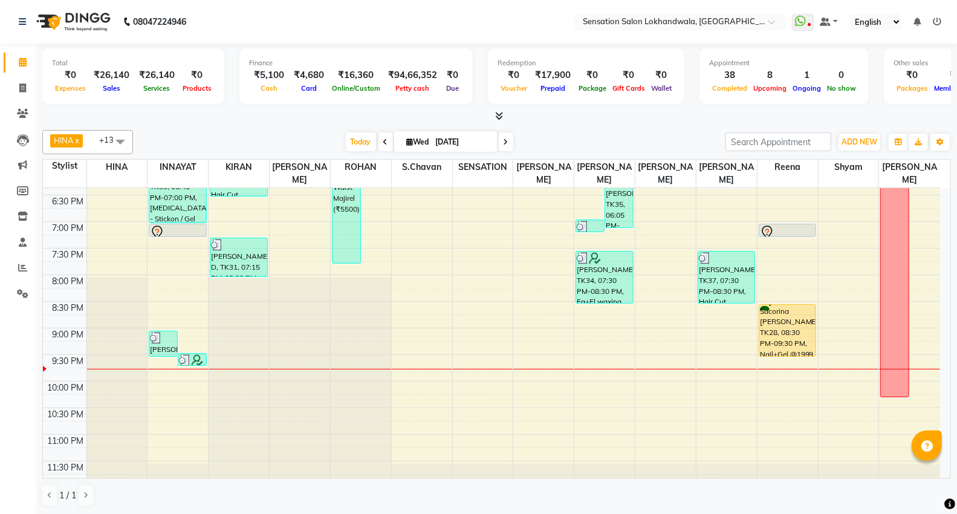
click at [378, 146] on span at bounding box center [385, 141] width 15 height 19
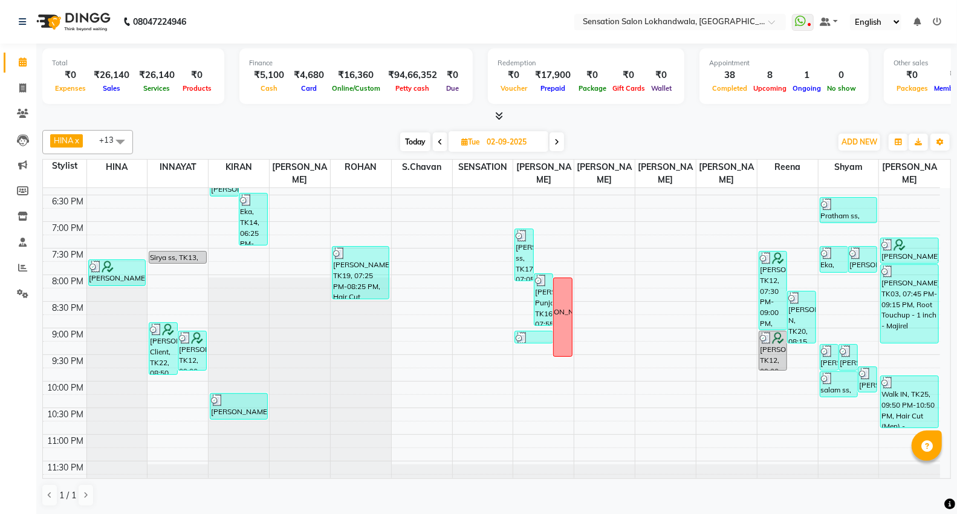
click at [435, 146] on span at bounding box center [440, 141] width 15 height 19
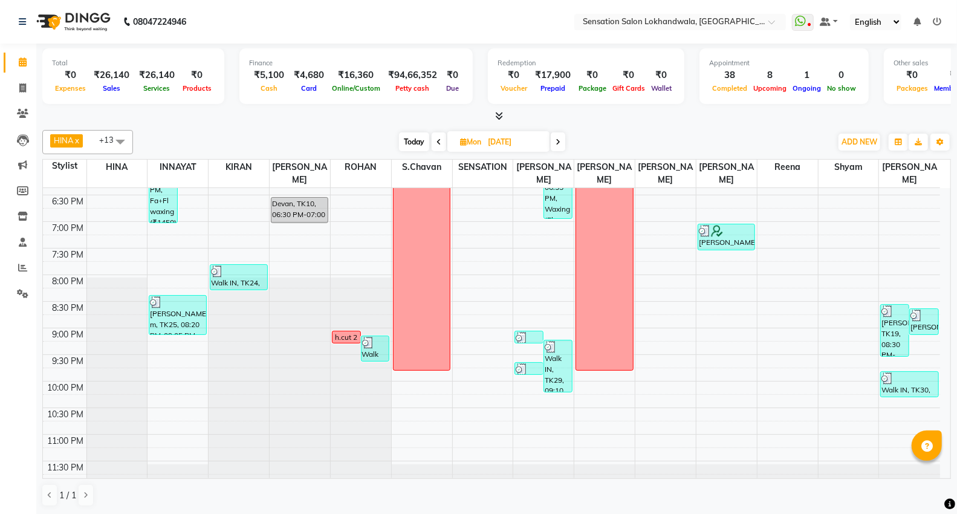
click at [435, 146] on span at bounding box center [438, 141] width 15 height 19
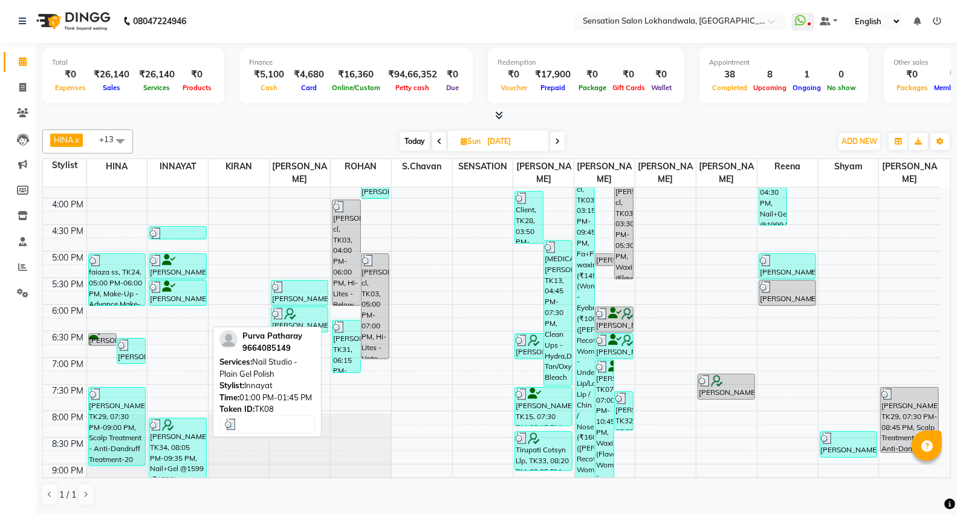
scroll to position [363, 0]
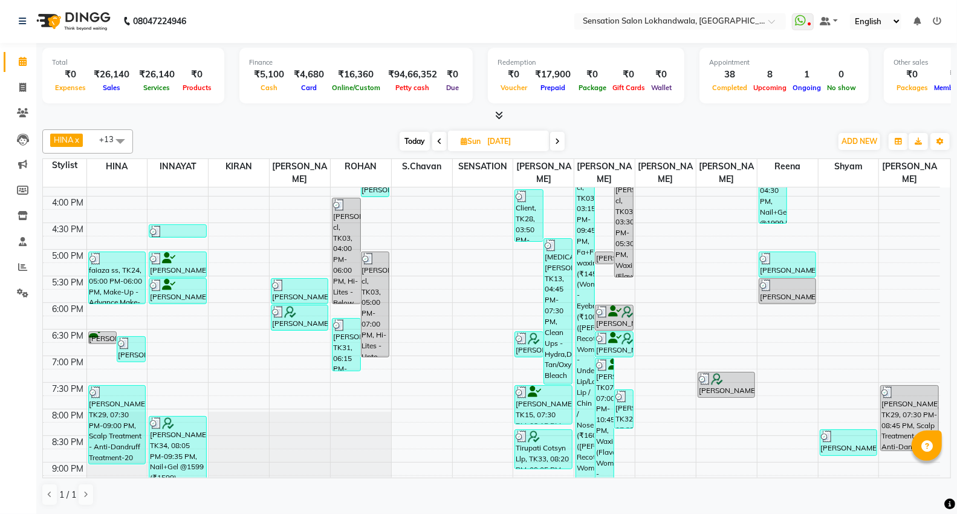
click at [421, 128] on div "HINA x INNAYAT x KIRAN x [PERSON_NAME] x [PERSON_NAME] x SENSATION x [PERSON_NA…" at bounding box center [496, 317] width 908 height 386
click at [416, 145] on span "Today" at bounding box center [414, 141] width 30 height 19
type input "[DATE]"
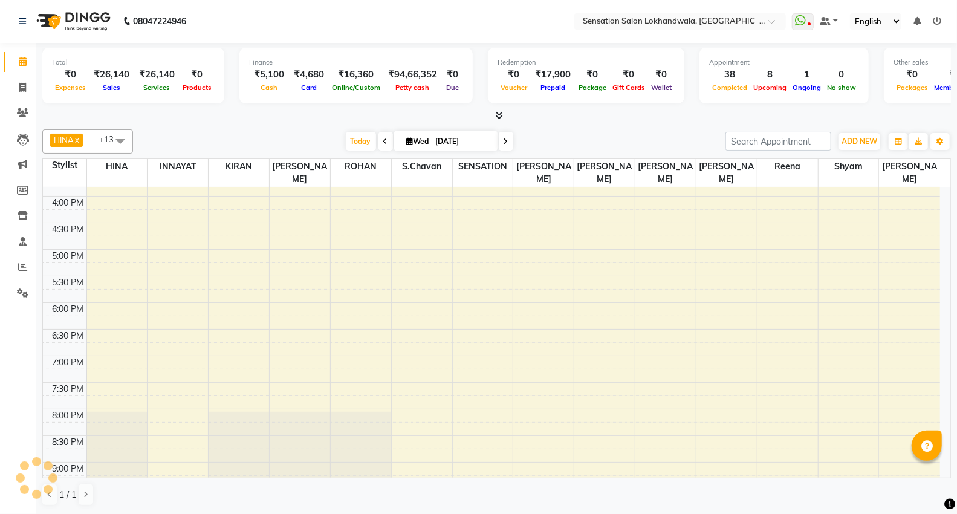
scroll to position [498, 0]
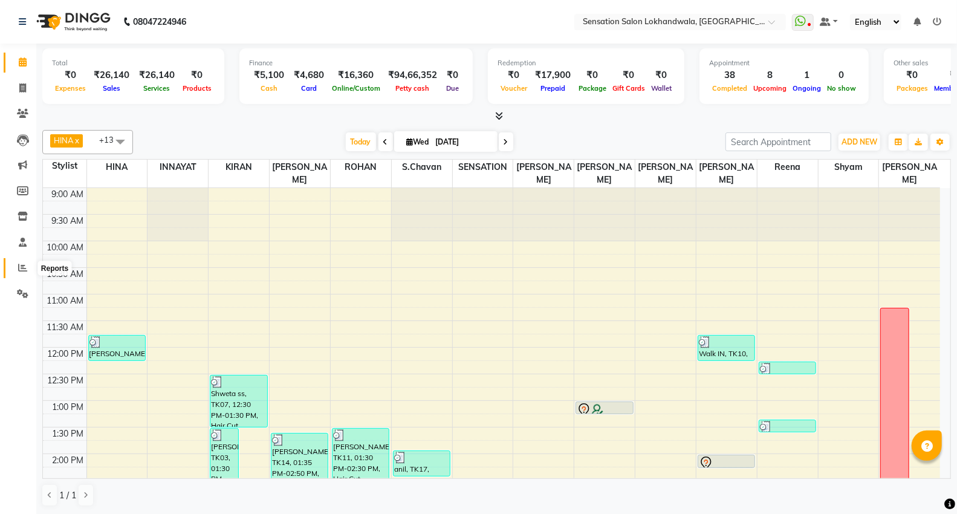
click at [19, 267] on icon at bounding box center [22, 267] width 9 height 9
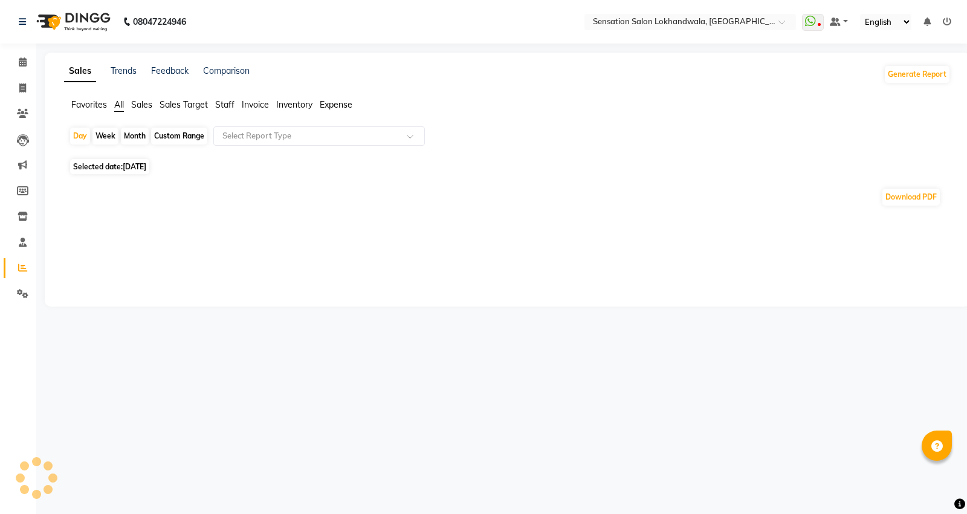
click at [215, 100] on span "Staff" at bounding box center [224, 104] width 19 height 11
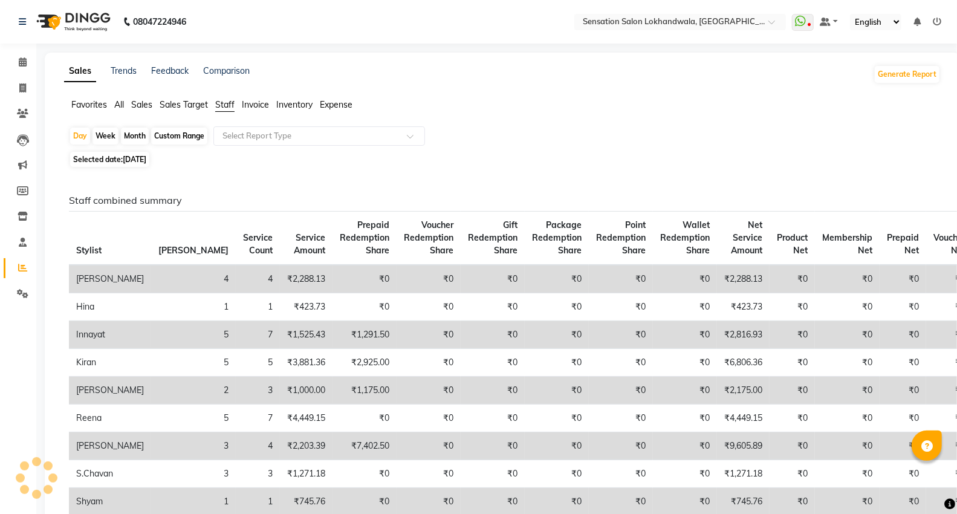
click at [134, 132] on div "Month" at bounding box center [135, 136] width 28 height 17
select select "9"
select select "2025"
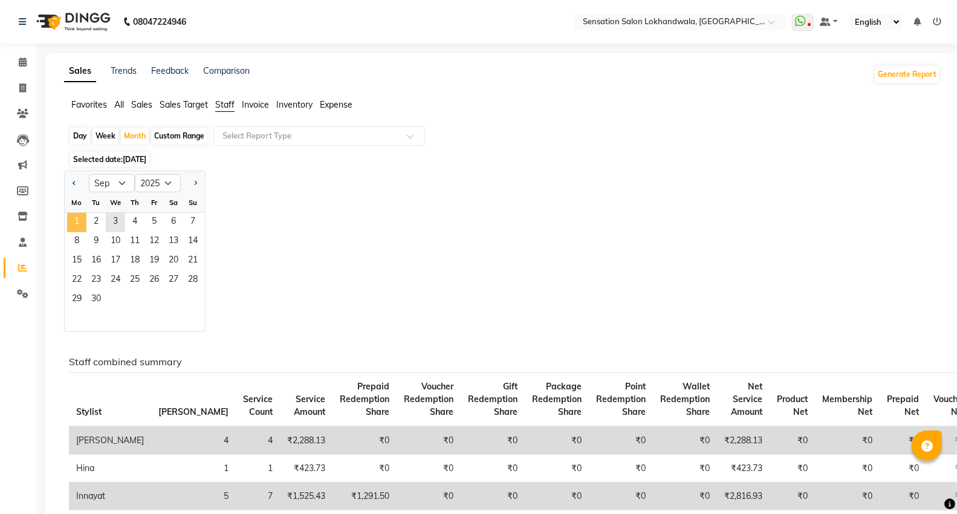
click at [77, 219] on span "1" at bounding box center [76, 222] width 19 height 19
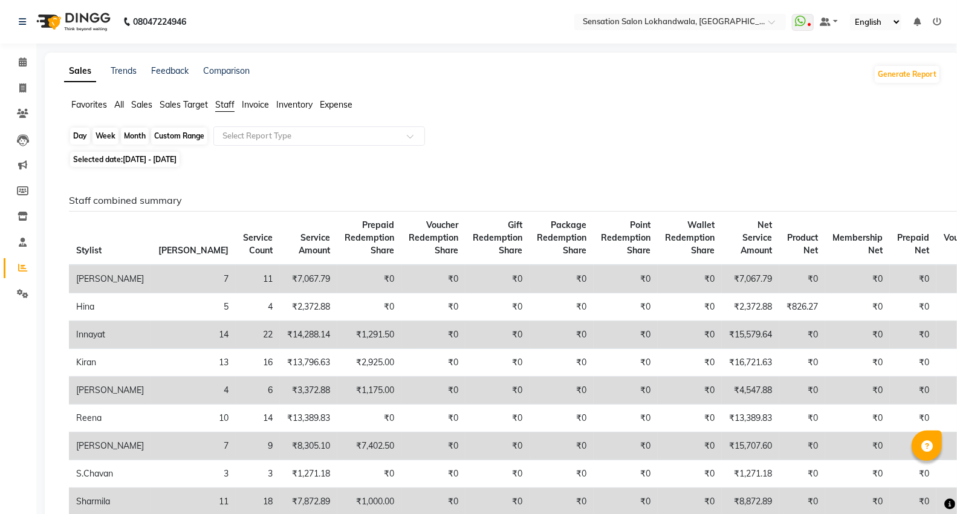
click at [139, 135] on div "Month" at bounding box center [135, 136] width 28 height 17
select select "9"
select select "2025"
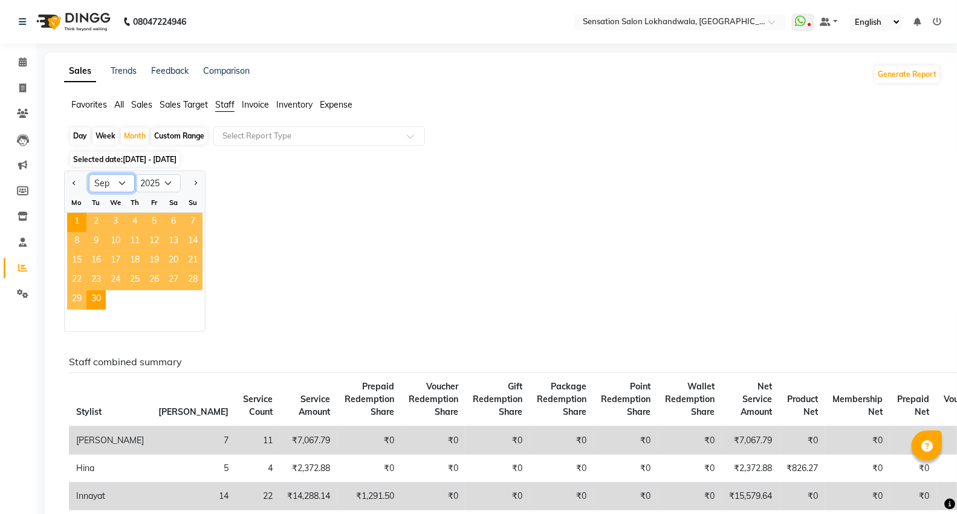
drag, startPoint x: 106, startPoint y: 182, endPoint x: 111, endPoint y: 186, distance: 6.9
click at [106, 182] on select "Jan Feb Mar Apr May Jun [DATE] Aug Sep Oct Nov Dec" at bounding box center [112, 183] width 46 height 18
select select "8"
click at [89, 174] on select "Jan Feb Mar Apr May Jun [DATE] Aug Sep Oct Nov Dec" at bounding box center [112, 183] width 46 height 18
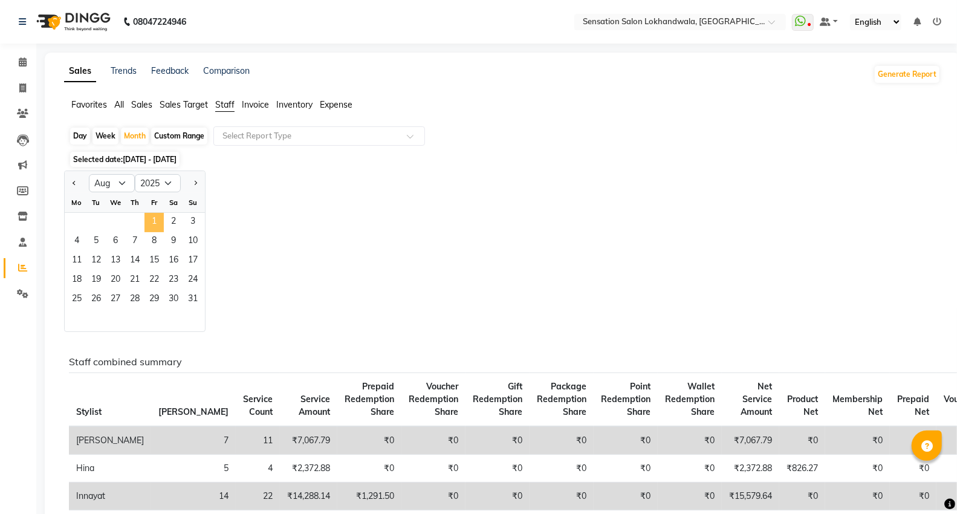
click at [146, 222] on span "1" at bounding box center [153, 222] width 19 height 19
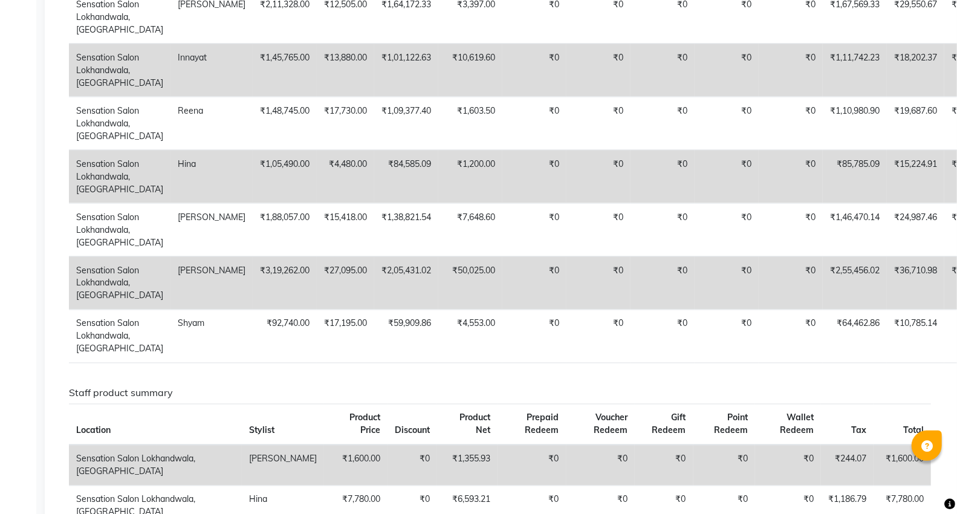
scroll to position [1128, 0]
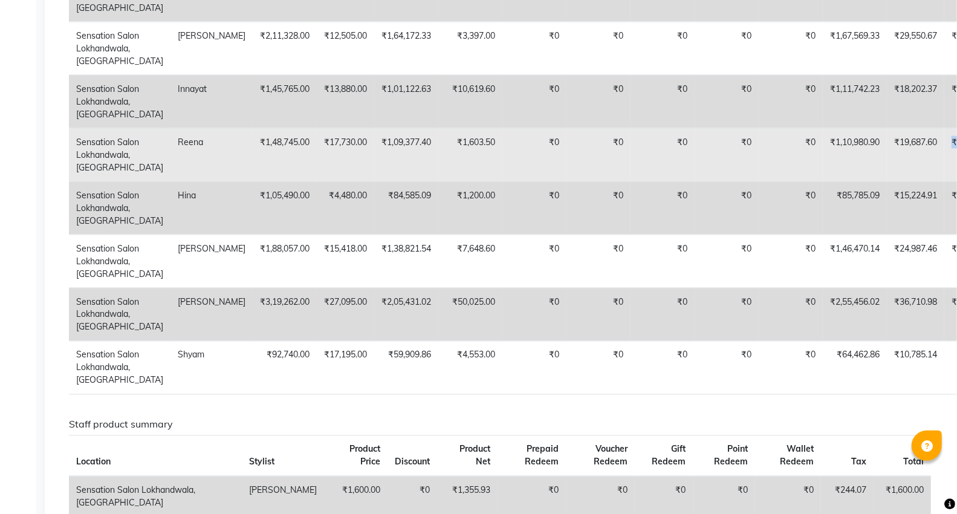
drag, startPoint x: 890, startPoint y: 278, endPoint x: 949, endPoint y: 278, distance: 58.6
click at [949, 181] on td "₹1,31,015.00" at bounding box center [976, 154] width 64 height 53
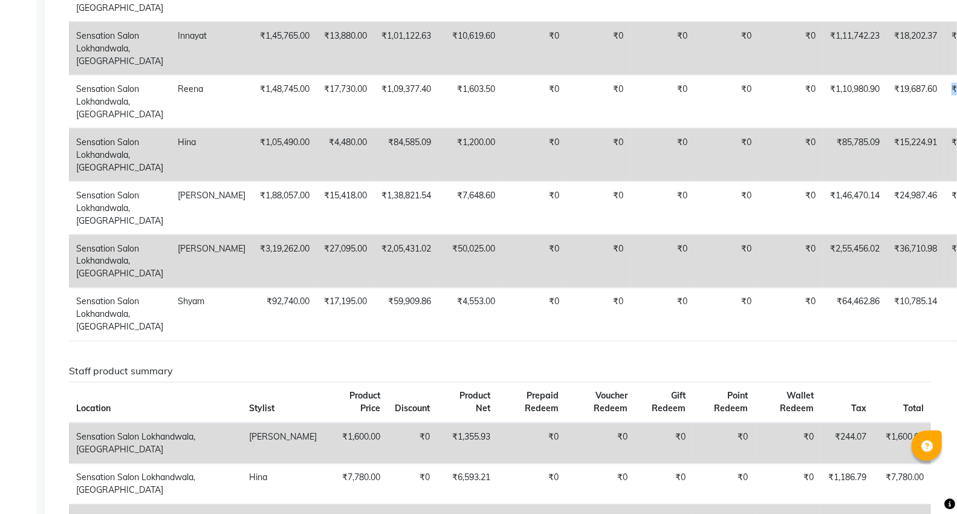
scroll to position [1004, 0]
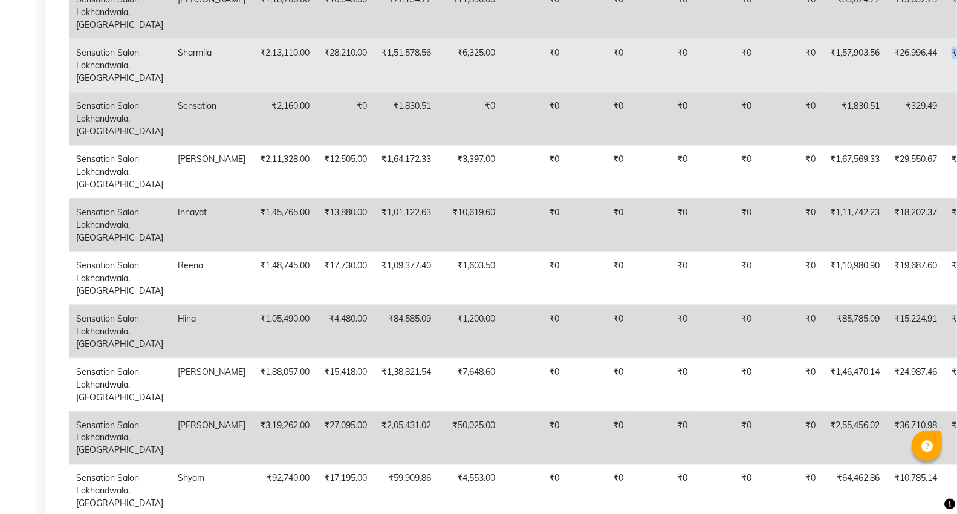
drag, startPoint x: 896, startPoint y: 137, endPoint x: 937, endPoint y: 136, distance: 41.1
click at [944, 92] on td "₹1,84,900.00" at bounding box center [976, 65] width 64 height 53
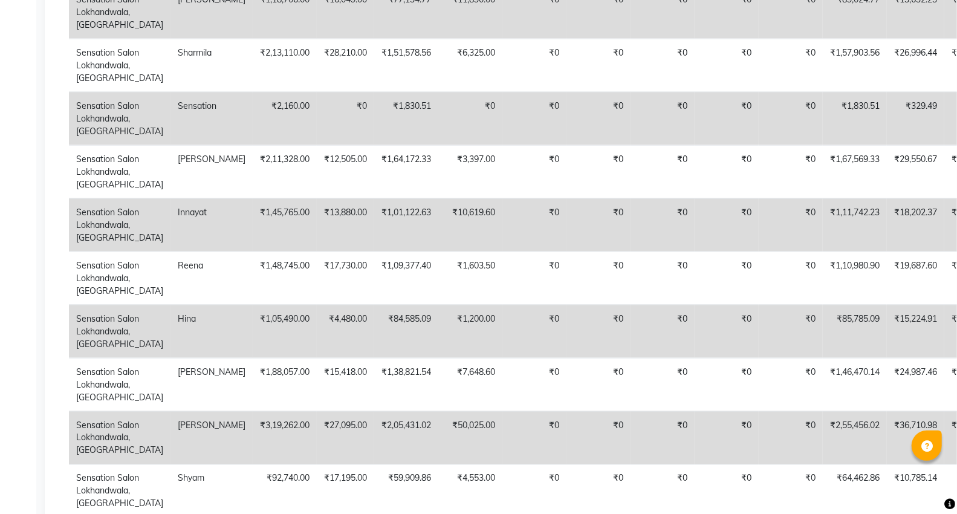
drag, startPoint x: 731, startPoint y: 20, endPoint x: 680, endPoint y: 39, distance: 54.7
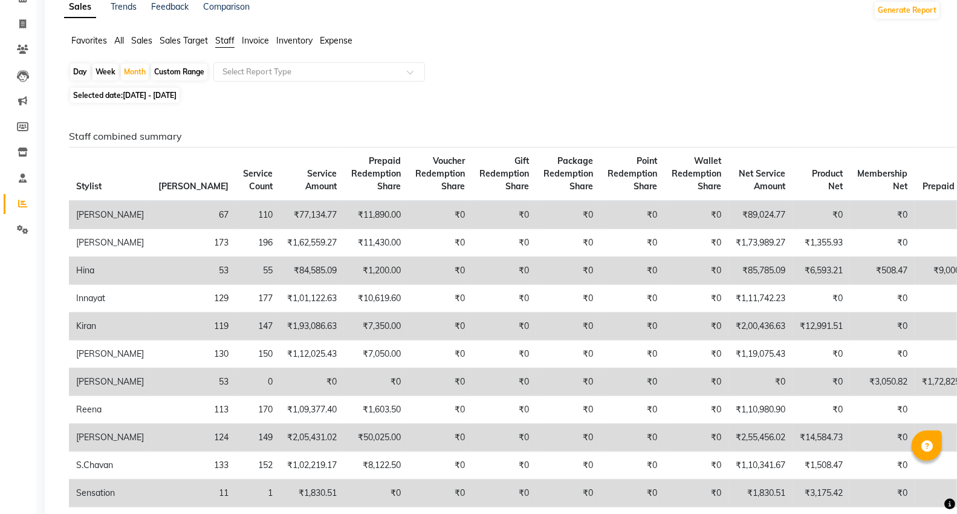
scroll to position [0, 0]
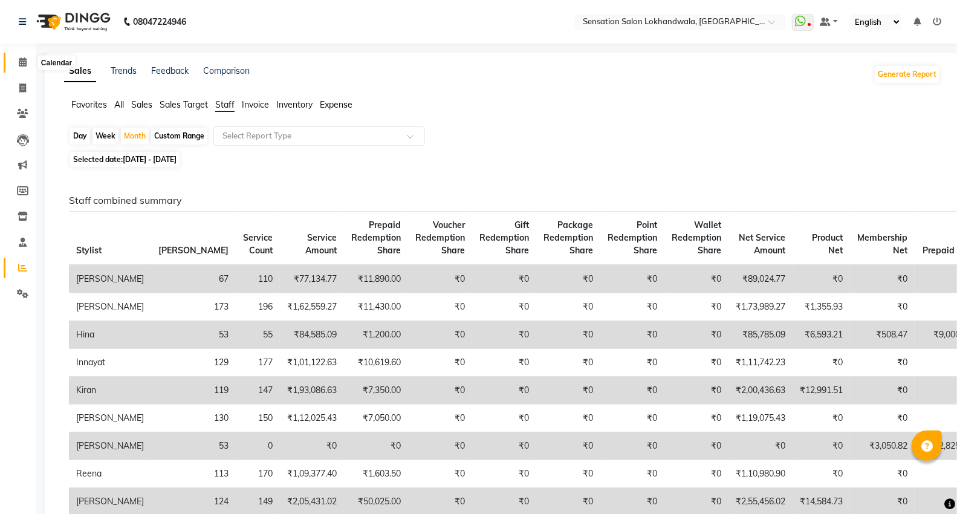
drag, startPoint x: 21, startPoint y: 63, endPoint x: 50, endPoint y: 0, distance: 69.8
click at [21, 63] on icon at bounding box center [23, 61] width 8 height 9
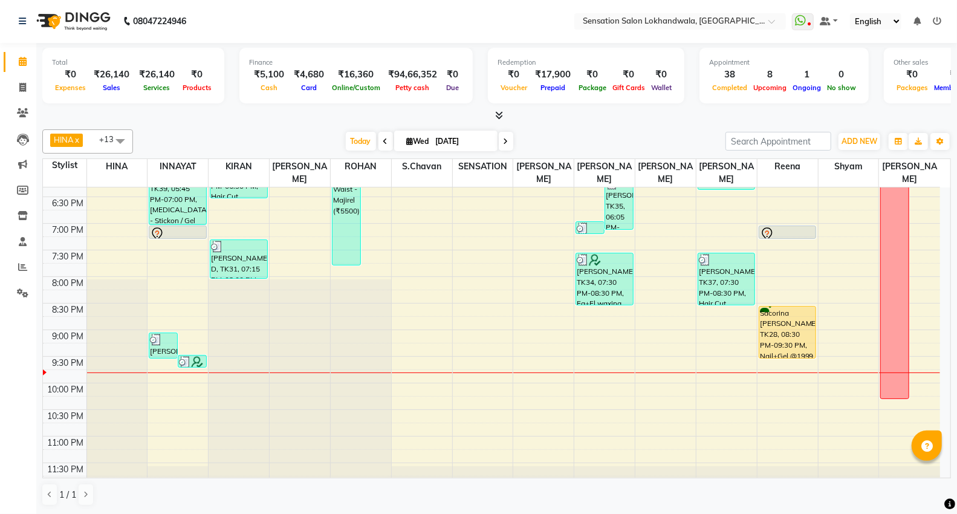
scroll to position [497, 0]
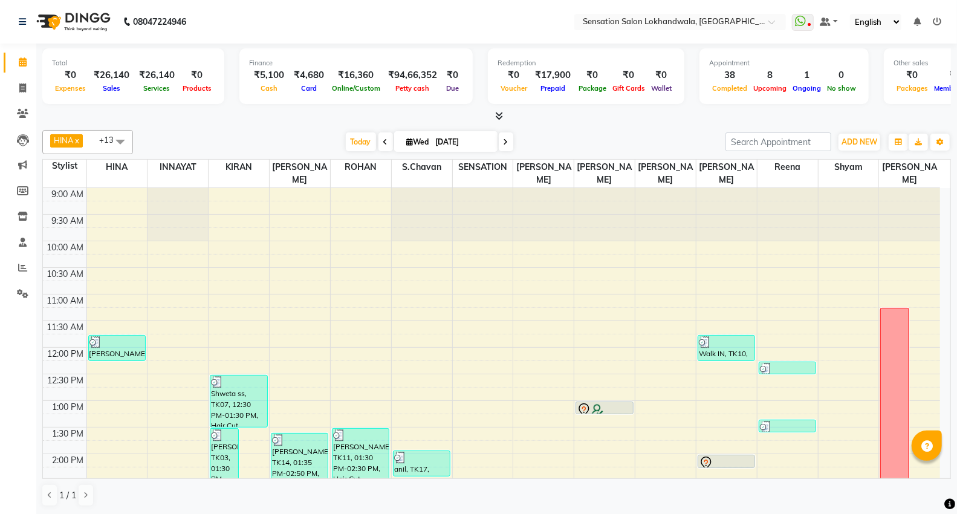
scroll to position [475, 0]
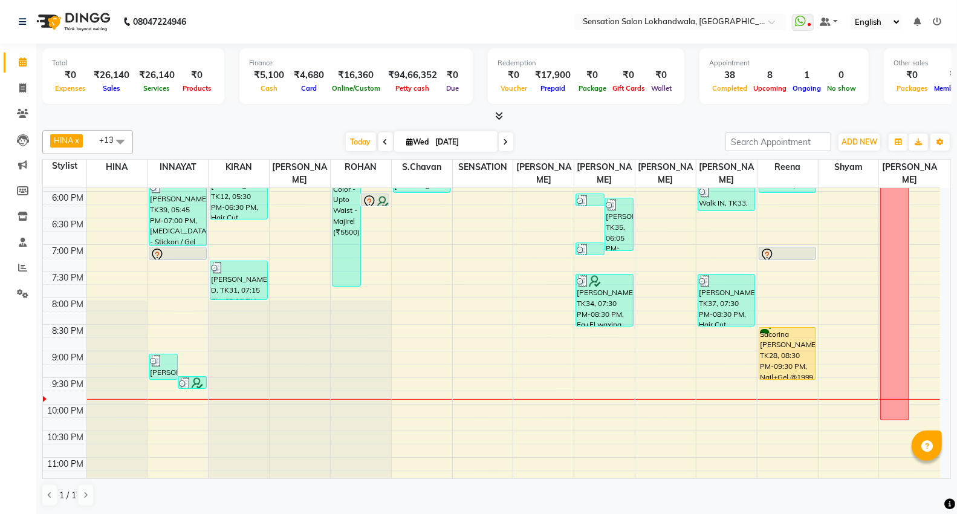
click at [502, 146] on span at bounding box center [506, 141] width 15 height 19
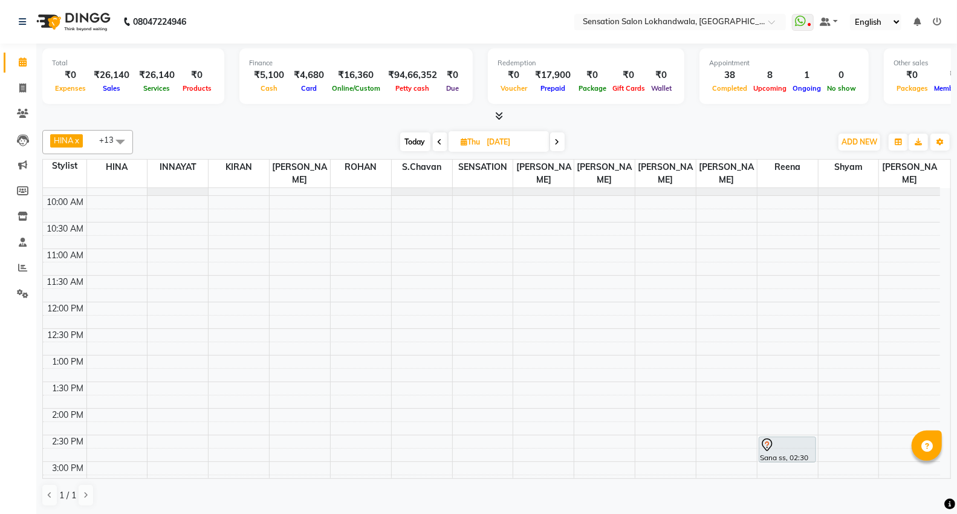
scroll to position [37, 0]
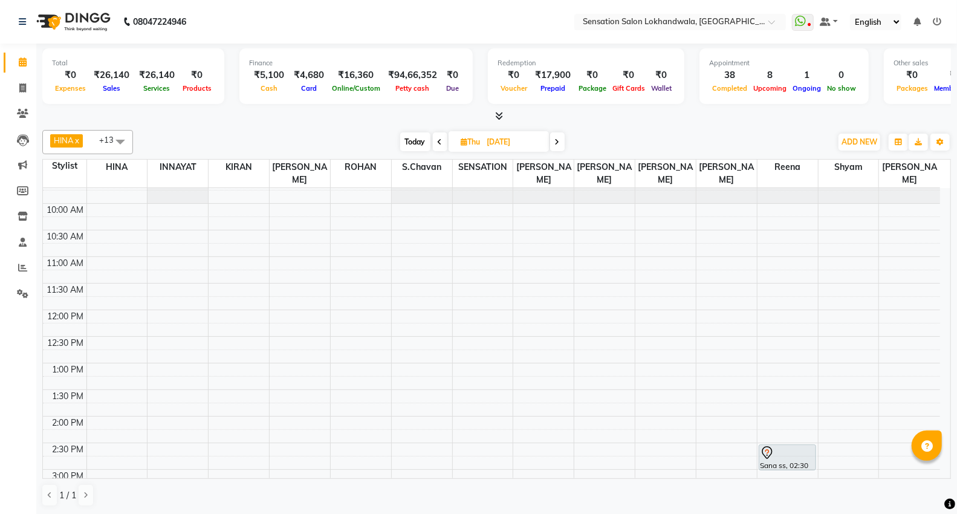
click at [419, 137] on span "Today" at bounding box center [415, 141] width 30 height 19
type input "[DATE]"
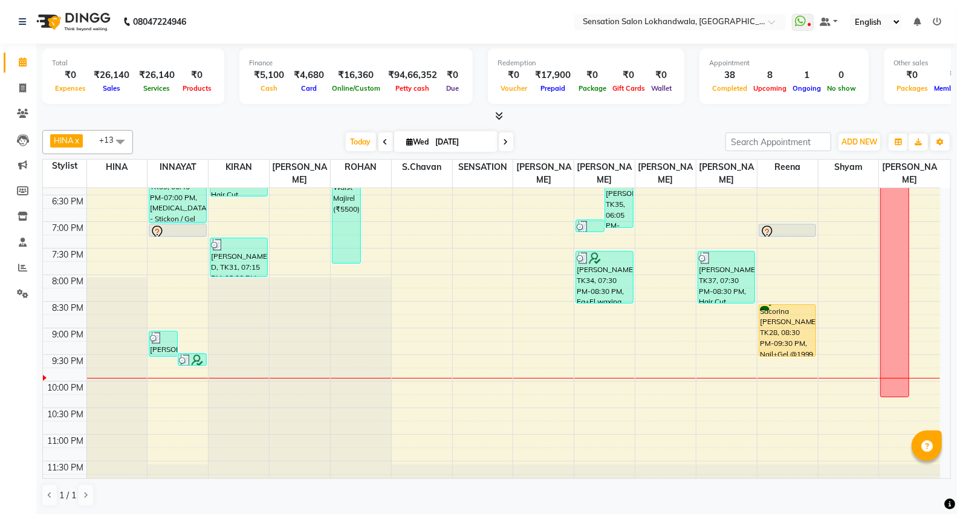
scroll to position [1, 0]
click at [866, 150] on div "ADD NEW Toggle Dropdown Add Appointment Add Invoice Add Expense Add Attendance …" at bounding box center [859, 141] width 44 height 19
click at [867, 143] on span "ADD NEW" at bounding box center [859, 141] width 36 height 9
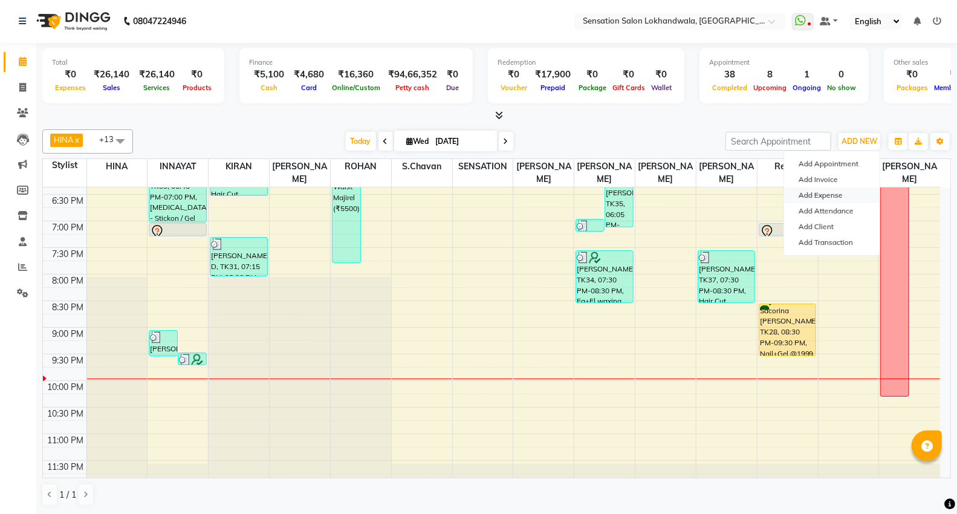
click at [861, 192] on link "Add Expense" at bounding box center [831, 195] width 95 height 16
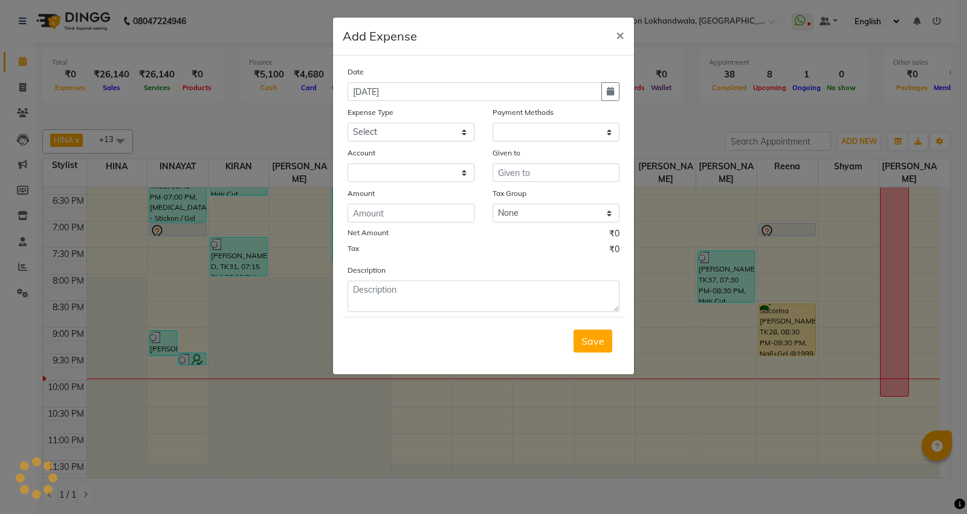
select select "1"
select select "2440"
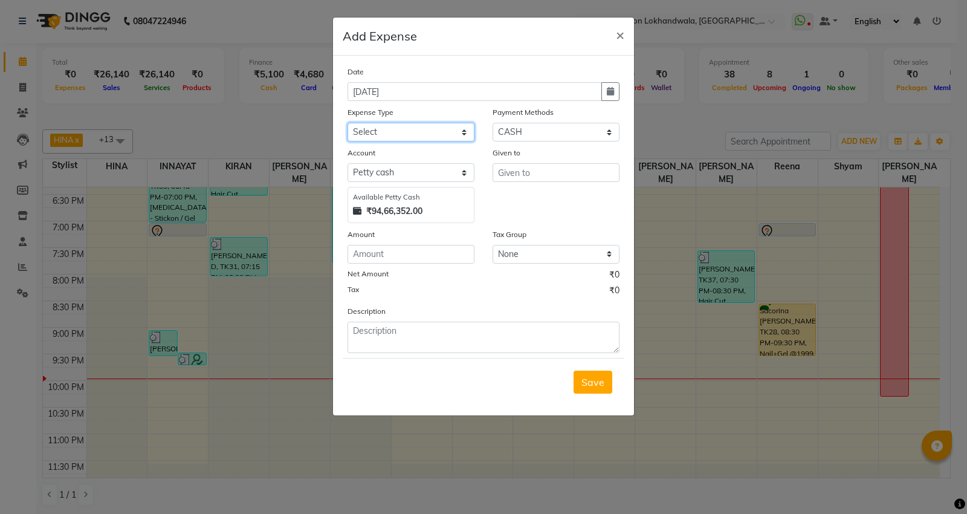
click at [373, 137] on select "Select Advance Salary Bank charges Car maintenance Cash transfer to bank Cash t…" at bounding box center [410, 132] width 127 height 19
select select "5190"
click at [347, 123] on select "Select Advance Salary Bank charges Car maintenance Cash transfer to bank Cash t…" at bounding box center [410, 132] width 127 height 19
click at [554, 180] on input "text" at bounding box center [555, 172] width 127 height 19
click at [554, 182] on input "320" at bounding box center [555, 172] width 127 height 19
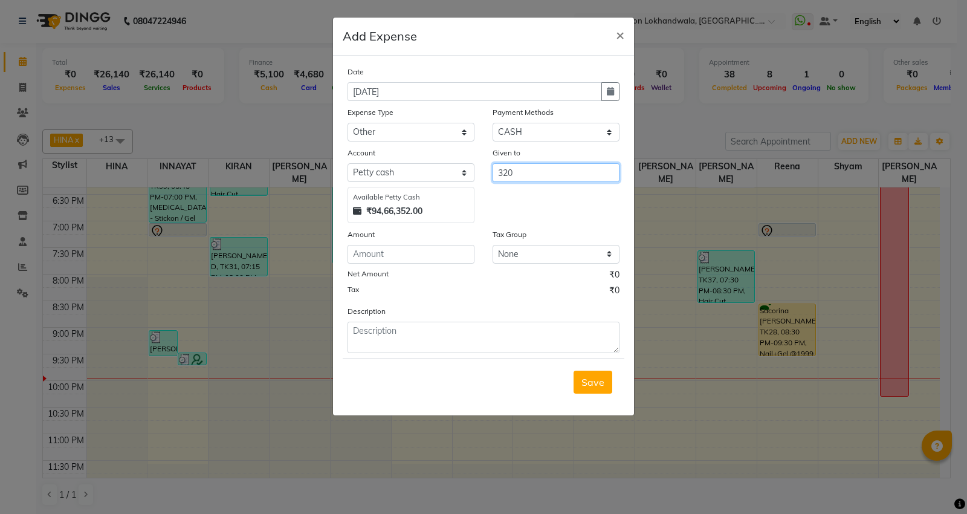
click at [554, 182] on input "320" at bounding box center [555, 172] width 127 height 19
drag, startPoint x: 552, startPoint y: 196, endPoint x: 409, endPoint y: 246, distance: 151.0
click at [551, 197] on ngb-highlight "SENS ATION" at bounding box center [534, 198] width 55 height 12
type input "SENSATION"
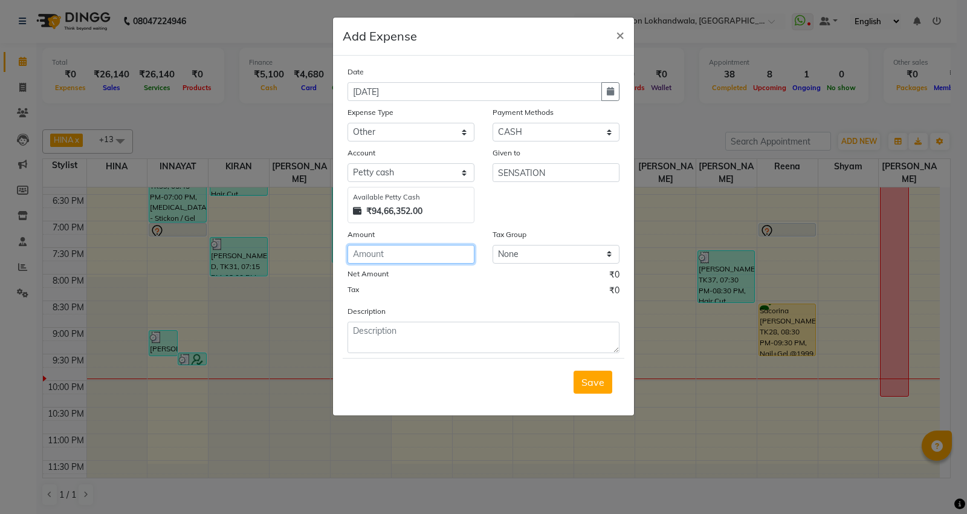
click at [401, 257] on input "number" at bounding box center [410, 254] width 127 height 19
type input "320"
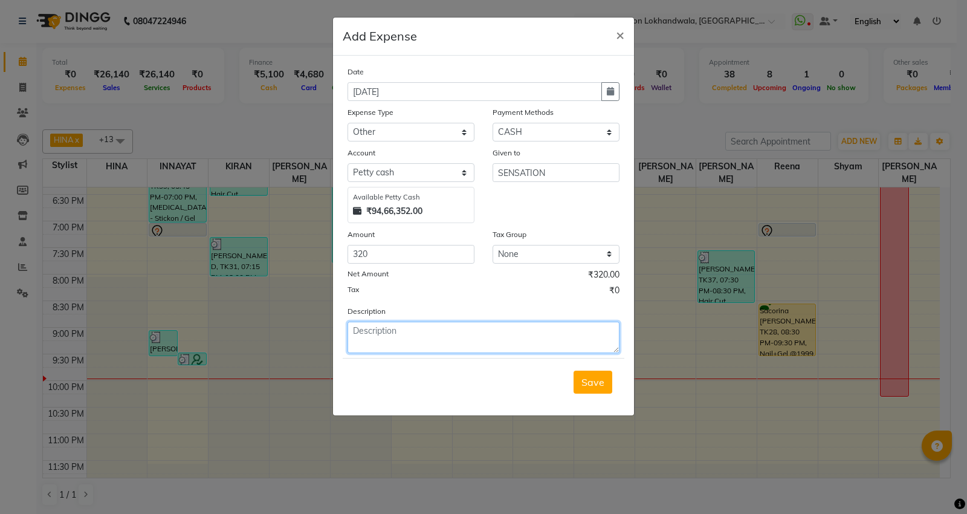
click at [412, 352] on textarea at bounding box center [483, 336] width 272 height 31
type textarea "priti mam"
click at [599, 383] on span "Save" at bounding box center [592, 382] width 23 height 12
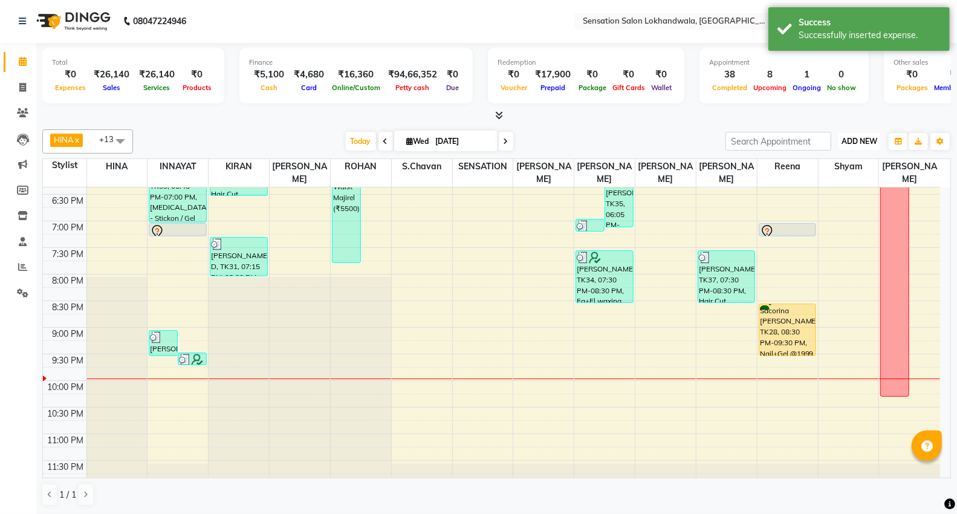
click at [844, 144] on span "ADD NEW" at bounding box center [859, 141] width 36 height 9
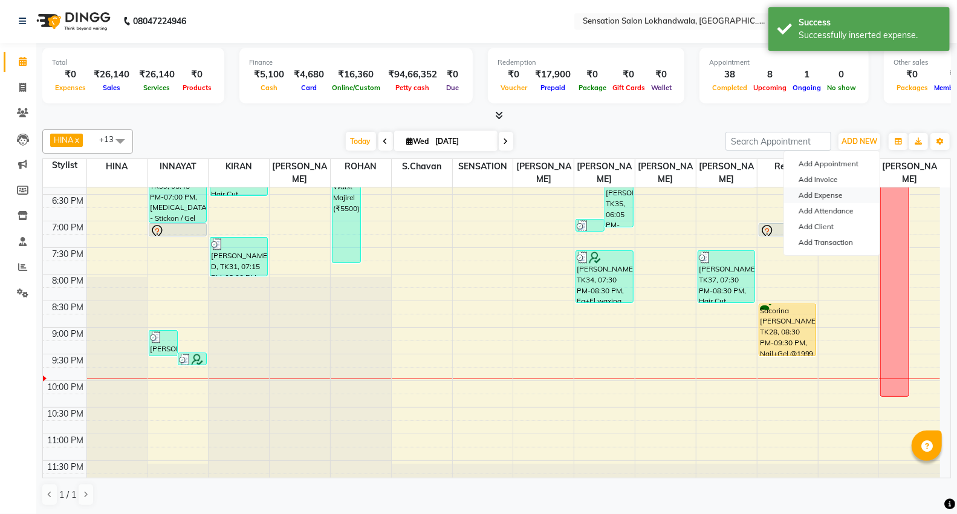
click at [844, 193] on link "Add Expense" at bounding box center [831, 195] width 95 height 16
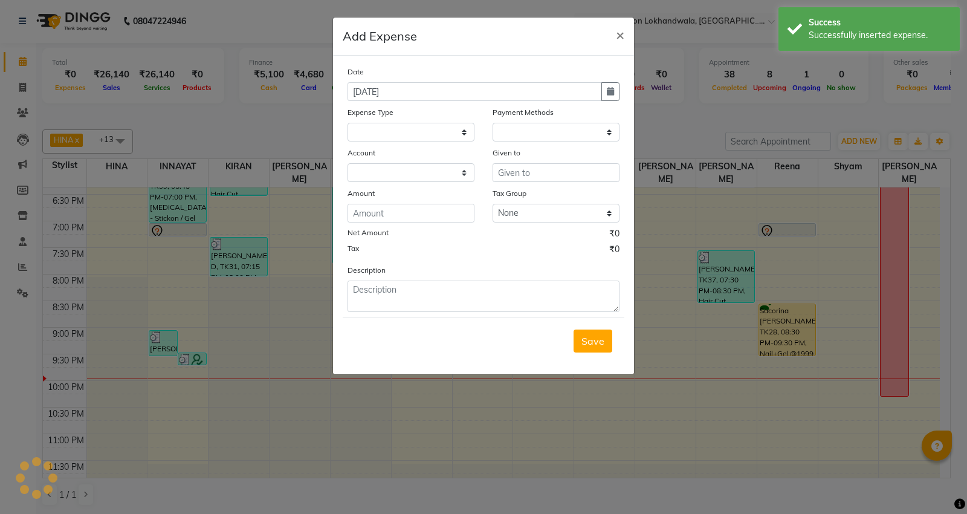
select select
select select "1"
select select "2440"
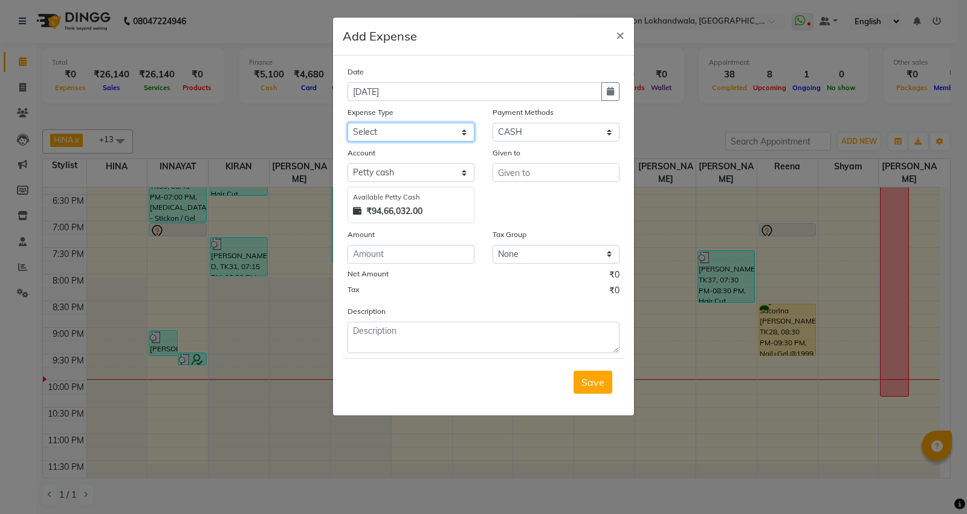
drag, startPoint x: 451, startPoint y: 127, endPoint x: 449, endPoint y: 134, distance: 7.1
click at [451, 128] on select "Select Advance Salary Bank charges Car maintenance Cash transfer to bank Cash t…" at bounding box center [410, 132] width 127 height 19
select select "5190"
click at [347, 123] on select "Select Advance Salary Bank charges Car maintenance Cash transfer to bank Cash t…" at bounding box center [410, 132] width 127 height 19
click at [419, 257] on input "number" at bounding box center [410, 254] width 127 height 19
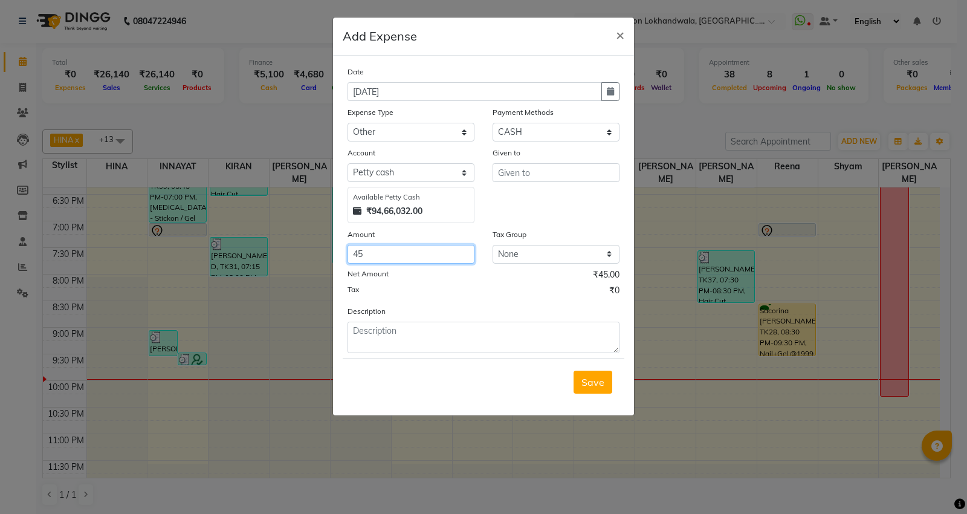
type input "4"
type input "500"
click at [522, 173] on input "text" at bounding box center [555, 172] width 127 height 19
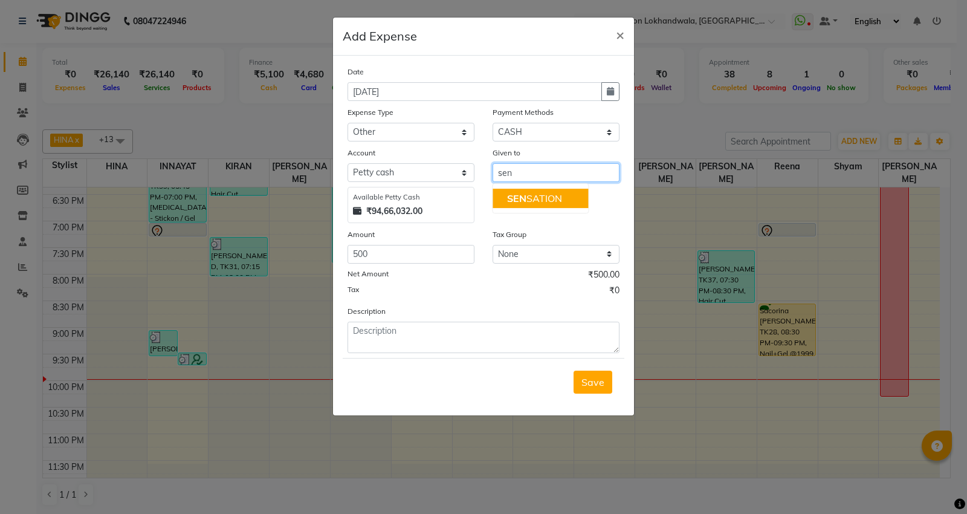
drag, startPoint x: 518, startPoint y: 196, endPoint x: 492, endPoint y: 347, distance: 152.7
click at [518, 198] on span "SEN" at bounding box center [516, 198] width 19 height 12
type input "SENSATION"
click at [485, 394] on div "Save" at bounding box center [484, 382] width 282 height 48
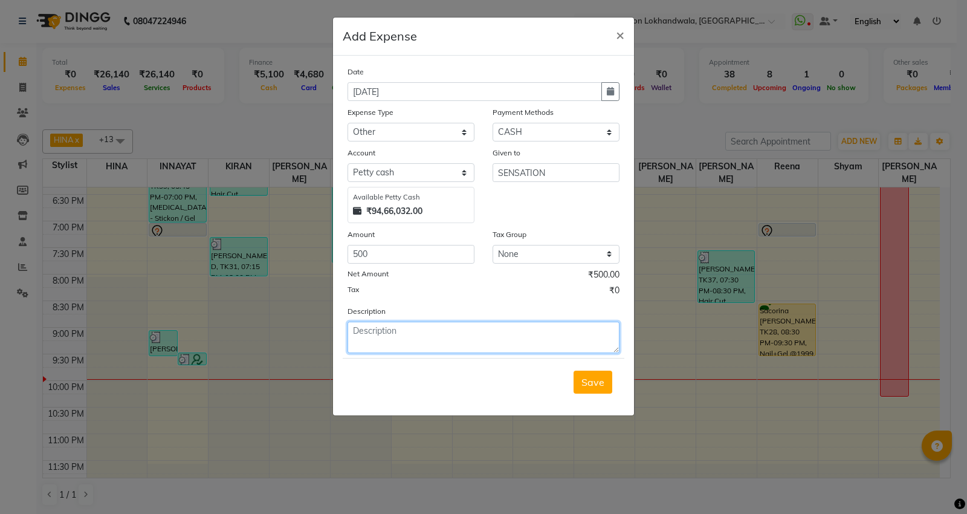
click at [487, 337] on textarea at bounding box center [483, 336] width 272 height 31
type textarea "disposal glass"
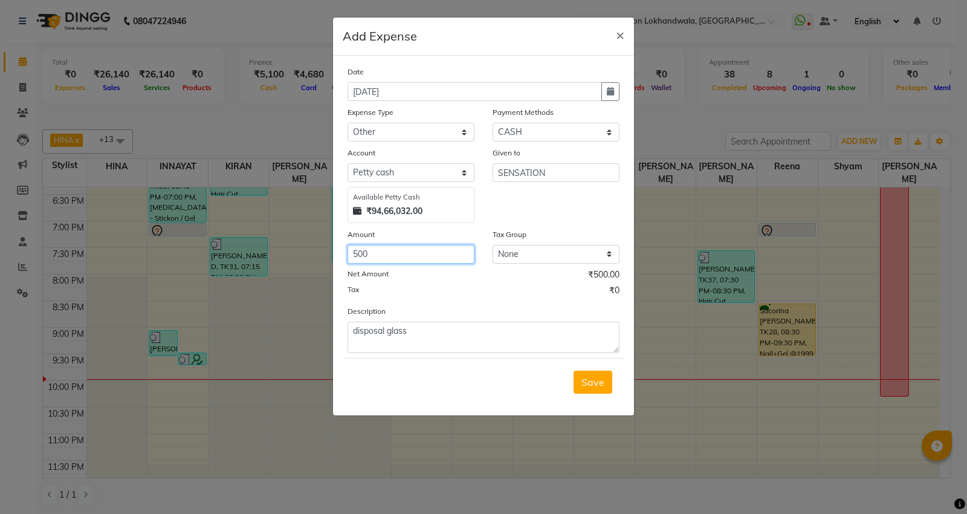
click at [359, 250] on input "500" at bounding box center [410, 254] width 127 height 19
type input "570"
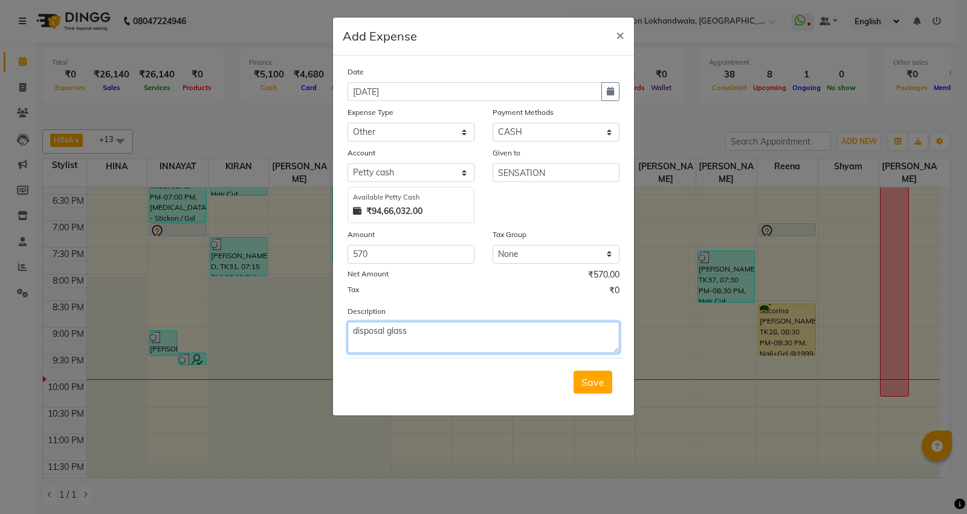
click at [451, 335] on textarea "disposal glass" at bounding box center [483, 336] width 272 height 31
type textarea "disposal glass & travelling"
click at [583, 393] on button "Save" at bounding box center [592, 381] width 39 height 23
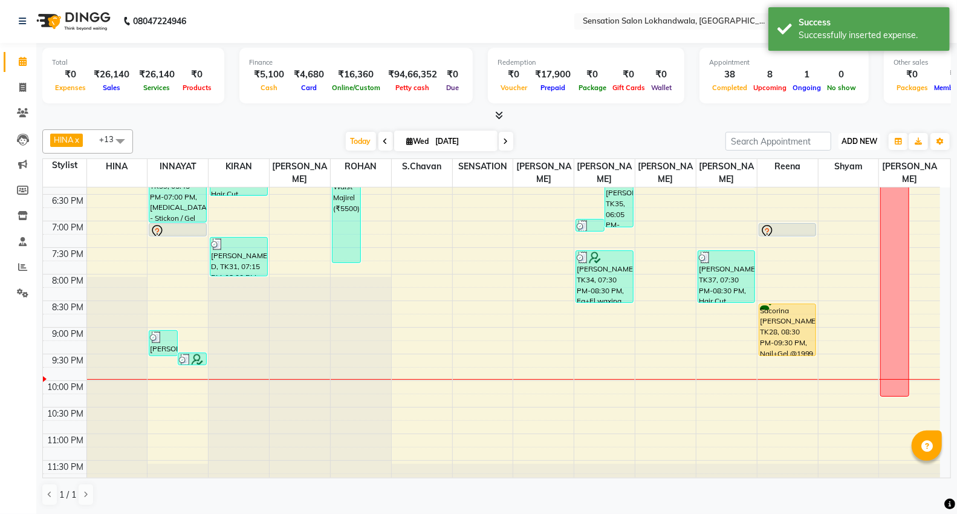
click at [867, 143] on span "ADD NEW" at bounding box center [859, 141] width 36 height 9
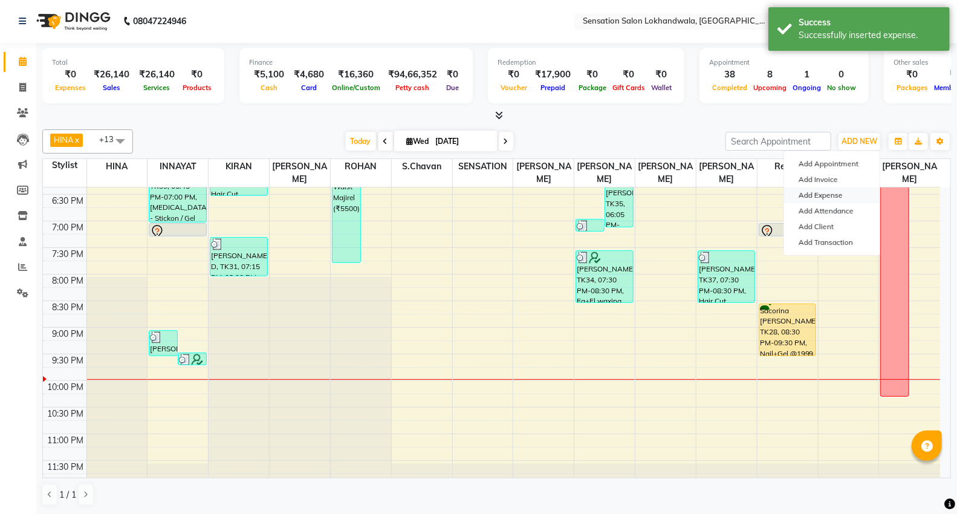
click at [851, 192] on link "Add Expense" at bounding box center [831, 195] width 95 height 16
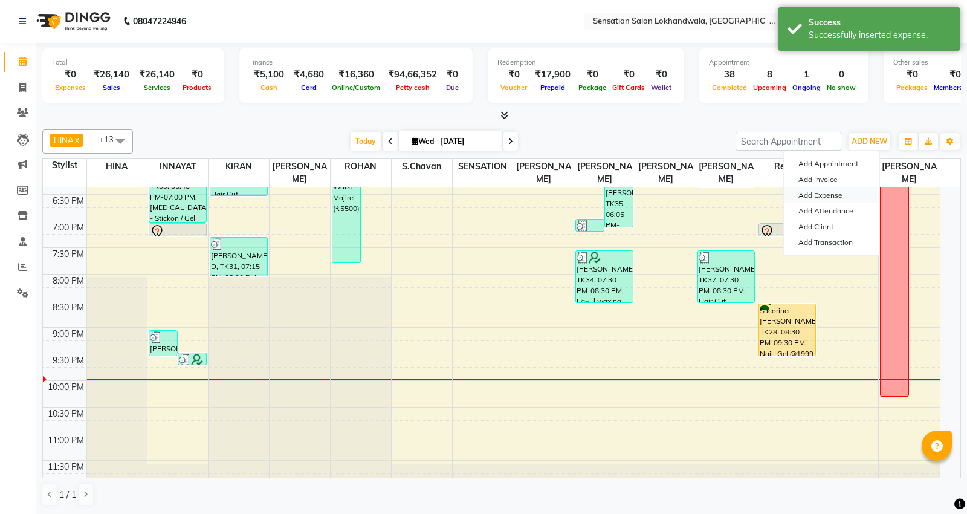
select select "1"
select select "2440"
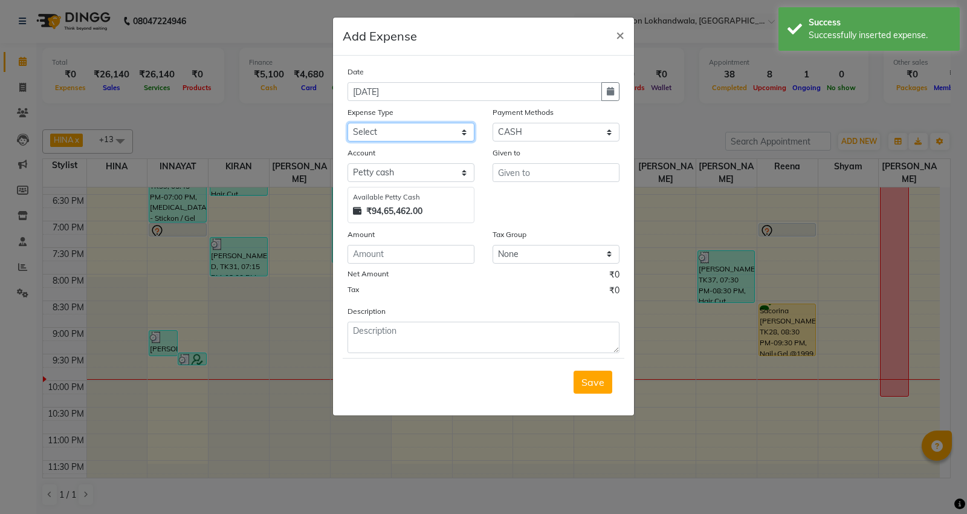
click at [440, 124] on select "Select Advance Salary Bank charges Car maintenance Cash transfer to bank Cash t…" at bounding box center [410, 132] width 127 height 19
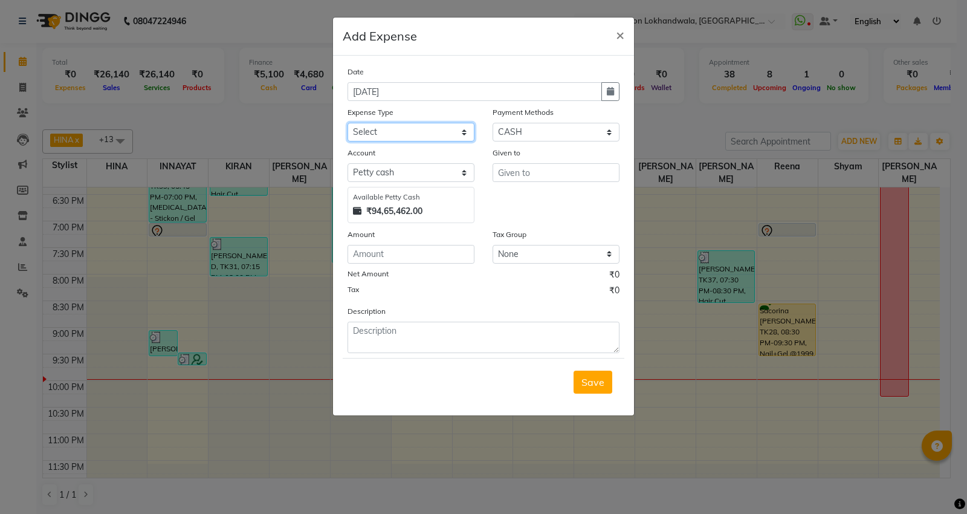
select select "5188"
click at [438, 128] on select "Select Advance Salary Bank charges Car maintenance Cash transfer to bank Cash t…" at bounding box center [410, 132] width 127 height 19
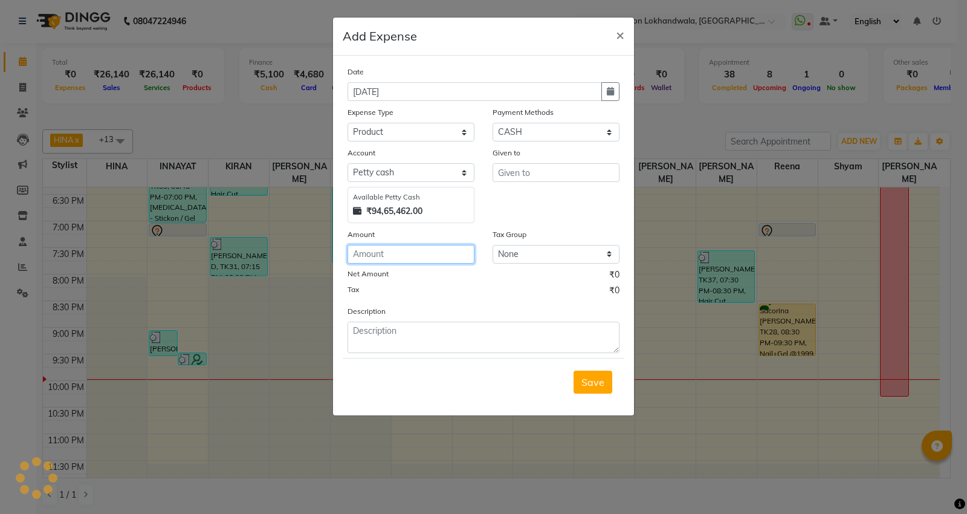
click at [415, 251] on input "number" at bounding box center [410, 254] width 127 height 19
type input "150"
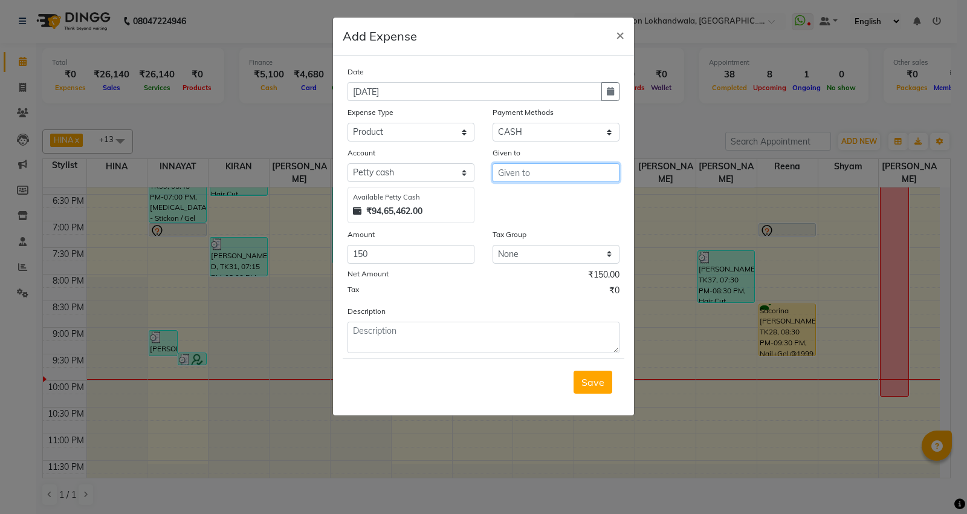
click at [517, 169] on input "text" at bounding box center [555, 172] width 127 height 19
click at [515, 196] on span "SE" at bounding box center [513, 198] width 12 height 12
type input "SENSATION"
click at [416, 390] on div "Save" at bounding box center [484, 382] width 282 height 48
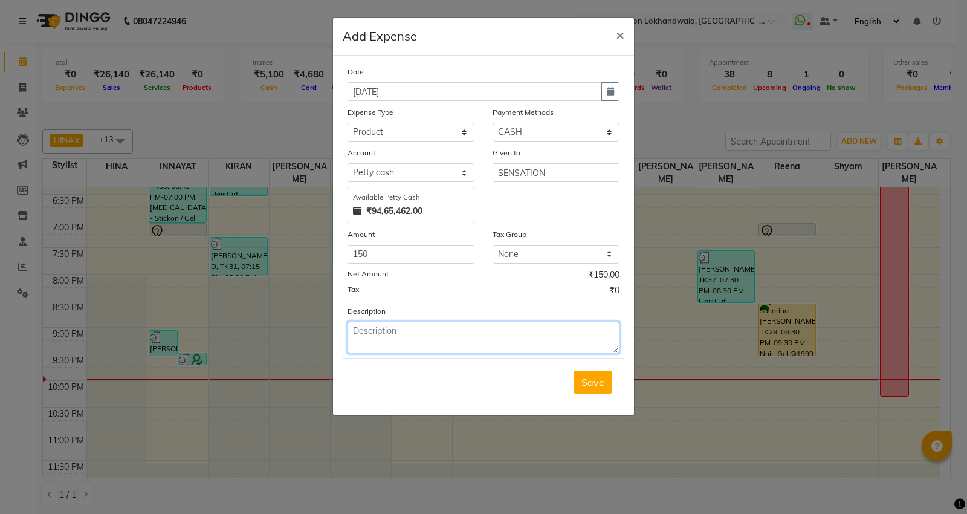
click at [433, 341] on textarea at bounding box center [483, 336] width 272 height 31
type textarea "adpter machine pedicure"
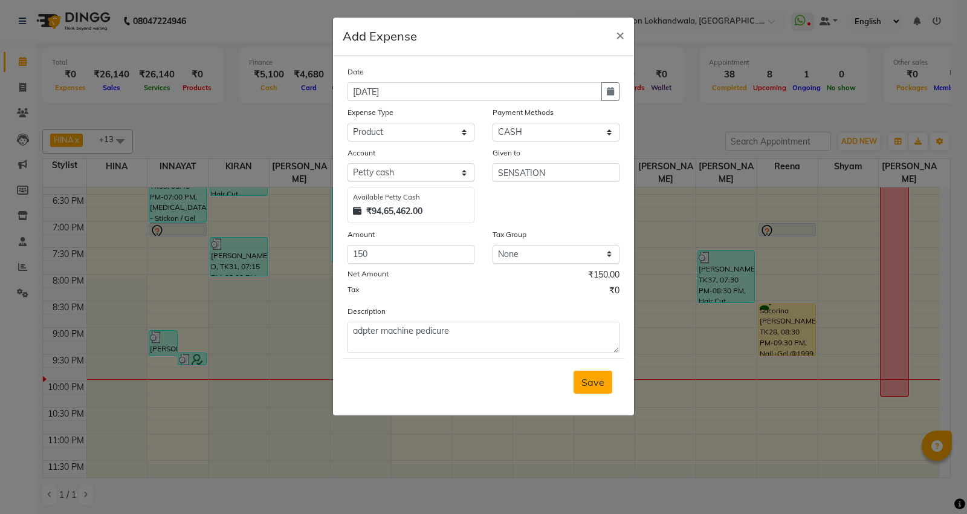
click at [602, 383] on span "Save" at bounding box center [592, 382] width 23 height 12
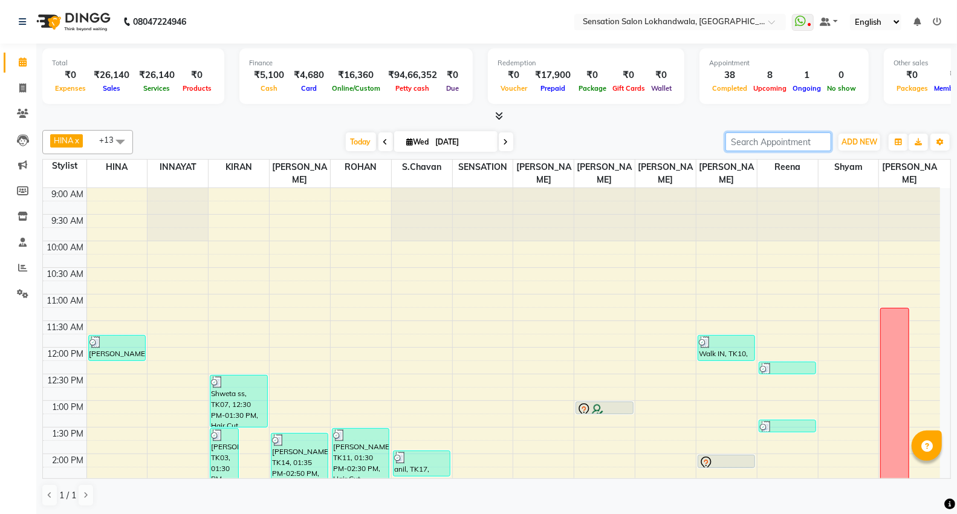
click at [830, 143] on input "search" at bounding box center [778, 141] width 106 height 19
click at [848, 143] on span "ADD NEW" at bounding box center [859, 141] width 36 height 9
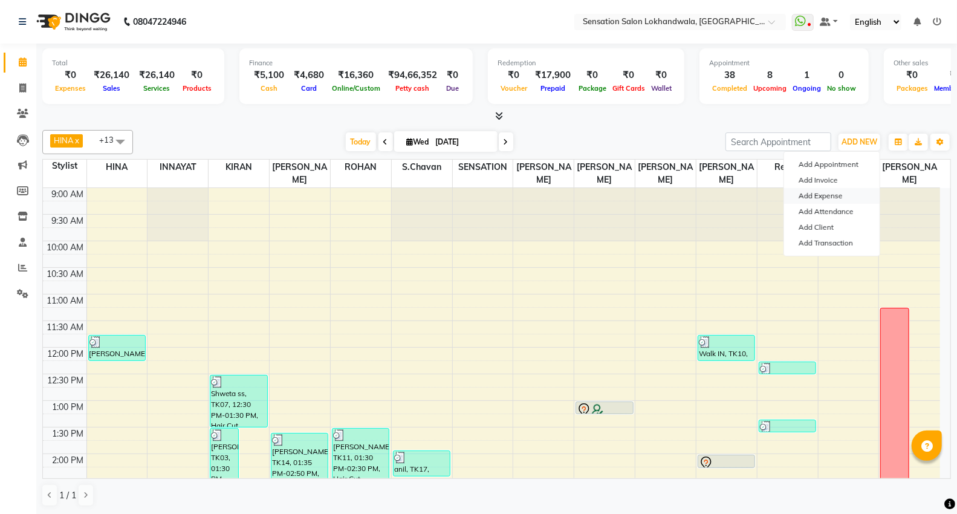
click at [851, 192] on link "Add Expense" at bounding box center [831, 196] width 95 height 16
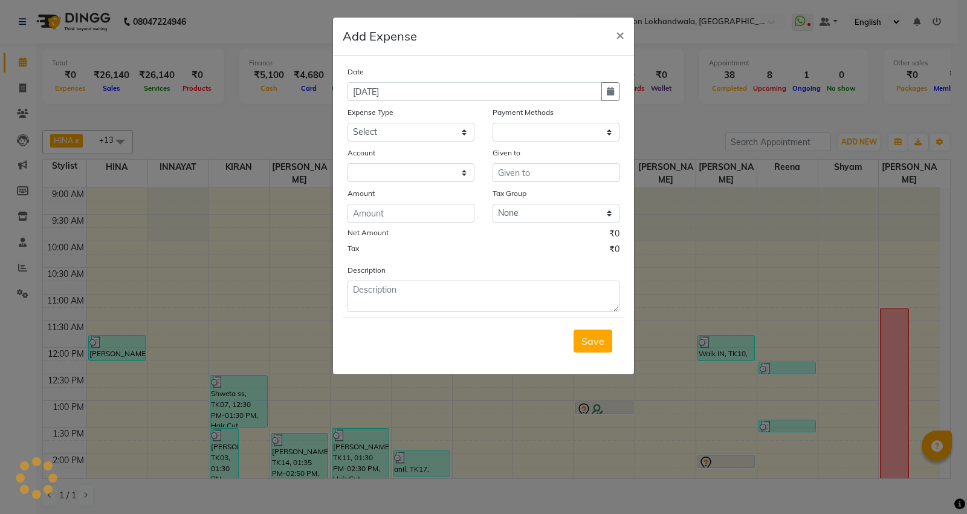
select select "1"
select select "2440"
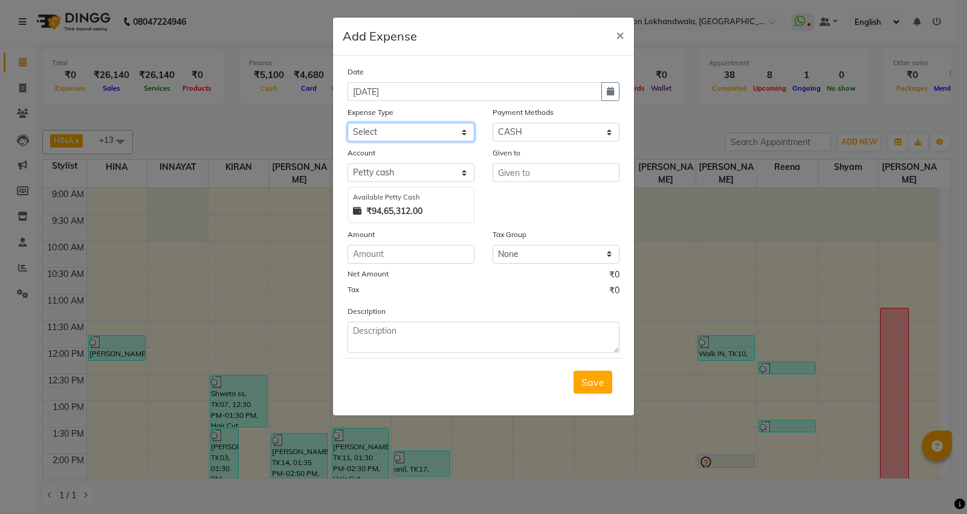
click at [407, 140] on select "Select Advance Salary Bank charges Car maintenance Cash transfer to bank Cash t…" at bounding box center [410, 132] width 127 height 19
select select "5190"
click at [347, 123] on select "Select Advance Salary Bank charges Car maintenance Cash transfer to bank Cash t…" at bounding box center [410, 132] width 127 height 19
click at [411, 254] on input "number" at bounding box center [410, 254] width 127 height 19
type input "200"
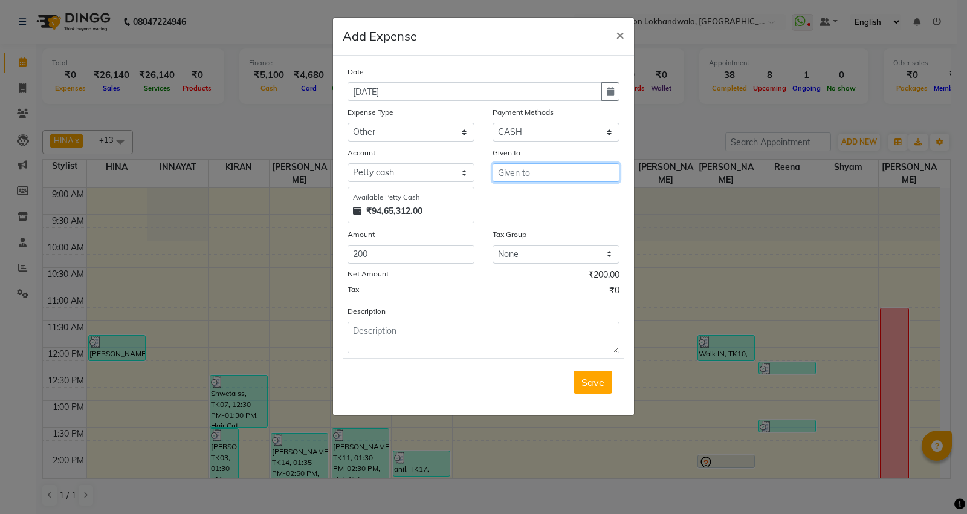
click at [509, 171] on input "text" at bounding box center [555, 172] width 127 height 19
click at [509, 171] on input "sem" at bounding box center [555, 172] width 127 height 19
click at [511, 171] on input "sem" at bounding box center [555, 172] width 127 height 19
click at [526, 192] on ngb-highlight "SEN SATION" at bounding box center [534, 198] width 55 height 12
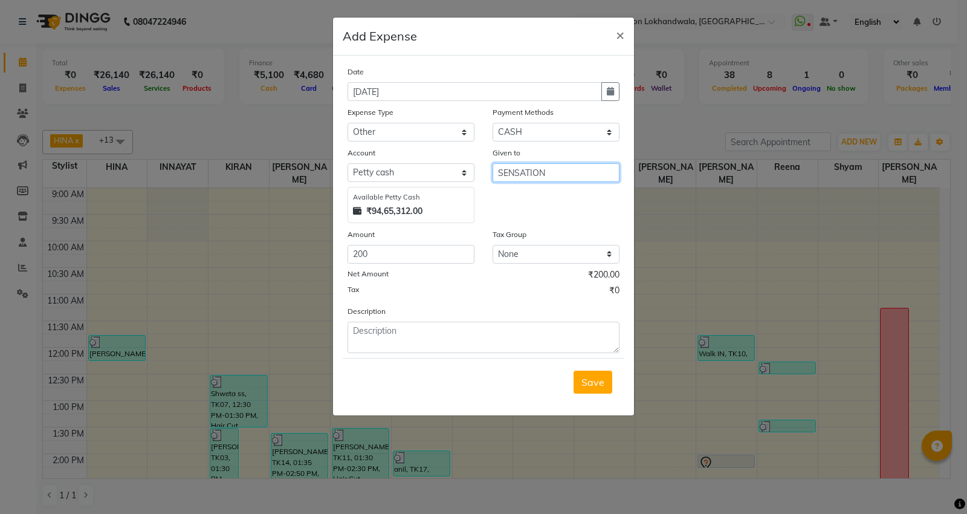
type input "SENSATION"
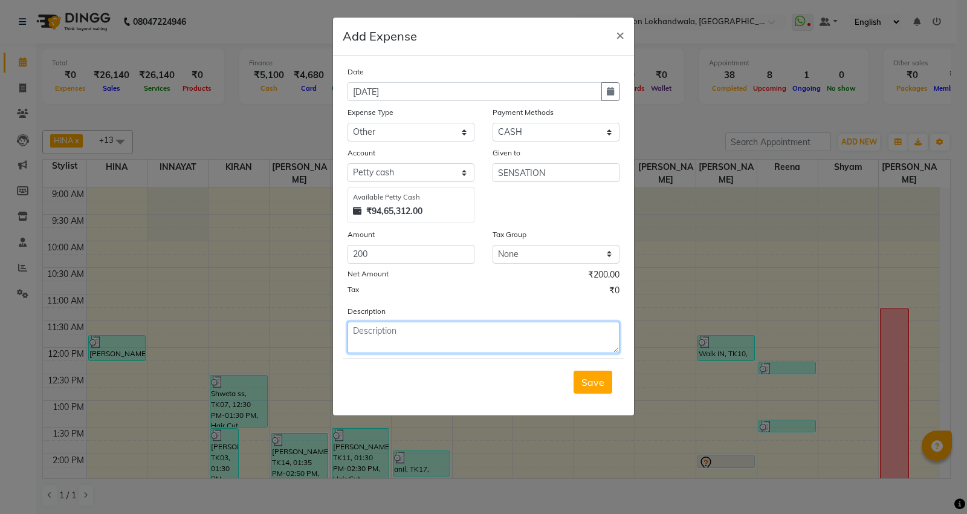
click at [402, 348] on textarea at bounding box center [483, 336] width 272 height 31
type textarea "vikram food & travel - 02-09-25"
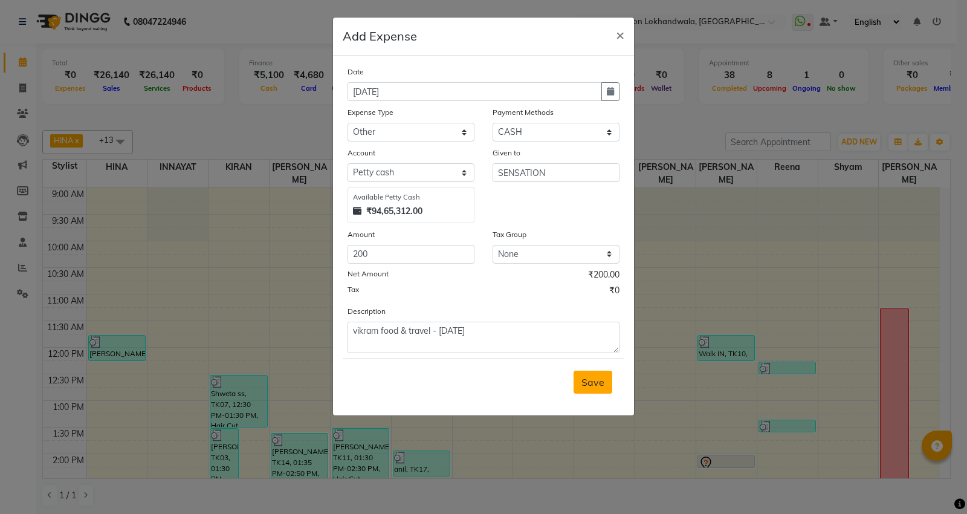
click at [590, 381] on span "Save" at bounding box center [592, 382] width 23 height 12
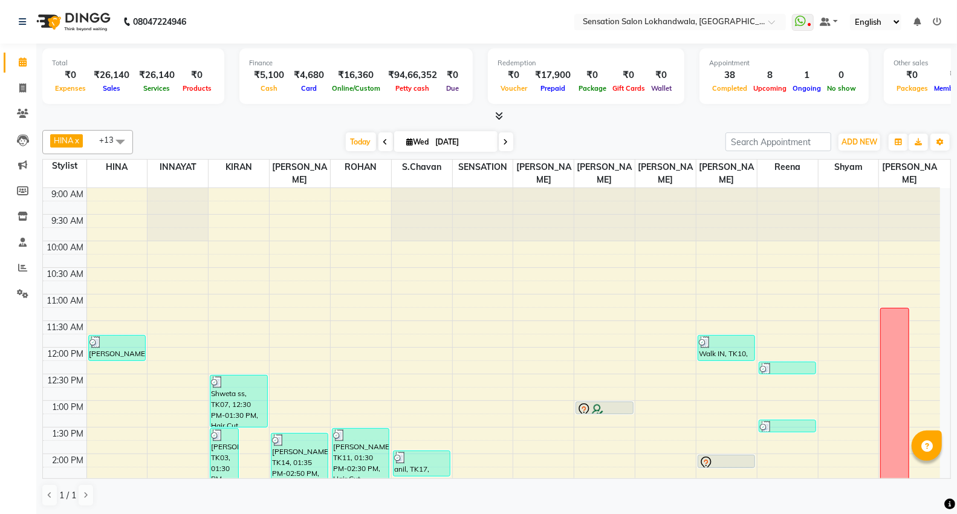
drag, startPoint x: 898, startPoint y: 124, endPoint x: 841, endPoint y: 155, distance: 64.3
click at [845, 153] on div "Total ₹0 Expenses ₹26,140 Sales ₹26,140 Services ₹0 Products Finance ₹5,100 Cas…" at bounding box center [496, 279] width 920 height 471
click at [839, 155] on div "HINA x INNAYAT x KIRAN x LAVESH x ROHAN x S.Chavan x SENSATION x SHARMILA x SON…" at bounding box center [496, 318] width 908 height 386
click at [871, 140] on span "ADD NEW" at bounding box center [859, 141] width 36 height 9
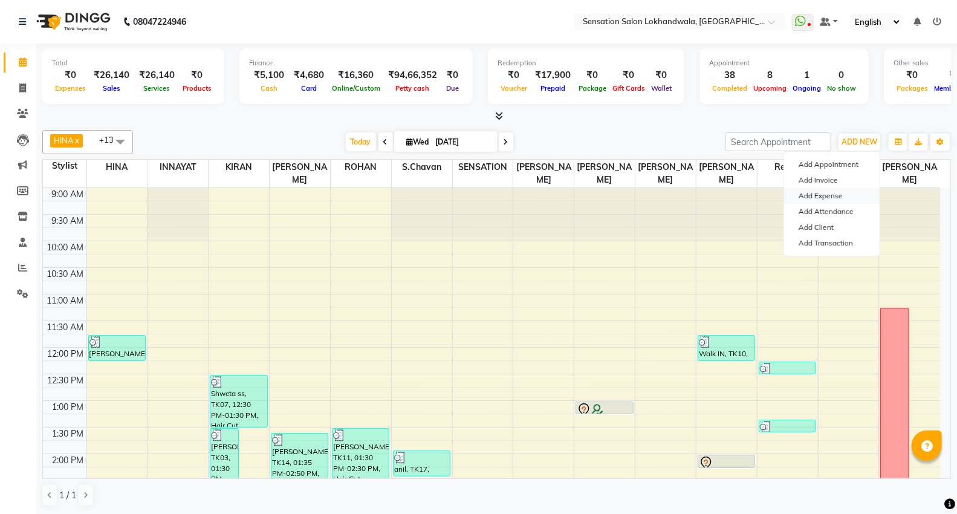
click at [840, 190] on link "Add Expense" at bounding box center [831, 196] width 95 height 16
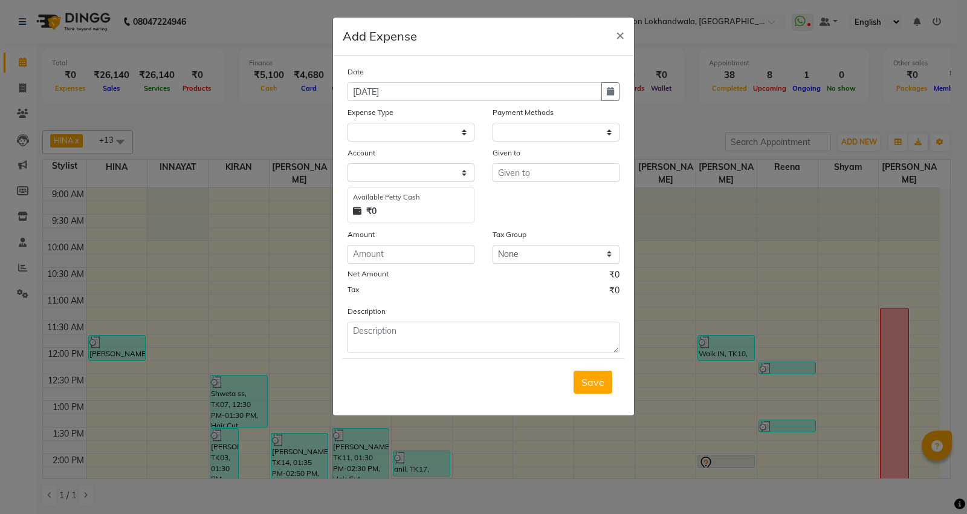
select select "1"
select select "2440"
click at [444, 134] on select "Select Advance Salary Bank charges Car maintenance Cash transfer to bank Cash t…" at bounding box center [410, 132] width 127 height 19
select select "5184"
click at [347, 123] on select "Select Advance Salary Bank charges Car maintenance Cash transfer to bank Cash t…" at bounding box center [410, 132] width 127 height 19
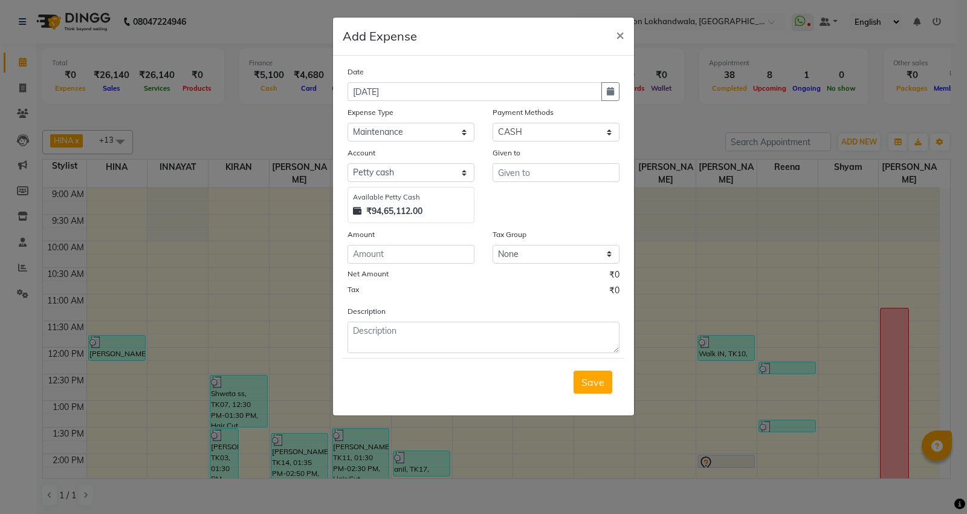
click at [427, 232] on div "Amount" at bounding box center [410, 236] width 127 height 17
click at [427, 250] on input "number" at bounding box center [410, 254] width 127 height 19
type input "400"
click at [515, 174] on input "text" at bounding box center [555, 172] width 127 height 19
type input "f"
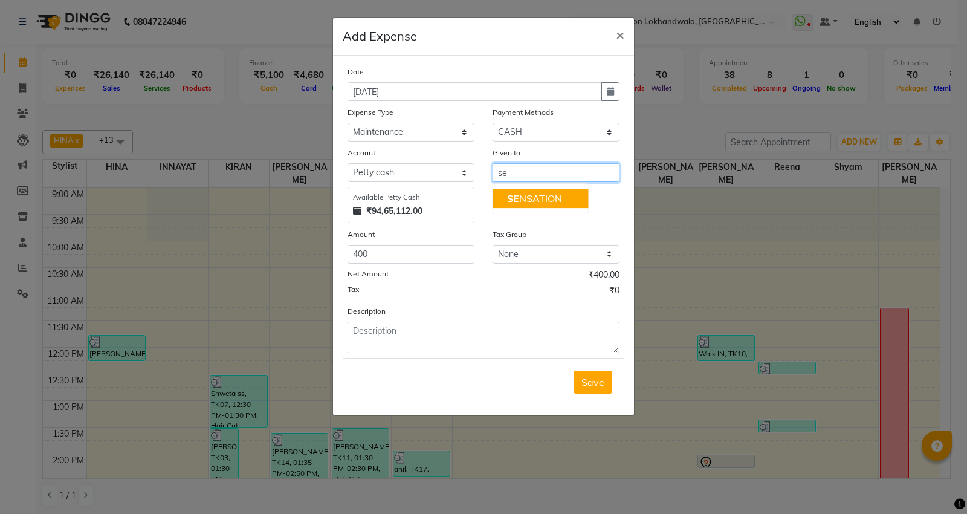
click at [541, 191] on button "SE NSATION" at bounding box center [539, 198] width 95 height 19
type input "SENSATION"
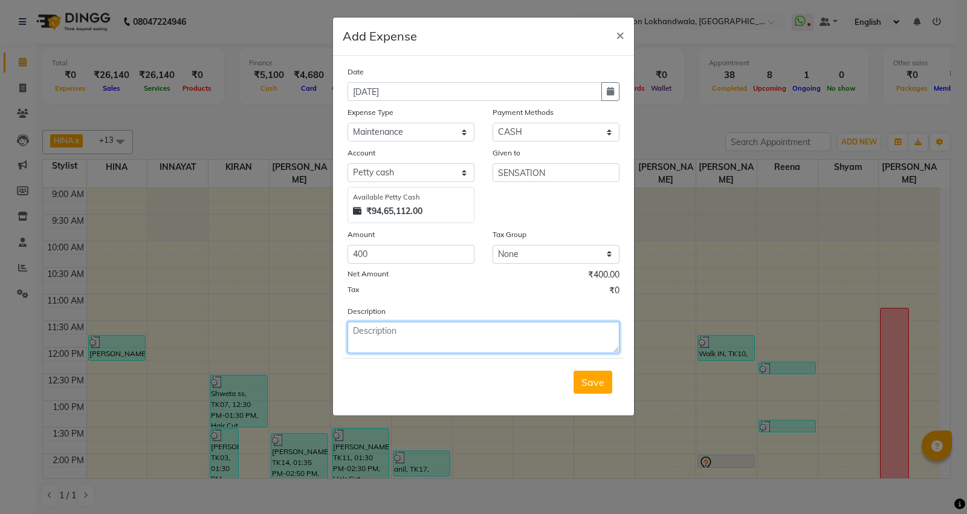
click at [476, 341] on textarea at bounding box center [483, 336] width 272 height 31
type textarea "florists paid"
click at [606, 387] on button "Save" at bounding box center [592, 381] width 39 height 23
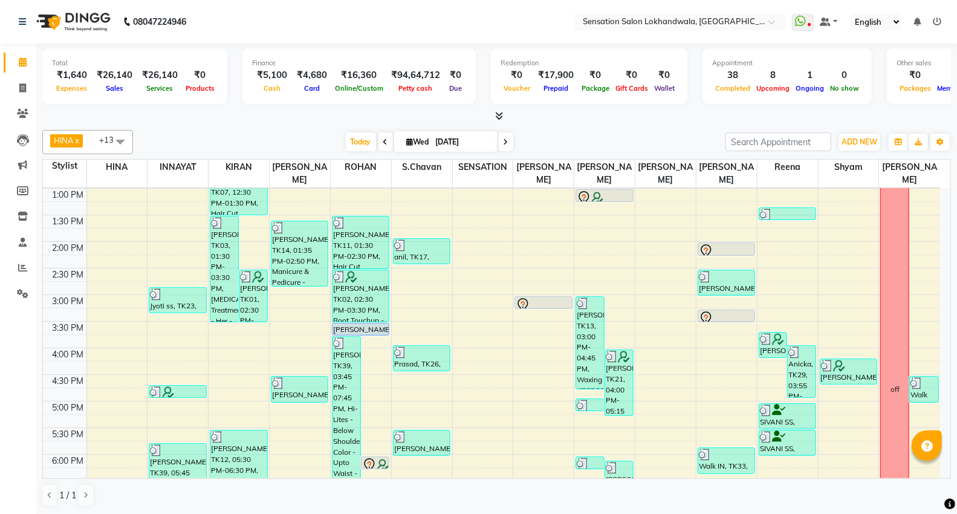
scroll to position [201, 0]
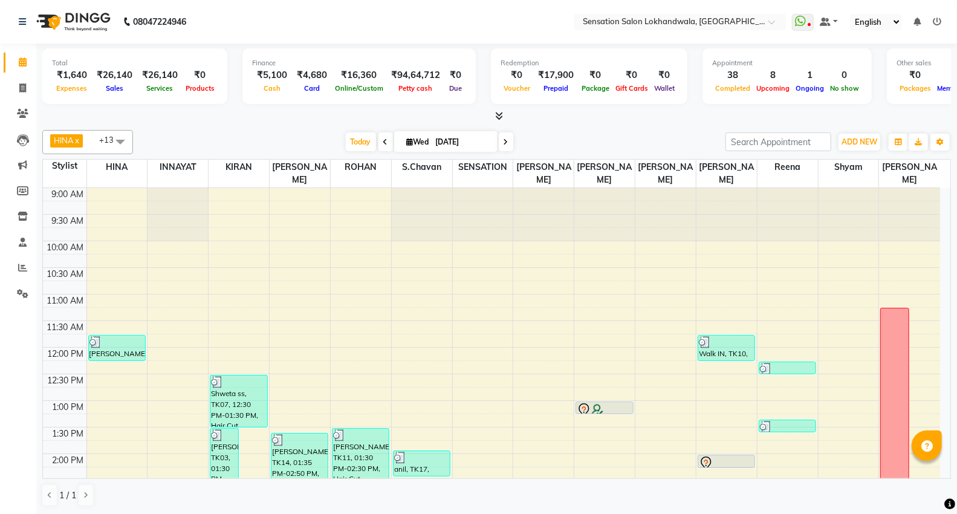
scroll to position [1, 0]
click at [19, 89] on icon at bounding box center [22, 87] width 7 height 9
select select "1499"
select select "service"
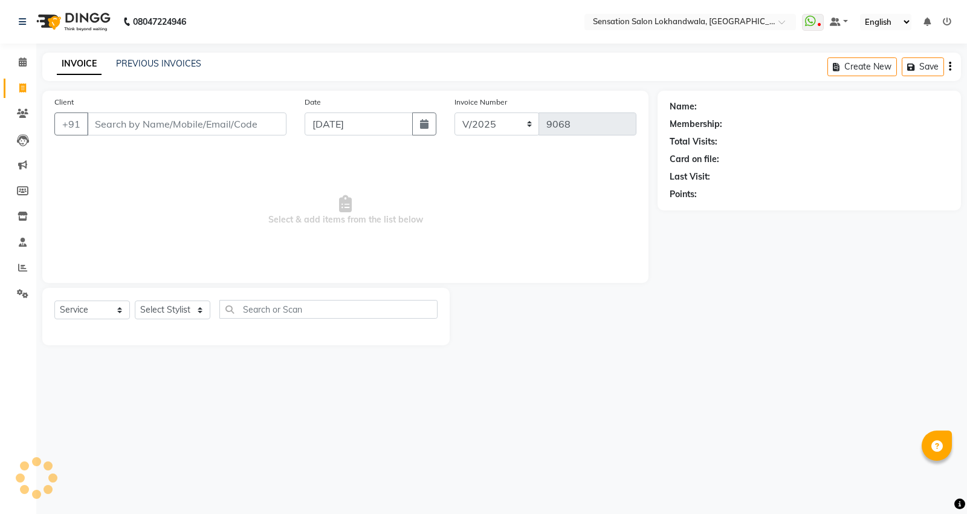
click at [137, 120] on input "Client" at bounding box center [186, 123] width 199 height 23
click at [179, 124] on input "Client" at bounding box center [186, 123] width 199 height 23
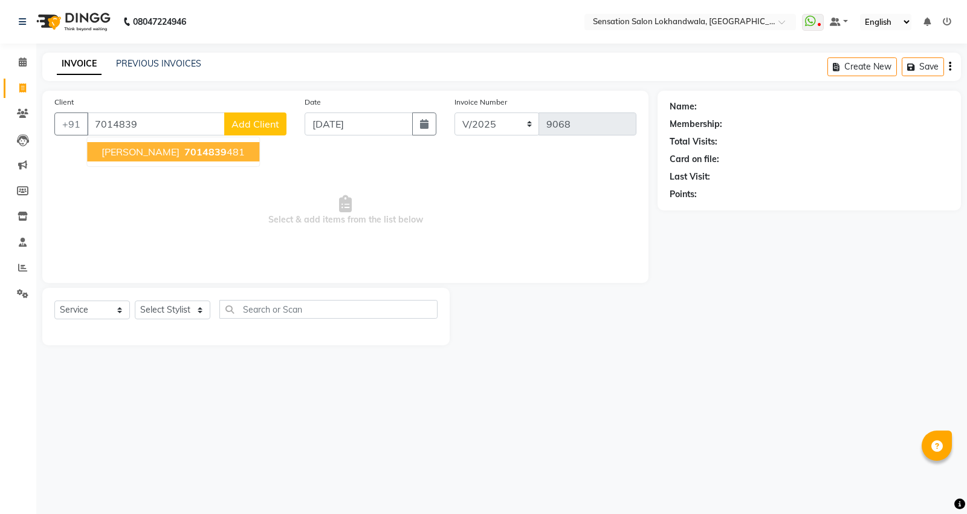
click at [184, 149] on span "7014839" at bounding box center [205, 152] width 42 height 12
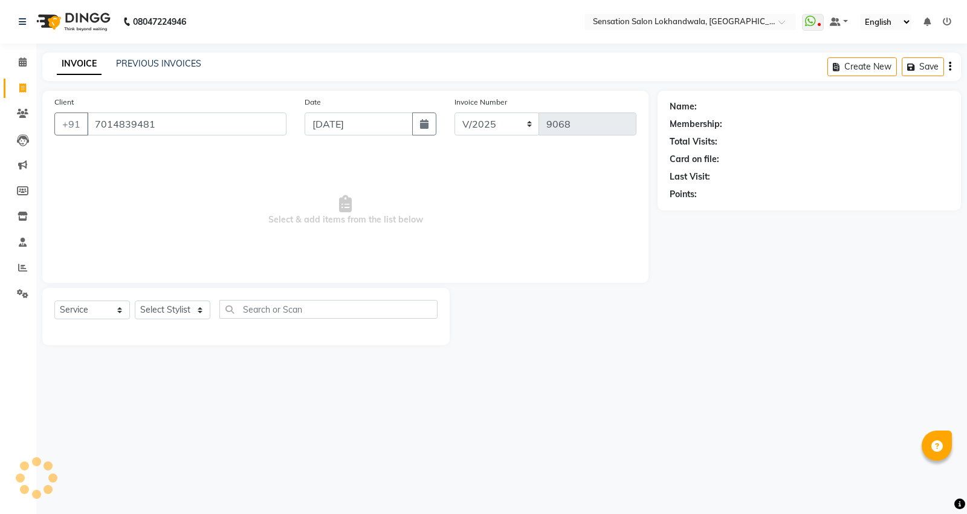
type input "7014839481"
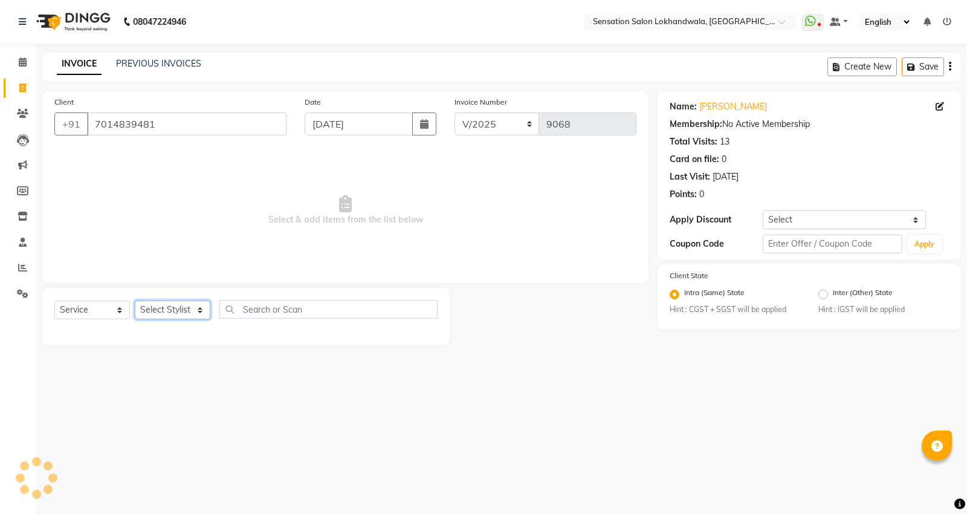
click at [186, 312] on select "Select Stylist [PERSON_NAME] HINA INNAYAT KIRAN LAVESH Piyu Pramool Rai PRIYANK…" at bounding box center [173, 309] width 76 height 19
select select "9612"
click at [135, 301] on select "Select Stylist [PERSON_NAME] HINA INNAYAT KIRAN LAVESH Piyu Pramool Rai PRIYANK…" at bounding box center [173, 309] width 76 height 19
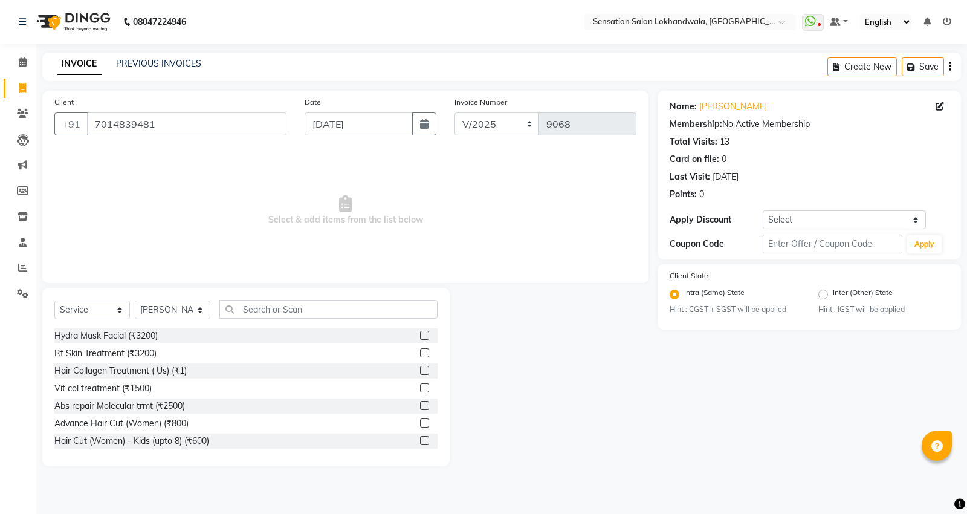
drag, startPoint x: 298, startPoint y: 322, endPoint x: 297, endPoint y: 314, distance: 7.9
click at [297, 317] on div "Select Service Product Membership Package Voucher Prepaid Gift Card Select Styl…" at bounding box center [245, 314] width 383 height 28
click at [297, 314] on input "text" at bounding box center [328, 309] width 218 height 19
click at [277, 314] on input "text" at bounding box center [328, 309] width 218 height 19
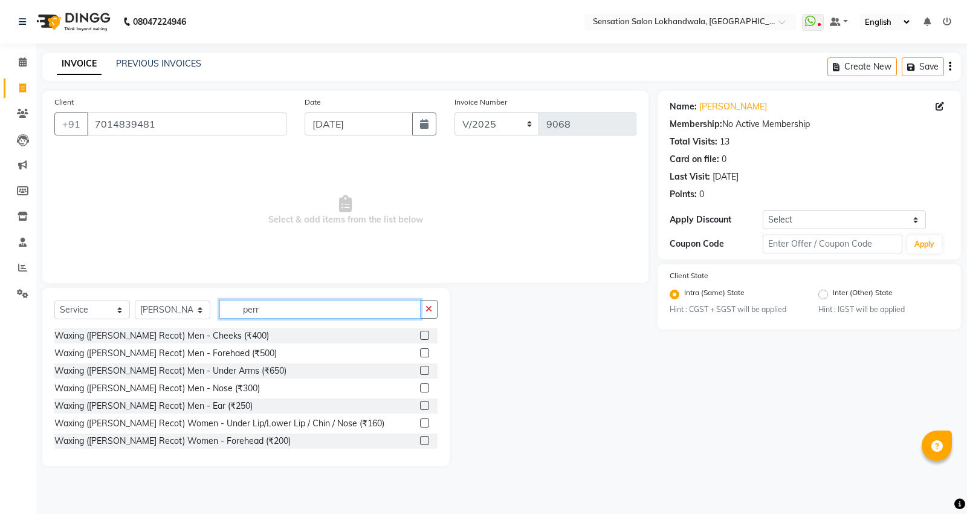
type input "perr"
click at [420, 425] on label at bounding box center [424, 422] width 9 height 9
click at [420, 425] on input "checkbox" at bounding box center [424, 423] width 8 height 8
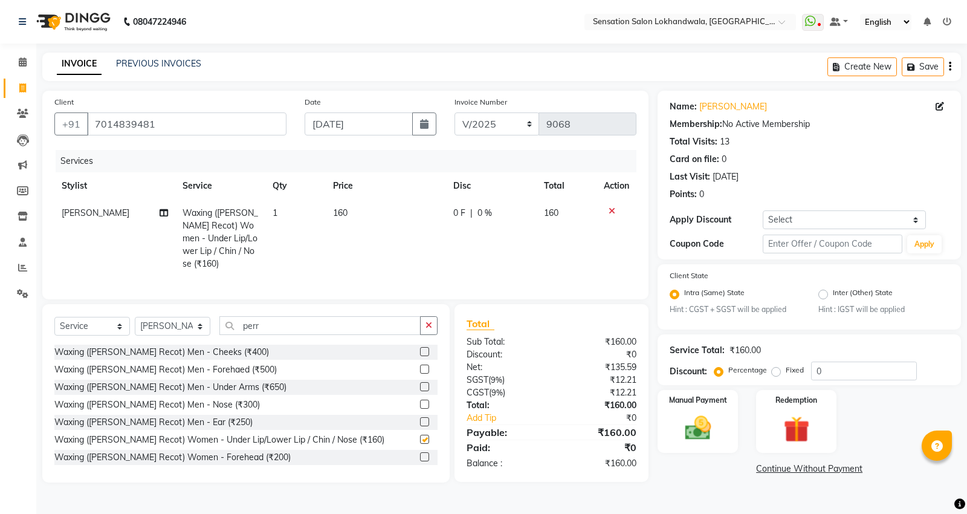
click at [364, 209] on td "160" at bounding box center [386, 238] width 120 height 78
checkbox input "false"
select select "9612"
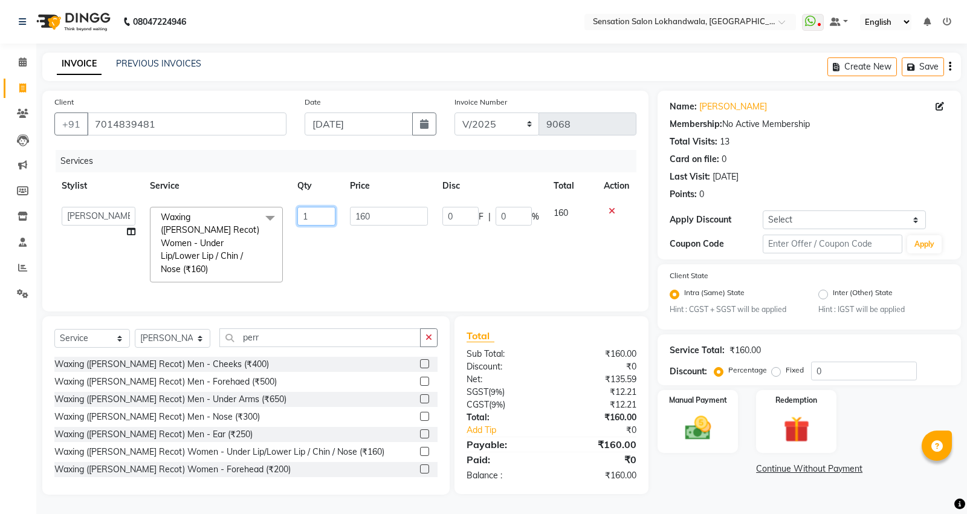
click at [311, 218] on input "1" at bounding box center [316, 216] width 38 height 19
type input "3"
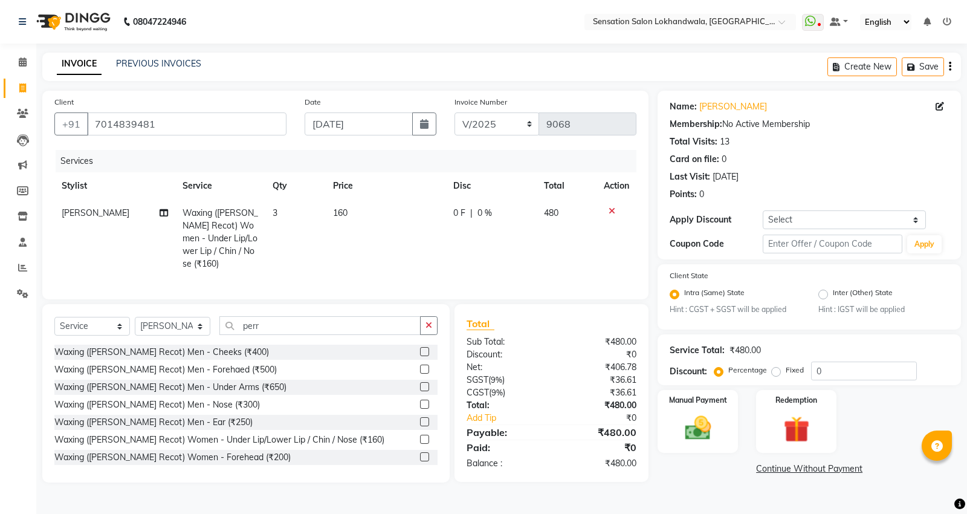
click at [324, 248] on td "3" at bounding box center [295, 238] width 60 height 78
select select "9612"
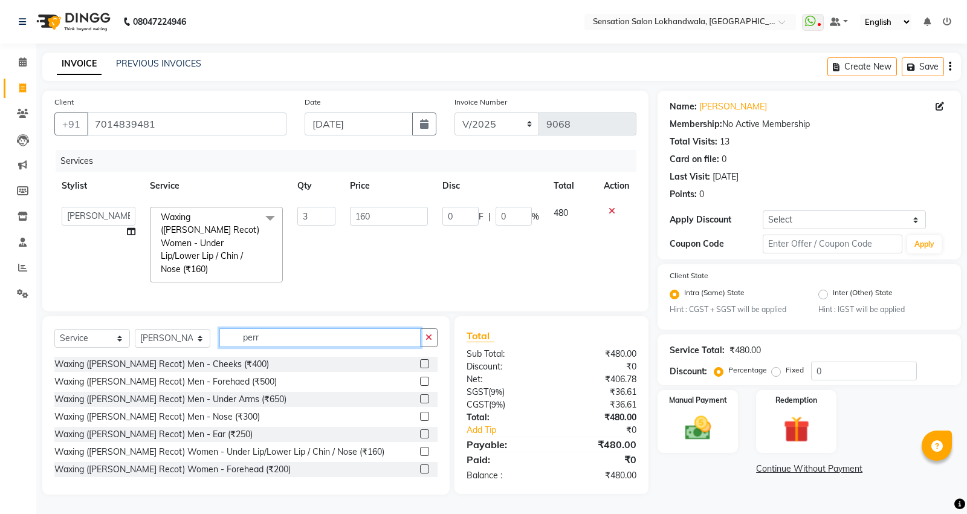
drag, startPoint x: 304, startPoint y: 335, endPoint x: 228, endPoint y: 360, distance: 79.9
click at [228, 360] on div "Select Service Product Membership Package Voucher Prepaid Gift Card Select Styl…" at bounding box center [245, 405] width 407 height 178
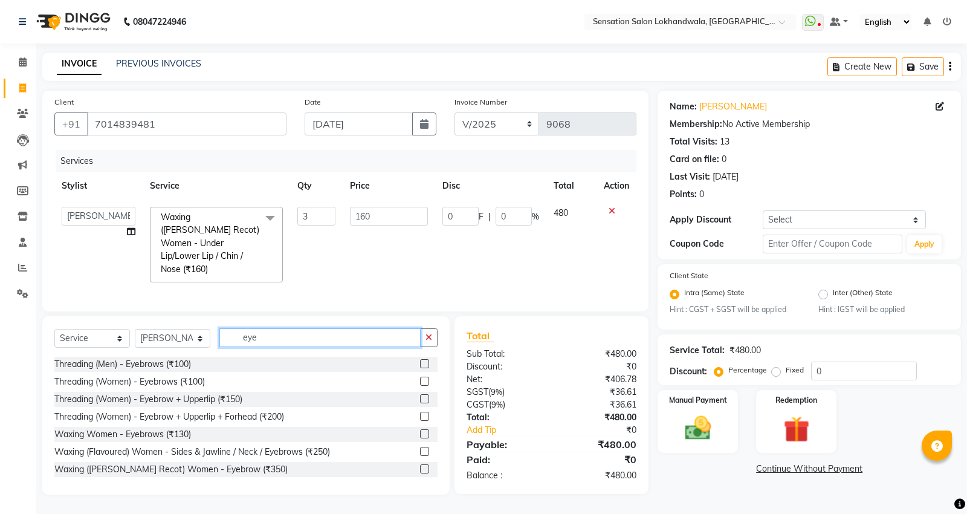
type input "eye"
click at [420, 379] on label at bounding box center [424, 380] width 9 height 9
click at [420, 379] on input "checkbox" at bounding box center [424, 382] width 8 height 8
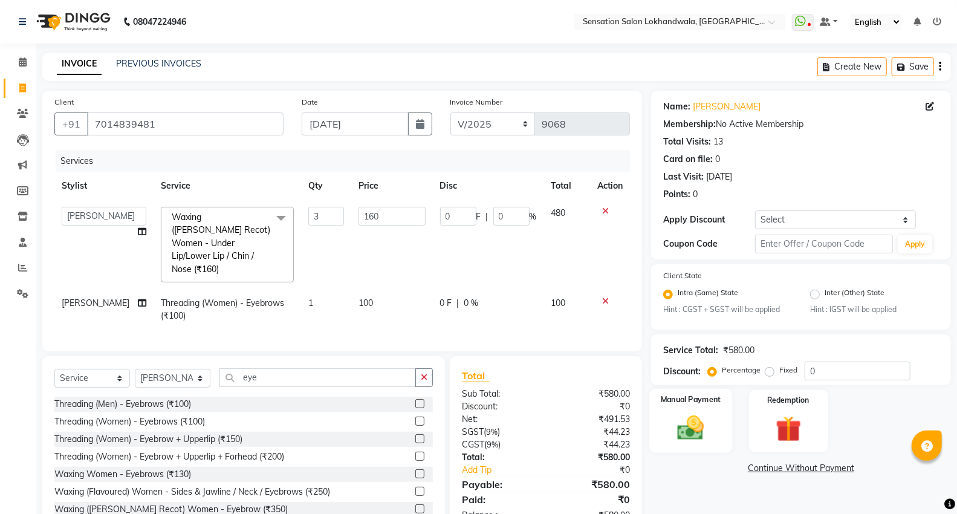
checkbox input "false"
click at [697, 447] on div "Manual Payment" at bounding box center [690, 421] width 83 height 65
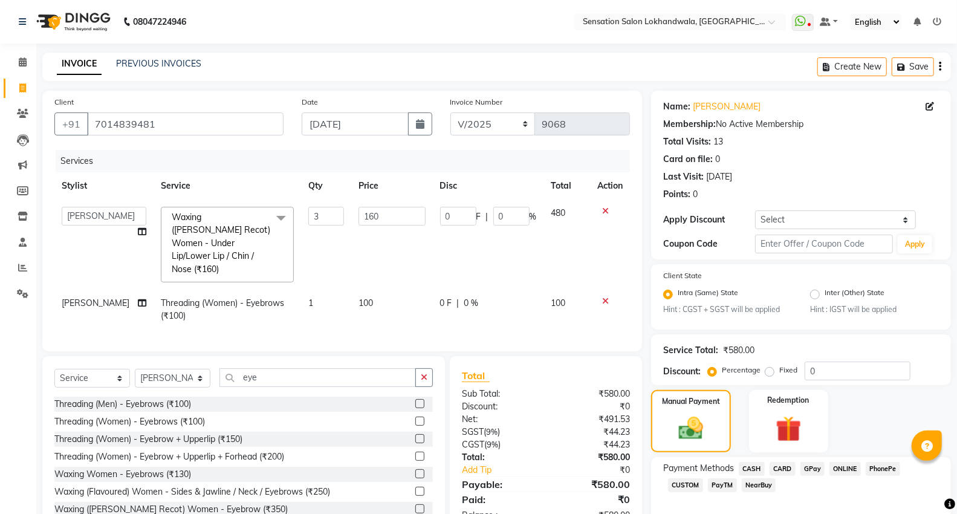
drag, startPoint x: 786, startPoint y: 470, endPoint x: 822, endPoint y: 451, distance: 40.3
click at [787, 470] on span "CARD" at bounding box center [782, 469] width 26 height 14
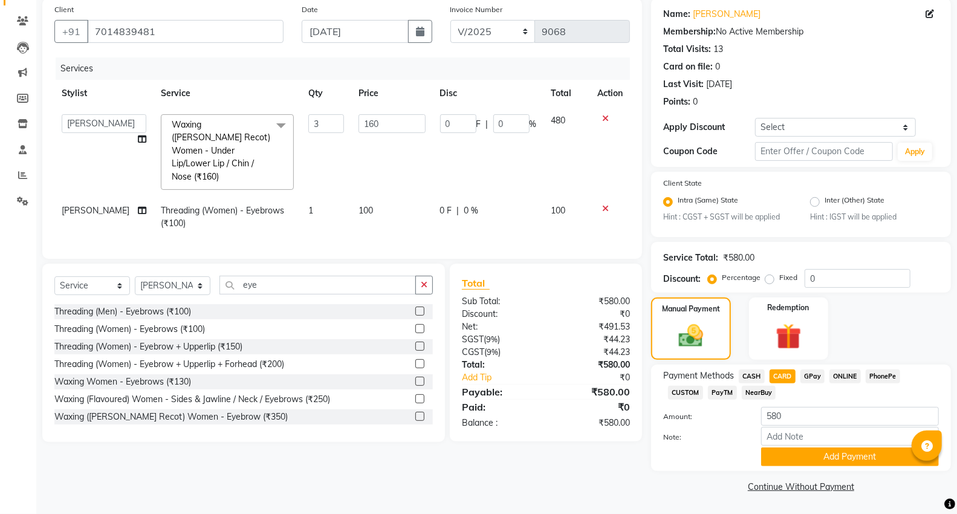
drag, startPoint x: 874, startPoint y: 455, endPoint x: 966, endPoint y: 425, distance: 96.7
click at [877, 454] on button "Add Payment" at bounding box center [850, 456] width 178 height 19
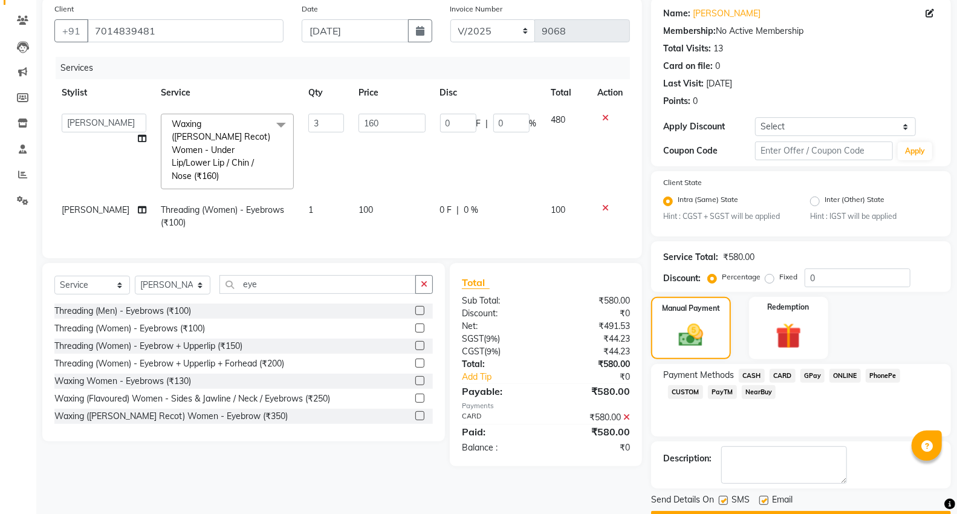
scroll to position [127, 0]
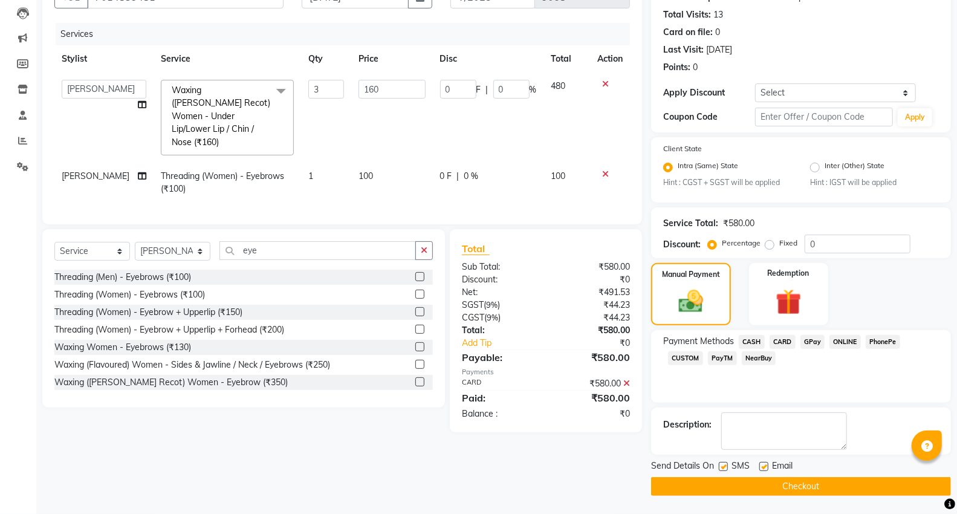
click at [871, 485] on button "Checkout" at bounding box center [801, 486] width 300 height 19
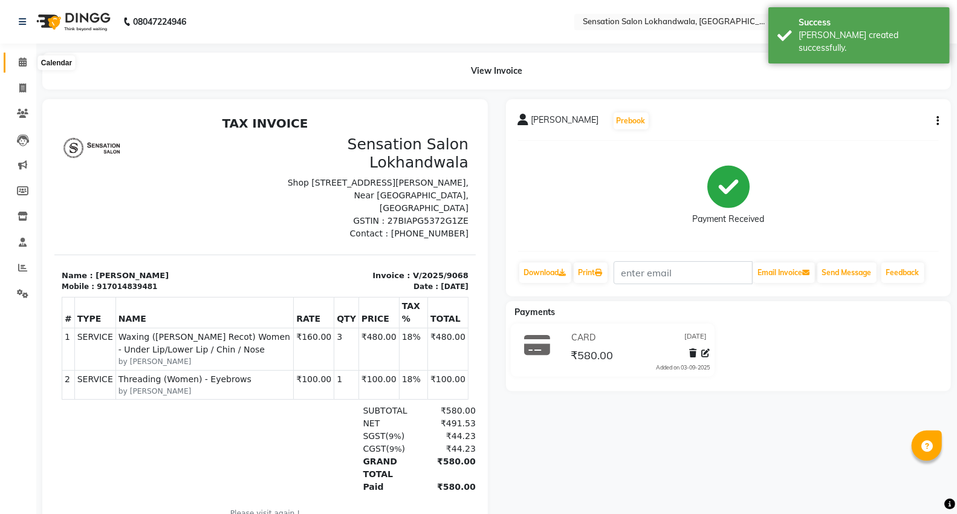
click at [25, 59] on icon at bounding box center [23, 61] width 8 height 9
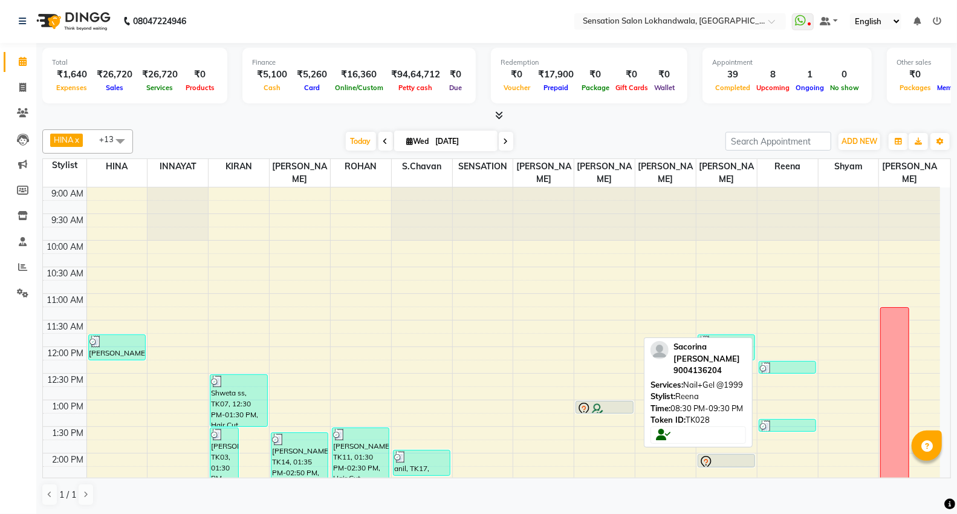
scroll to position [497, 0]
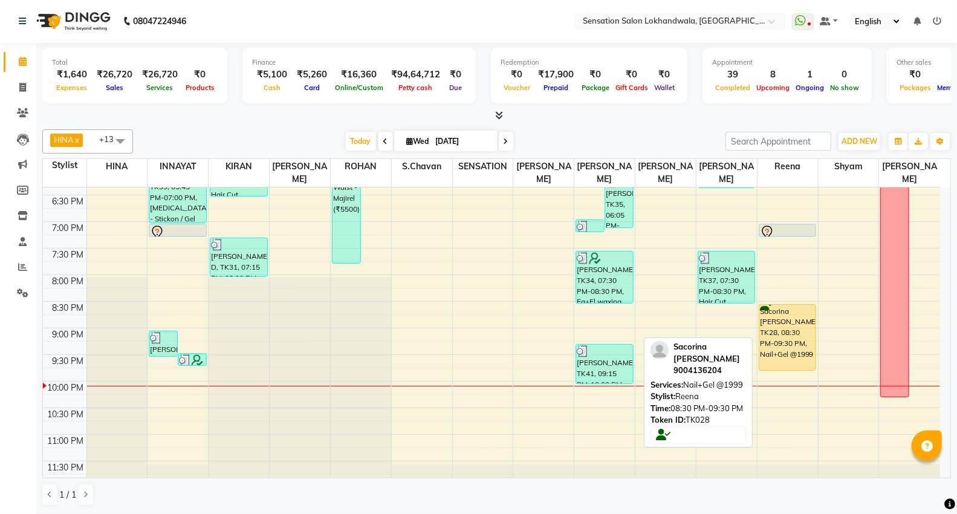
click at [795, 343] on div "Hanisha Bhavnani, TK25, 03:40 PM-04:10 PM, Nail Removal - Nail Extension Remova…" at bounding box center [787, 88] width 60 height 797
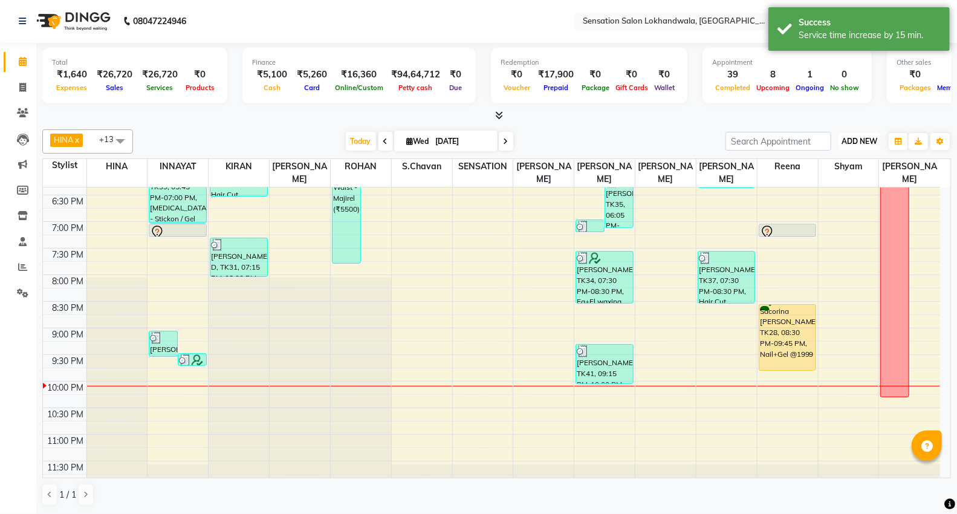
click at [847, 133] on button "ADD NEW Toggle Dropdown" at bounding box center [859, 141] width 42 height 17
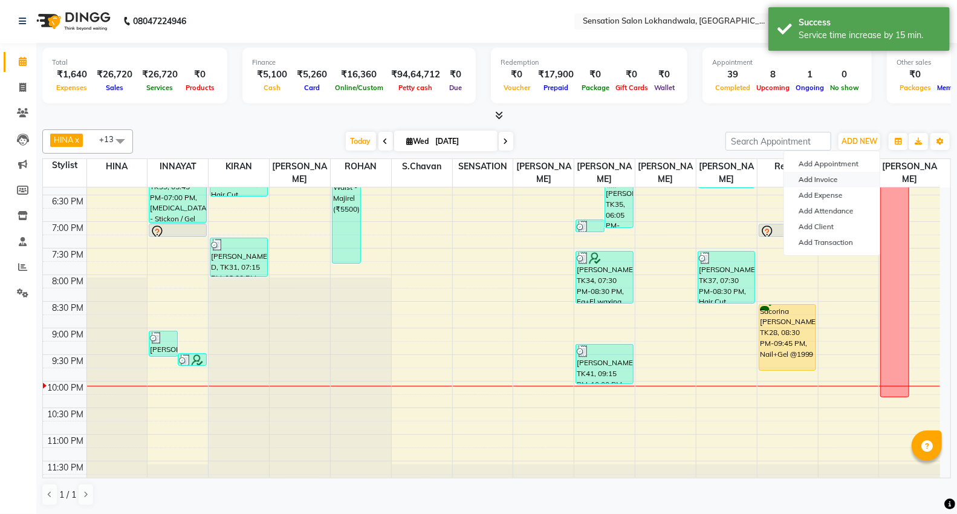
click at [827, 173] on link "Add Invoice" at bounding box center [831, 180] width 95 height 16
select select "1499"
select select "service"
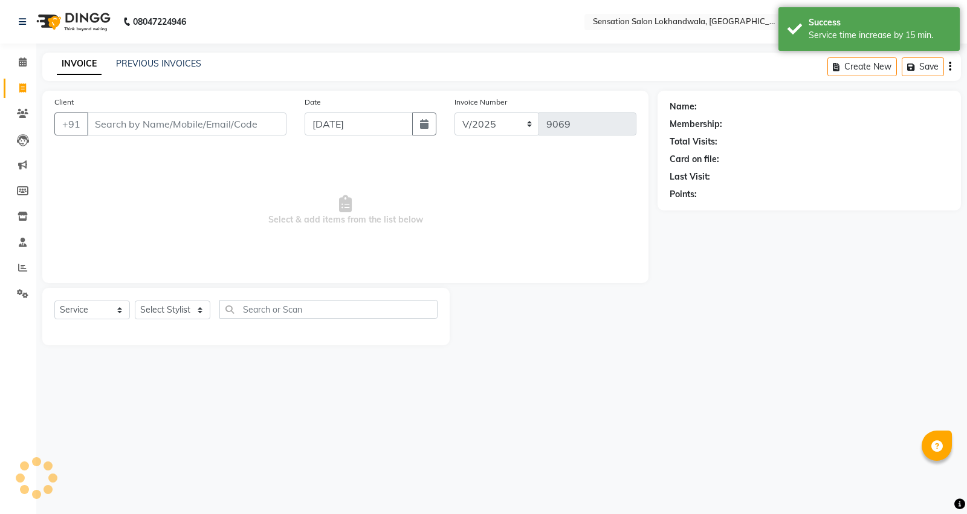
click at [161, 123] on input "Client" at bounding box center [186, 123] width 199 height 23
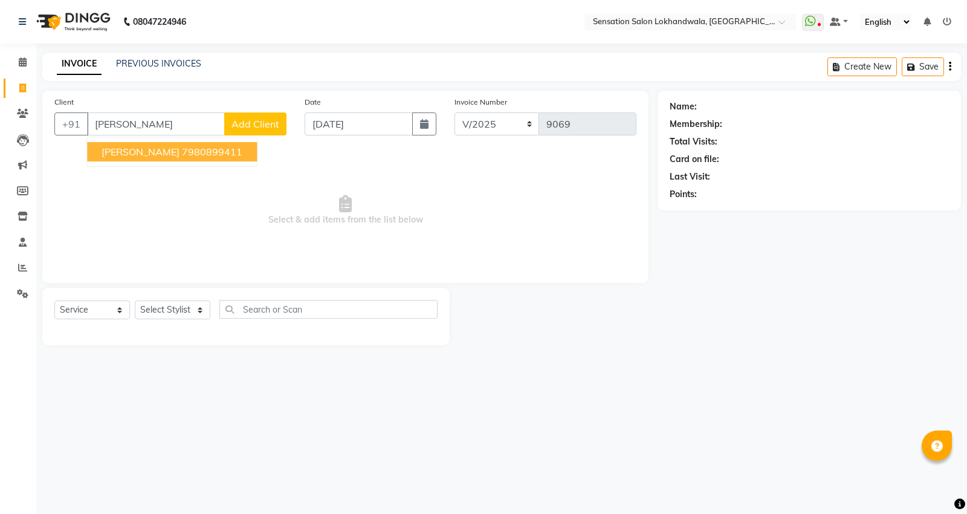
drag, startPoint x: 167, startPoint y: 153, endPoint x: 179, endPoint y: 167, distance: 17.6
click at [168, 154] on span "[PERSON_NAME]" at bounding box center [141, 152] width 78 height 12
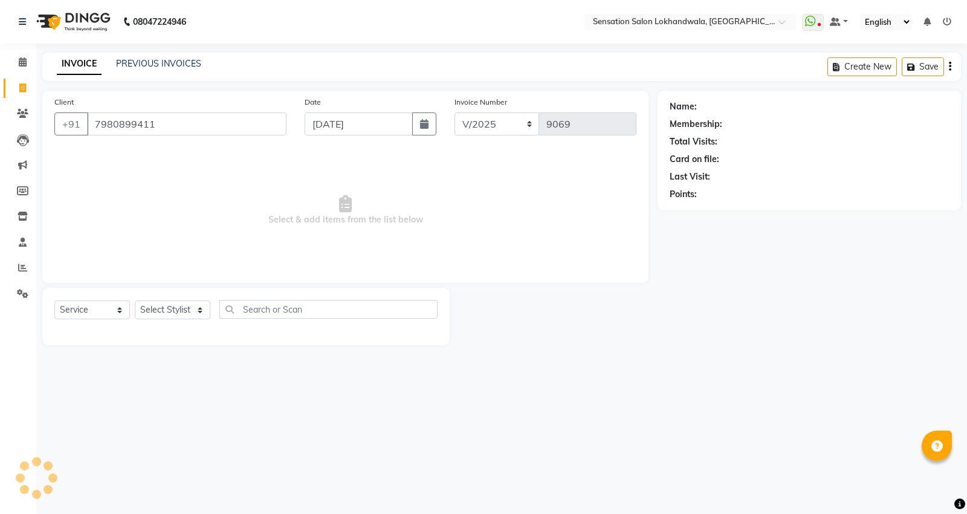
type input "7980899411"
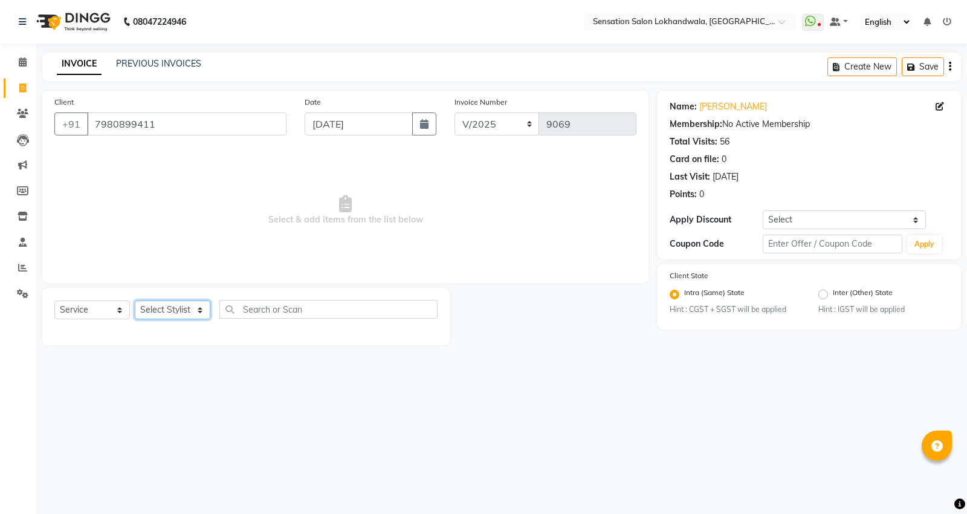
click at [200, 312] on select "Select Stylist Amita Amjad HINA INNAYAT KIRAN LAVESH Piyu Pramool Rai PRIYANKA …" at bounding box center [173, 309] width 76 height 19
click at [135, 301] on select "Select Stylist Amita Amjad HINA INNAYAT KIRAN LAVESH Piyu Pramool Rai PRIYANKA …" at bounding box center [173, 309] width 76 height 19
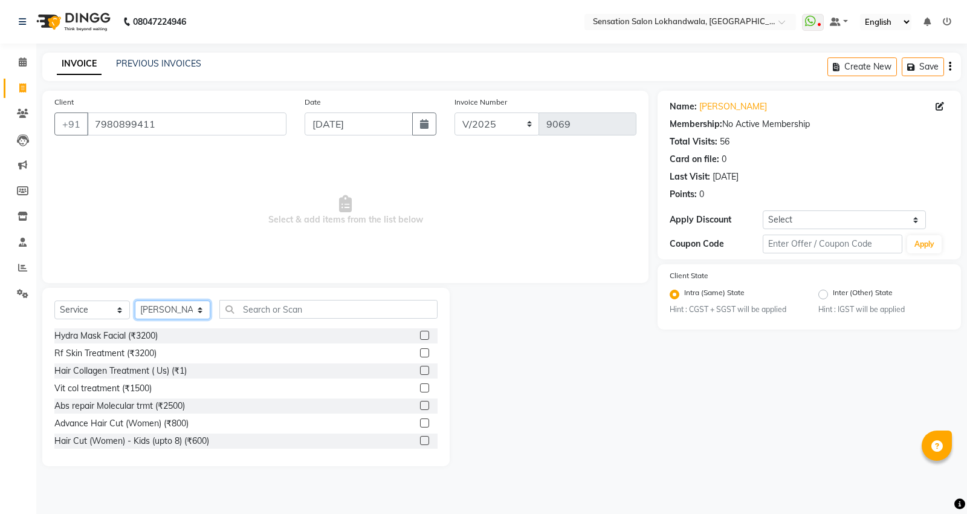
drag, startPoint x: 192, startPoint y: 311, endPoint x: 190, endPoint y: 303, distance: 8.1
click at [192, 311] on select "Select Stylist Amita Amjad HINA INNAYAT KIRAN LAVESH Piyu Pramool Rai PRIYANKA …" at bounding box center [173, 309] width 76 height 19
select select "48168"
click at [135, 301] on select "Select Stylist Amita Amjad HINA INNAYAT KIRAN LAVESH Piyu Pramool Rai PRIYANKA …" at bounding box center [173, 309] width 76 height 19
click at [348, 307] on input "text" at bounding box center [328, 309] width 218 height 19
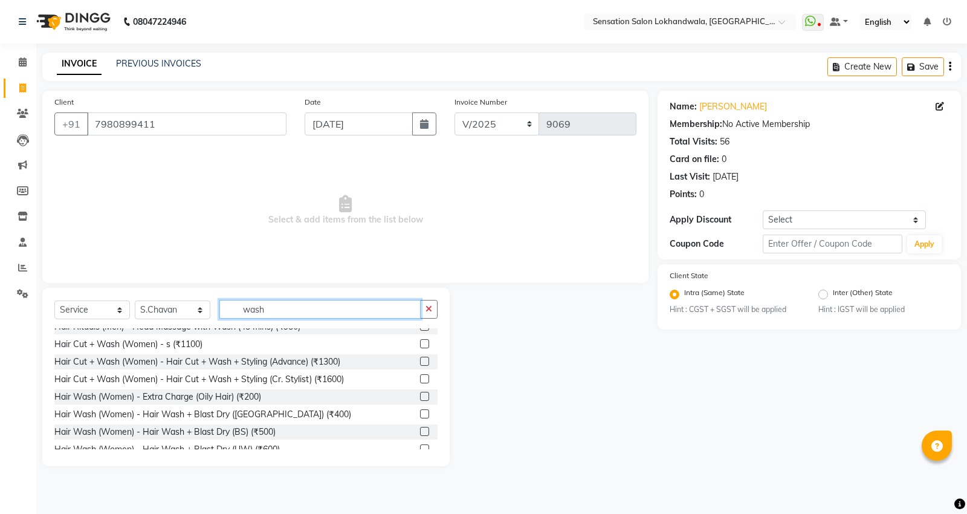
scroll to position [67, 0]
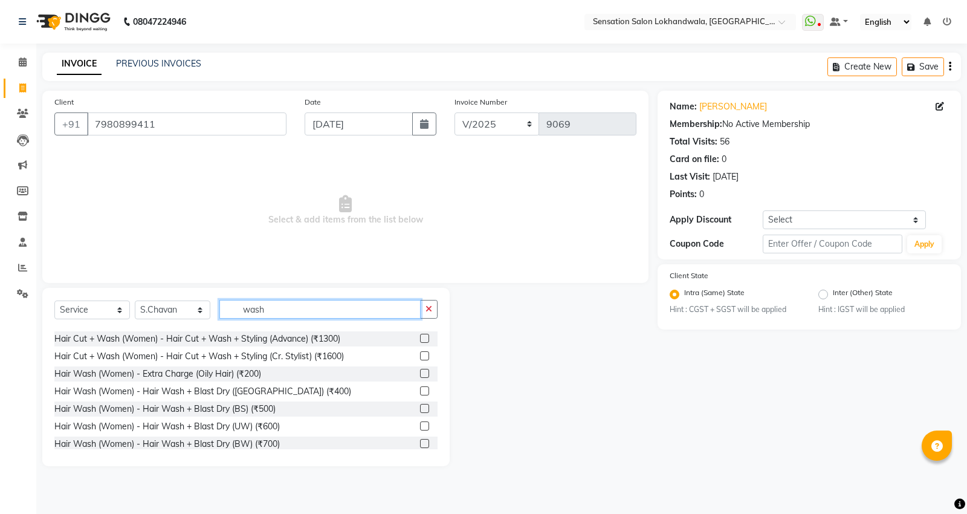
type input "wash"
drag, startPoint x: 415, startPoint y: 411, endPoint x: 360, endPoint y: 351, distance: 81.3
click at [420, 411] on label at bounding box center [424, 408] width 9 height 9
click at [420, 411] on input "checkbox" at bounding box center [424, 409] width 8 height 8
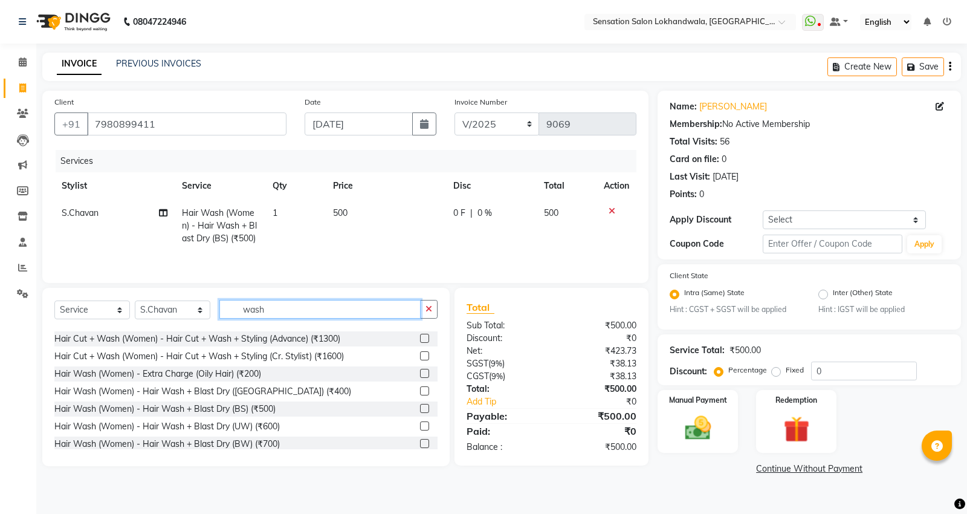
checkbox input "false"
click at [343, 309] on input "wash" at bounding box center [319, 309] width 201 height 19
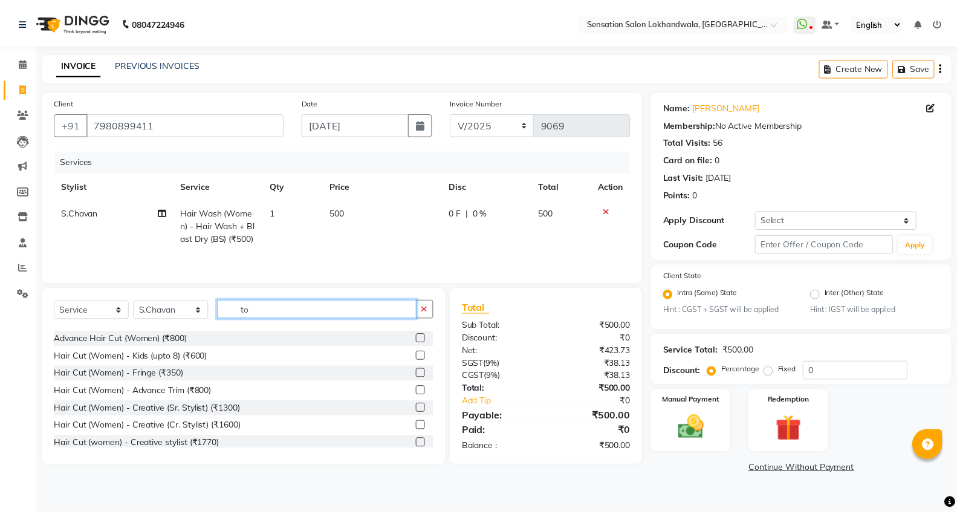
scroll to position [0, 0]
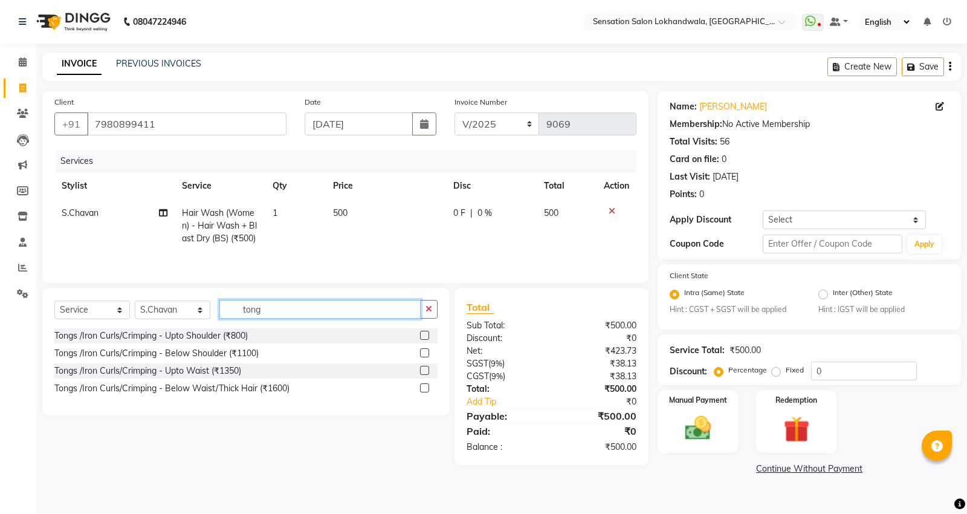
type input "tong"
click at [427, 331] on label at bounding box center [424, 335] width 9 height 9
click at [427, 332] on input "checkbox" at bounding box center [424, 336] width 8 height 8
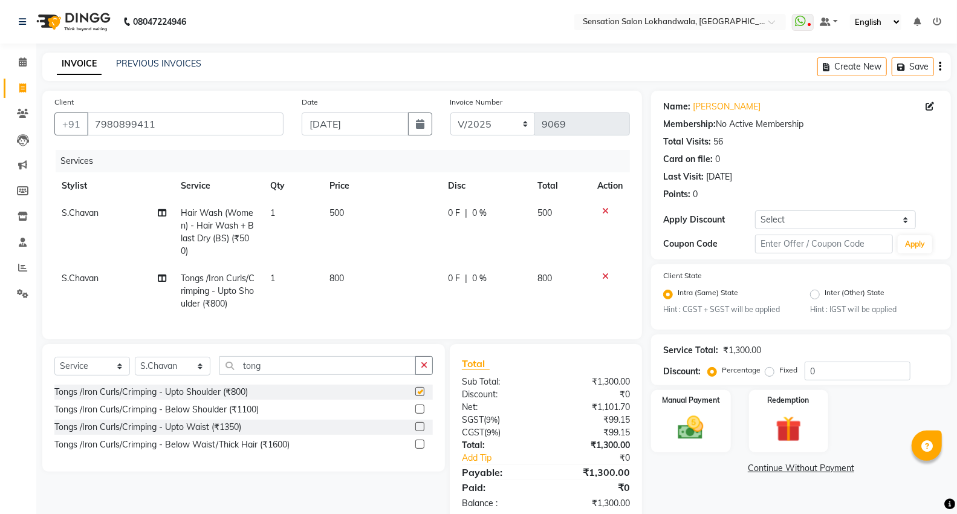
checkbox input "false"
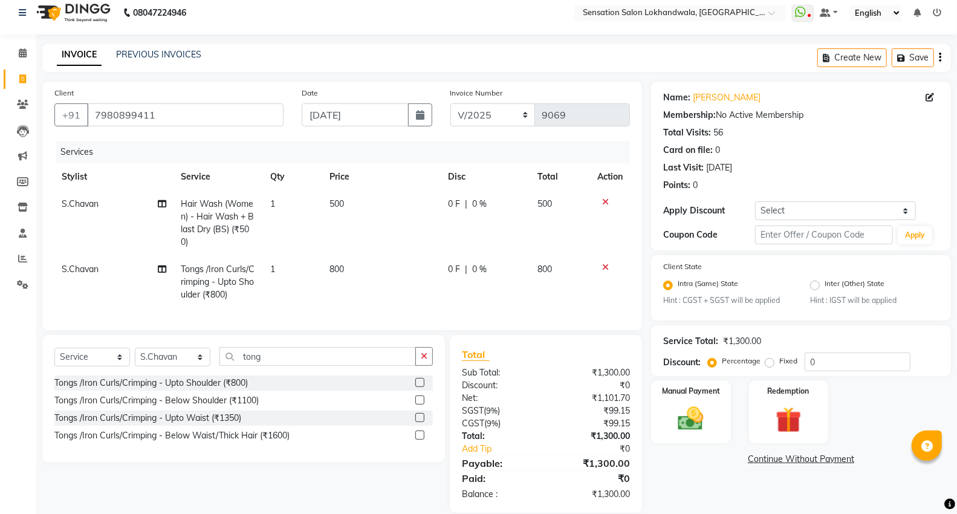
scroll to position [36, 0]
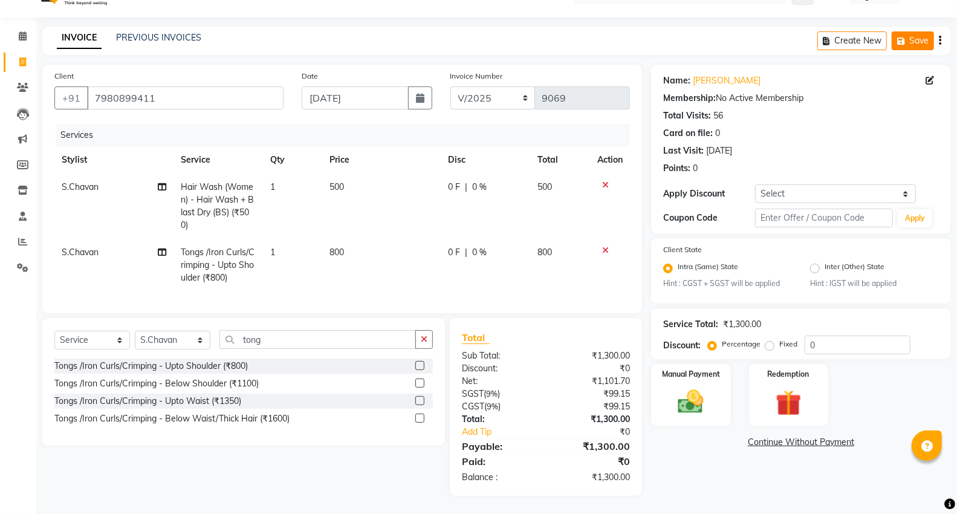
click at [923, 31] on button "Save" at bounding box center [912, 40] width 42 height 19
click at [541, 181] on span "500" at bounding box center [544, 186] width 15 height 11
select select "48168"
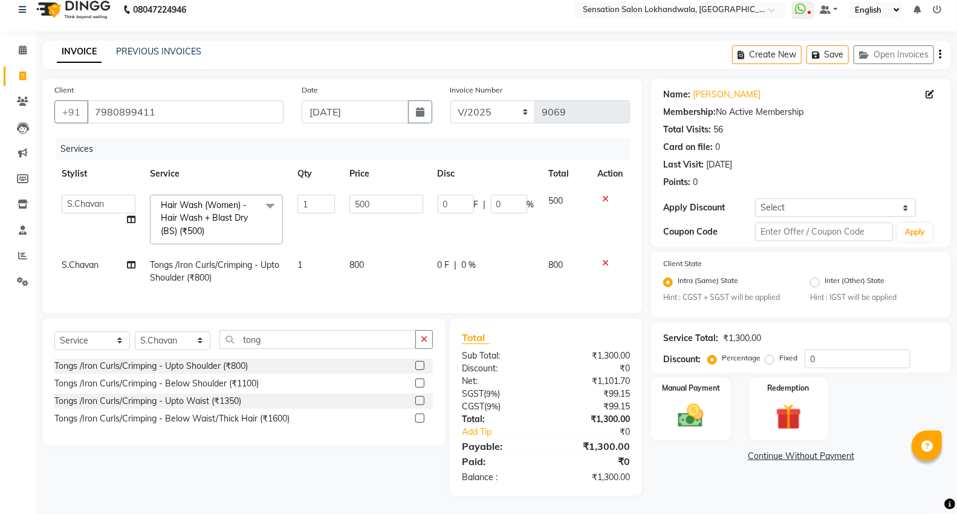
scroll to position [22, 0]
drag, startPoint x: 432, startPoint y: 234, endPoint x: 402, endPoint y: 237, distance: 30.4
click at [427, 237] on tr "Amita Amjad HINA INNAYAT KIRAN LAVESH Piyu Pramool Rai PRIYANKA K Reena ROHAN S…" at bounding box center [341, 219] width 575 height 64
click at [393, 255] on td "800" at bounding box center [386, 271] width 88 height 40
select select "48168"
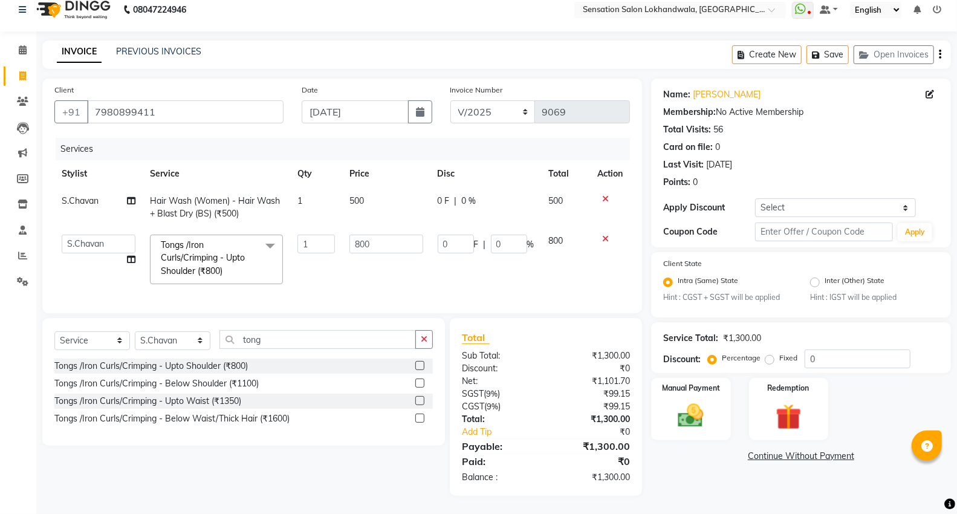
drag, startPoint x: 284, startPoint y: 256, endPoint x: 260, endPoint y: 236, distance: 31.0
click at [283, 256] on td "Tongs /Iron Curls/Crimping - Upto Shoulder (₹800) x Hydra Mask Facial (₹3200) R…" at bounding box center [216, 259] width 147 height 64
click at [260, 236] on span at bounding box center [270, 245] width 24 height 23
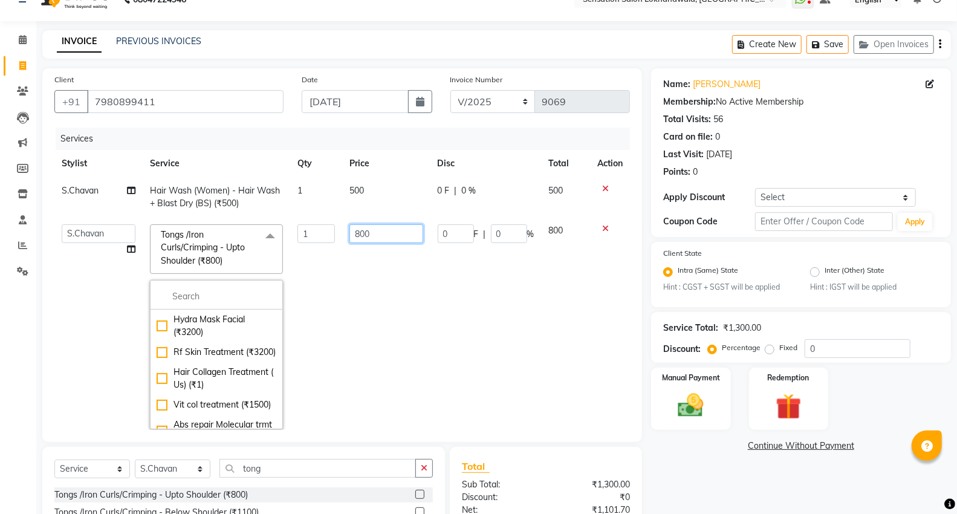
click at [378, 236] on input "800" at bounding box center [386, 233] width 74 height 19
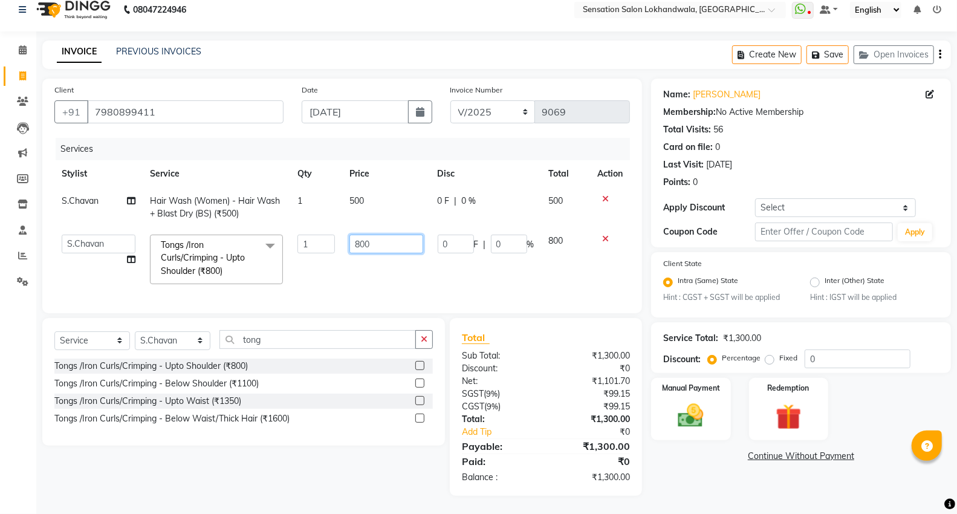
click at [378, 236] on input "800" at bounding box center [386, 243] width 74 height 19
type input "500"
click at [413, 266] on td "500" at bounding box center [386, 259] width 88 height 64
select select "48168"
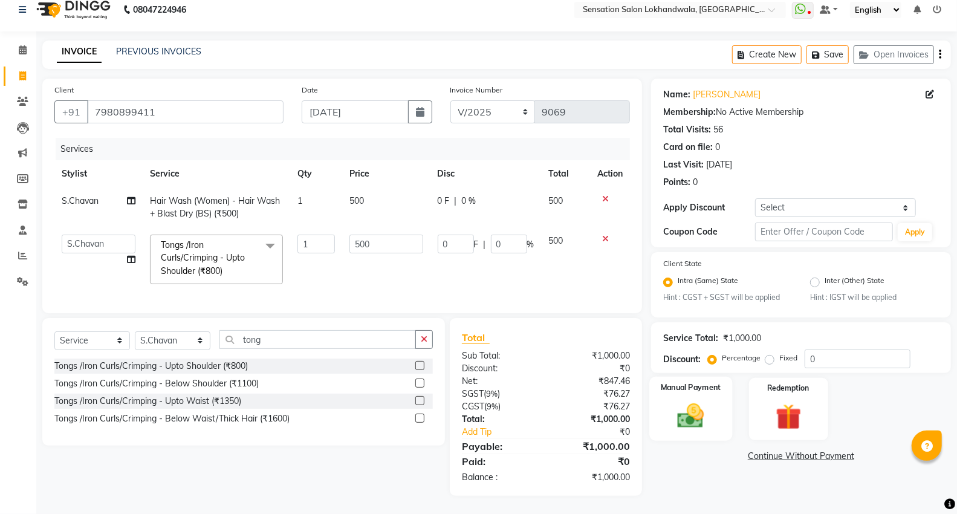
click at [689, 424] on div "Manual Payment" at bounding box center [690, 408] width 83 height 65
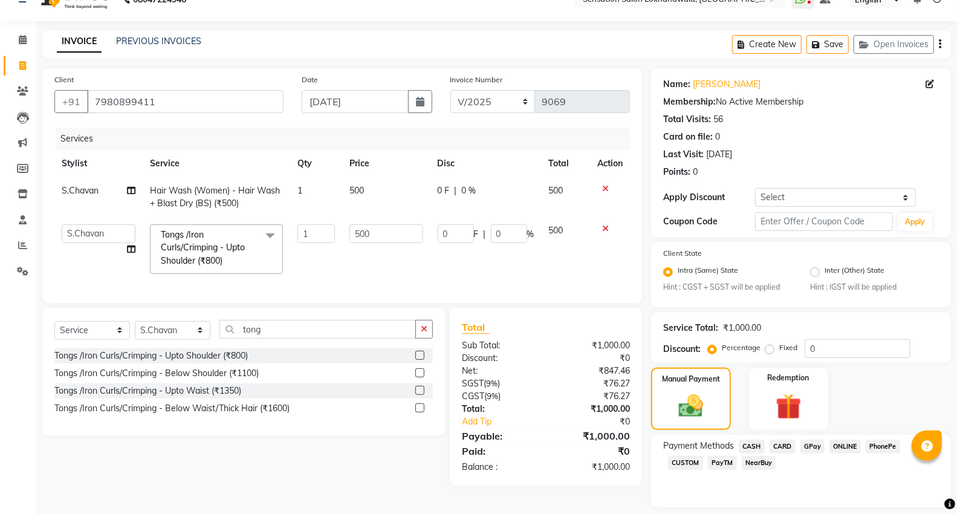
click at [819, 445] on span "GPay" at bounding box center [812, 446] width 25 height 14
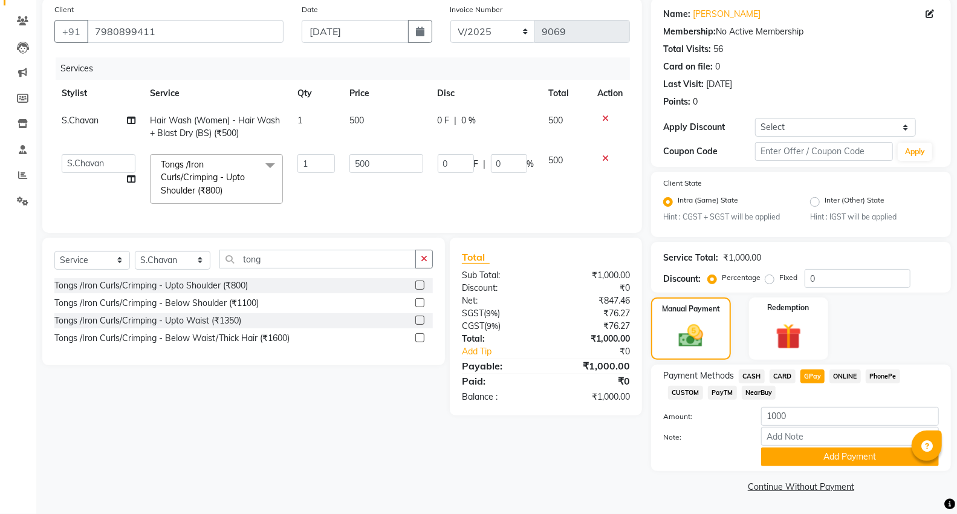
drag, startPoint x: 896, startPoint y: 458, endPoint x: 934, endPoint y: 442, distance: 41.7
click at [896, 457] on button "Add Payment" at bounding box center [850, 456] width 178 height 19
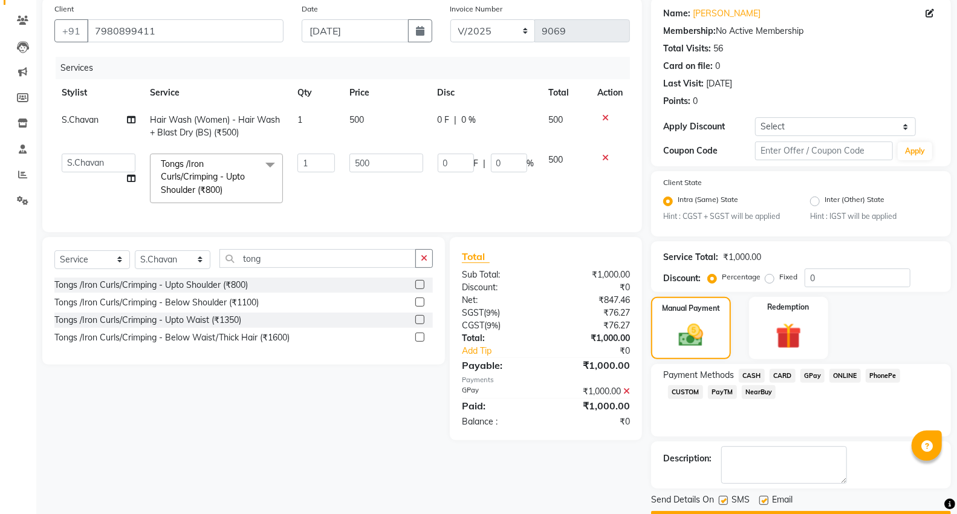
scroll to position [127, 0]
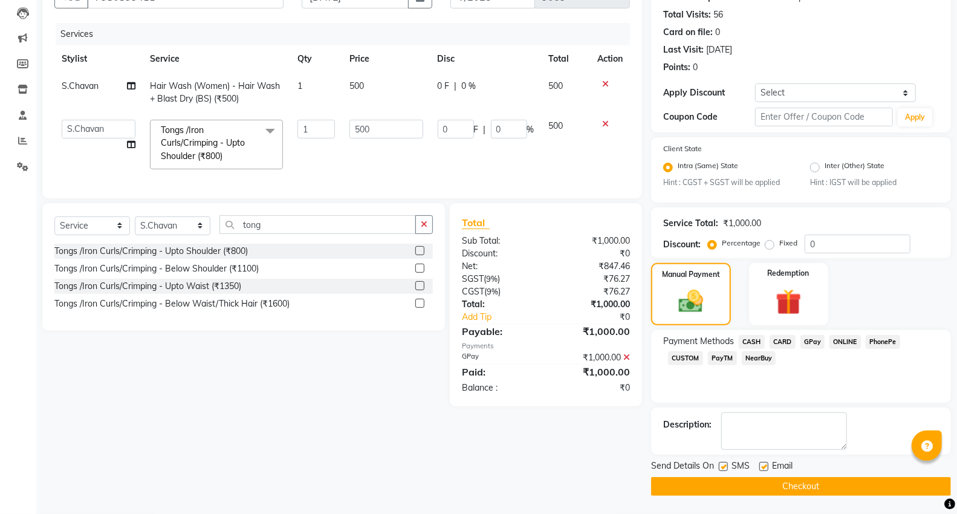
click at [885, 491] on button "Checkout" at bounding box center [801, 486] width 300 height 19
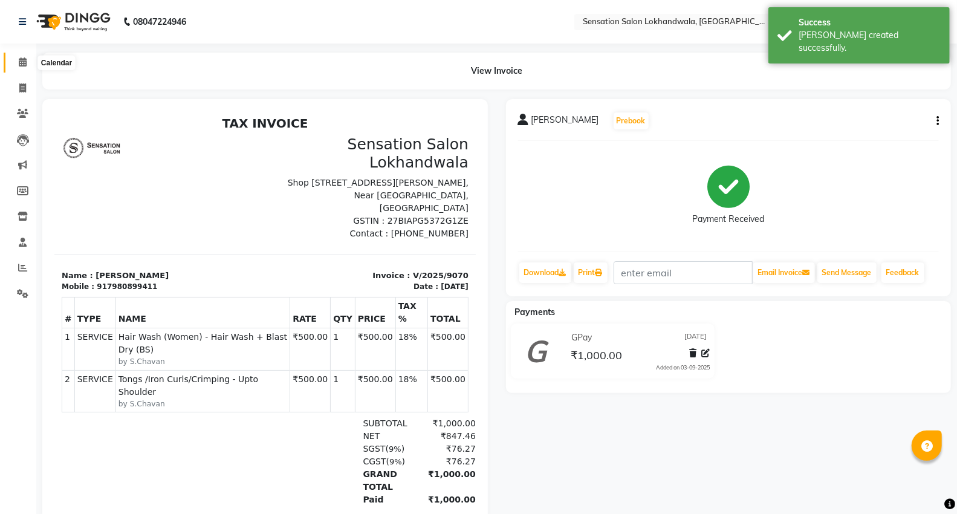
drag, startPoint x: 25, startPoint y: 68, endPoint x: 81, endPoint y: 1, distance: 87.0
click at [25, 68] on span at bounding box center [22, 63] width 21 height 14
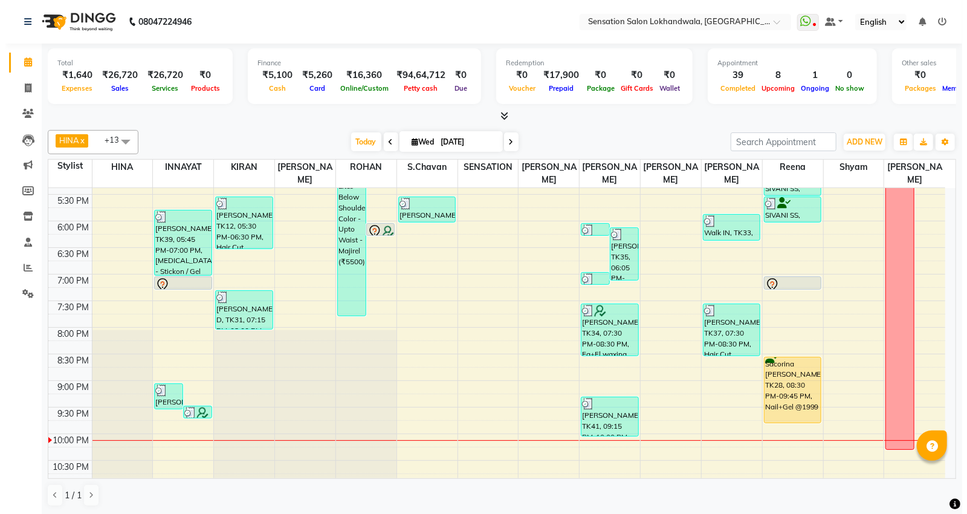
scroll to position [363, 0]
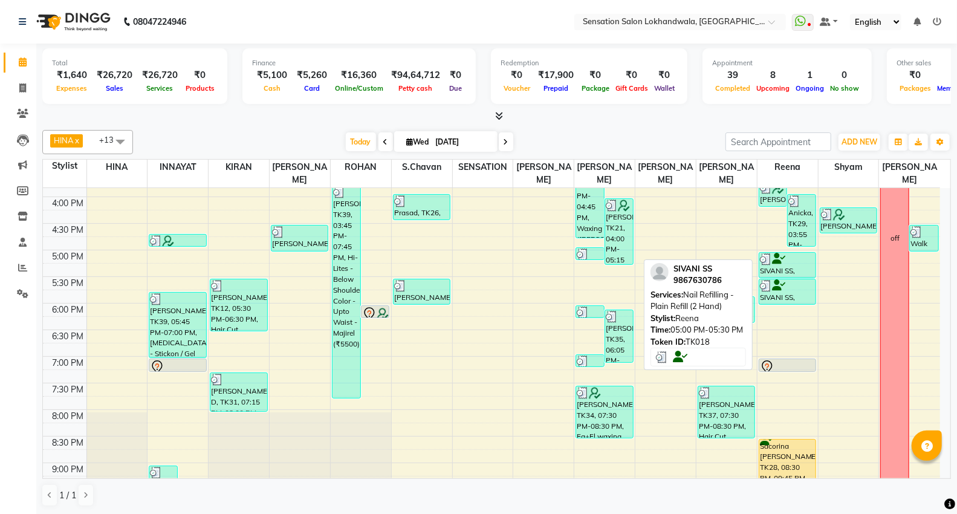
click at [805, 260] on div "SIVANI SS, TK18, 05:00 PM-05:30 PM, Nail Refilling - Plain Refill (2 Hand)" at bounding box center [787, 265] width 56 height 25
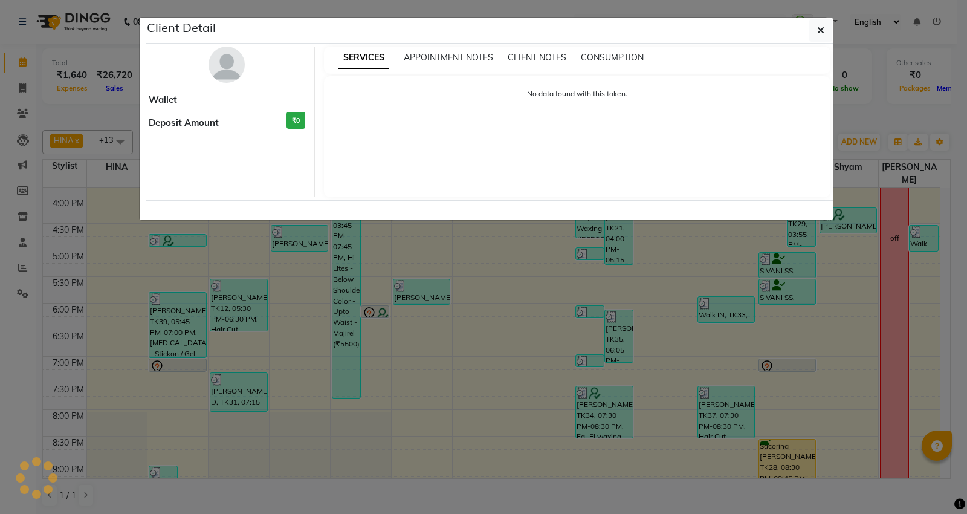
select select "3"
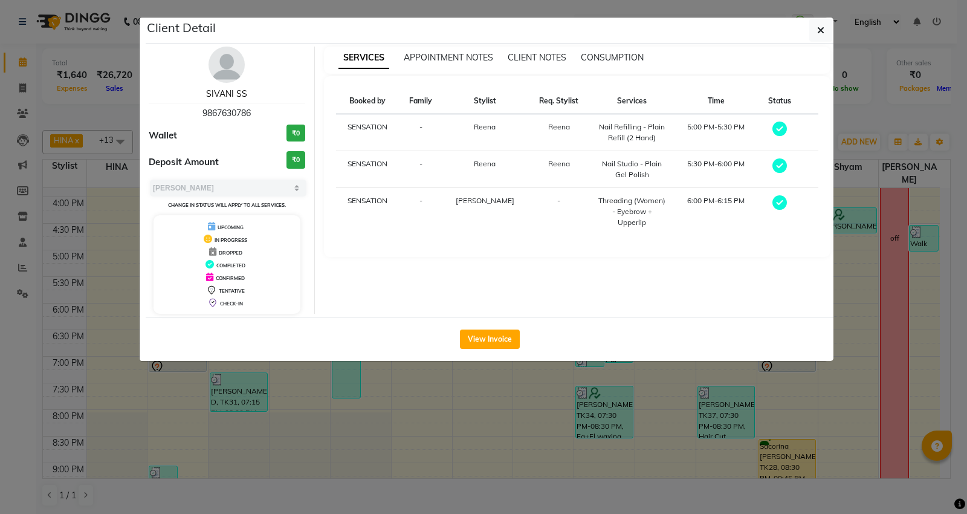
click at [219, 97] on link "SIVANI SS" at bounding box center [226, 93] width 41 height 11
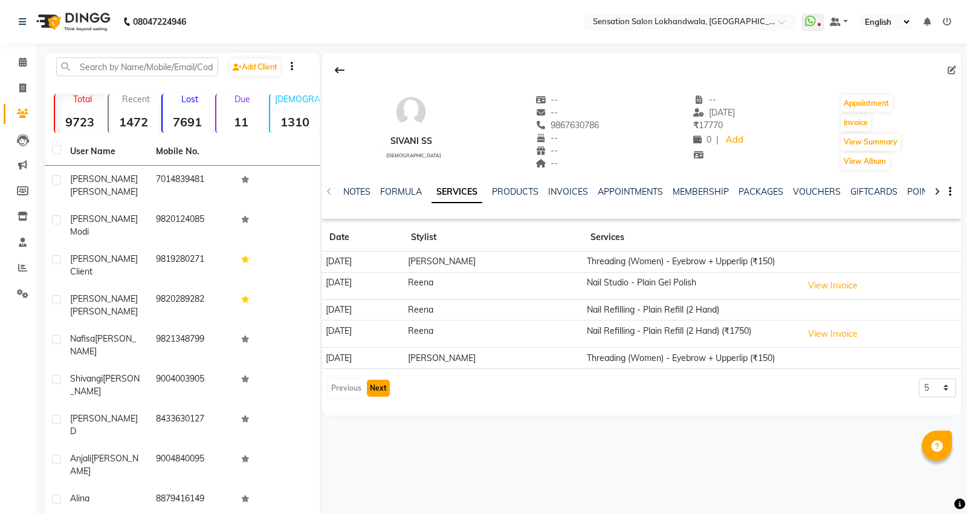
click at [375, 390] on button "Next" at bounding box center [378, 387] width 23 height 17
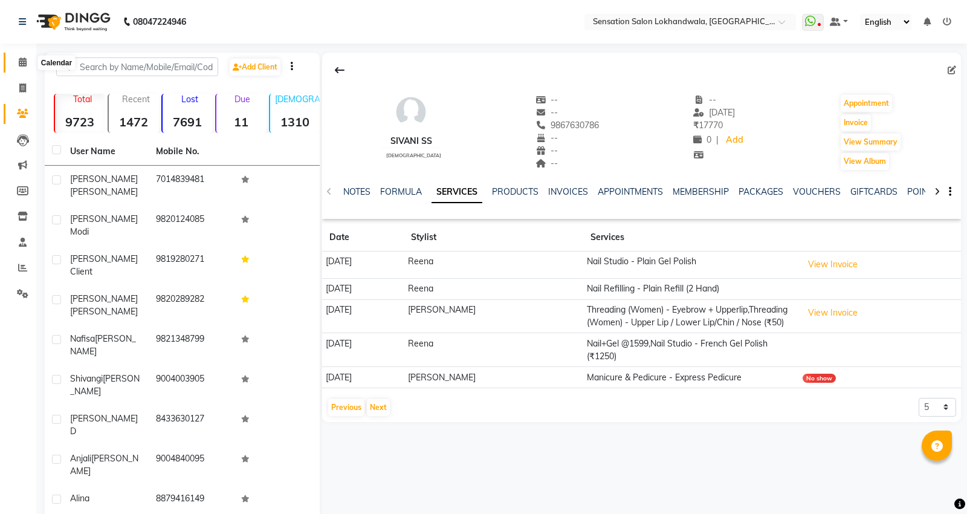
drag, startPoint x: 28, startPoint y: 62, endPoint x: 34, endPoint y: 2, distance: 60.1
click at [28, 62] on span at bounding box center [22, 63] width 21 height 14
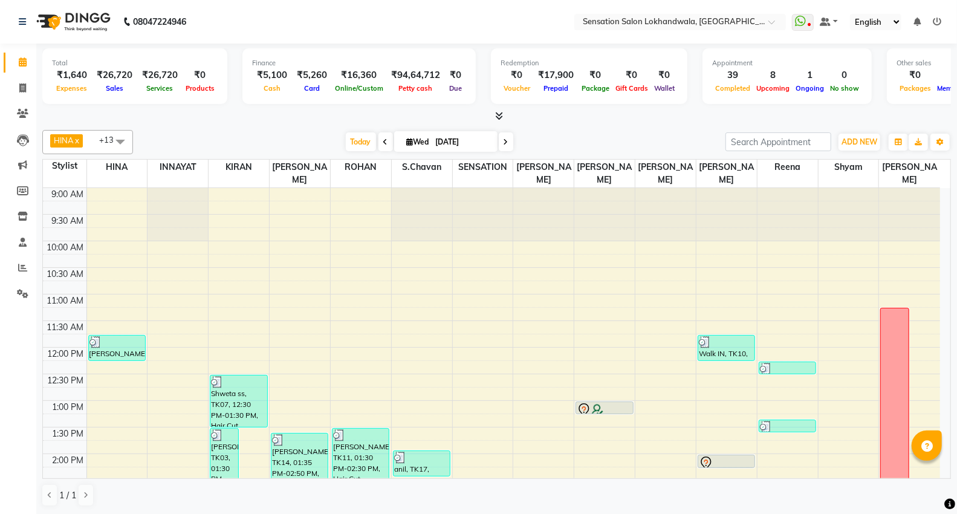
scroll to position [1, 0]
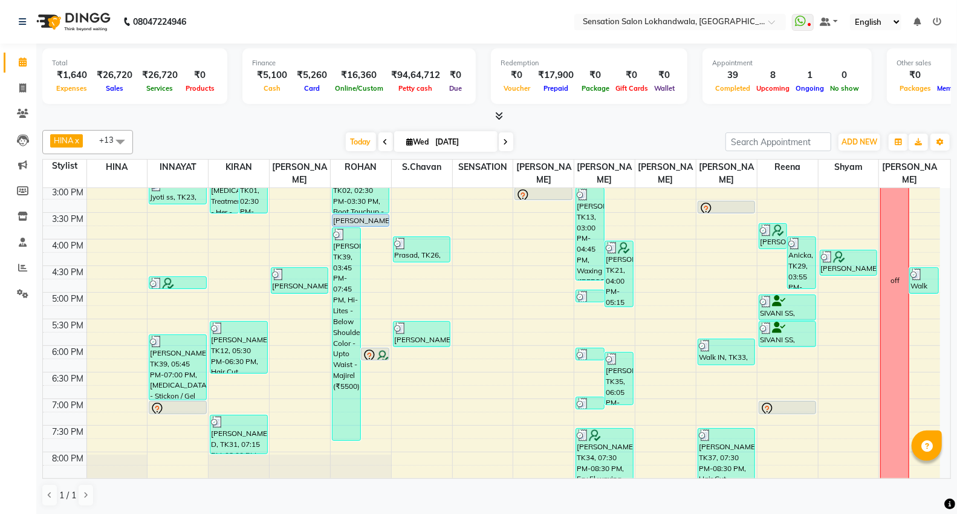
scroll to position [363, 0]
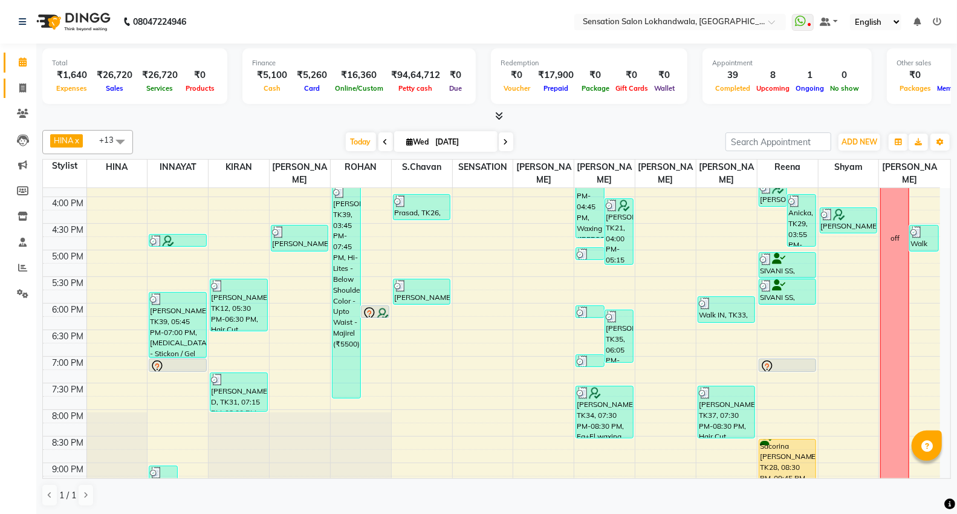
click at [19, 92] on icon at bounding box center [22, 87] width 7 height 9
select select "1499"
select select "service"
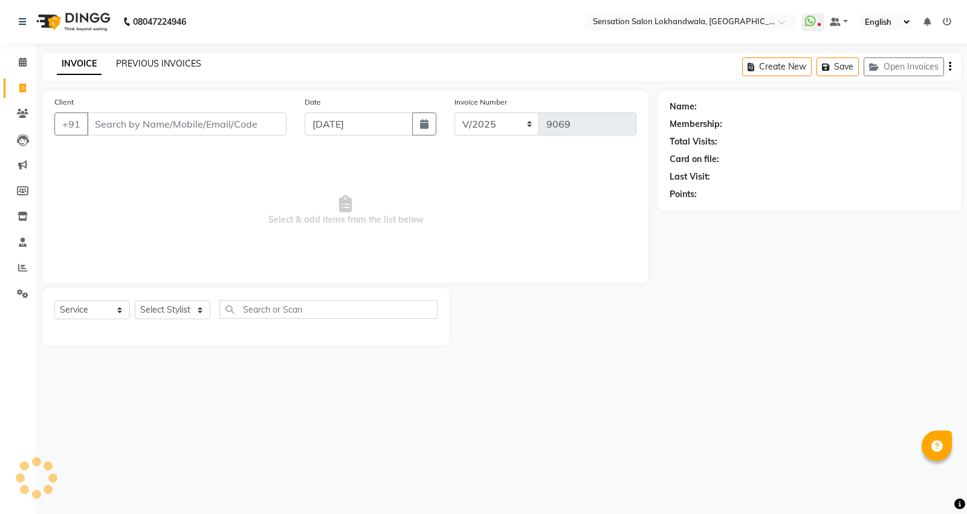
click at [197, 63] on link "PREVIOUS INVOICES" at bounding box center [158, 63] width 85 height 11
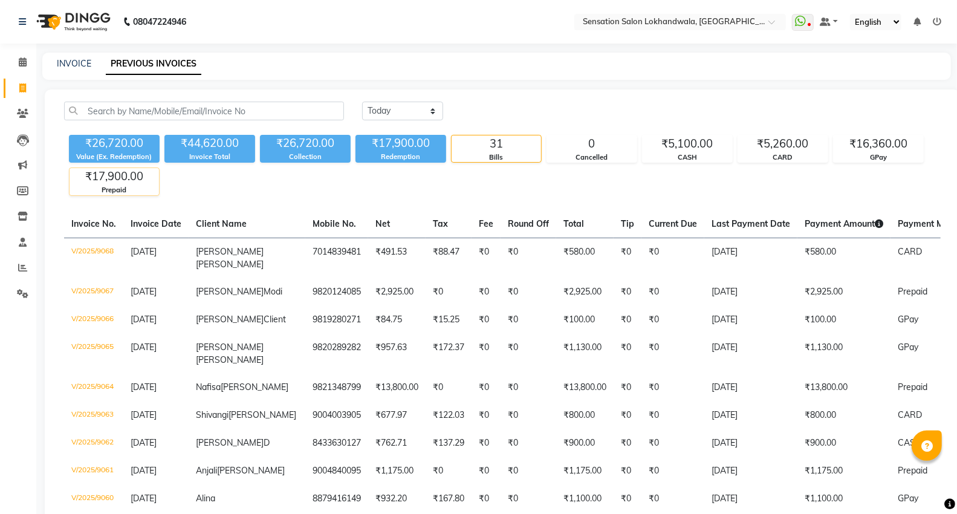
click at [122, 189] on div "Prepaid" at bounding box center [113, 190] width 89 height 10
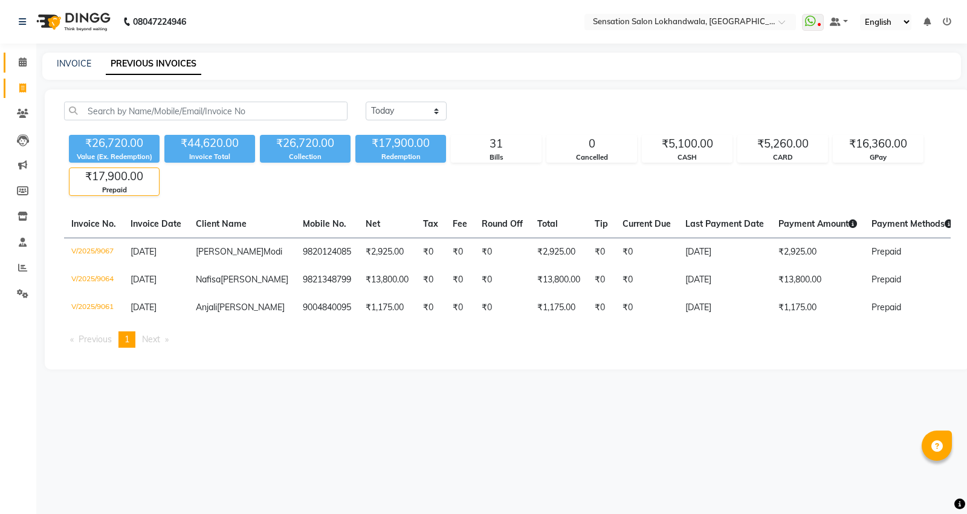
click at [8, 57] on link "Calendar" at bounding box center [18, 63] width 29 height 20
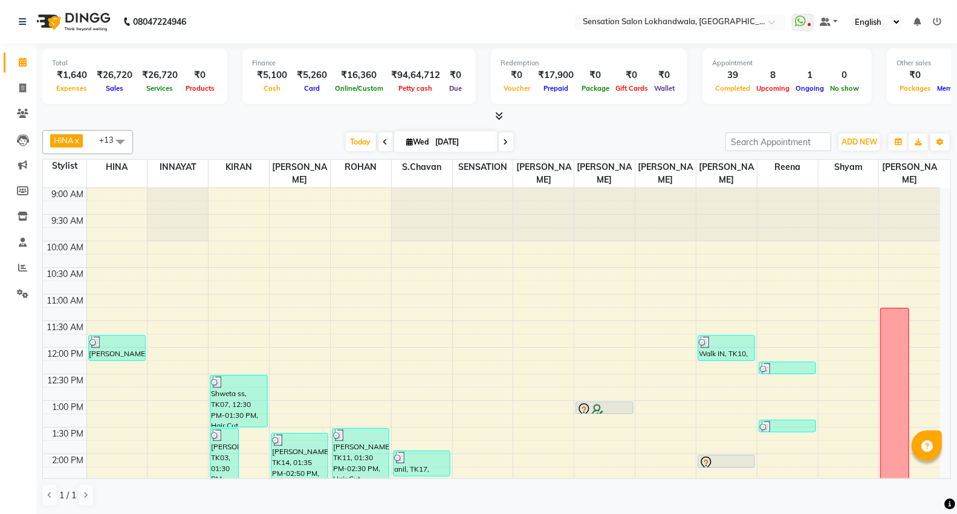
scroll to position [1, 0]
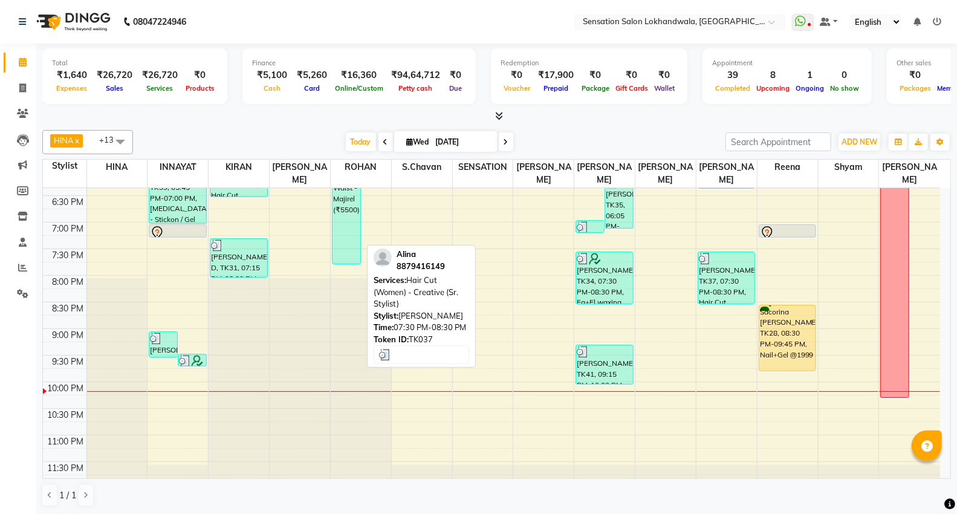
scroll to position [1, 0]
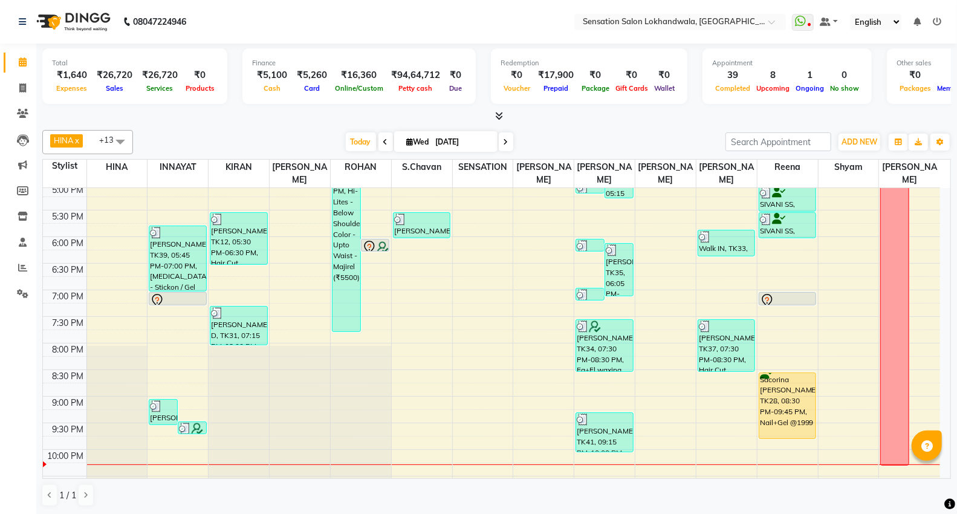
scroll to position [430, 0]
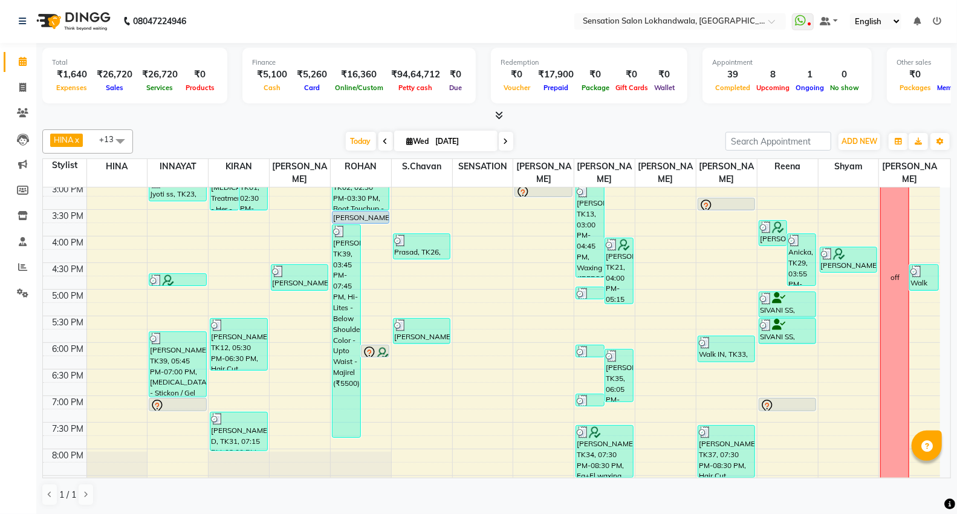
scroll to position [470, 0]
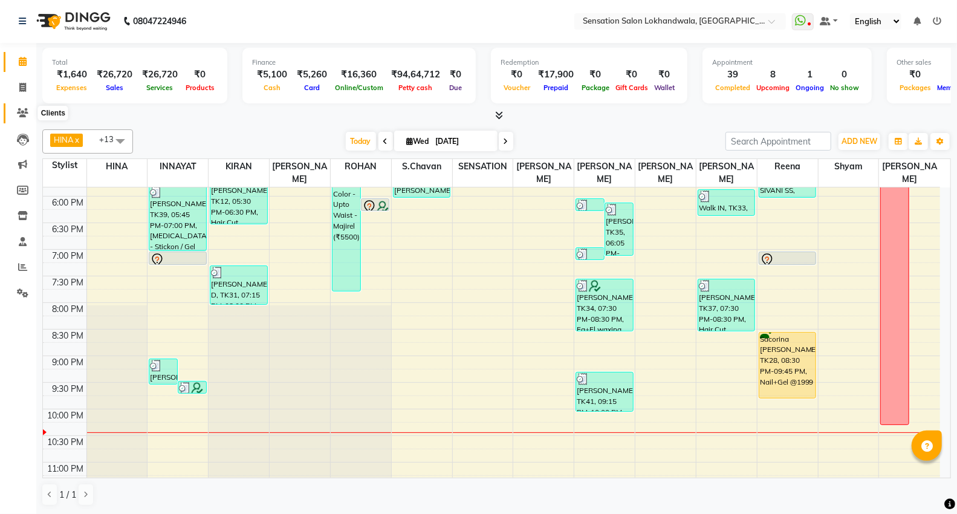
click at [28, 113] on span at bounding box center [22, 113] width 21 height 14
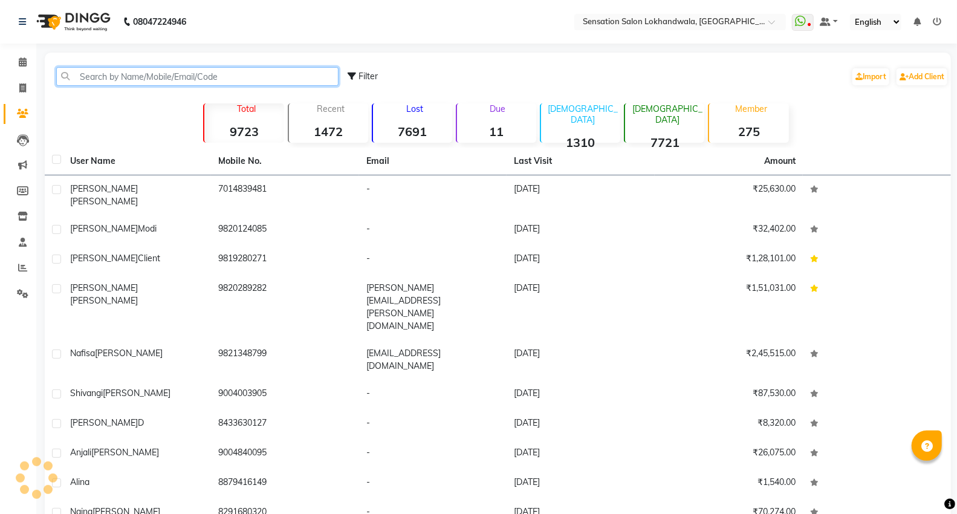
click at [87, 74] on input "text" at bounding box center [197, 76] width 282 height 19
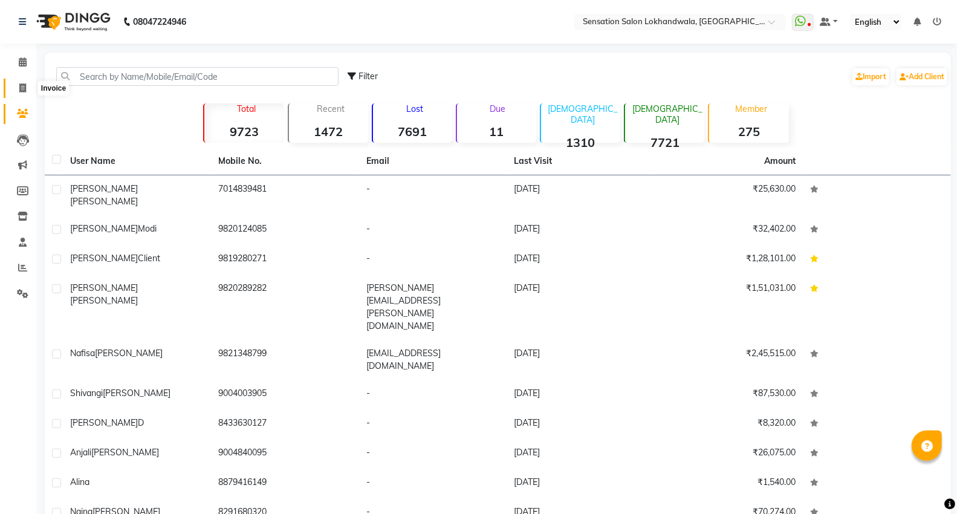
click at [23, 94] on span at bounding box center [22, 89] width 21 height 14
select select "1499"
select select "service"
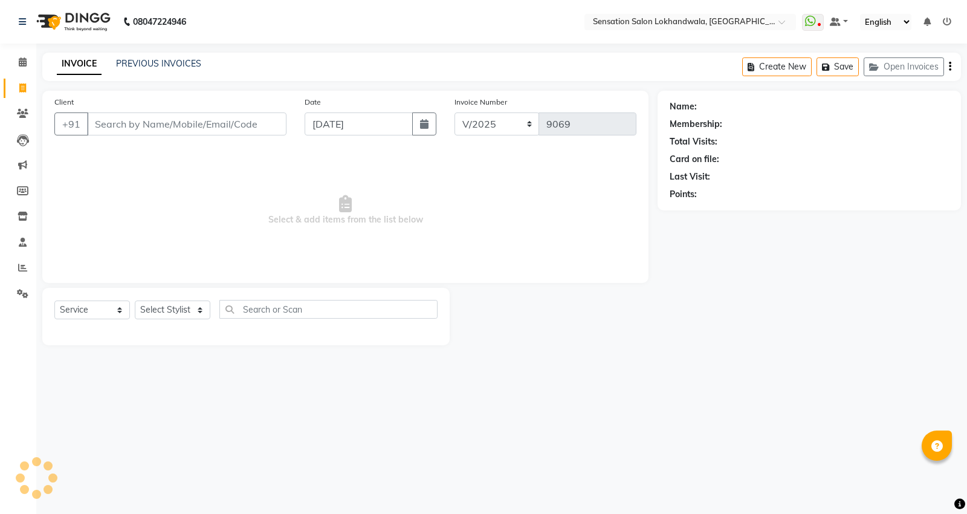
click at [128, 129] on input "Client" at bounding box center [186, 123] width 199 height 23
click at [132, 126] on input "Client" at bounding box center [186, 123] width 199 height 23
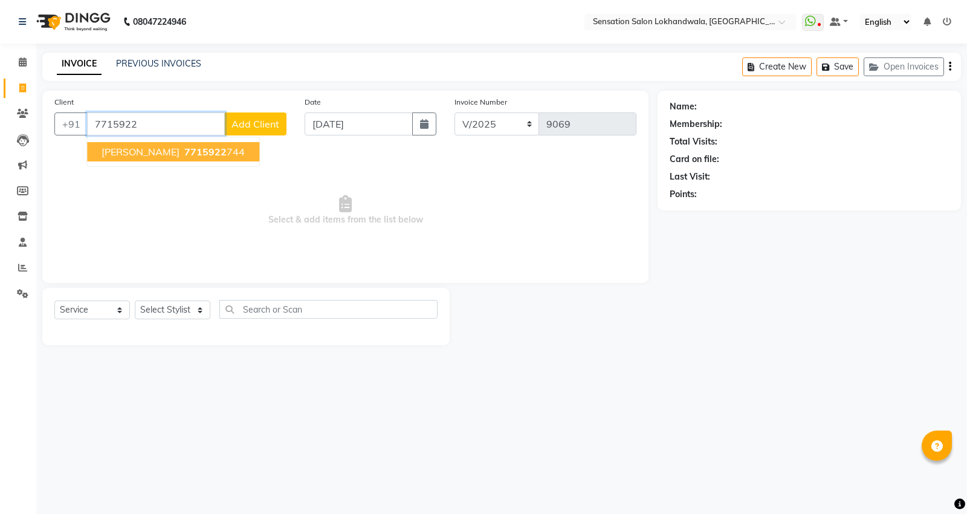
click at [141, 152] on span "[PERSON_NAME]" at bounding box center [141, 152] width 78 height 12
type input "7715922744"
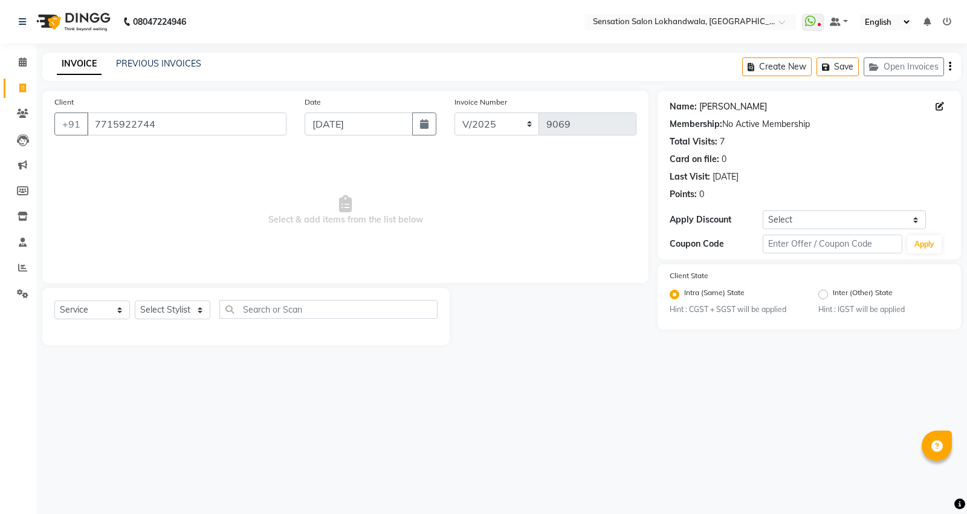
click at [730, 108] on link "[PERSON_NAME]" at bounding box center [733, 106] width 68 height 13
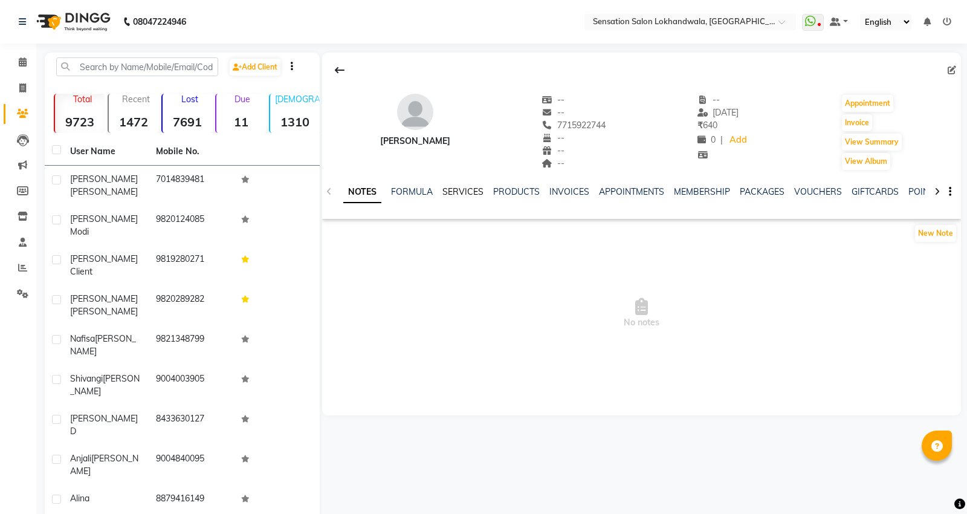
click at [450, 189] on link "SERVICES" at bounding box center [462, 191] width 41 height 11
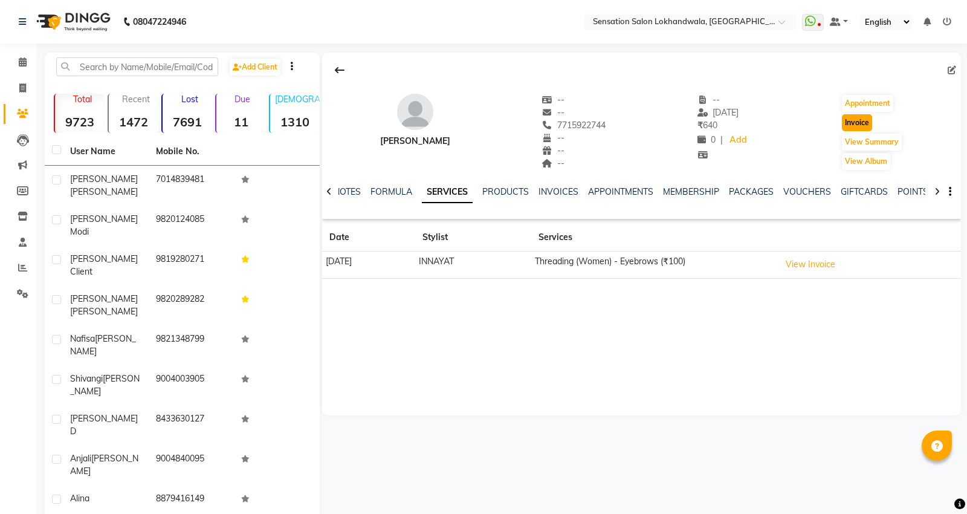
click at [866, 115] on button "Invoice" at bounding box center [857, 122] width 30 height 17
select select "1499"
select select "service"
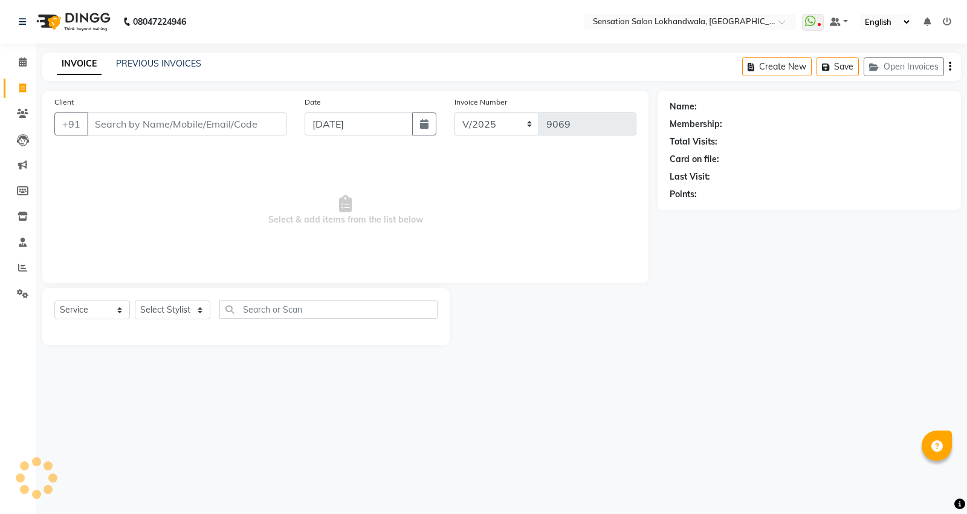
type input "7715922744"
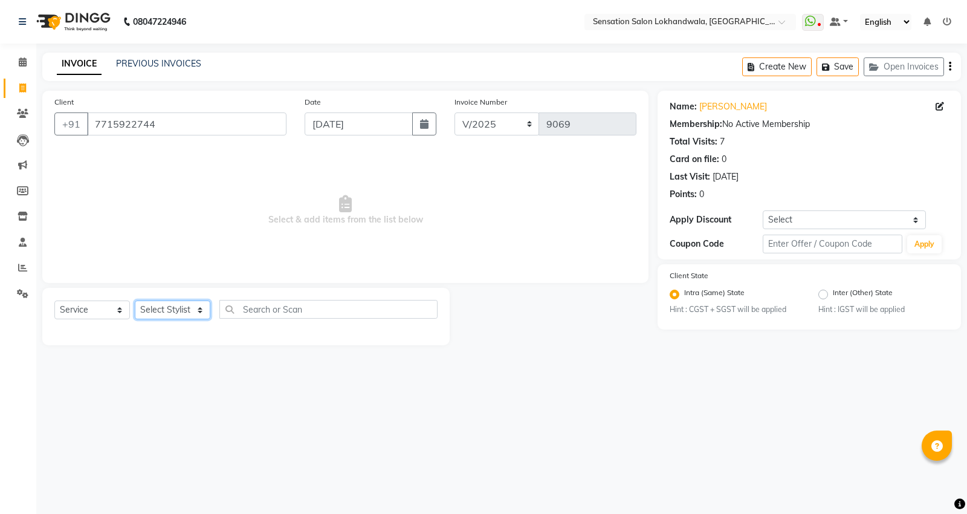
click at [178, 310] on select "Select Stylist [PERSON_NAME] HINA INNAYAT KIRAN LAVESH Piyu Pramool Rai PRIYANK…" at bounding box center [173, 309] width 76 height 19
select select "62084"
click at [135, 301] on select "Select Stylist [PERSON_NAME] HINA INNAYAT KIRAN LAVESH Piyu Pramool Rai PRIYANK…" at bounding box center [173, 309] width 76 height 19
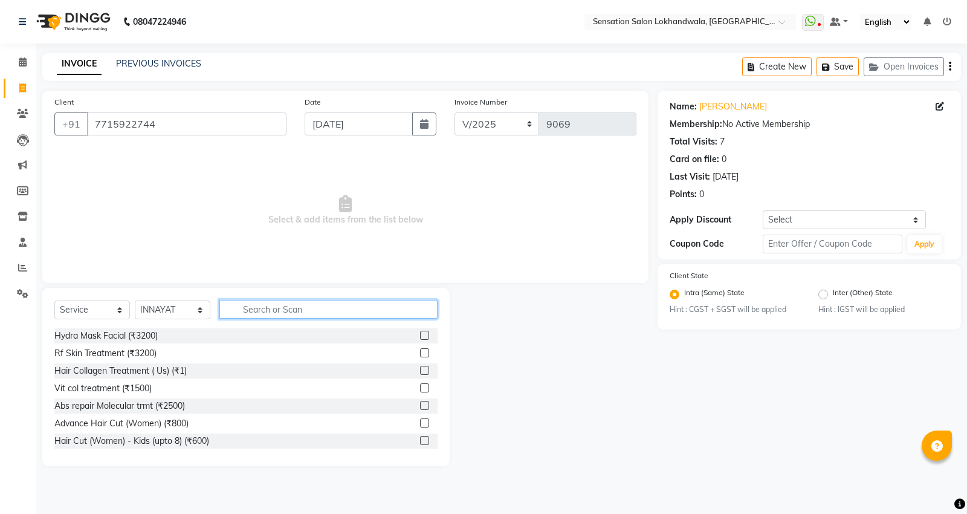
click at [309, 314] on input "text" at bounding box center [328, 309] width 218 height 19
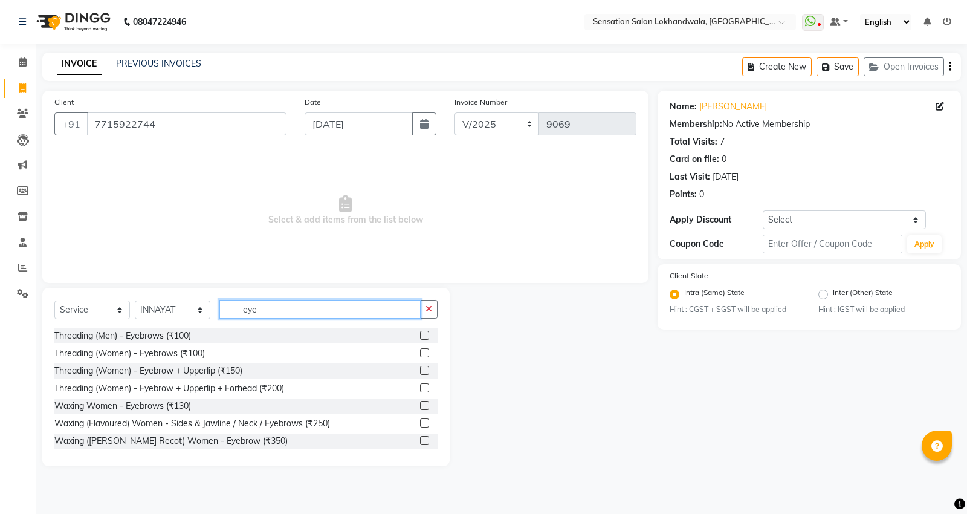
type input "eye"
click at [420, 355] on label at bounding box center [424, 352] width 9 height 9
click at [420, 355] on input "checkbox" at bounding box center [424, 353] width 8 height 8
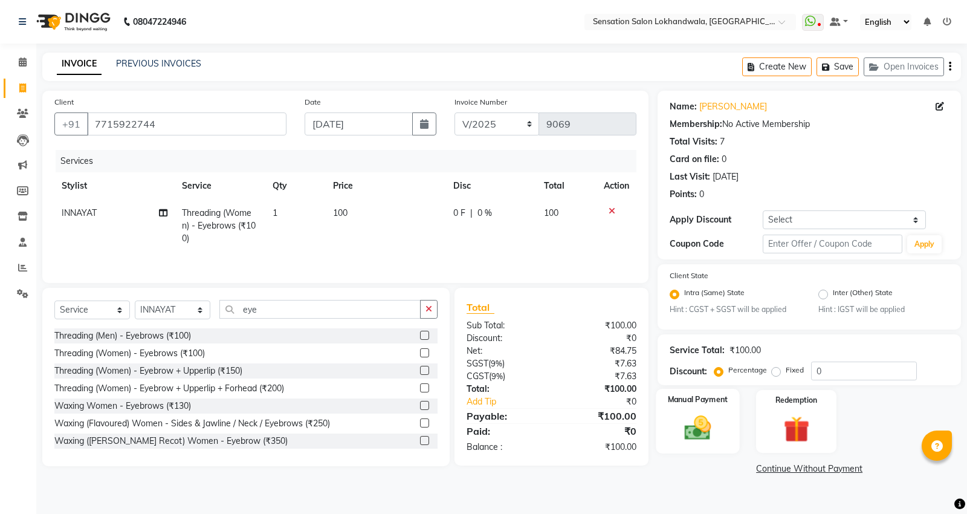
checkbox input "false"
click at [660, 442] on div "Manual Payment" at bounding box center [697, 421] width 83 height 65
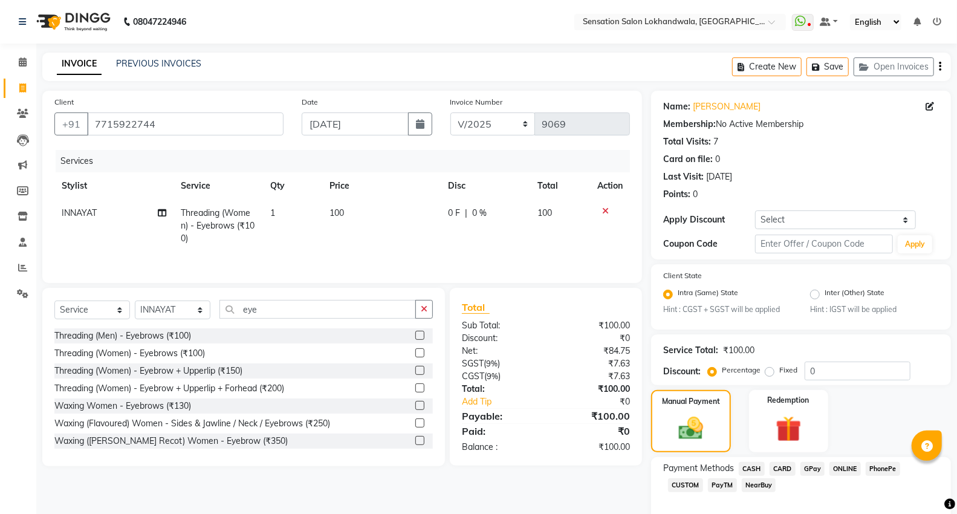
scroll to position [58, 0]
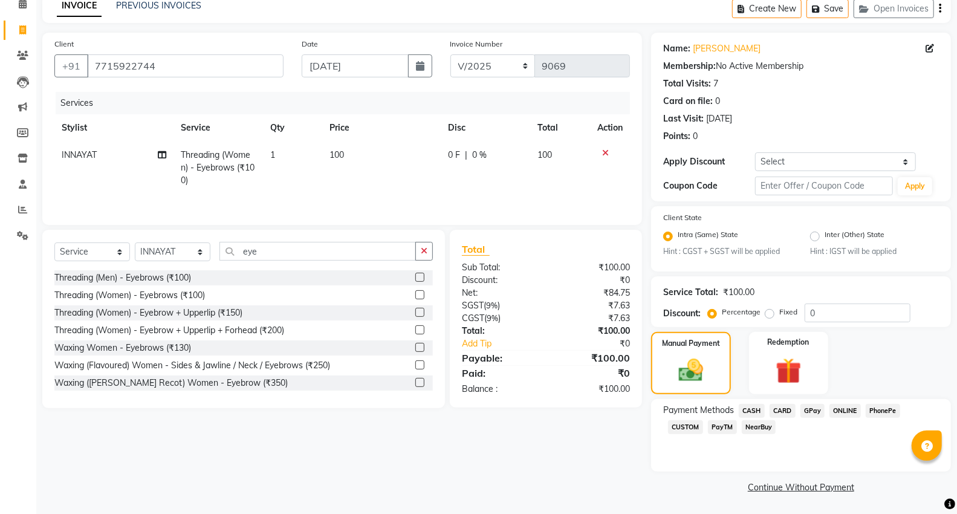
click at [804, 410] on span "GPay" at bounding box center [812, 411] width 25 height 14
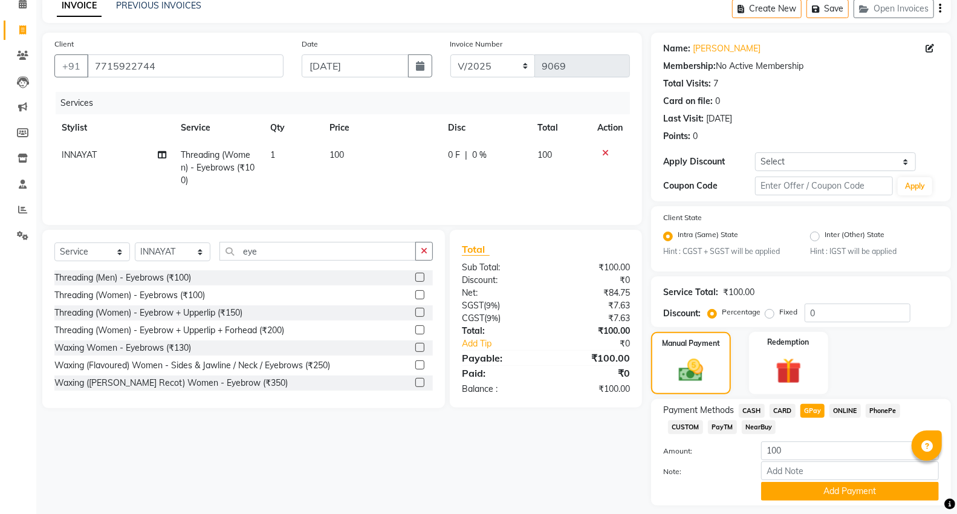
scroll to position [93, 0]
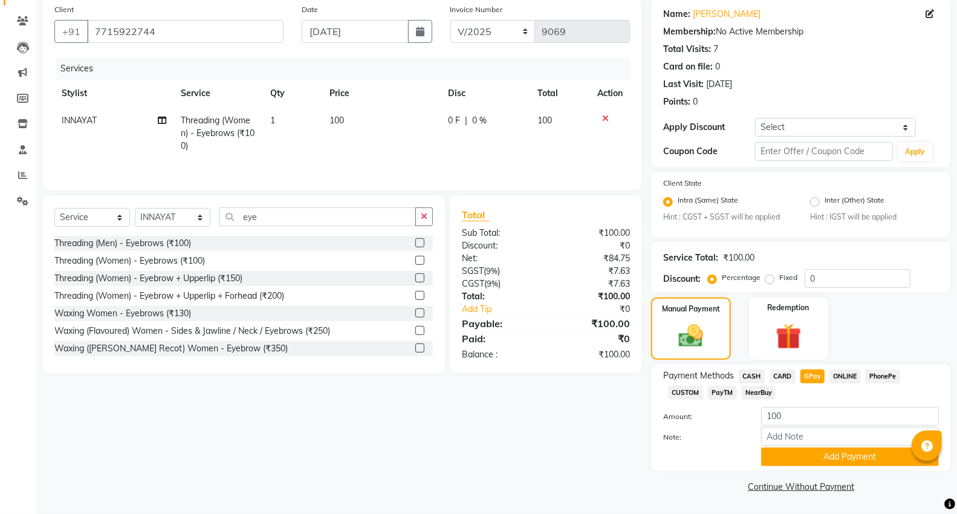
click at [754, 373] on span "CASH" at bounding box center [751, 376] width 26 height 14
click at [869, 463] on button "Add Payment" at bounding box center [850, 456] width 178 height 19
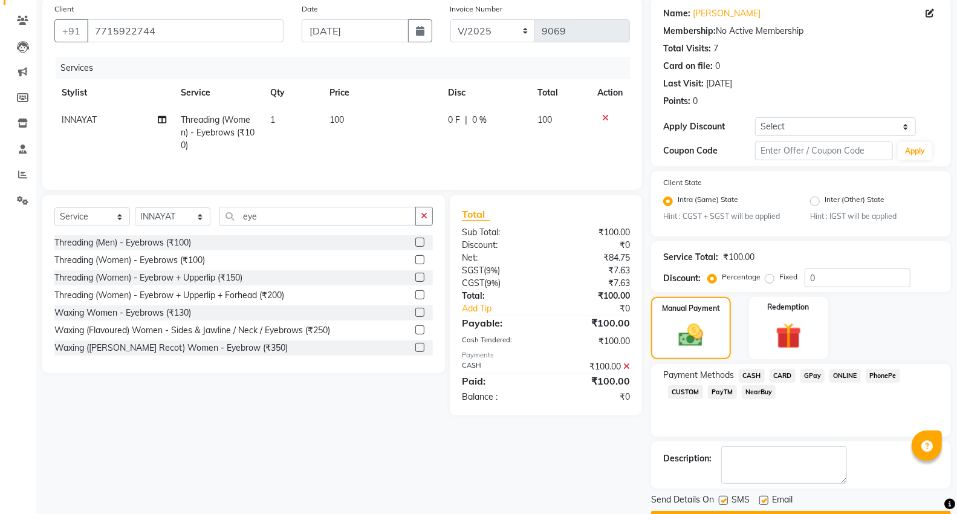
scroll to position [127, 0]
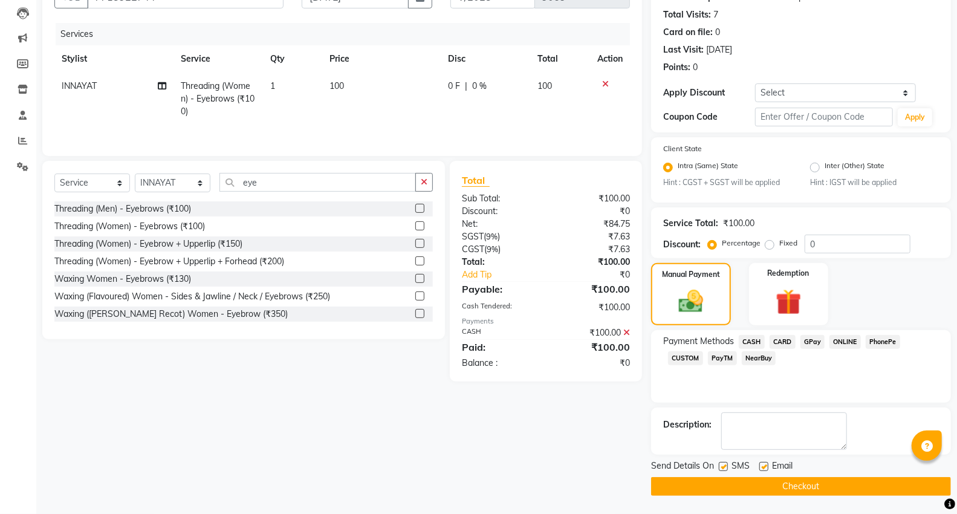
click at [878, 496] on button "Checkout" at bounding box center [801, 486] width 300 height 19
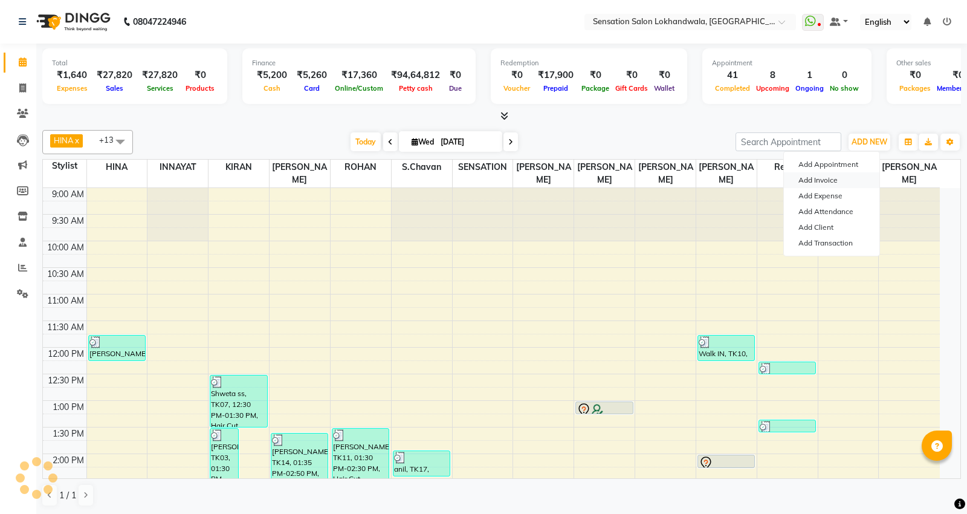
click at [846, 181] on link "Add Invoice" at bounding box center [831, 180] width 95 height 16
select select "1499"
select select "service"
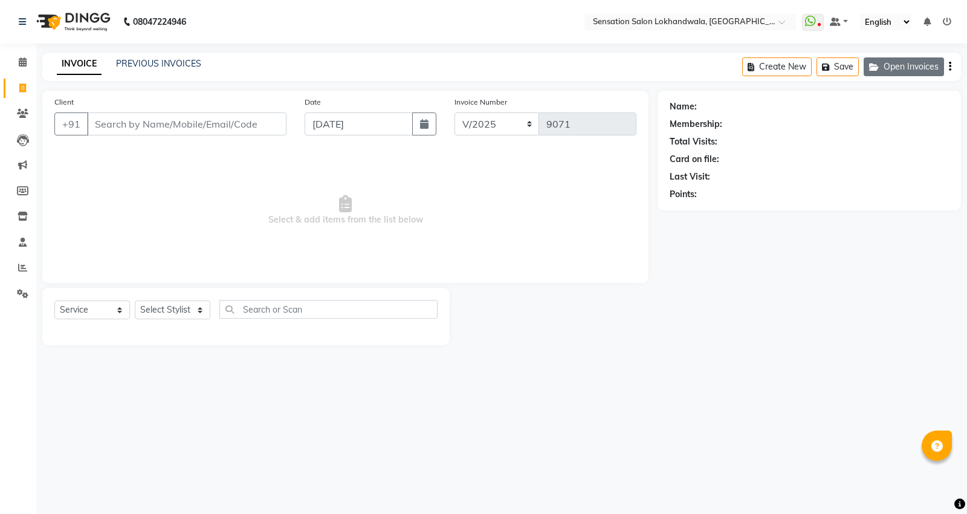
click at [923, 67] on button "Open Invoices" at bounding box center [904, 66] width 80 height 19
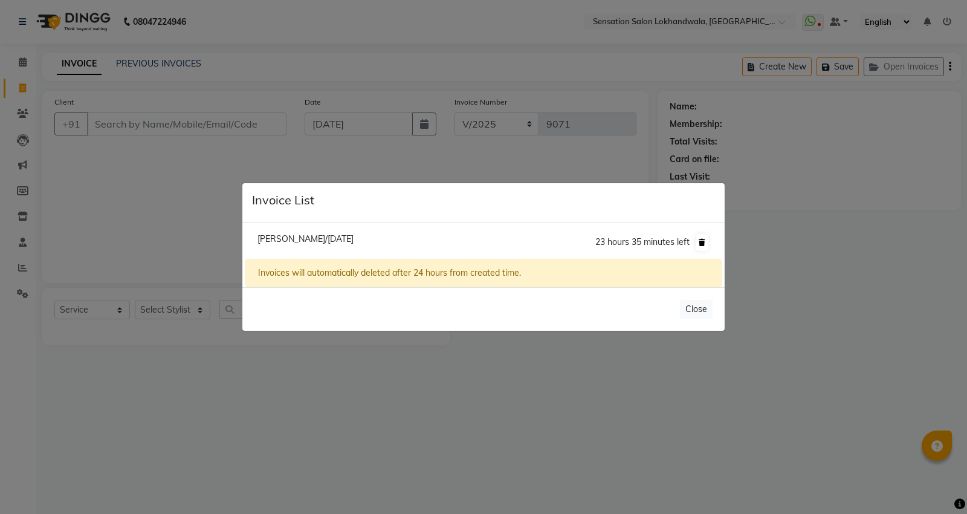
click at [702, 245] on icon at bounding box center [702, 242] width 7 height 7
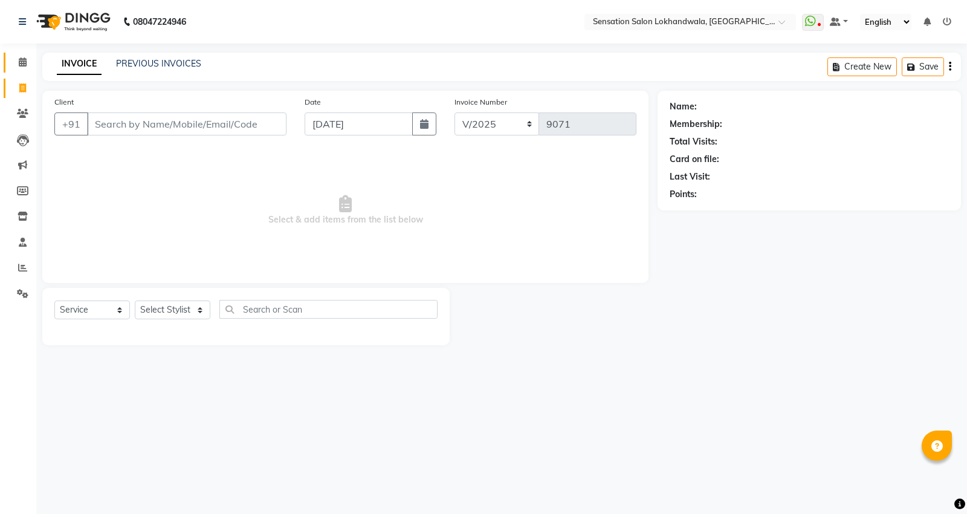
click at [25, 54] on link "Calendar" at bounding box center [18, 63] width 29 height 20
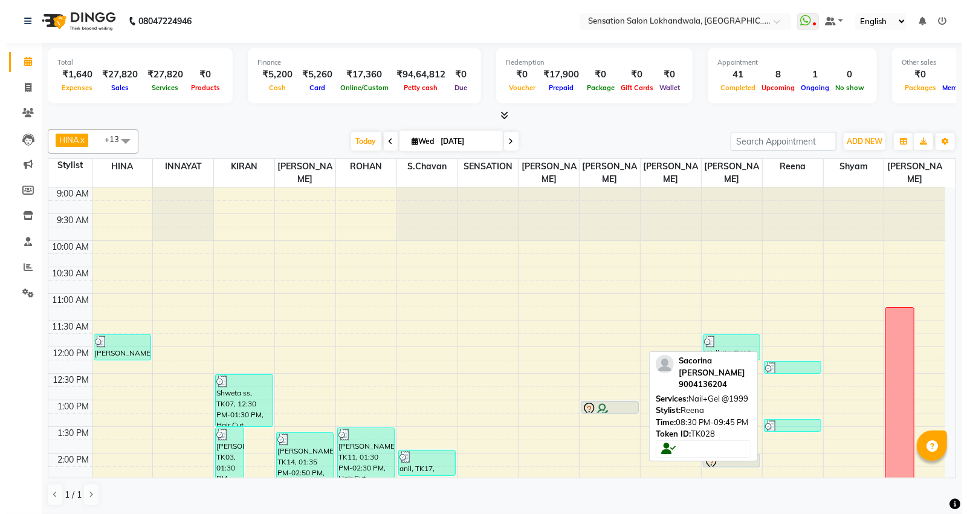
scroll to position [497, 0]
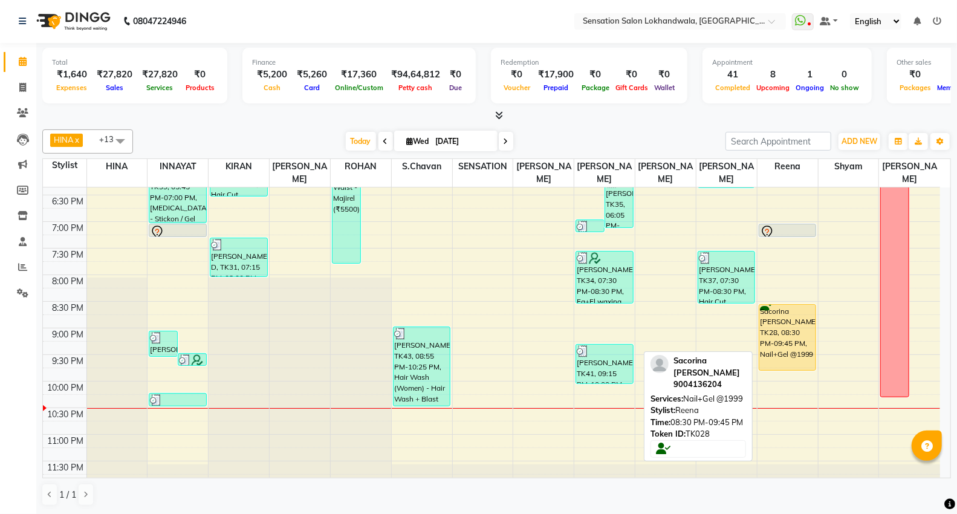
click at [787, 335] on div "Sacorina [PERSON_NAME], TK28, 08:30 PM-09:45 PM, Nail+Gel @1999" at bounding box center [787, 337] width 56 height 65
select select "1"
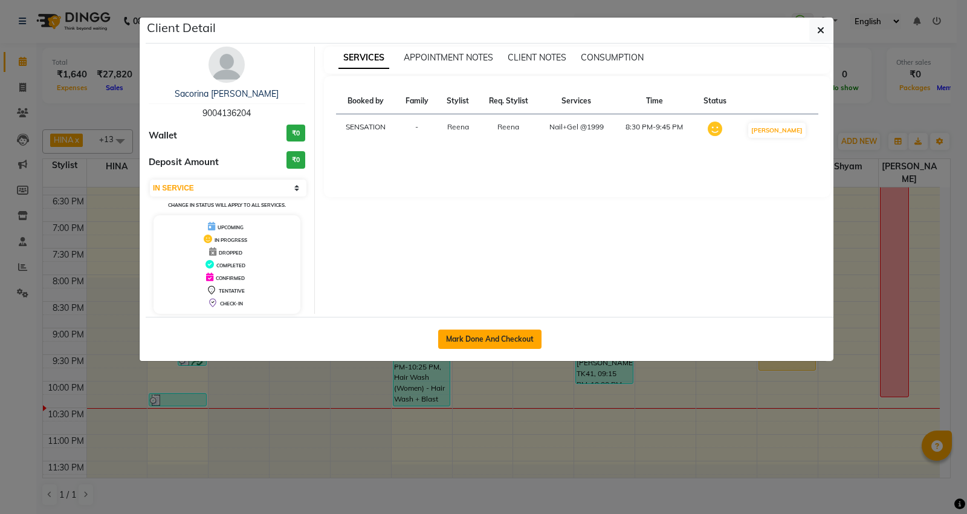
click at [482, 336] on button "Mark Done And Checkout" at bounding box center [489, 338] width 103 height 19
select select "1499"
select select "service"
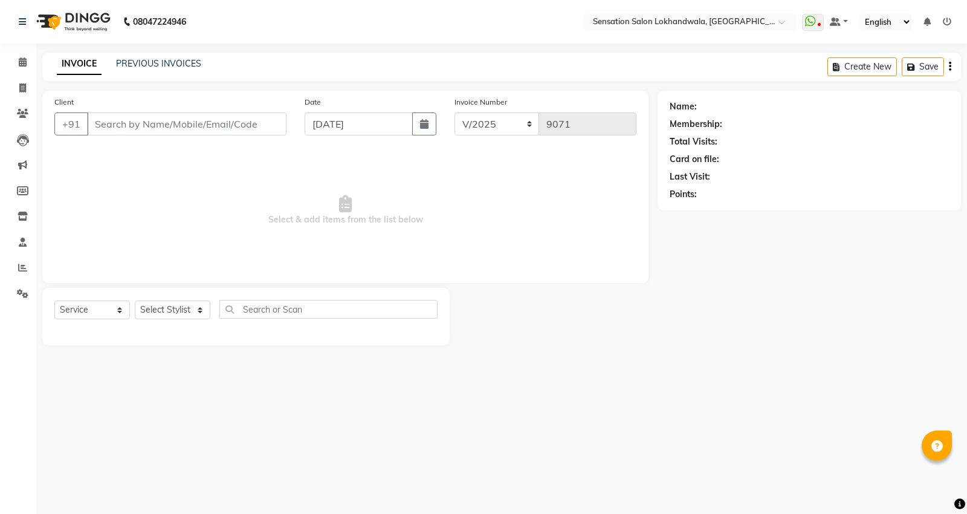
type input "9004136204"
select select "70285"
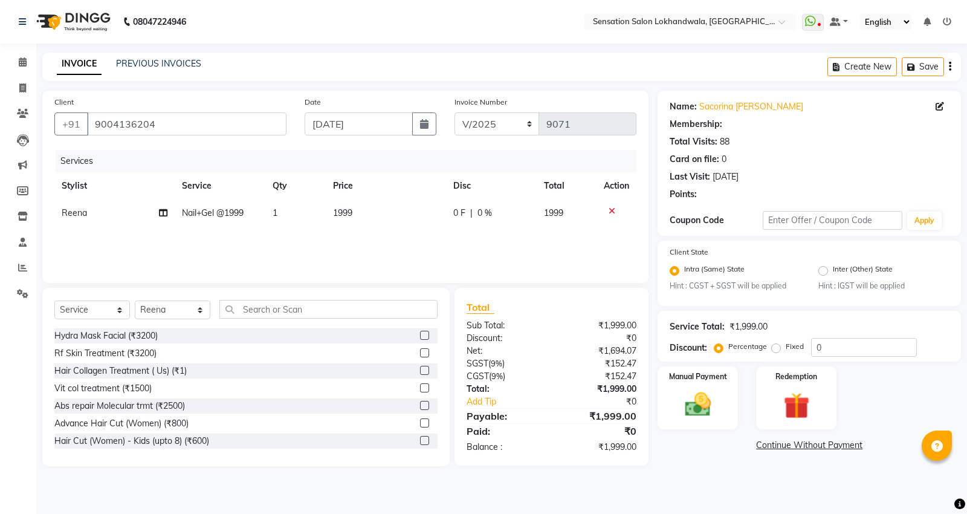
radio input "false"
radio input "true"
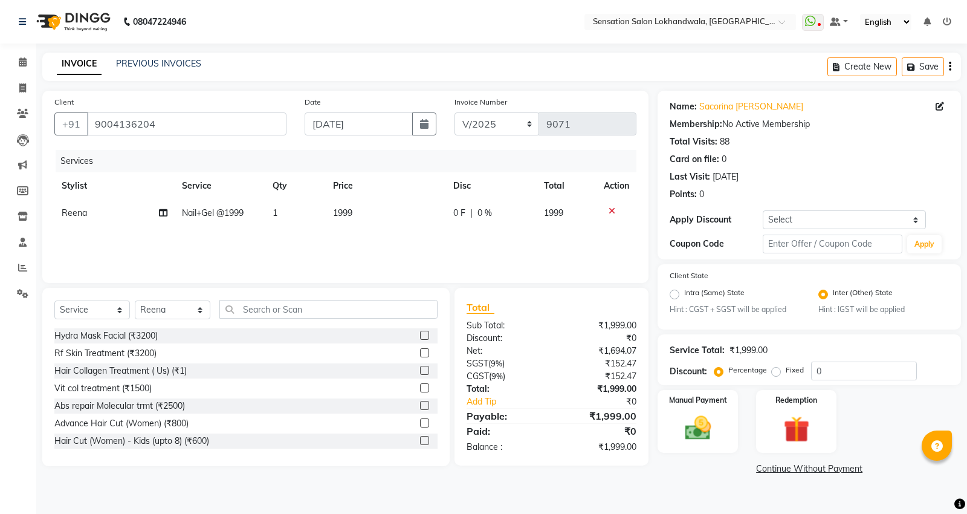
click at [265, 225] on td "1" at bounding box center [295, 212] width 60 height 27
select select "70285"
click at [228, 218] on link "x" at bounding box center [224, 217] width 5 height 11
checkbox input "false"
type input "0"
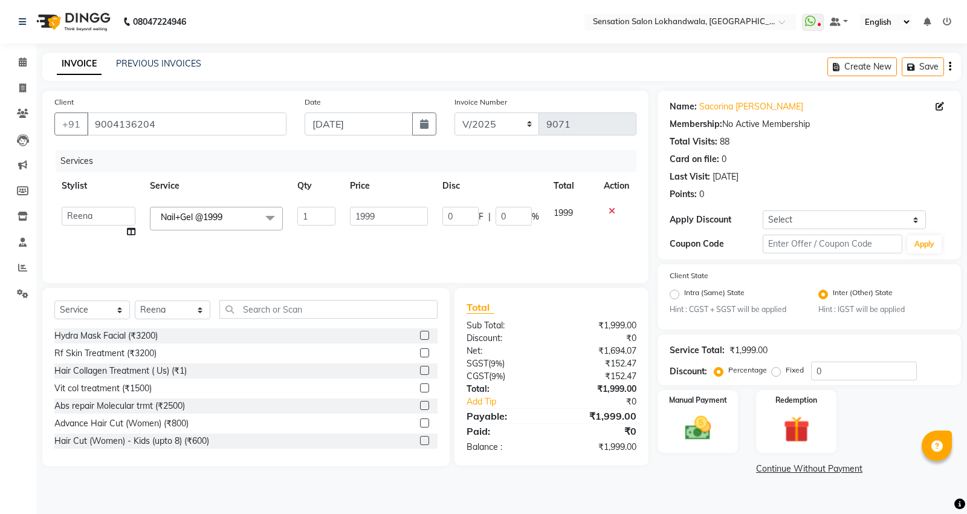
type input "0"
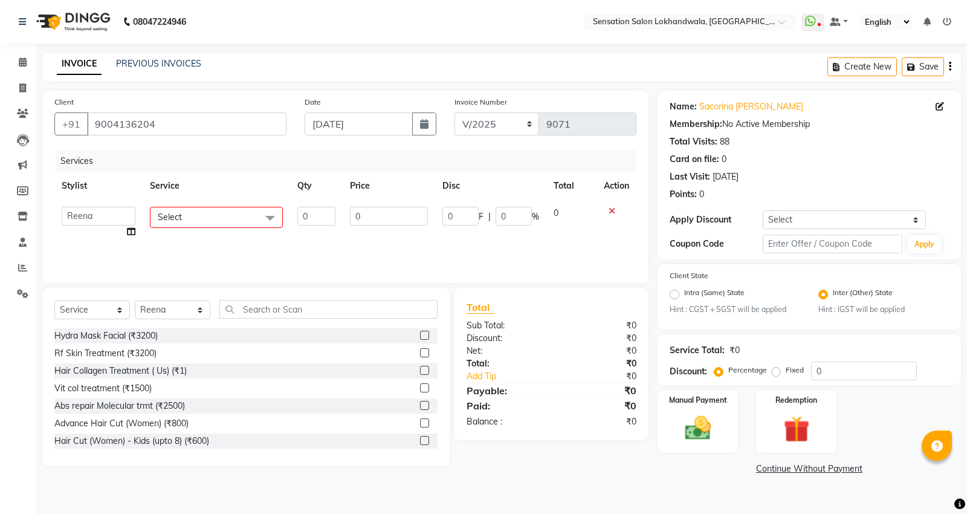
click at [222, 212] on span "Select" at bounding box center [216, 217] width 133 height 21
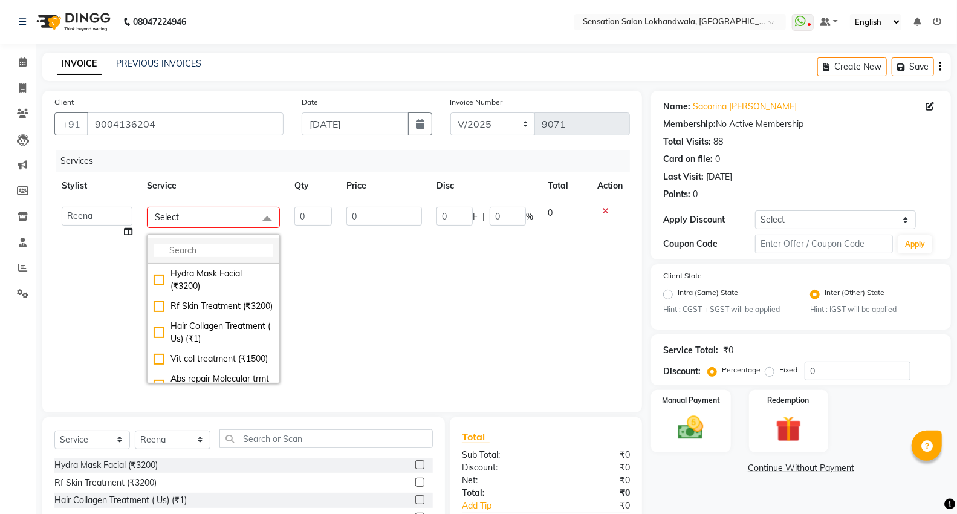
click at [213, 254] on input "multiselect-search" at bounding box center [213, 250] width 120 height 13
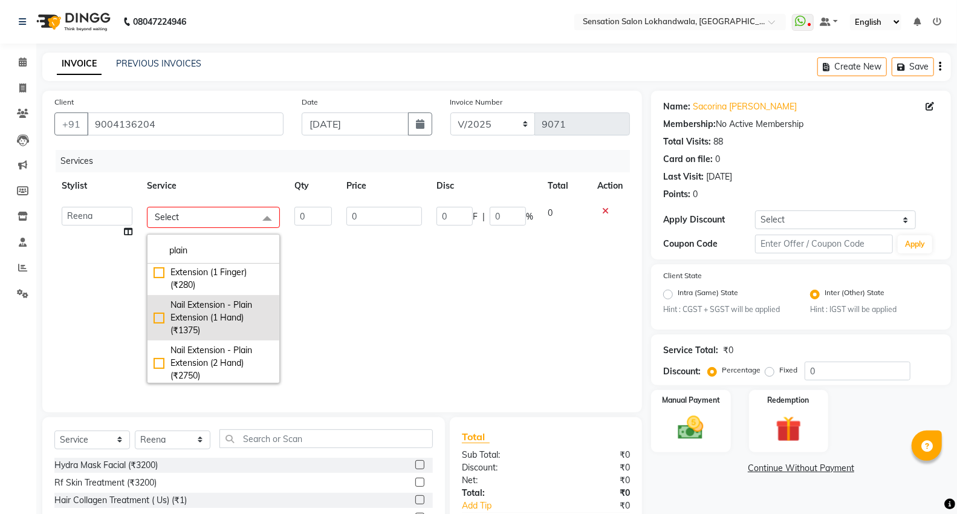
scroll to position [67, 0]
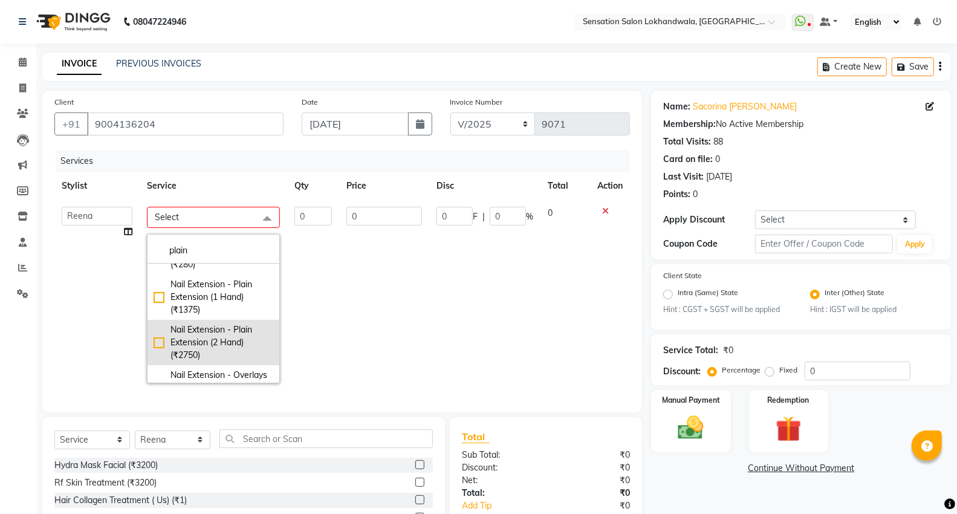
type input "plain"
click at [203, 346] on div "Nail Extension - Plain Extension (2 Hand) (₹2750)" at bounding box center [213, 342] width 120 height 38
checkbox input "true"
type input "1"
type input "2750"
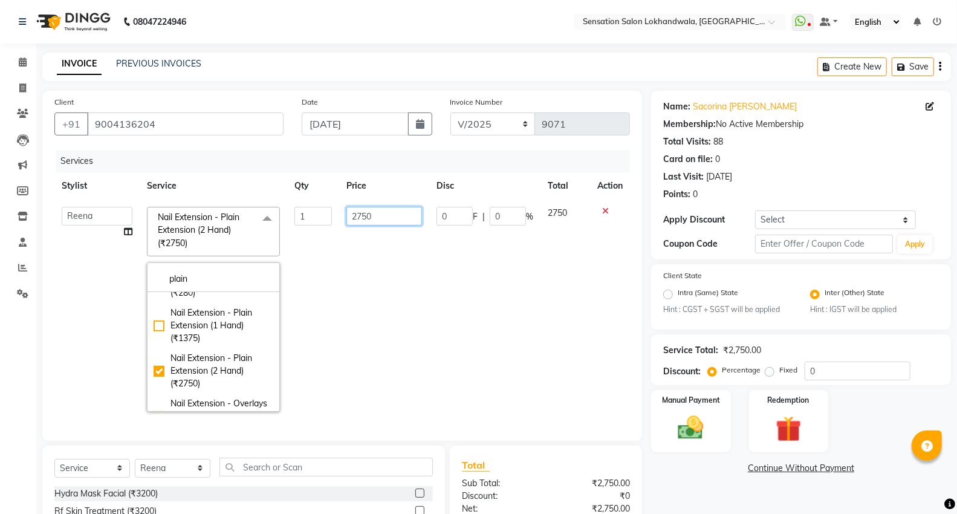
drag, startPoint x: 378, startPoint y: 254, endPoint x: 423, endPoint y: 220, distance: 56.4
click at [378, 254] on td "2750" at bounding box center [384, 308] width 90 height 219
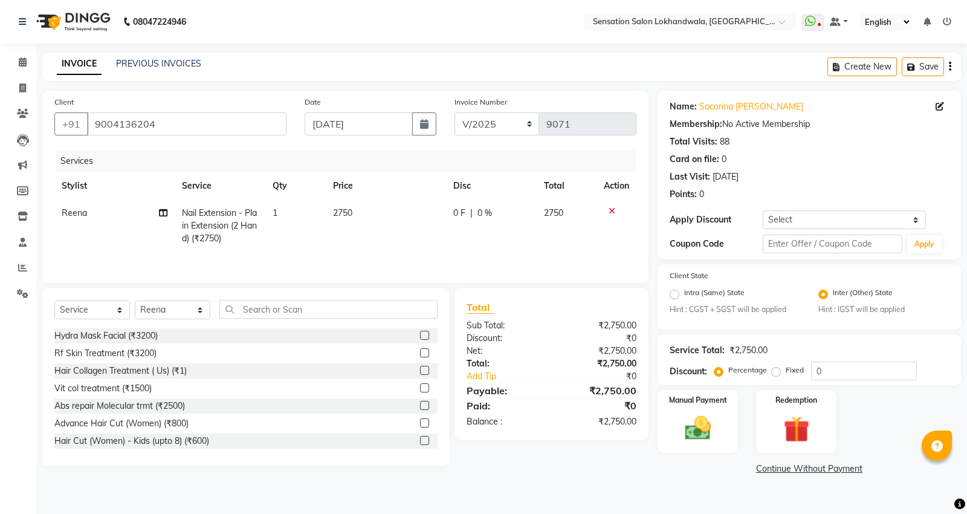
click at [499, 225] on td "0 F | 0 %" at bounding box center [491, 225] width 91 height 53
select select "70285"
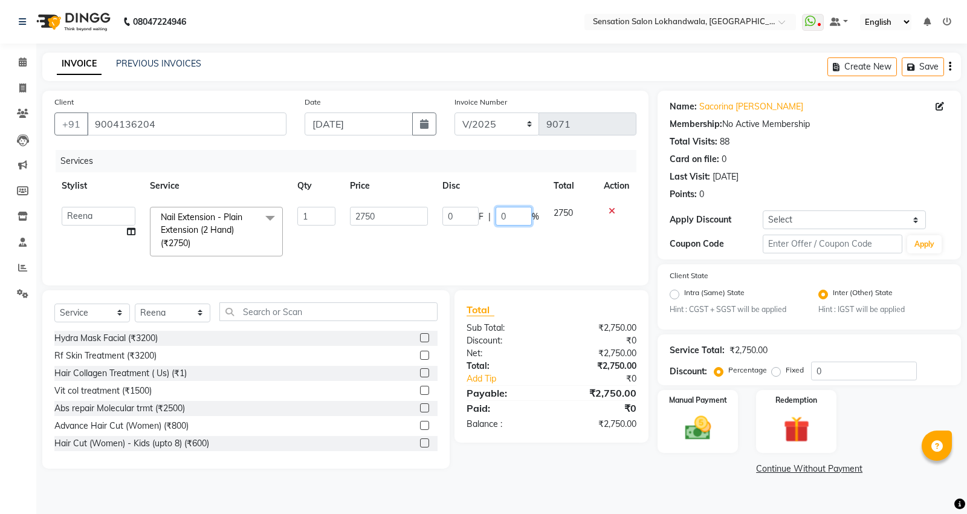
click at [499, 225] on input "0" at bounding box center [514, 216] width 36 height 19
type input "20"
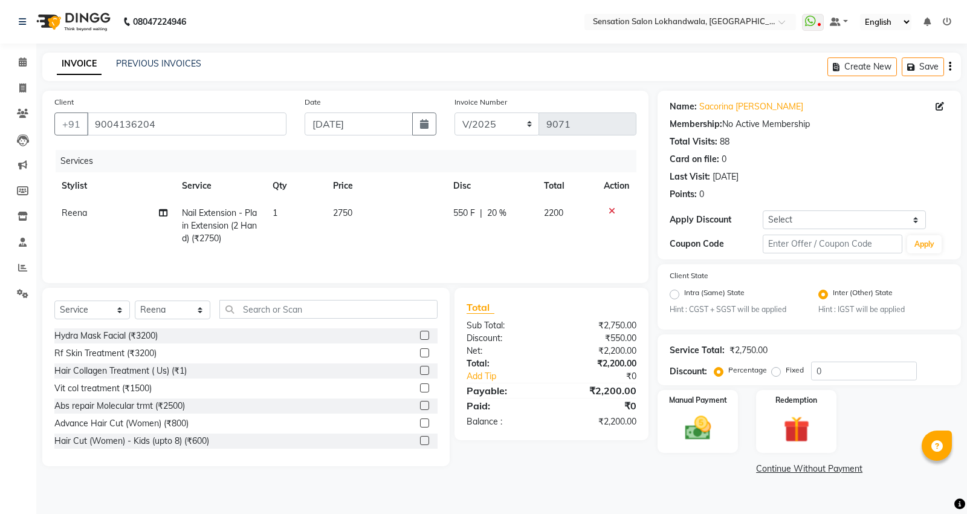
click at [499, 241] on td "550 F | 20 %" at bounding box center [491, 225] width 91 height 53
select select "70285"
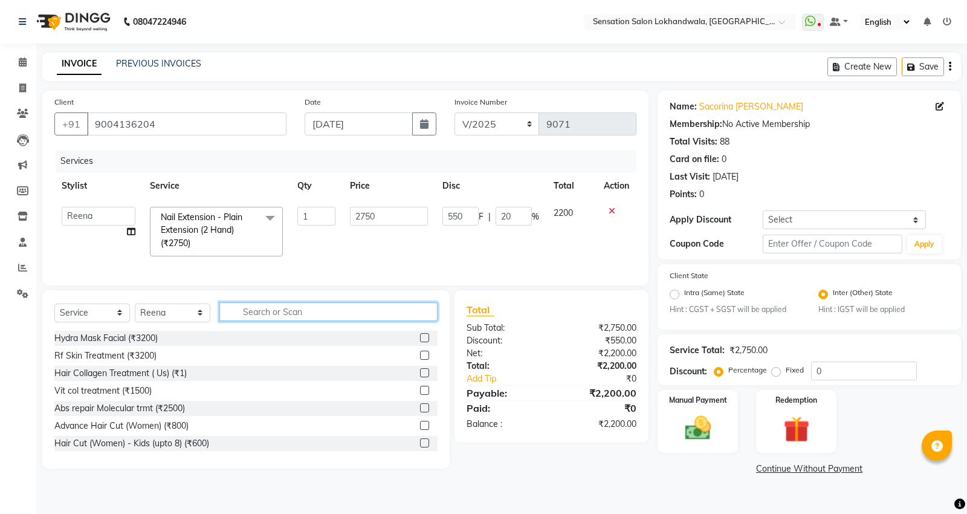
click at [300, 321] on input "text" at bounding box center [328, 311] width 218 height 19
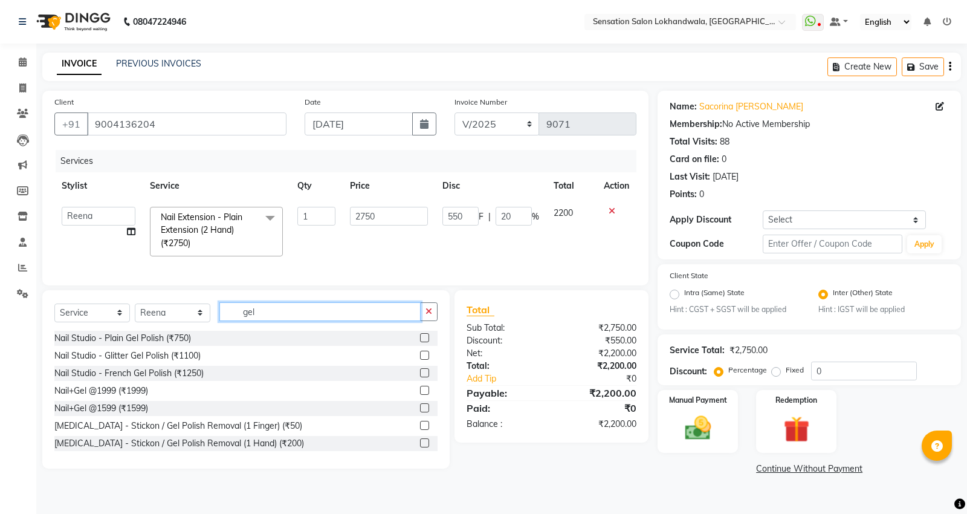
type input "gel"
click at [420, 342] on label at bounding box center [424, 337] width 9 height 9
click at [420, 342] on input "checkbox" at bounding box center [424, 338] width 8 height 8
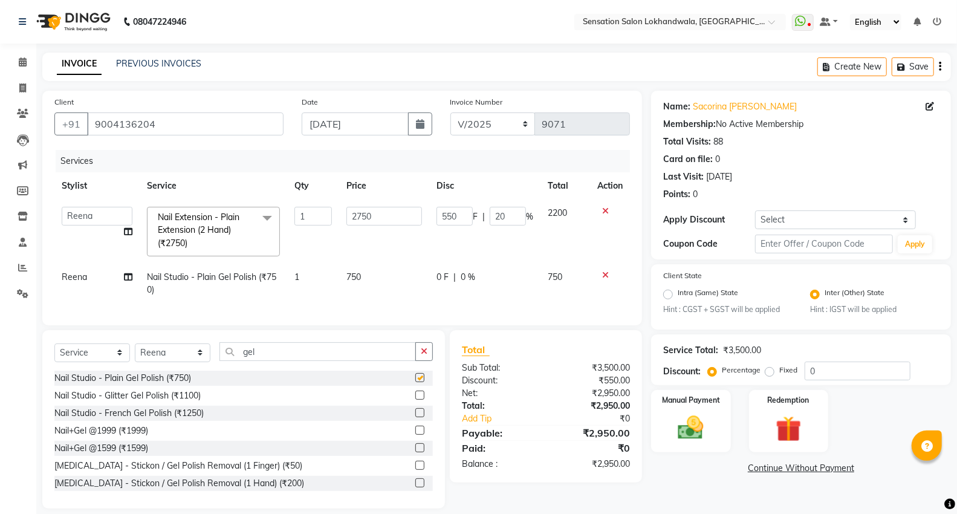
click at [499, 259] on td "550 F | 20 %" at bounding box center [484, 231] width 111 height 64
checkbox input "false"
click at [477, 273] on div "0 F | 0 %" at bounding box center [484, 277] width 97 height 13
select select "70285"
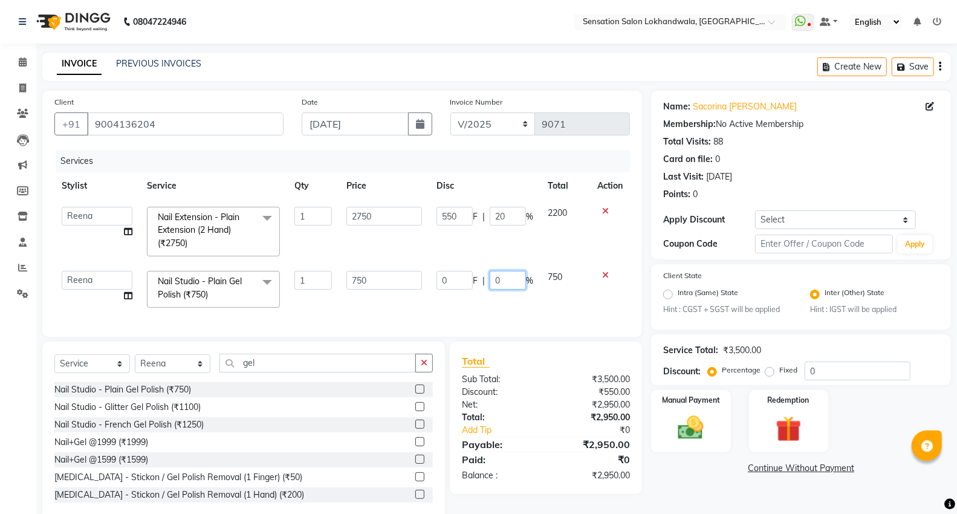
click at [491, 285] on input "0" at bounding box center [507, 280] width 36 height 19
type input "20"
click at [492, 292] on td "0 F | 20 %" at bounding box center [484, 288] width 111 height 51
select select "70285"
drag, startPoint x: 284, startPoint y: 378, endPoint x: 222, endPoint y: 389, distance: 63.2
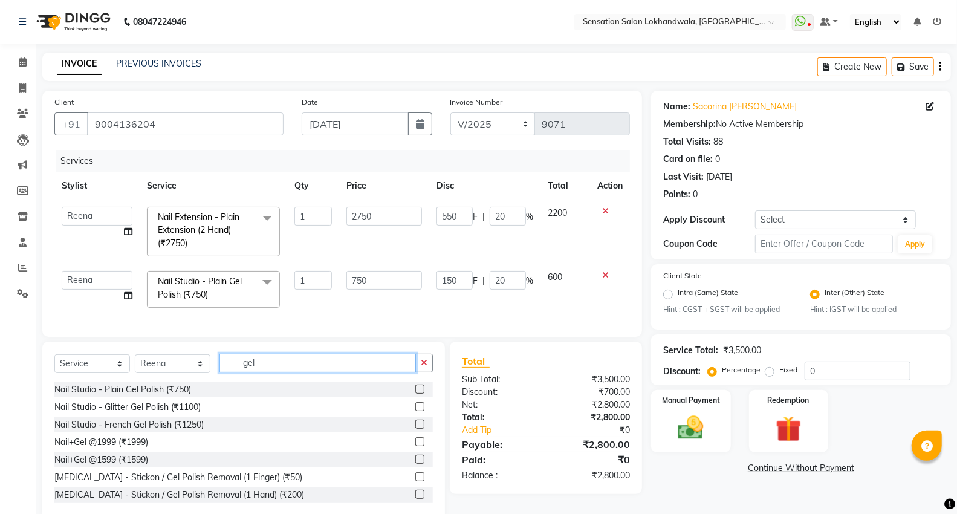
click at [222, 382] on div "Select Service Product Membership Package Voucher Prepaid Gift Card Select Styl…" at bounding box center [243, 368] width 378 height 28
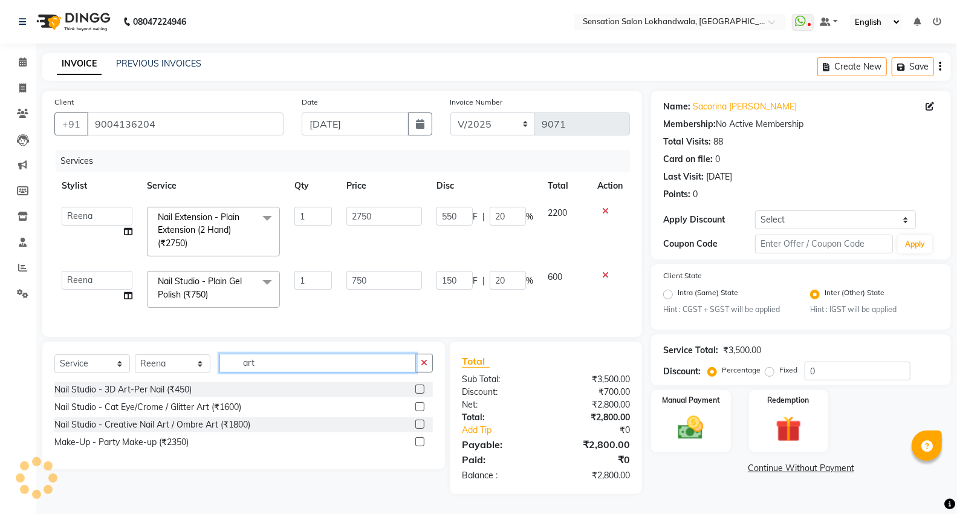
type input "art"
click at [419, 411] on div at bounding box center [424, 406] width 18 height 15
click at [419, 411] on label at bounding box center [419, 406] width 9 height 9
click at [419, 411] on input "checkbox" at bounding box center [419, 407] width 8 height 8
checkbox input "true"
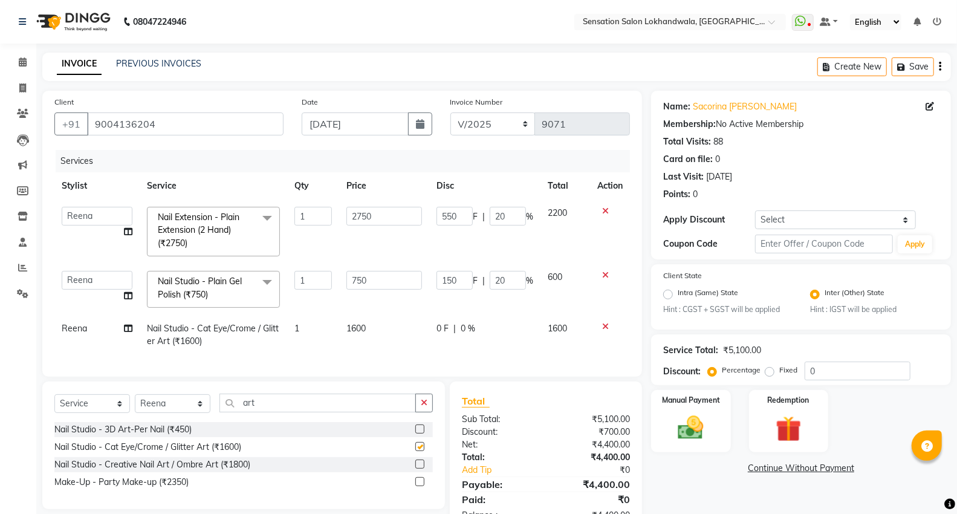
click at [400, 323] on td "1600" at bounding box center [384, 335] width 90 height 40
select select "70285"
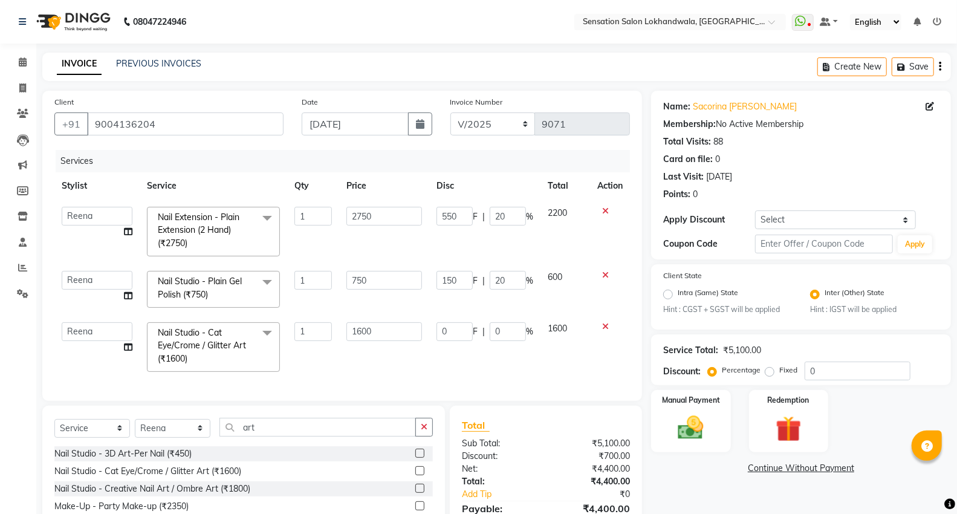
checkbox input "false"
click at [400, 323] on input "1600" at bounding box center [384, 331] width 76 height 19
type input "1000"
click at [412, 351] on td "1000" at bounding box center [384, 347] width 90 height 64
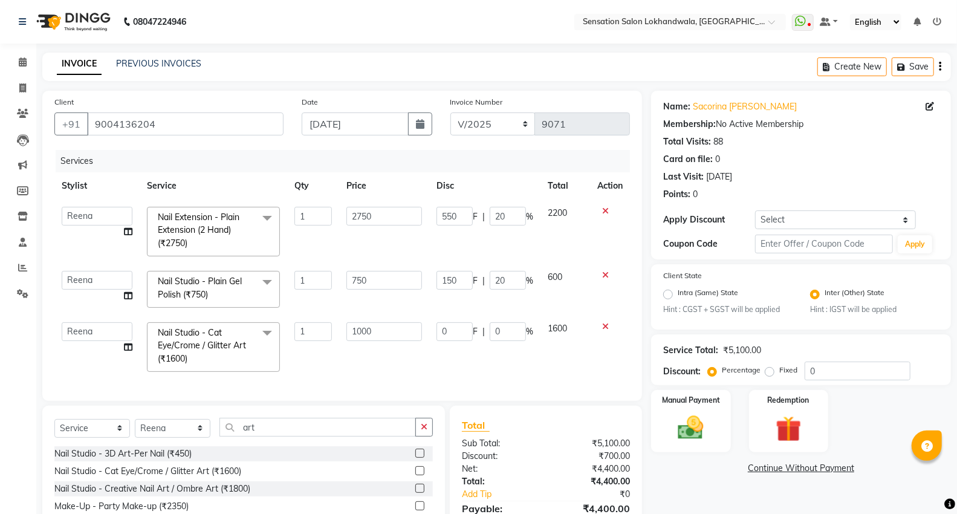
select select "70285"
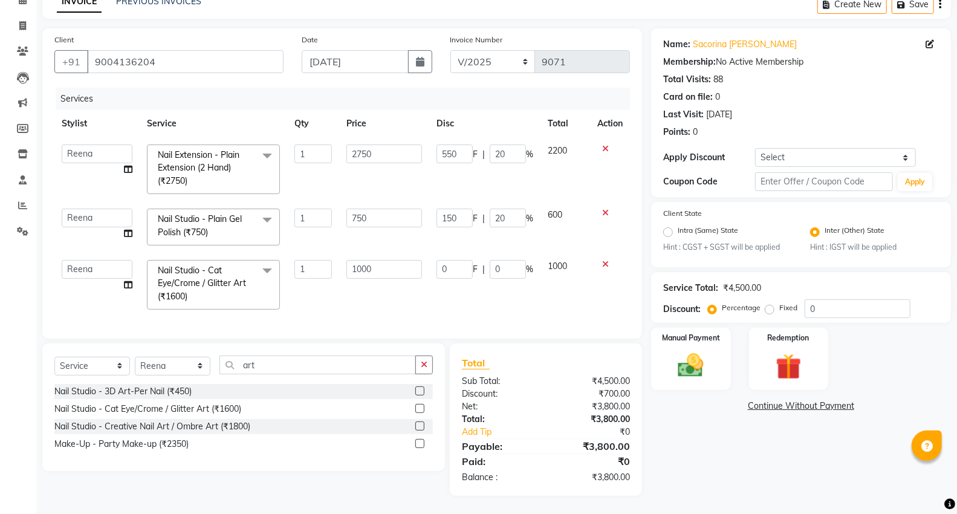
scroll to position [73, 0]
drag, startPoint x: 182, startPoint y: 369, endPoint x: 179, endPoint y: 357, distance: 11.7
click at [182, 369] on select "Select Stylist Amita Amjad HINA INNAYAT KIRAN LAVESH Piyu Pramool Rai PRIYANKA …" at bounding box center [173, 366] width 76 height 19
select select "9612"
click at [135, 357] on select "Select Stylist Amita Amjad HINA INNAYAT KIRAN LAVESH Piyu Pramool Rai PRIYANKA …" at bounding box center [173, 366] width 76 height 19
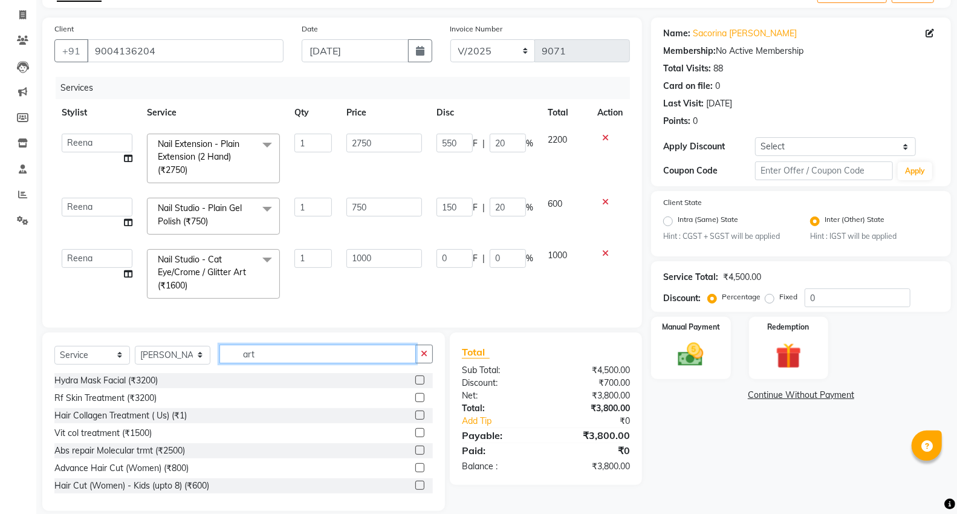
click at [329, 358] on input "art" at bounding box center [317, 353] width 196 height 19
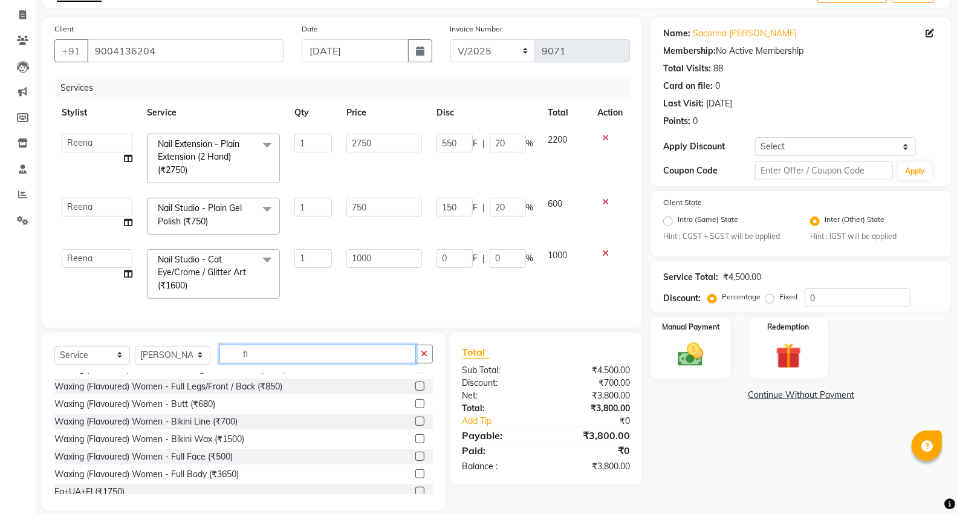
scroll to position [176, 0]
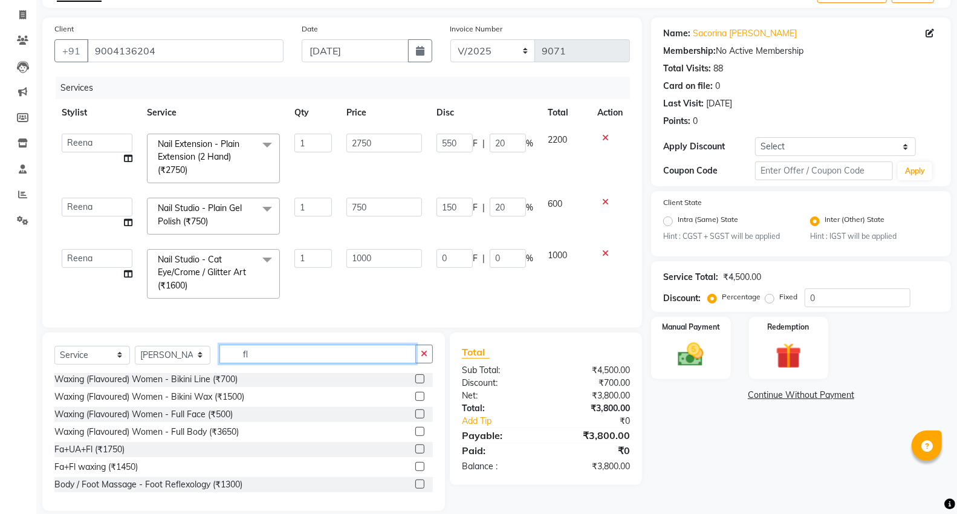
type input "fl"
click at [415, 453] on label at bounding box center [419, 448] width 9 height 9
click at [415, 453] on input "checkbox" at bounding box center [419, 449] width 8 height 8
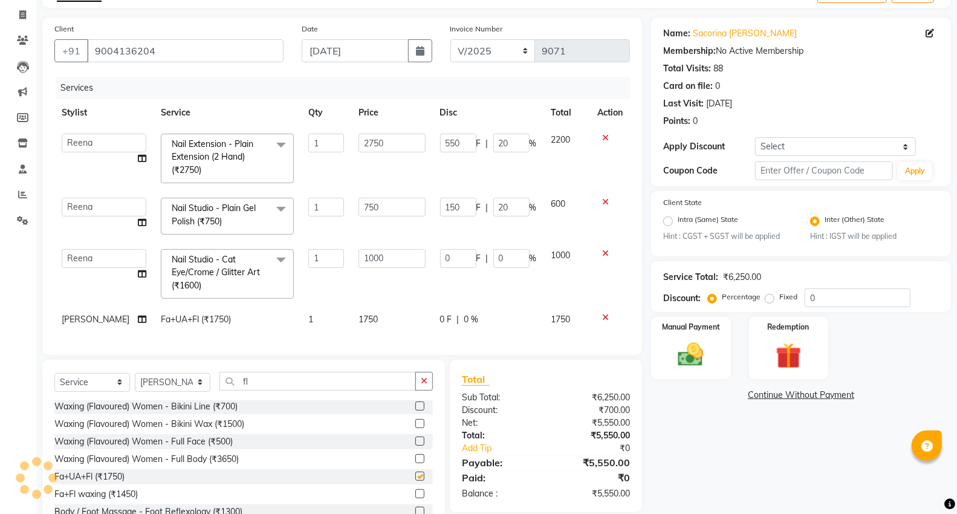
scroll to position [126, 0]
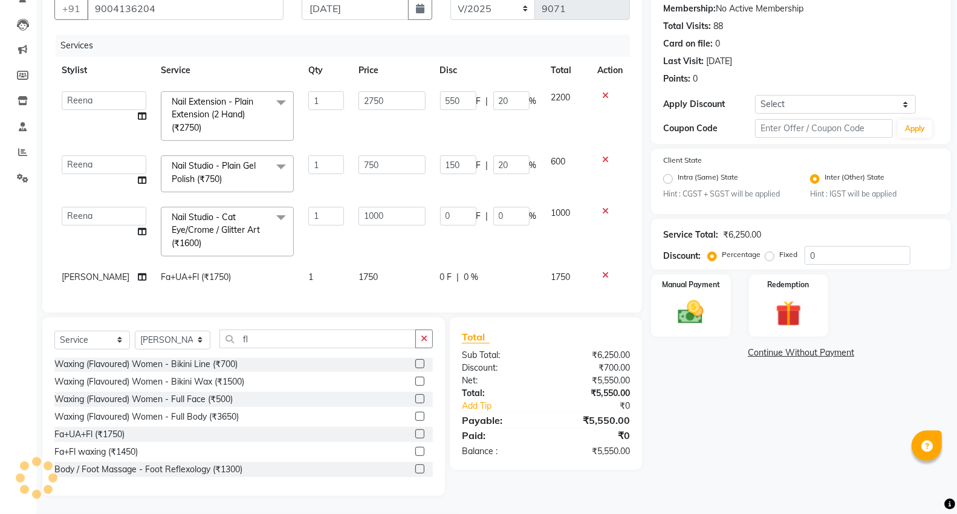
checkbox input "false"
click at [687, 370] on div "Name: Sacorina Christopher Joseph Membership: No Active Membership Total Visits…" at bounding box center [805, 235] width 309 height 520
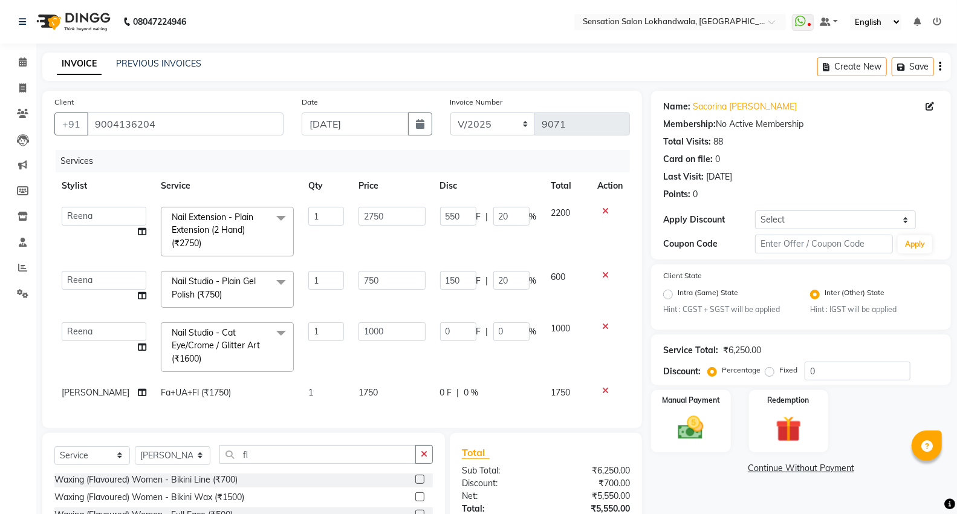
click at [407, 75] on div "INVOICE PREVIOUS INVOICES Create New Save" at bounding box center [496, 67] width 908 height 28
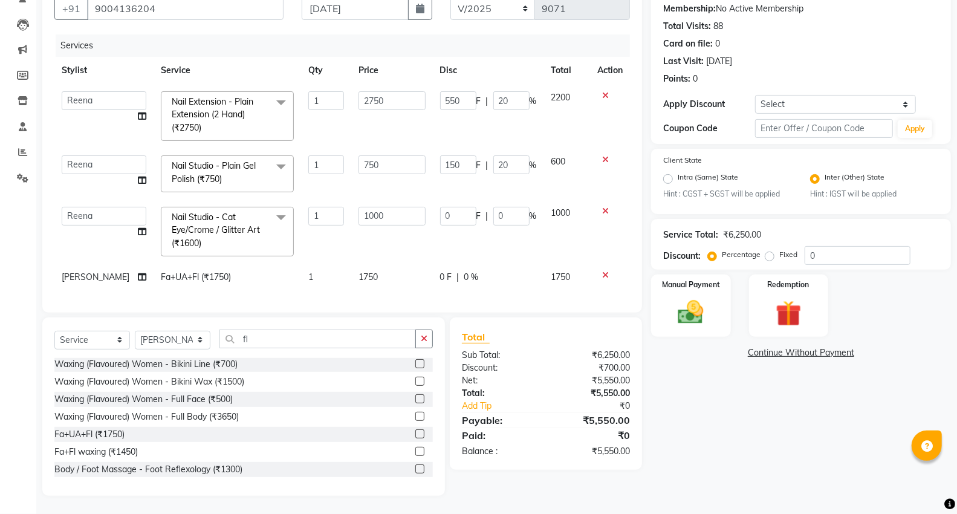
scroll to position [126, 0]
click at [409, 279] on td "1750" at bounding box center [392, 276] width 82 height 27
select select "9612"
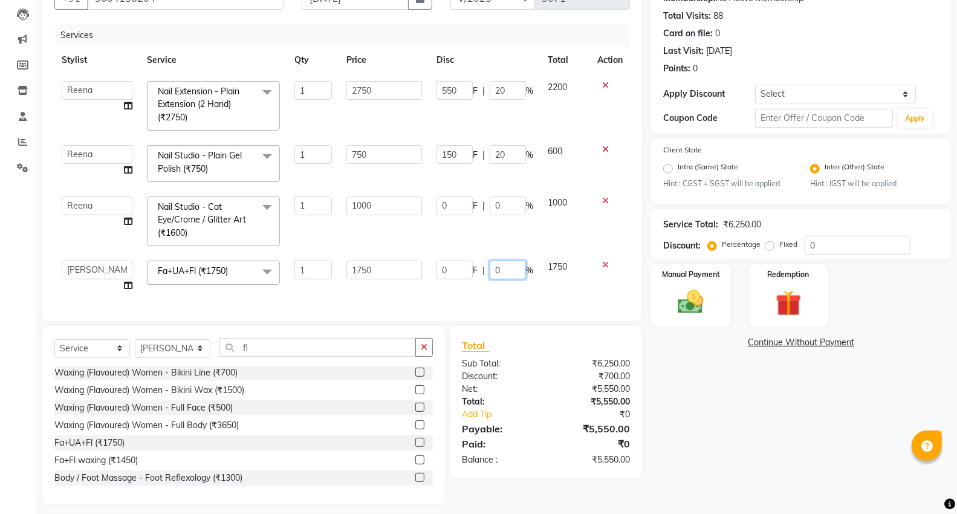
click at [492, 276] on input "0" at bounding box center [507, 269] width 36 height 19
type input "10"
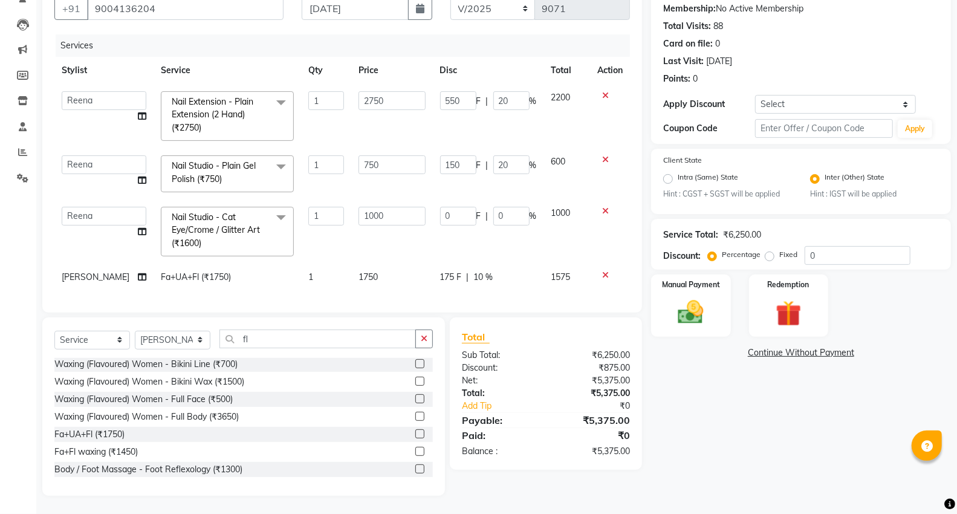
click at [486, 288] on div "Services Stylist Service Qty Price Disc Total Action Amita Amjad HINA INNAYAT K…" at bounding box center [341, 167] width 575 height 266
click at [483, 273] on td "175 F | 10 %" at bounding box center [488, 276] width 111 height 27
select select "9612"
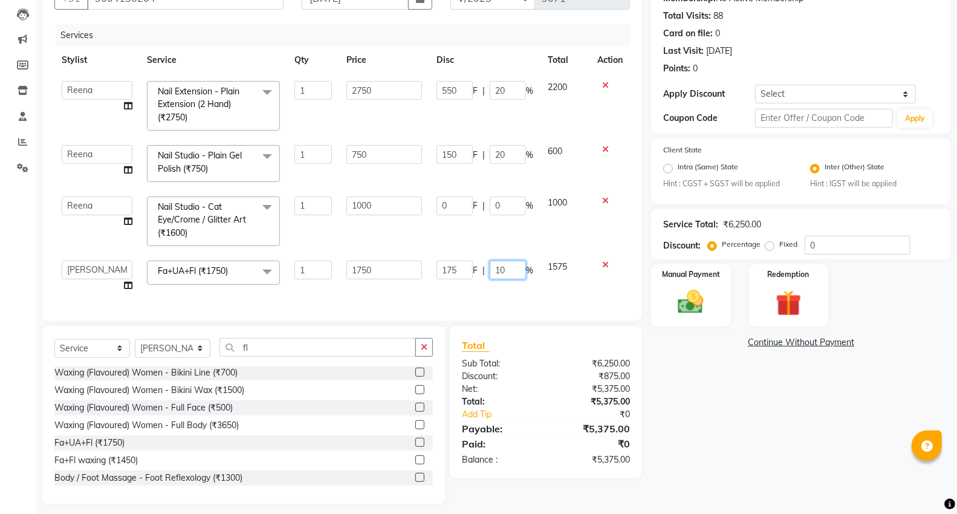
click at [497, 275] on input "10" at bounding box center [507, 269] width 36 height 19
click at [500, 284] on div "Services Stylist Service Qty Price Disc Total Action Amita Amjad HINA INNAYAT K…" at bounding box center [341, 166] width 575 height 285
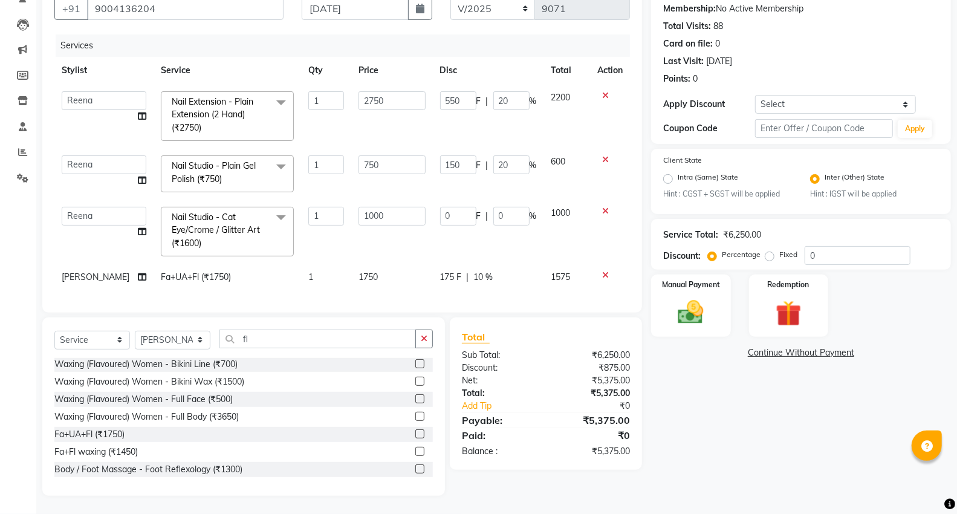
click at [498, 273] on div "175 F | 10 %" at bounding box center [488, 277] width 97 height 13
select select "9612"
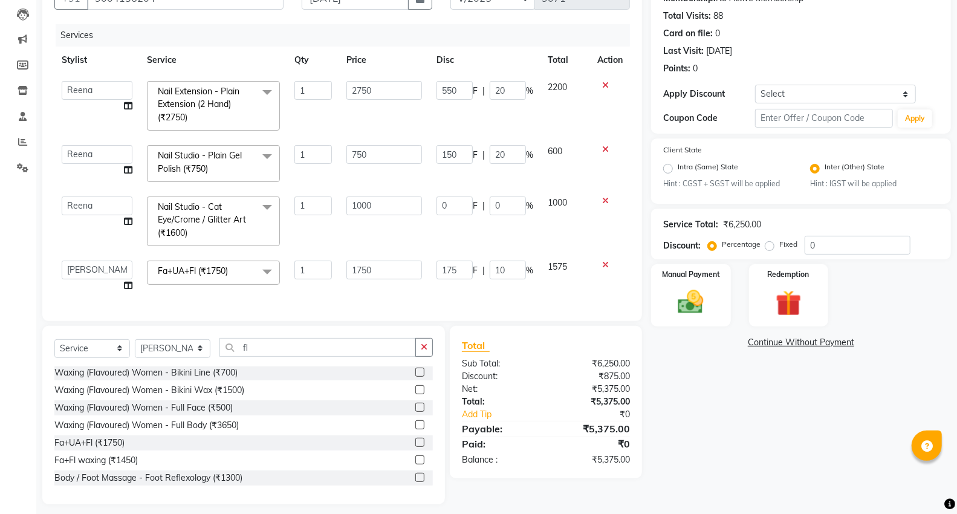
click at [498, 273] on input "10" at bounding box center [507, 269] width 36 height 19
type input "10"
click at [502, 295] on div "Services Stylist Service Qty Price Disc Total Action Amita Amjad HINA INNAYAT K…" at bounding box center [341, 166] width 575 height 285
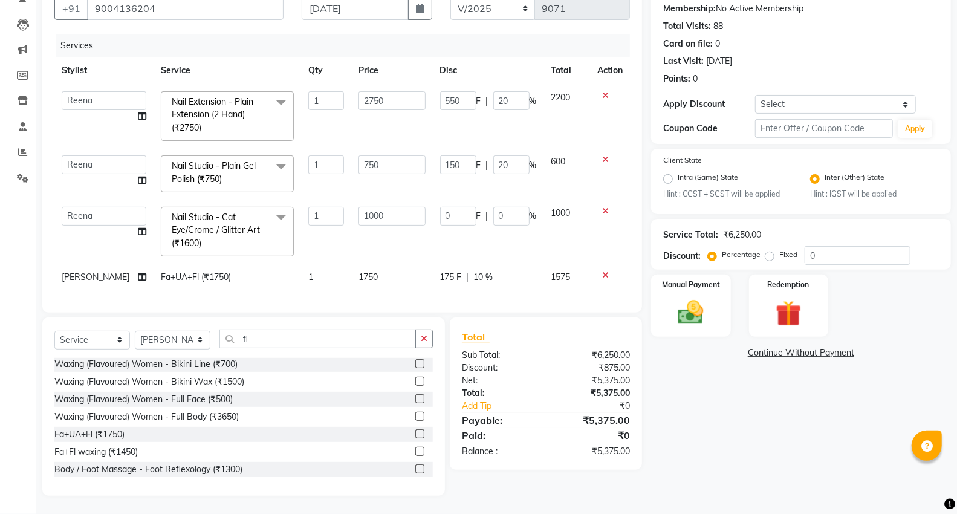
click at [536, 218] on td "0 F | 0 %" at bounding box center [488, 231] width 111 height 64
click at [529, 263] on td "175 F | 10 %" at bounding box center [488, 276] width 111 height 27
select select "9612"
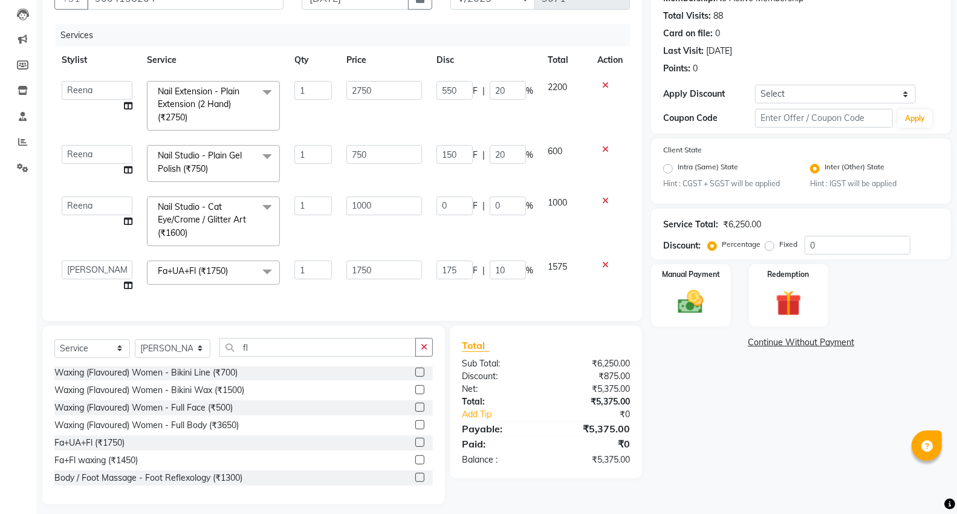
scroll to position [0, 9]
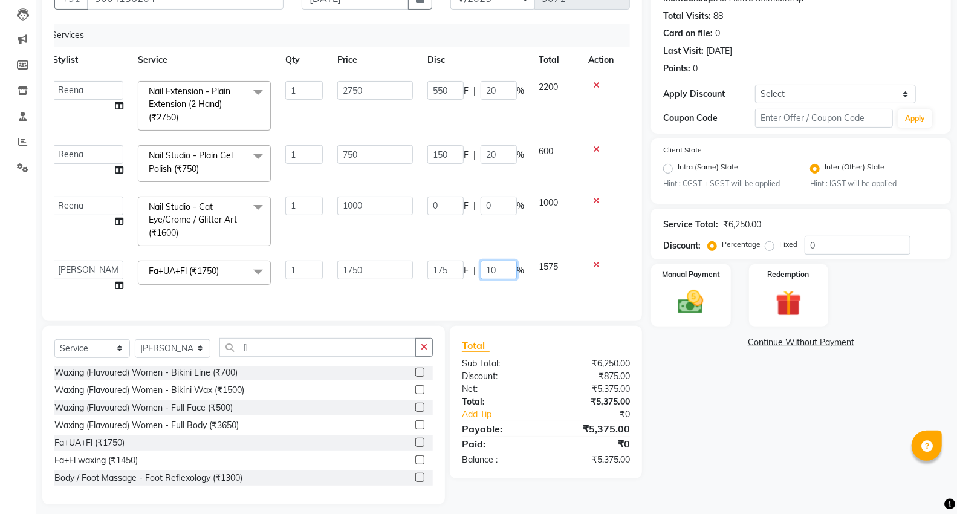
drag, startPoint x: 492, startPoint y: 266, endPoint x: 476, endPoint y: 269, distance: 17.2
click at [476, 269] on div "175 F | 10 %" at bounding box center [475, 269] width 97 height 19
type input "20"
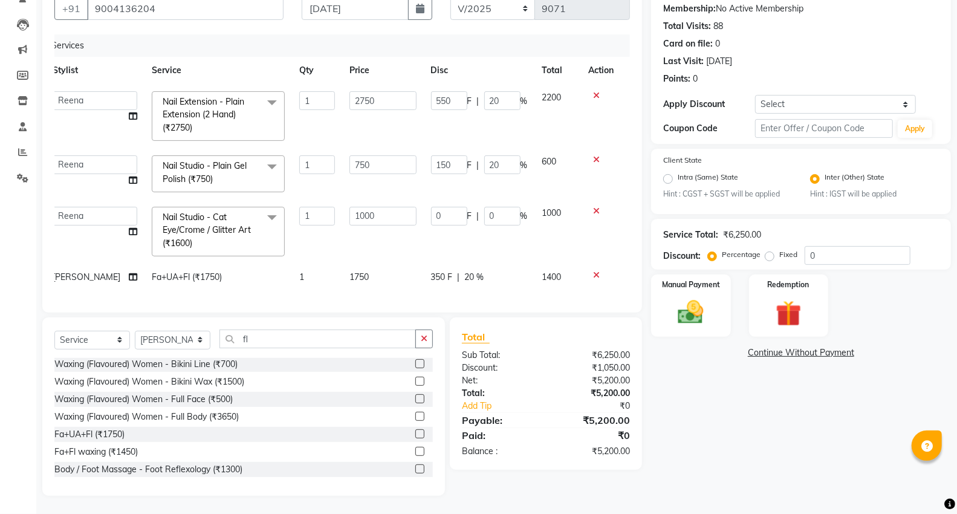
click at [499, 298] on div "Services Stylist Service Qty Price Disc Total Action Amita Amjad HINA INNAYAT K…" at bounding box center [341, 167] width 575 height 266
click at [499, 287] on div "Services Stylist Service Qty Price Disc Total Action Amita Amjad HINA INNAYAT K…" at bounding box center [341, 167] width 575 height 266
click at [361, 276] on td "1750" at bounding box center [383, 276] width 82 height 27
select select "9612"
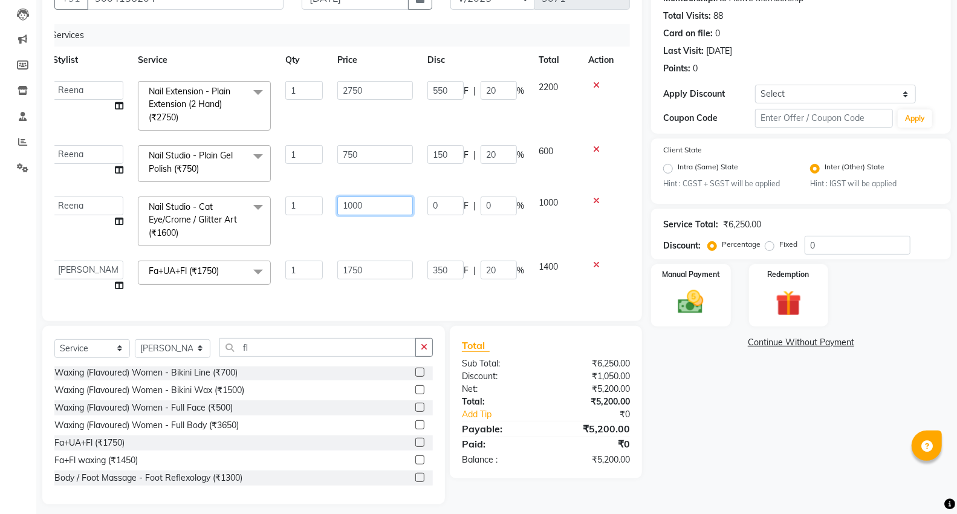
click at [384, 213] on input "1000" at bounding box center [375, 205] width 76 height 19
type input "800"
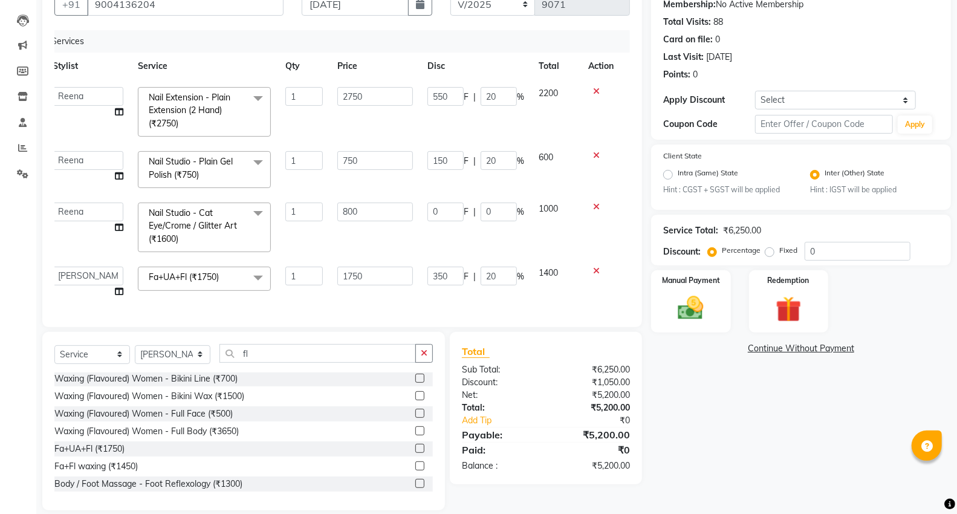
click at [571, 170] on td "600" at bounding box center [556, 169] width 50 height 51
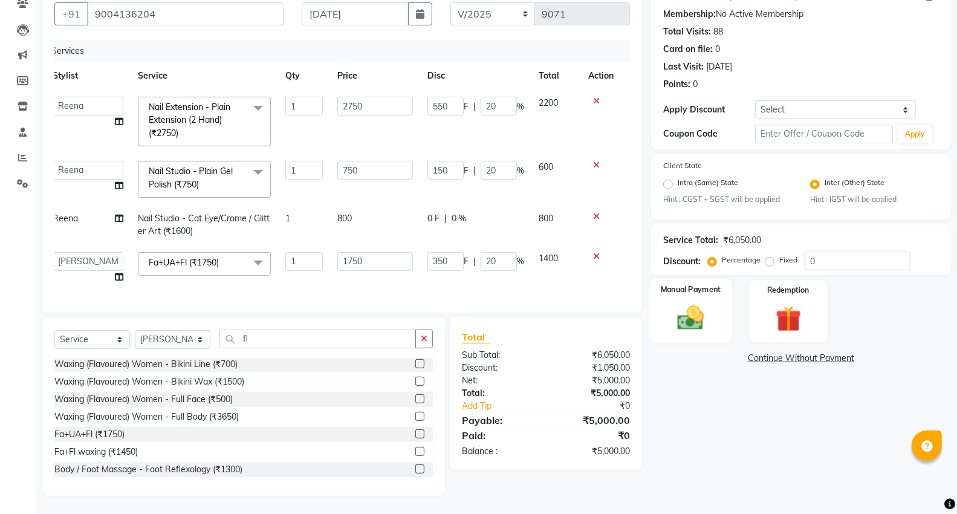
click at [695, 312] on img at bounding box center [690, 318] width 43 height 31
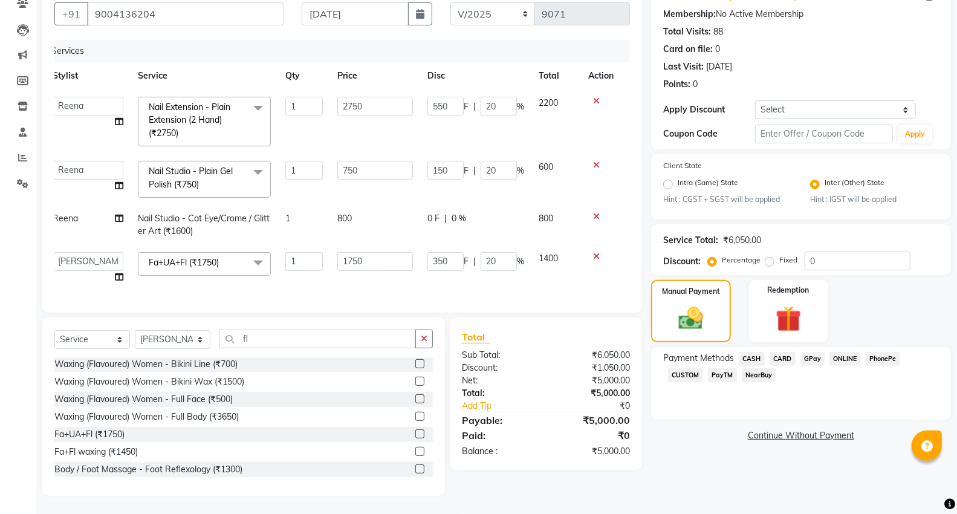
click at [781, 354] on span "CARD" at bounding box center [782, 359] width 26 height 14
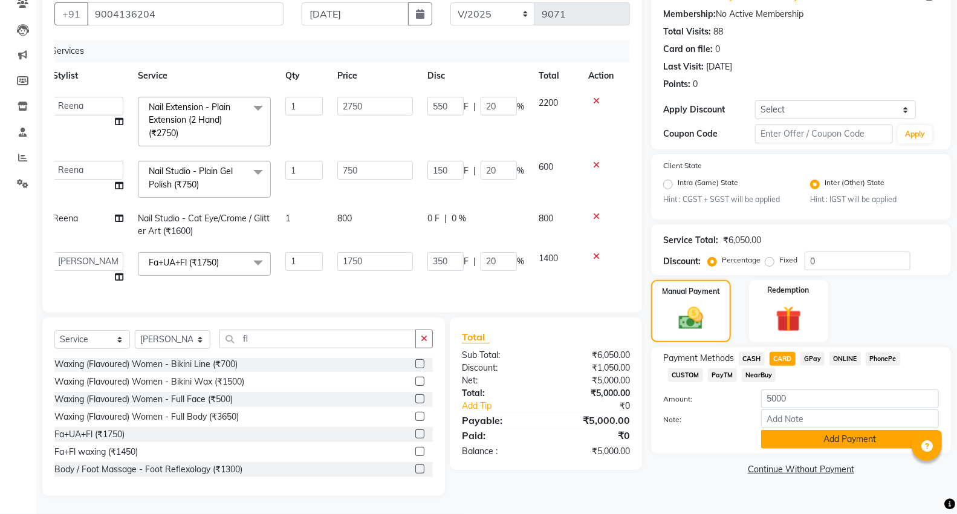
drag, startPoint x: 829, startPoint y: 432, endPoint x: 966, endPoint y: 361, distance: 153.8
click at [831, 432] on button "Add Payment" at bounding box center [850, 439] width 178 height 19
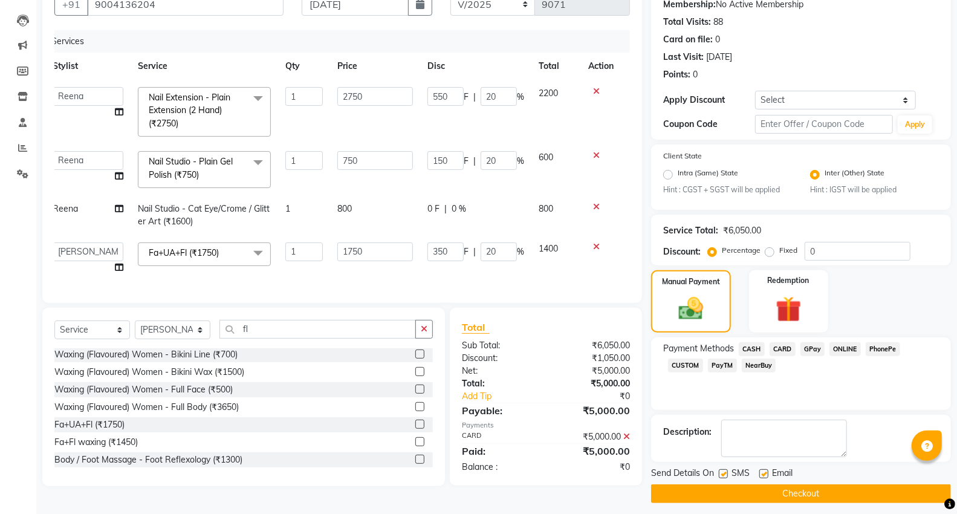
scroll to position [127, 0]
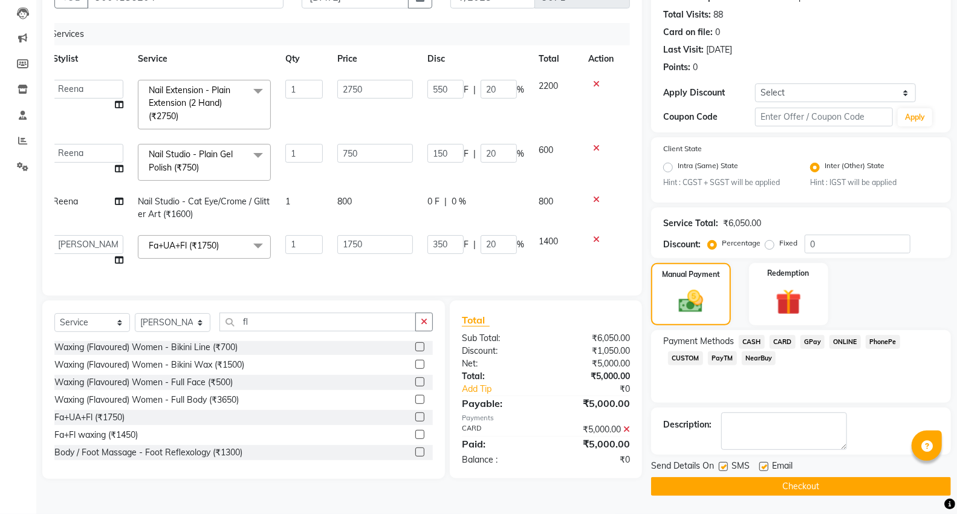
click at [836, 487] on button "Checkout" at bounding box center [801, 486] width 300 height 19
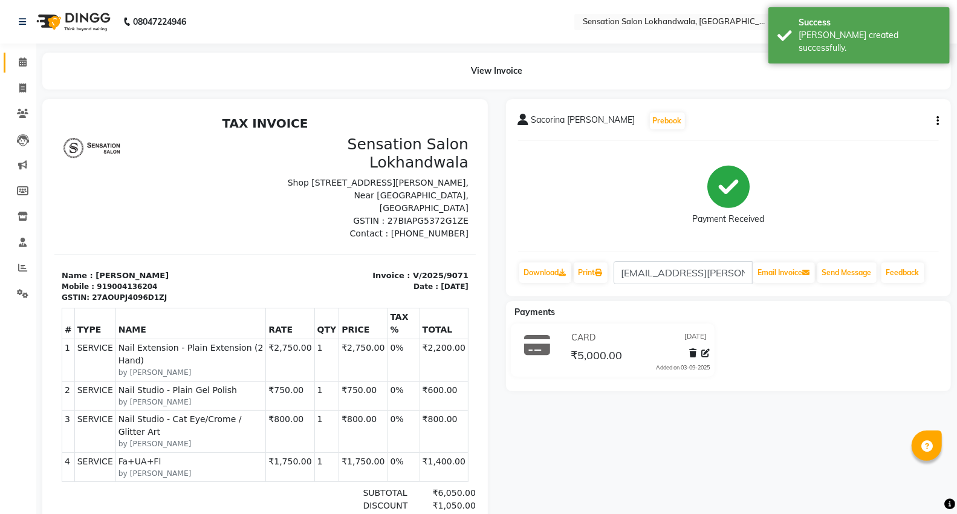
click at [22, 68] on span at bounding box center [22, 63] width 21 height 14
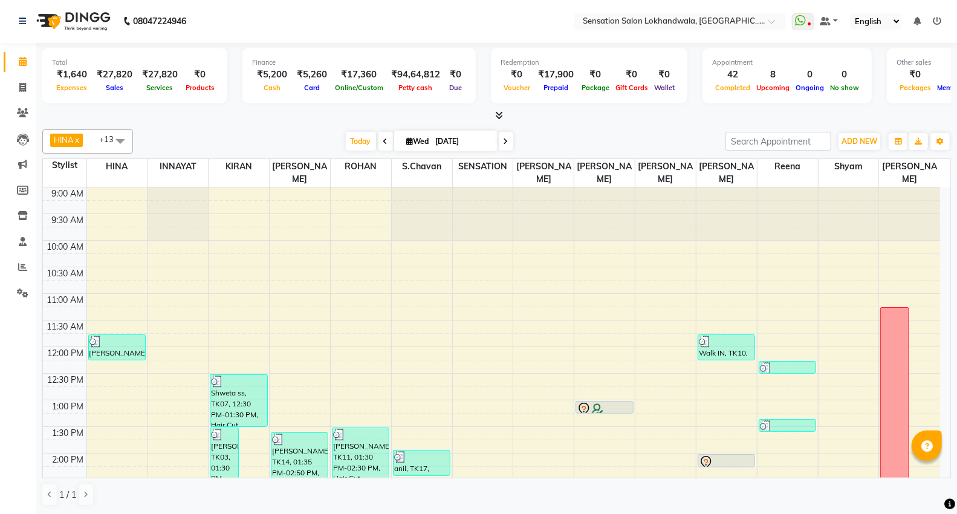
scroll to position [497, 0]
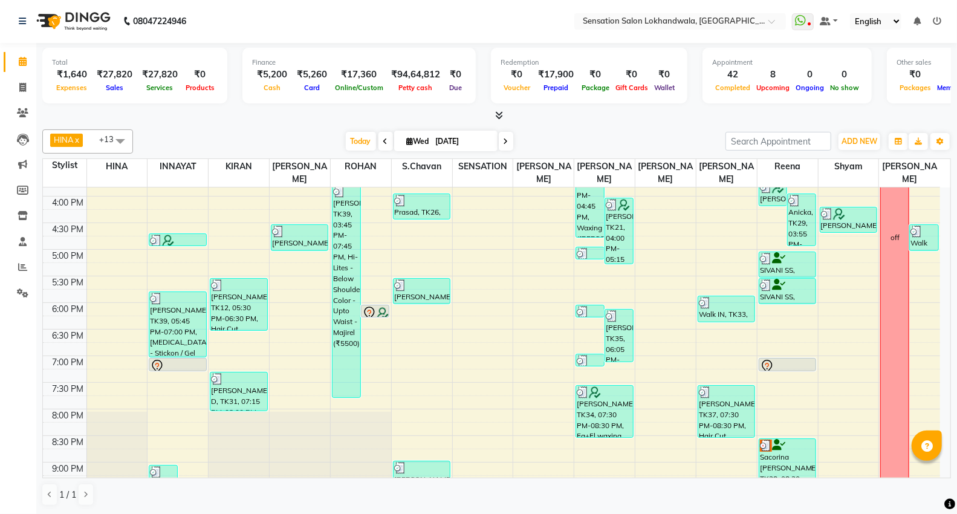
scroll to position [497, 0]
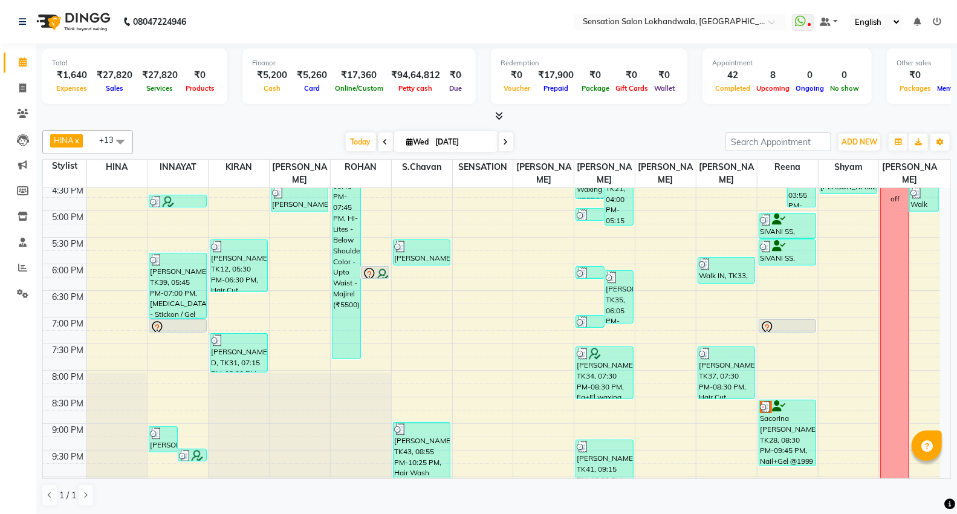
scroll to position [1, 0]
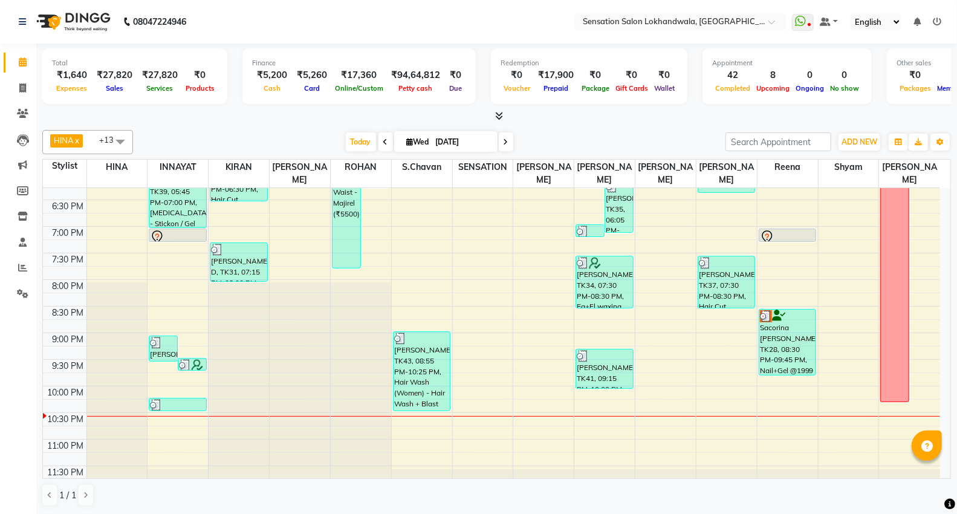
scroll to position [497, 0]
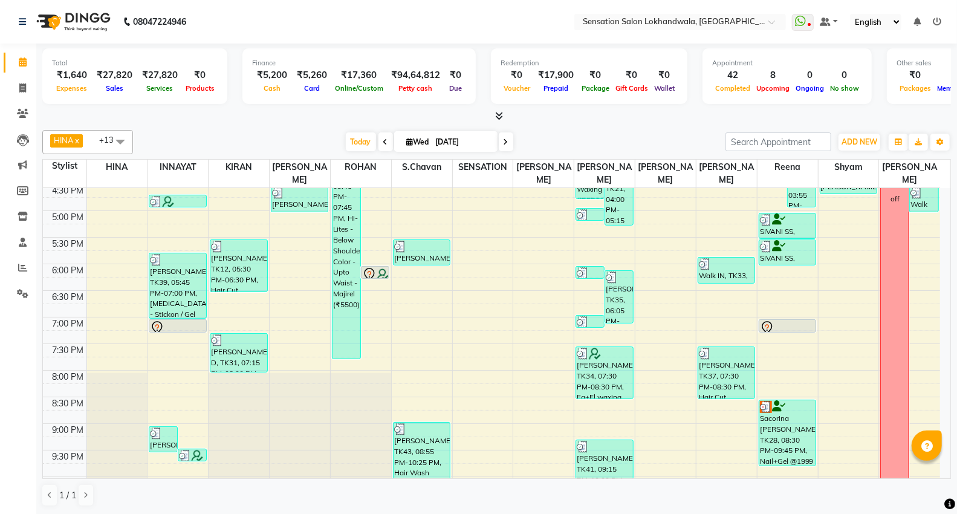
scroll to position [497, 0]
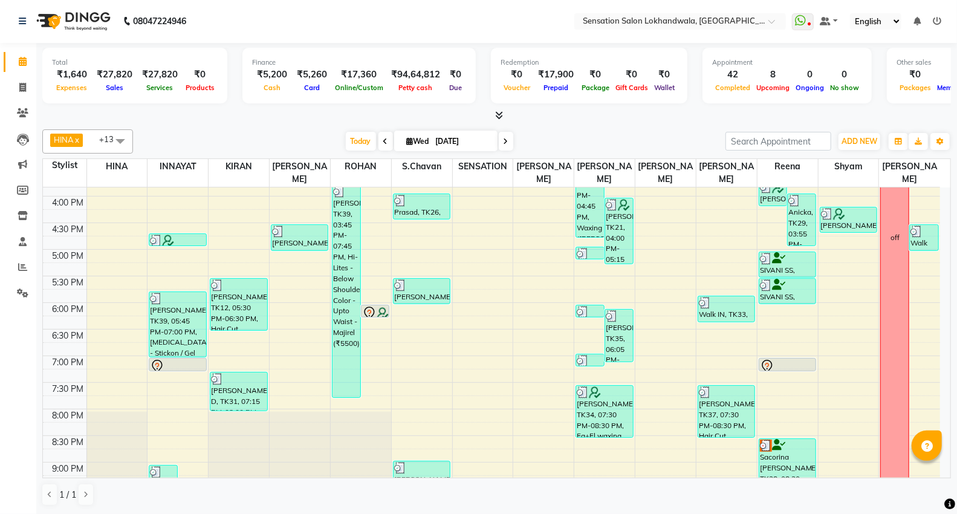
scroll to position [497, 0]
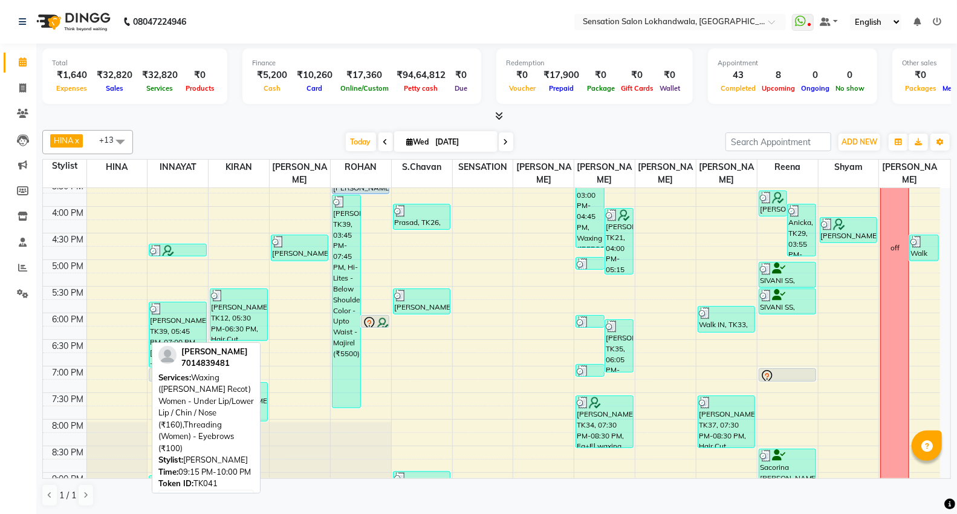
scroll to position [470, 0]
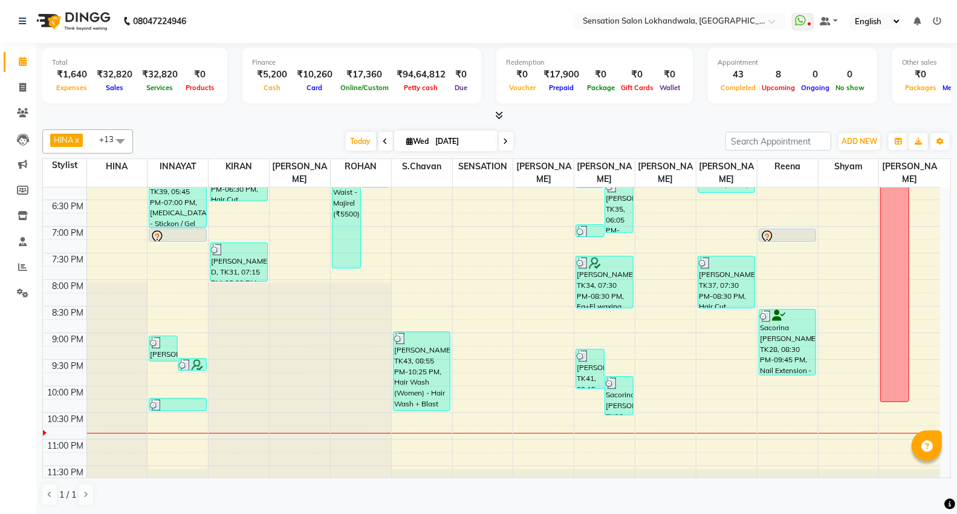
scroll to position [497, 0]
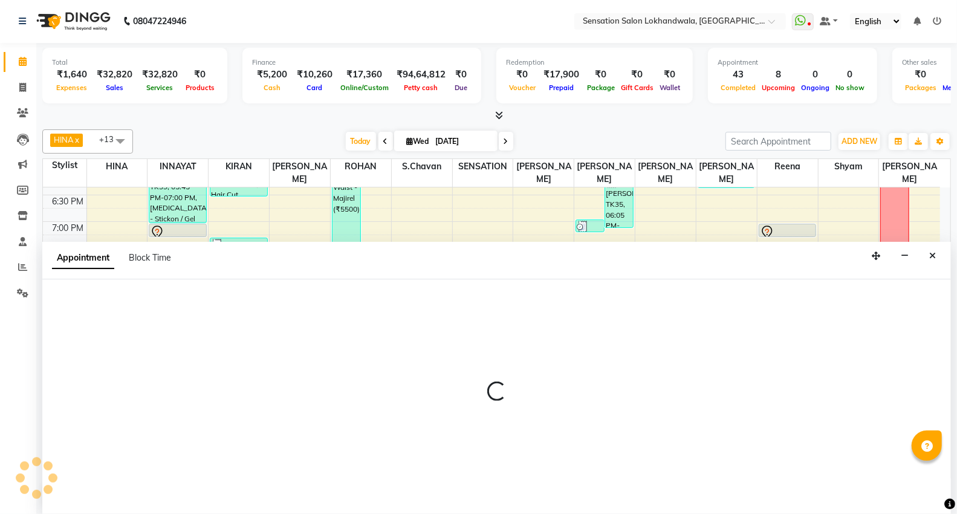
click at [124, 312] on div at bounding box center [496, 396] width 908 height 234
select select "7691"
select select "tentative"
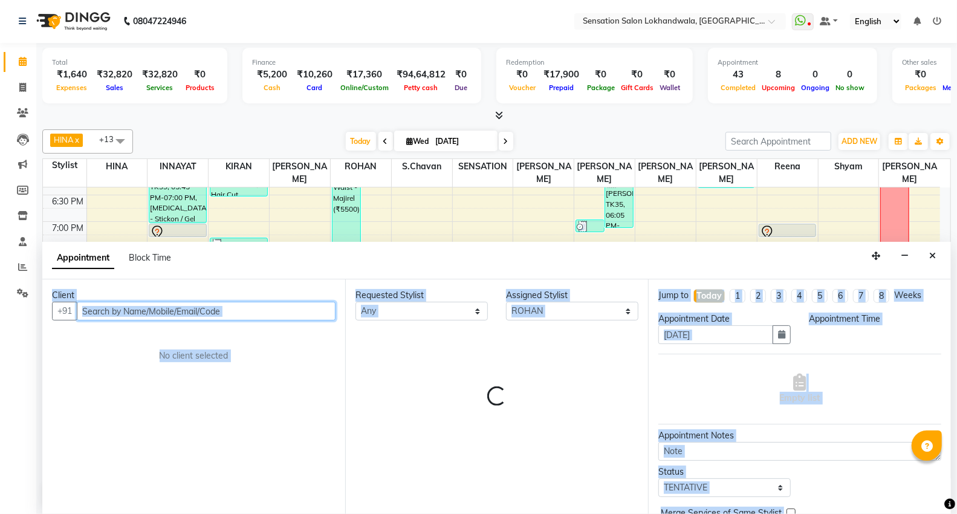
select select "1230"
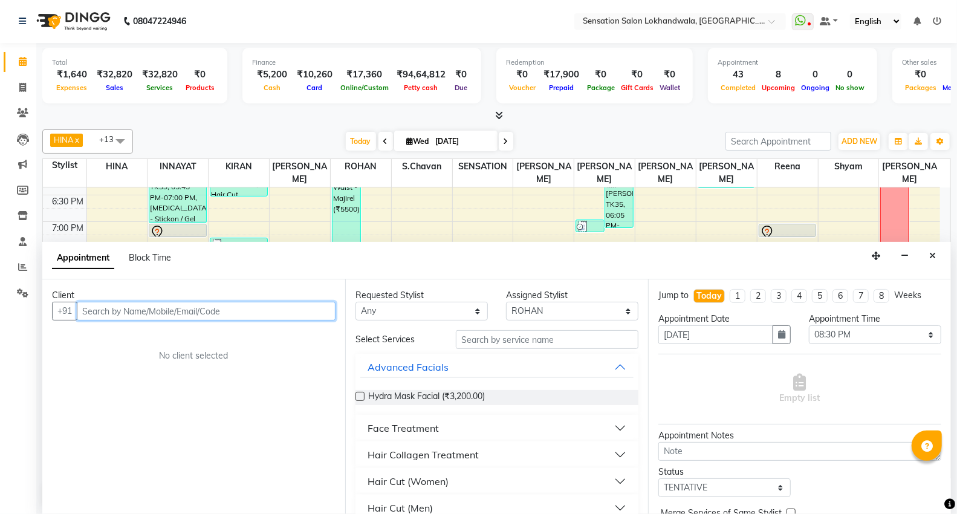
click at [124, 312] on input "text" at bounding box center [206, 311] width 259 height 19
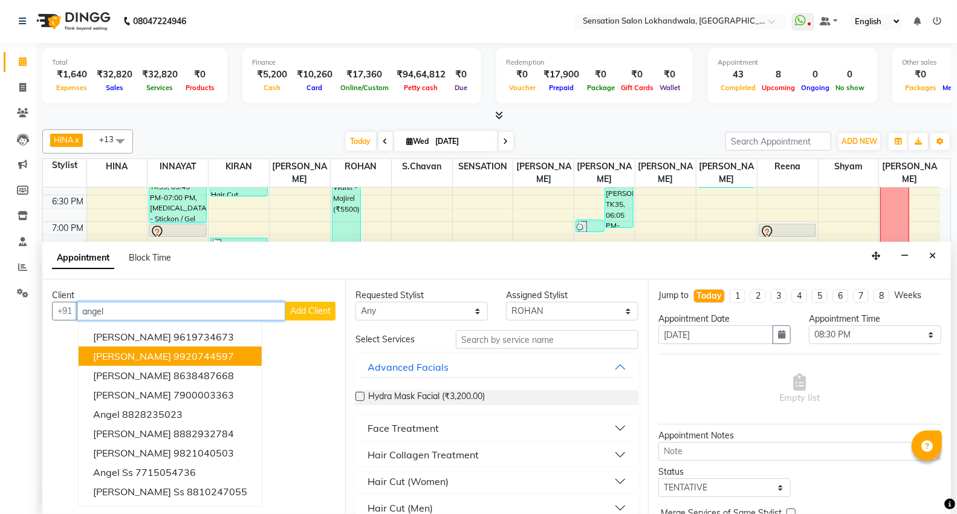
click at [131, 350] on span "Angel Yadav" at bounding box center [132, 356] width 78 height 12
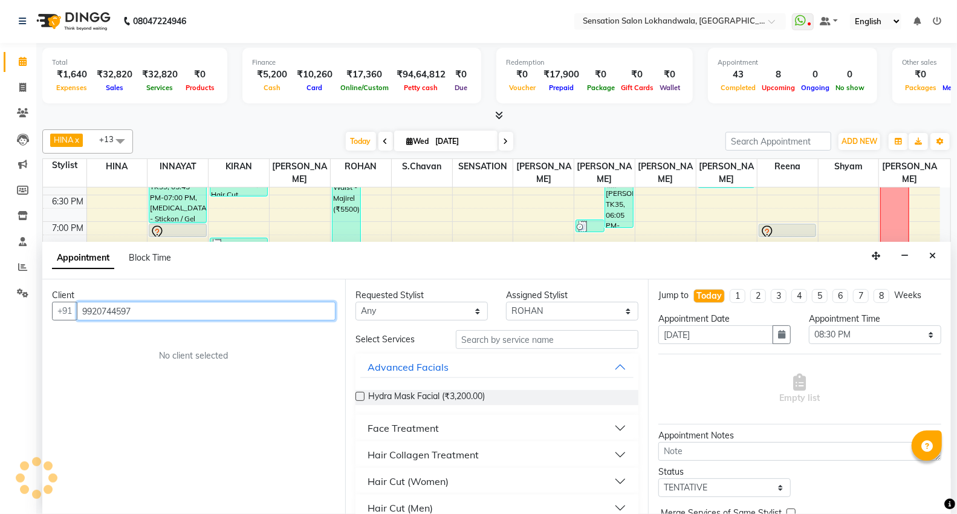
type input "9920744597"
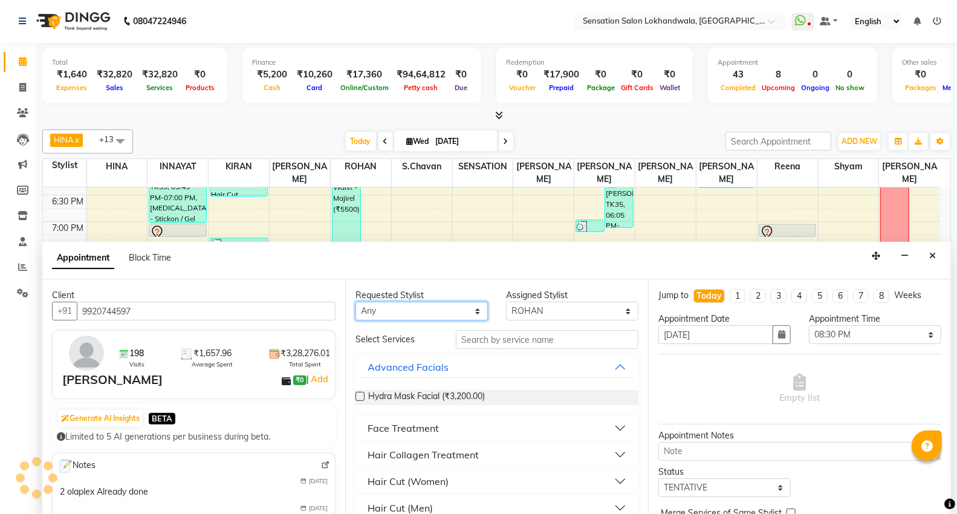
click at [468, 308] on select "Any Amita Amjad HINA INNAYAT KIRAN LAVESH Piyu Pramool Rai Reena ROHAN S.Chavan…" at bounding box center [421, 311] width 132 height 19
select select "7691"
click at [355, 302] on select "Any Amita Amjad HINA INNAYAT KIRAN LAVESH Piyu Pramool Rai Reena ROHAN S.Chavan…" at bounding box center [421, 311] width 132 height 19
click at [486, 334] on input "text" at bounding box center [547, 339] width 182 height 19
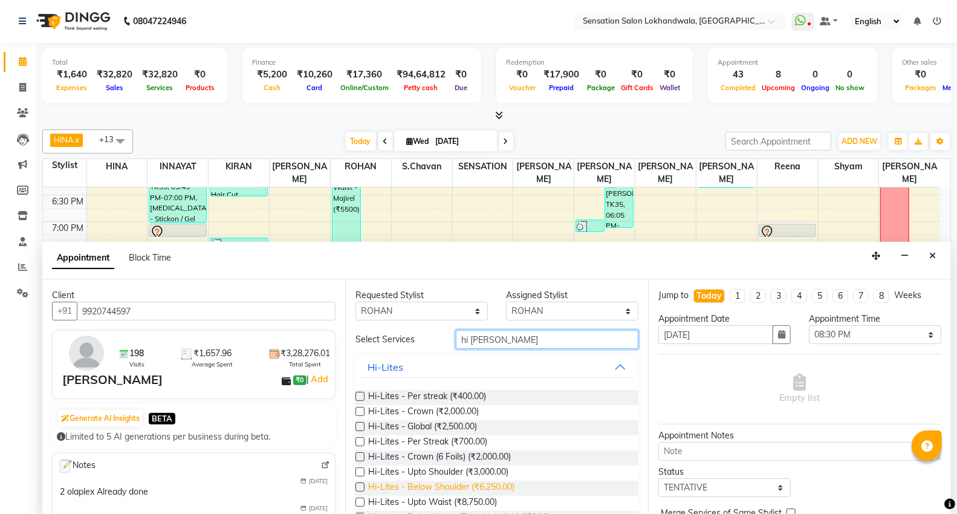
type input "hi li"
click at [468, 486] on span "Hi-Lites - Below Shoulder (₹6,250.00)" at bounding box center [441, 487] width 146 height 15
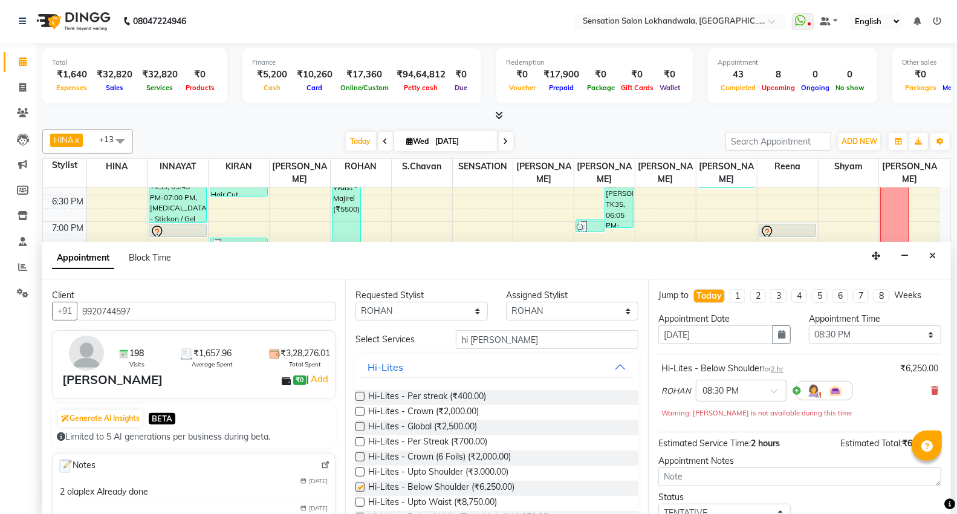
checkbox input "false"
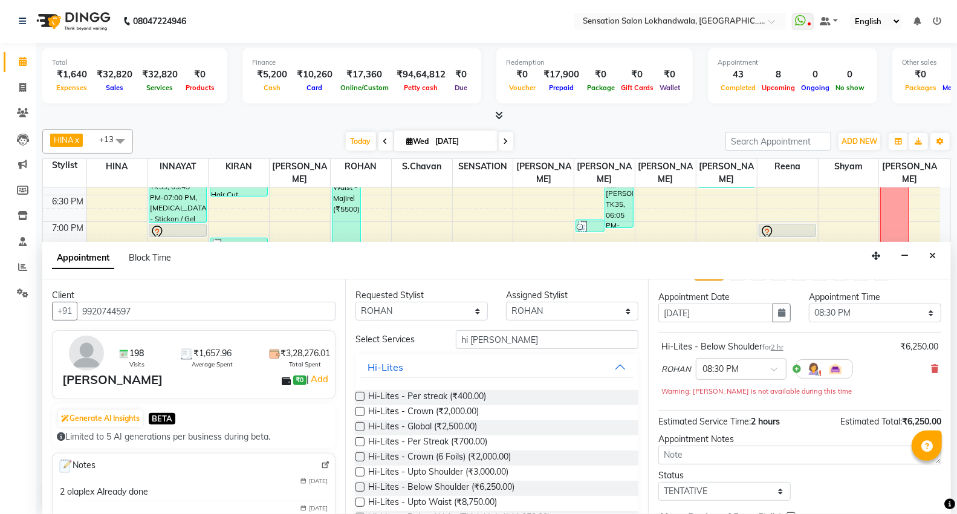
scroll to position [85, 0]
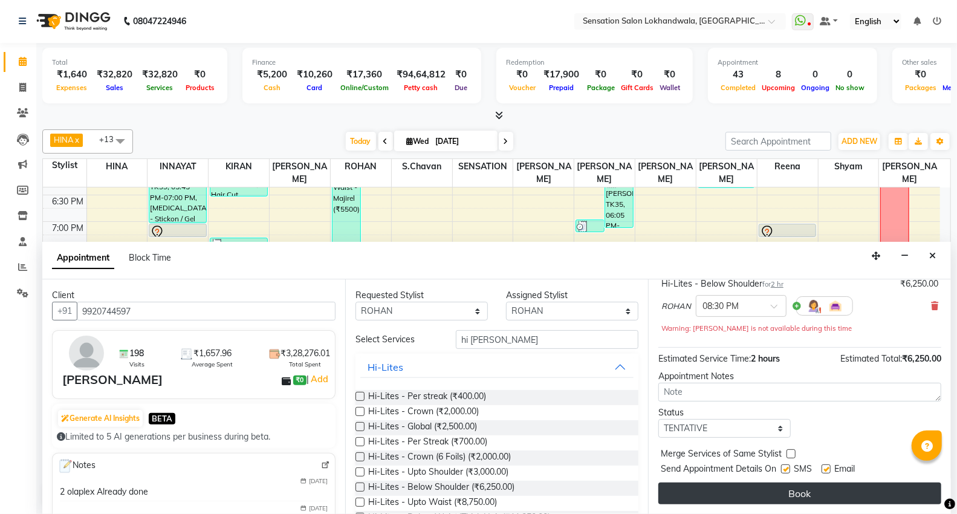
click at [775, 487] on button "Book" at bounding box center [799, 493] width 283 height 22
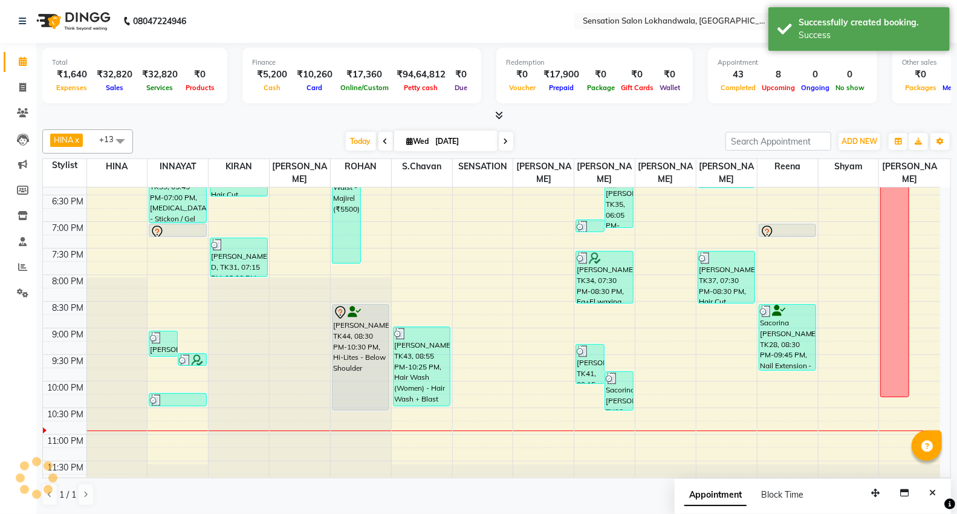
scroll to position [0, 0]
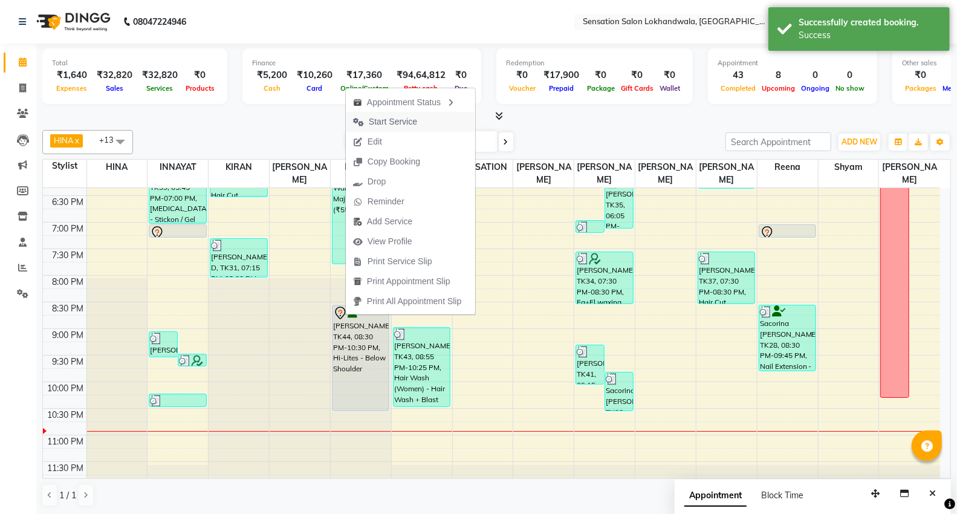
click at [389, 118] on span "Start Service" at bounding box center [393, 121] width 48 height 13
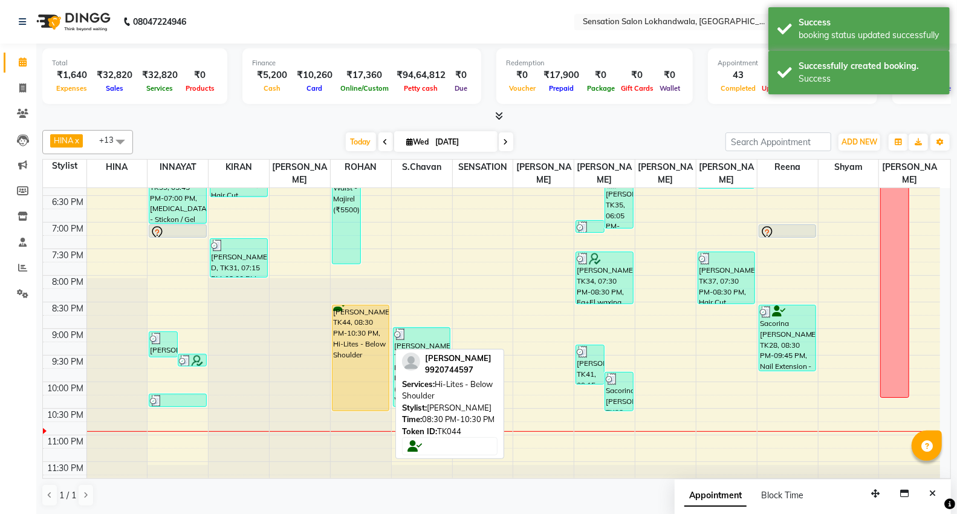
click at [354, 346] on div "[PERSON_NAME], TK44, 08:30 PM-10:30 PM, Hi-Lites - Below Shoulder" at bounding box center [360, 357] width 56 height 105
select select "1"
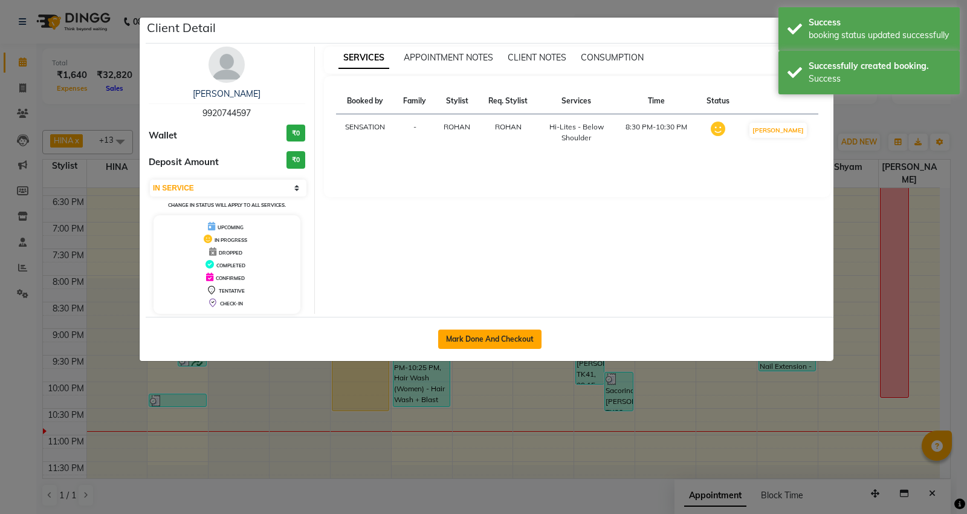
click at [500, 335] on button "Mark Done And Checkout" at bounding box center [489, 338] width 103 height 19
select select "1499"
select select "service"
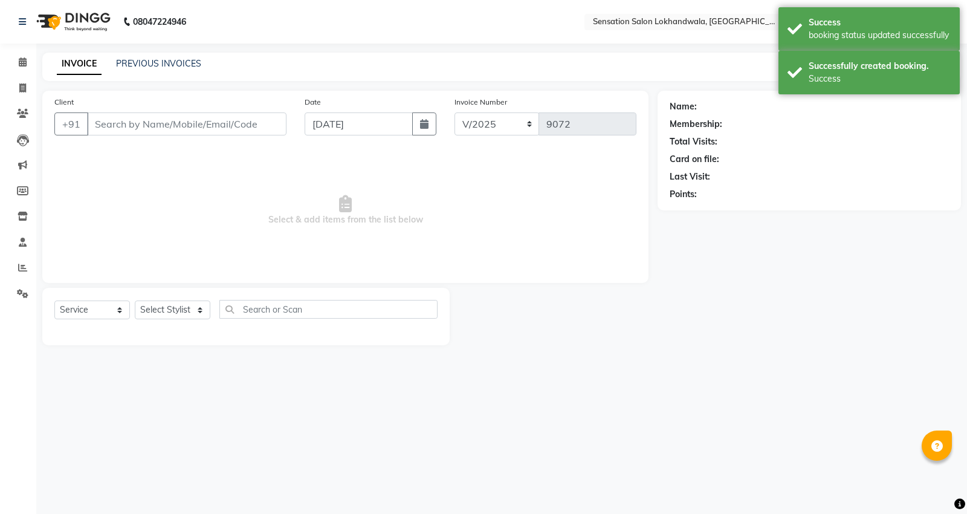
type input "9920744597"
select select "7691"
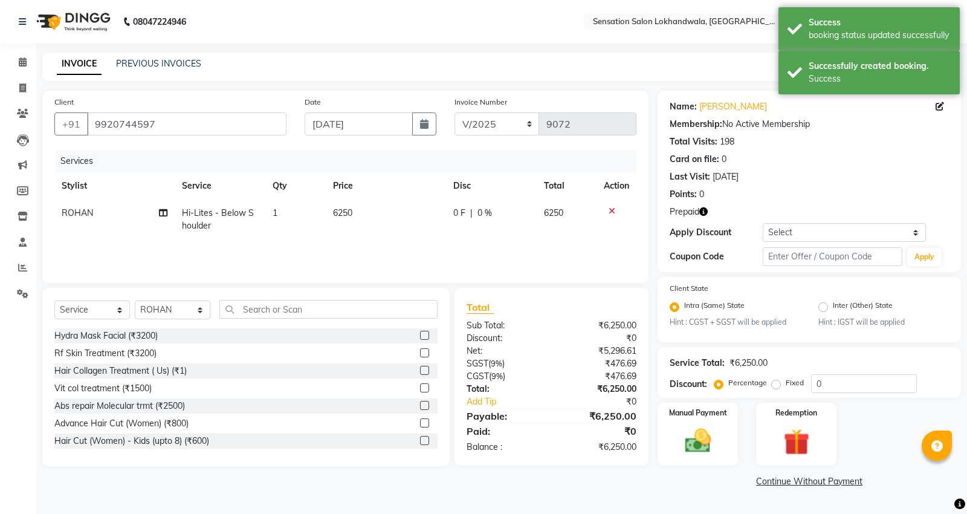
click at [369, 219] on td "6250" at bounding box center [386, 219] width 120 height 40
select select "7691"
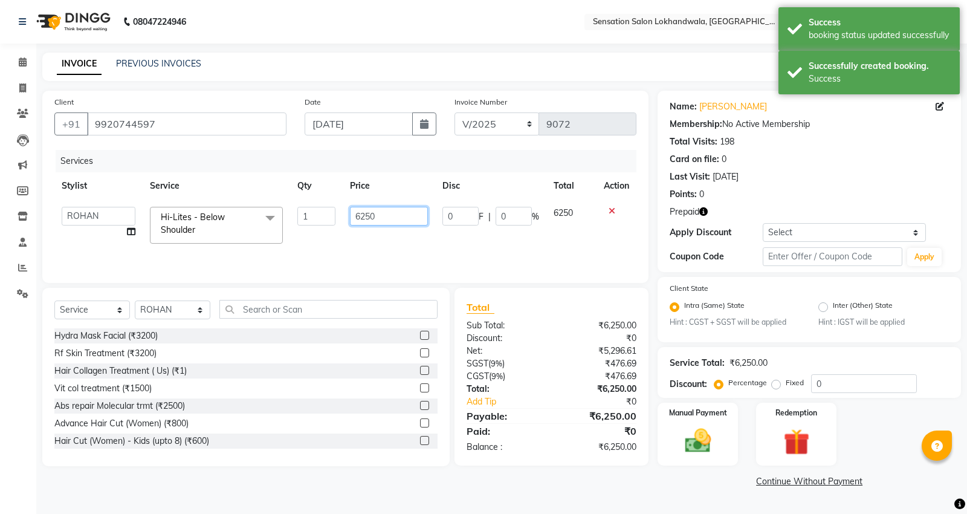
click at [372, 219] on input "6250" at bounding box center [389, 216] width 78 height 19
type input "5000"
click at [434, 242] on div "Services Stylist Service Qty Price Disc Total Action Amita Amjad HINA INNAYAT K…" at bounding box center [345, 210] width 582 height 121
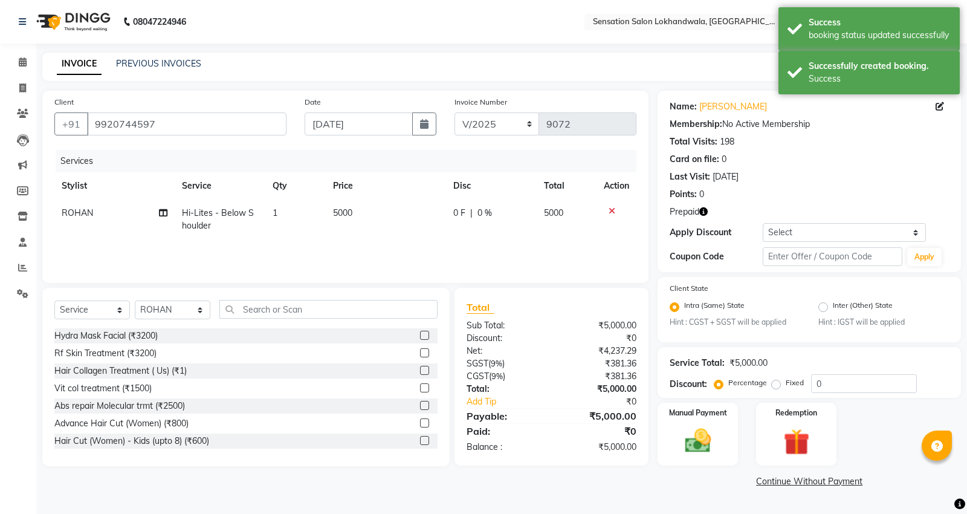
drag, startPoint x: 689, startPoint y: 447, endPoint x: 819, endPoint y: 468, distance: 131.5
click at [690, 448] on img at bounding box center [698, 440] width 42 height 30
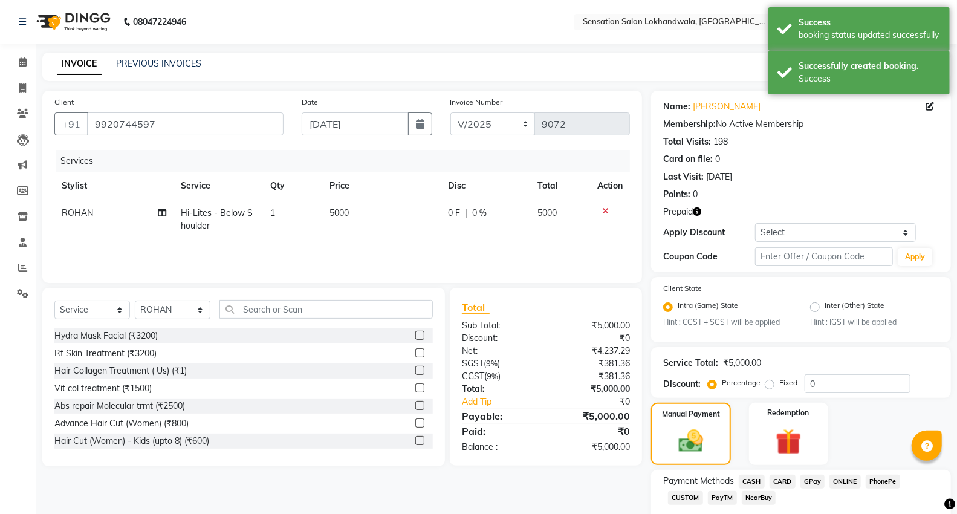
click at [793, 482] on span "CARD" at bounding box center [782, 481] width 26 height 14
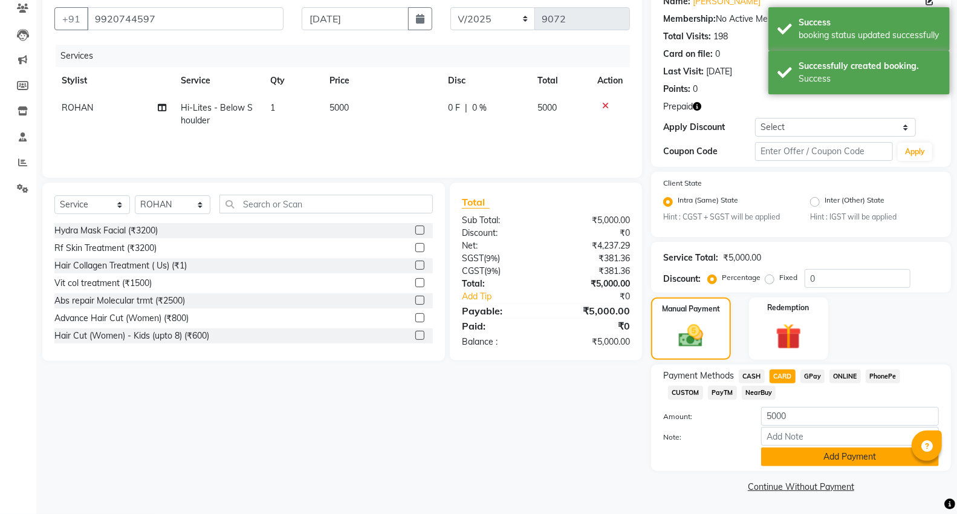
click at [886, 448] on button "Add Payment" at bounding box center [850, 456] width 178 height 19
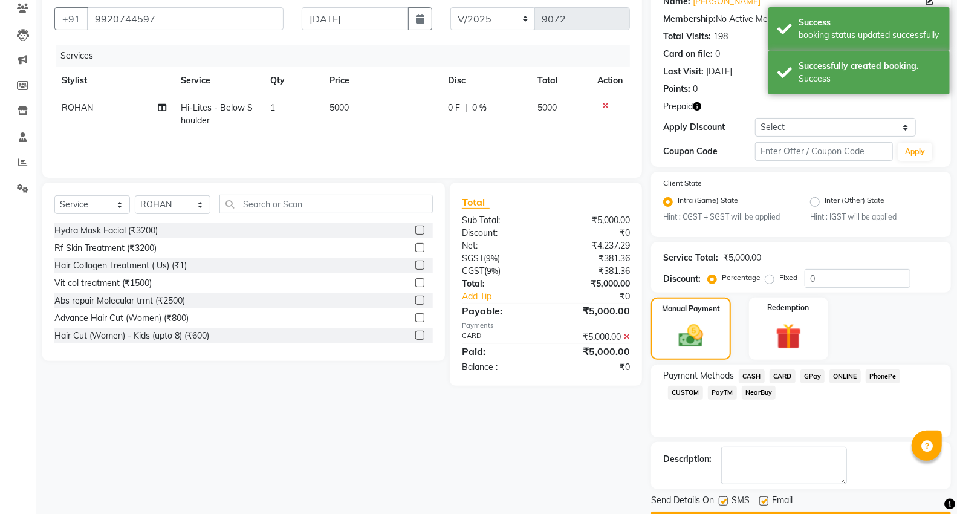
scroll to position [140, 0]
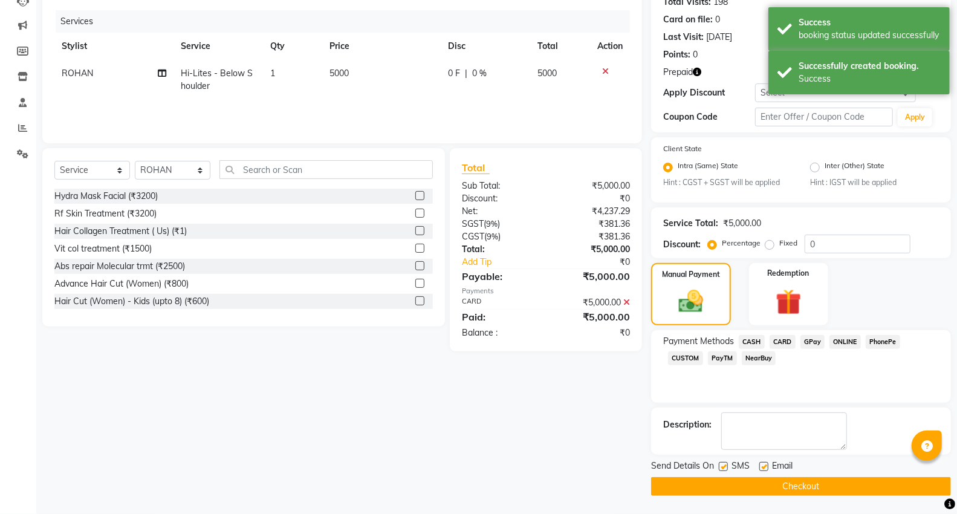
click at [881, 486] on button "Checkout" at bounding box center [801, 486] width 300 height 19
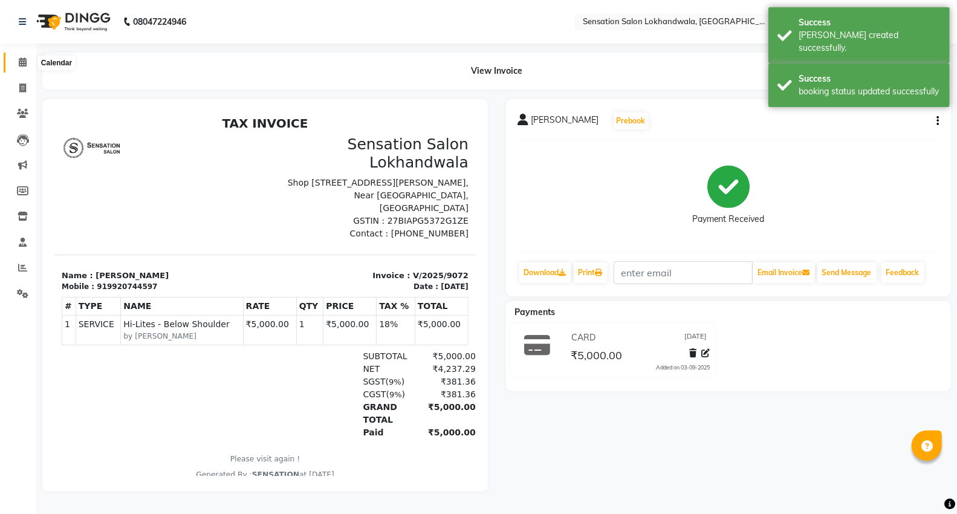
click at [19, 59] on icon at bounding box center [23, 61] width 8 height 9
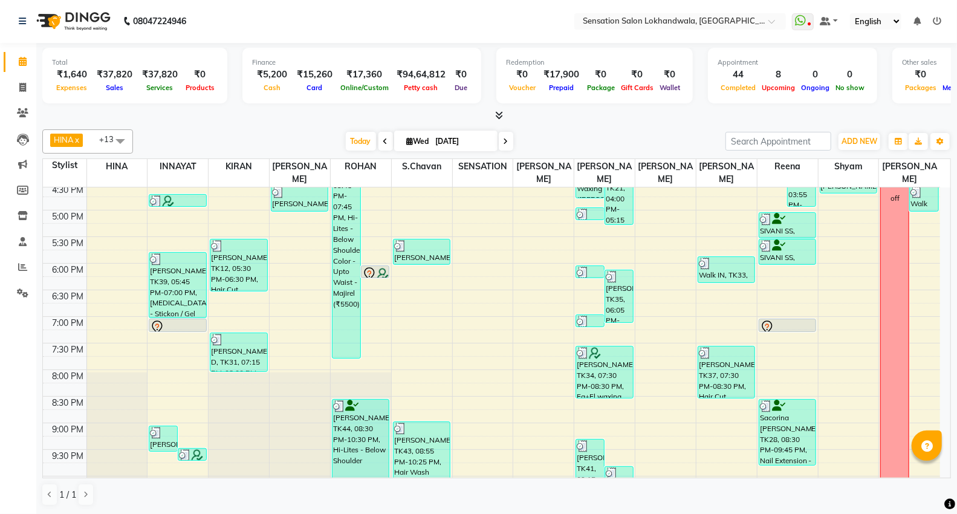
scroll to position [497, 0]
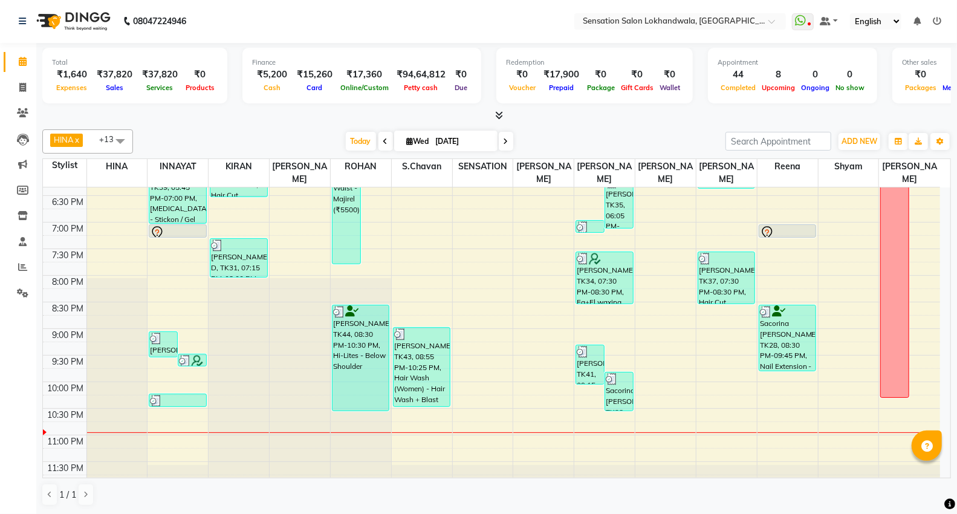
scroll to position [497, 0]
click at [436, 404] on div "9:00 AM 9:30 AM 10:00 AM 10:30 AM 11:00 AM 11:30 AM 12:00 PM 12:30 PM 1:00 PM 1…" at bounding box center [491, 88] width 897 height 797
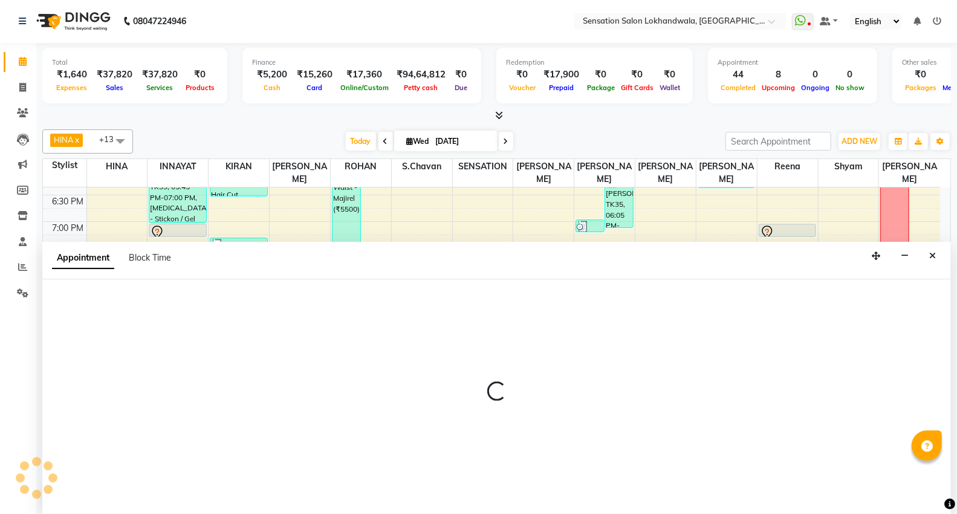
select select "48168"
select select "1350"
select select "tentative"
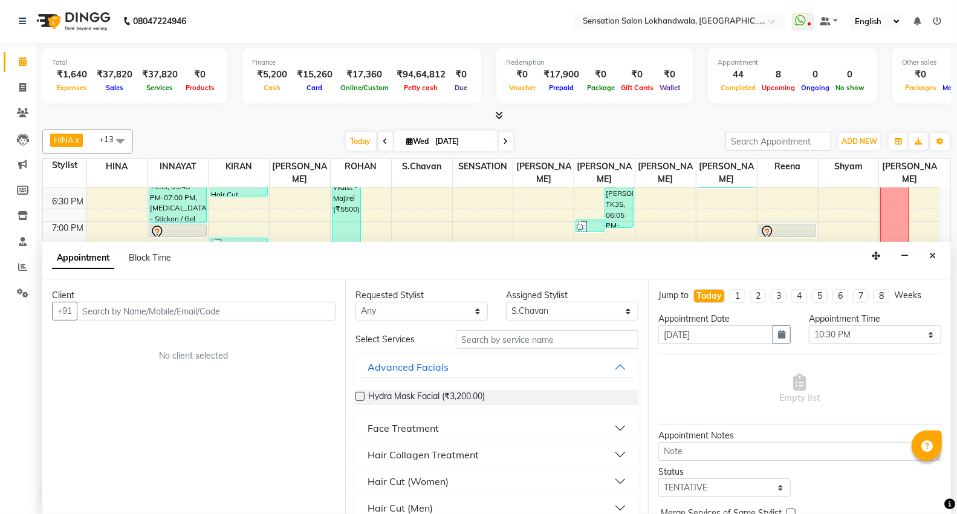
click at [182, 318] on input "text" at bounding box center [206, 311] width 259 height 19
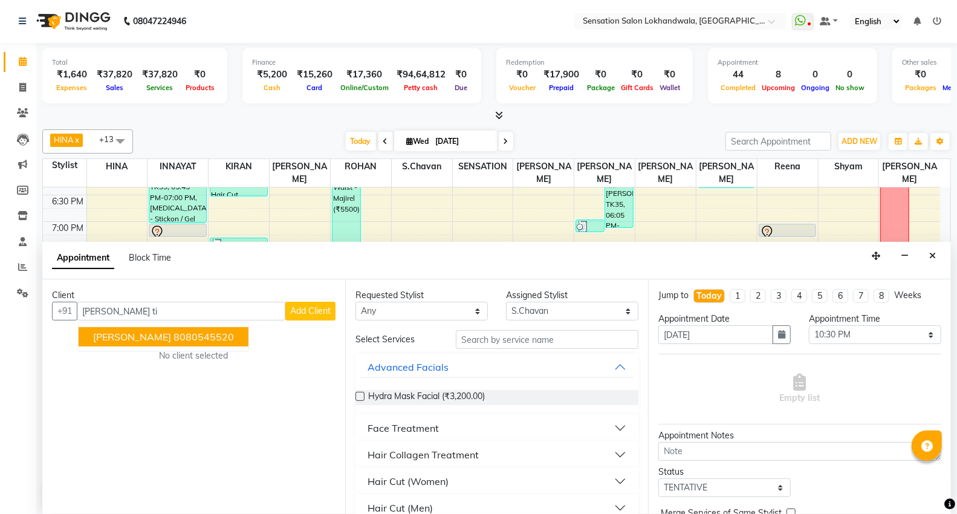
click at [208, 343] on button "[PERSON_NAME] 8080545520" at bounding box center [164, 336] width 170 height 19
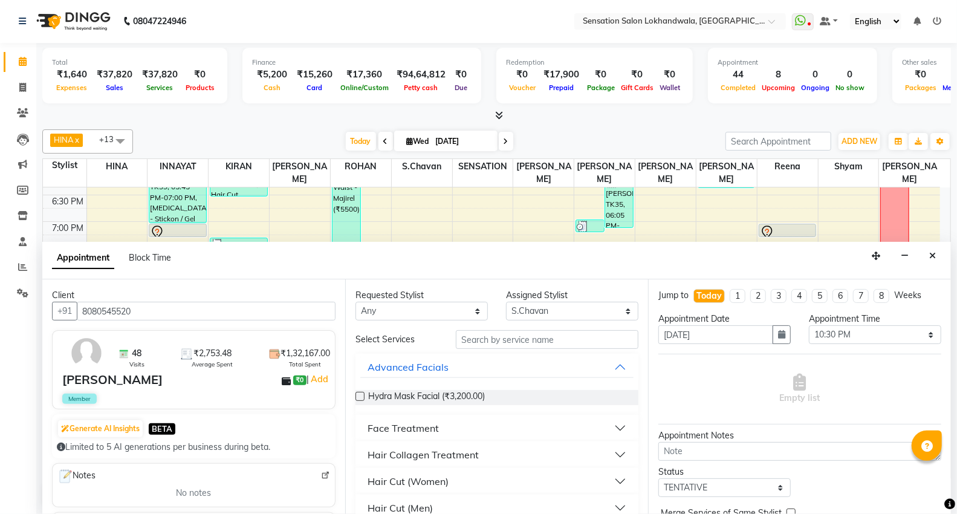
type input "8080545520"
click at [482, 341] on input "text" at bounding box center [547, 339] width 182 height 19
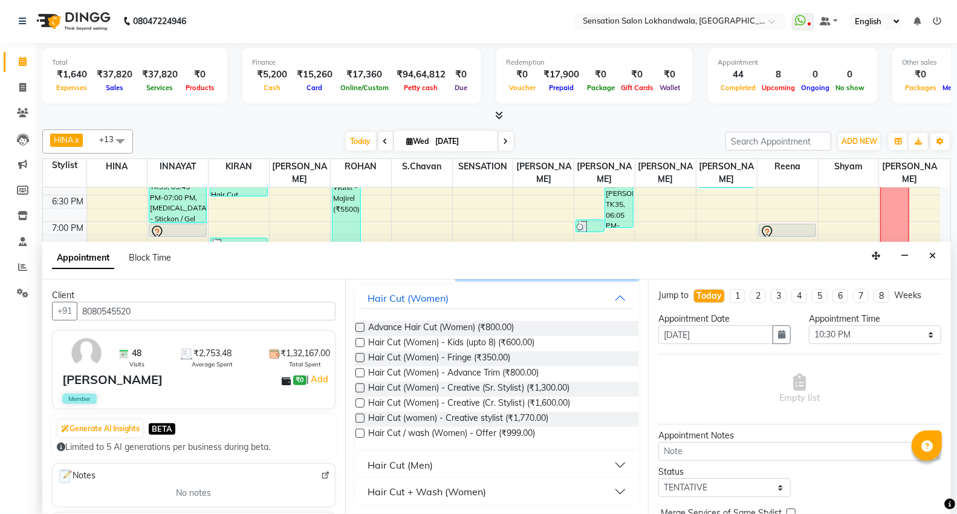
type input "hair cut"
click at [460, 467] on button "Hair Cut (Men)" at bounding box center [496, 465] width 273 height 22
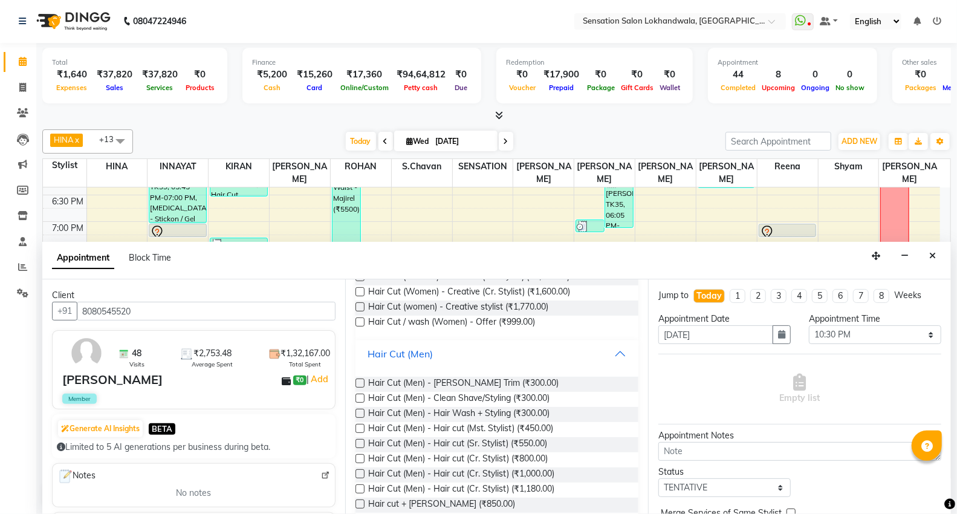
scroll to position [181, 0]
drag, startPoint x: 486, startPoint y: 439, endPoint x: 854, endPoint y: 479, distance: 370.2
click at [492, 439] on span "Hair Cut (Men) - Hair cut (Sr. Stylist) (₹550.00)" at bounding box center [457, 443] width 179 height 15
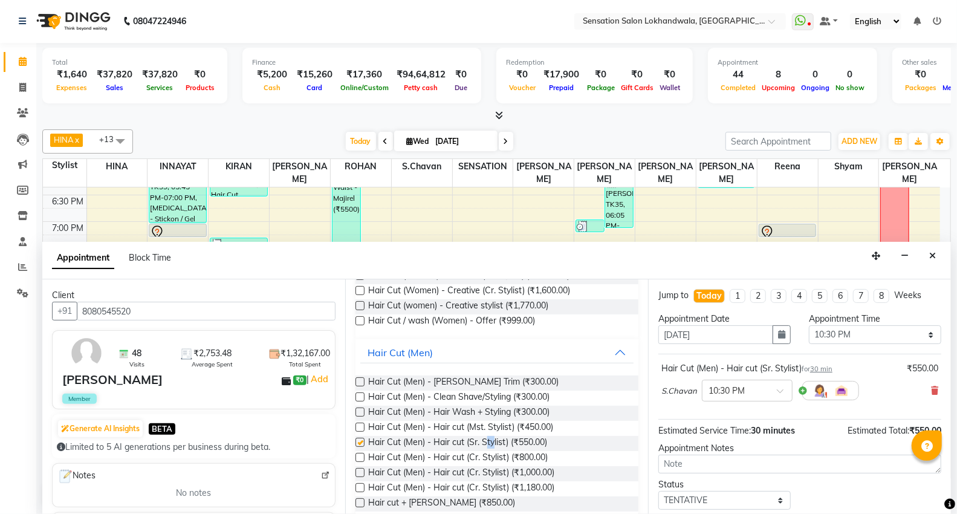
checkbox input "false"
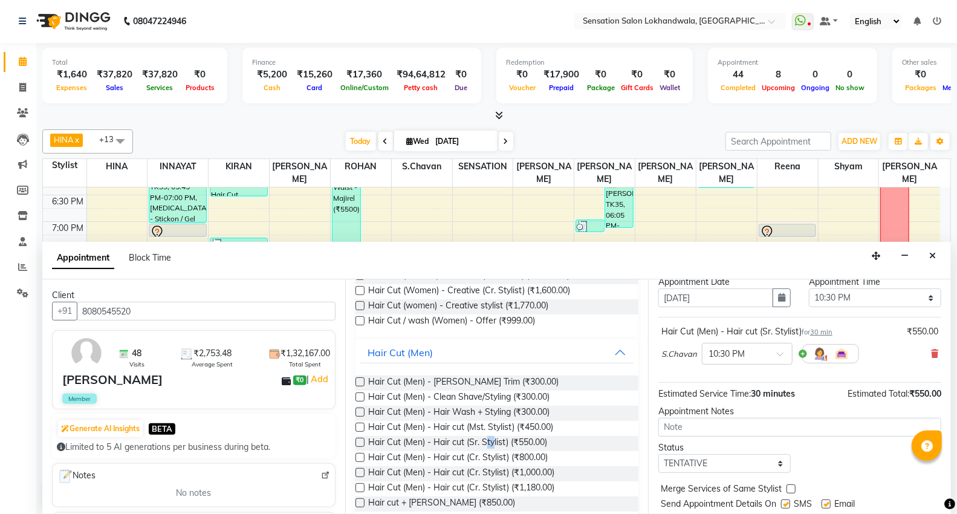
scroll to position [71, 0]
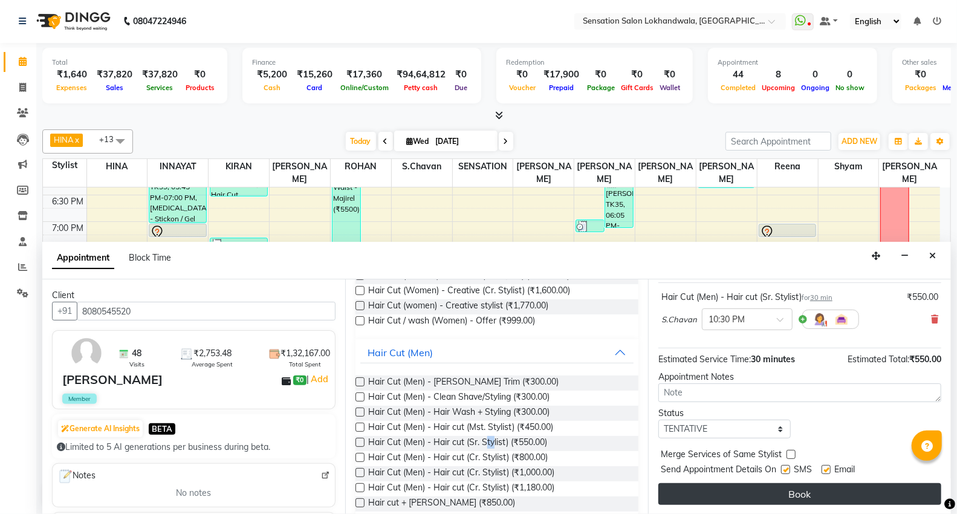
click at [749, 500] on button "Book" at bounding box center [799, 494] width 283 height 22
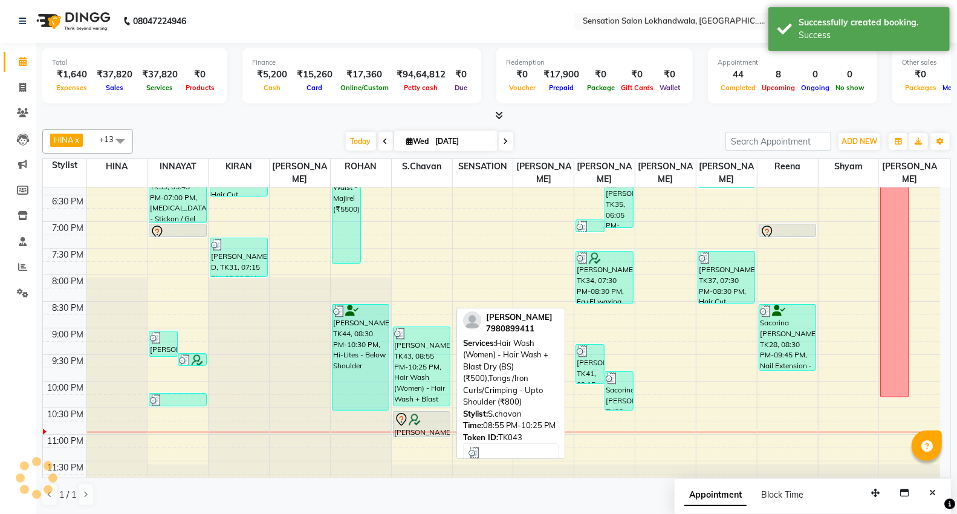
scroll to position [0, 0]
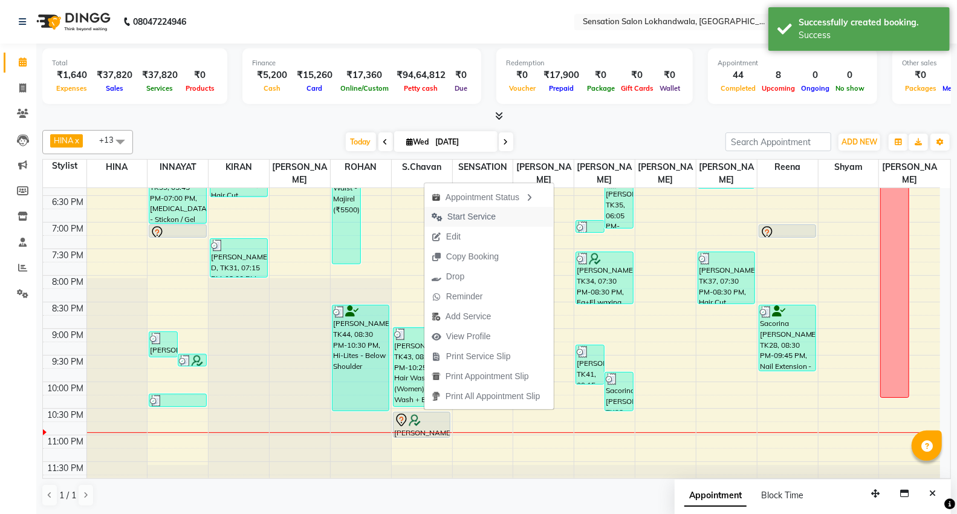
click at [474, 219] on span "Start Service" at bounding box center [471, 216] width 48 height 13
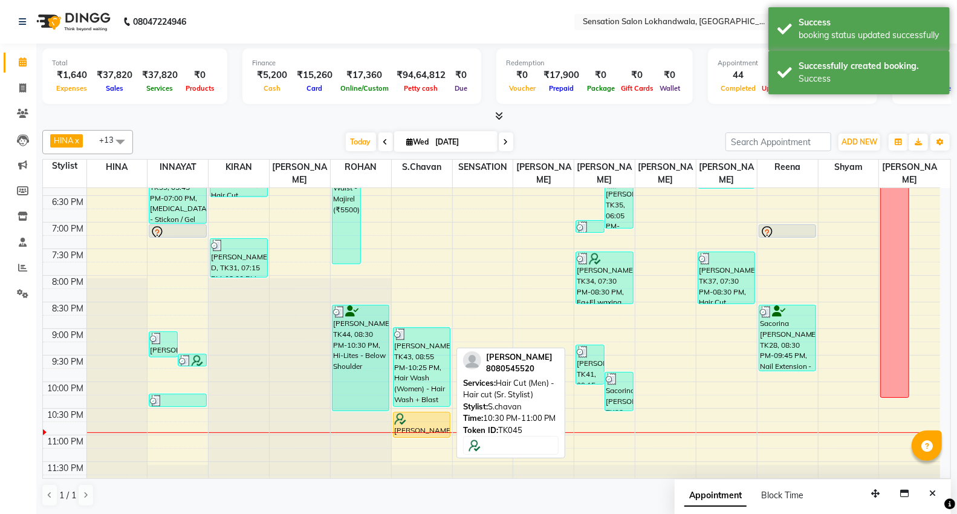
click at [444, 413] on div at bounding box center [421, 419] width 55 height 12
select select "1"
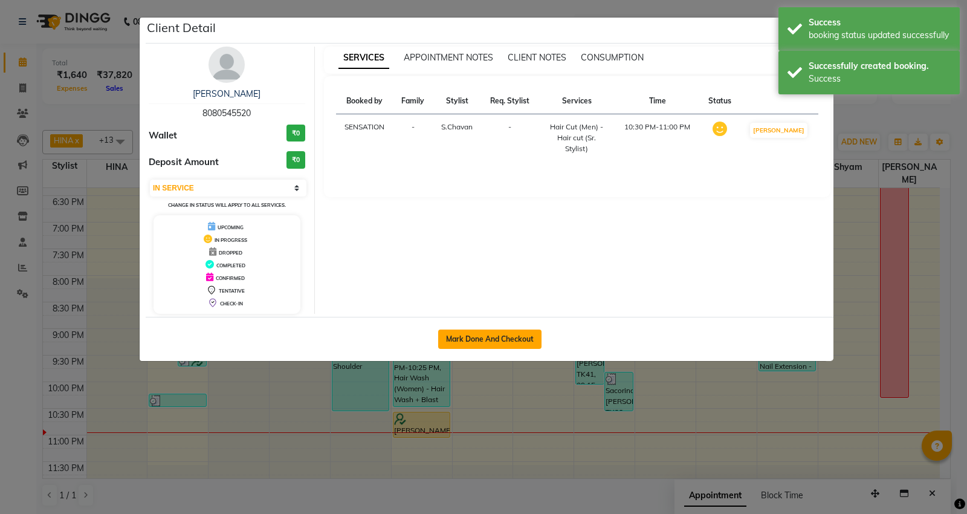
click at [522, 343] on button "Mark Done And Checkout" at bounding box center [489, 338] width 103 height 19
select select "service"
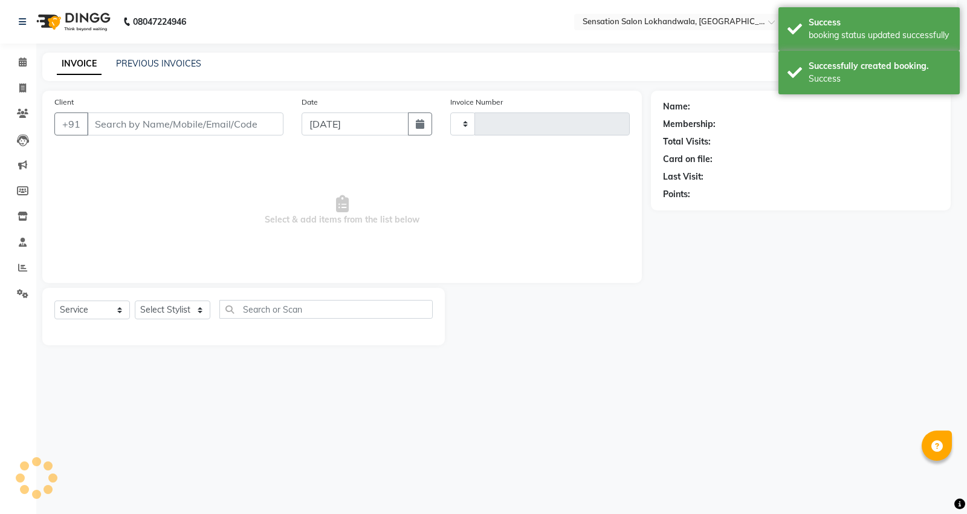
type input "9073"
select select "1499"
type input "8080545520"
select select "48168"
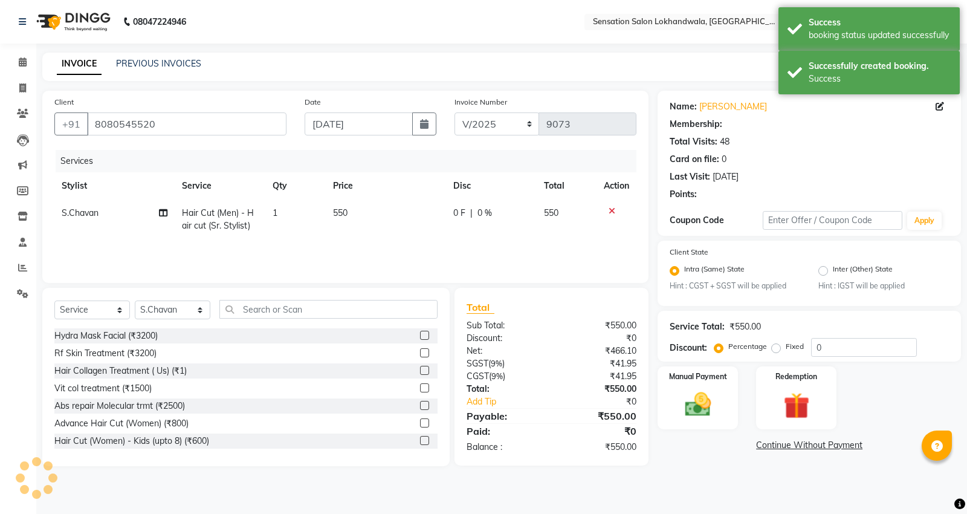
select select "1: Object"
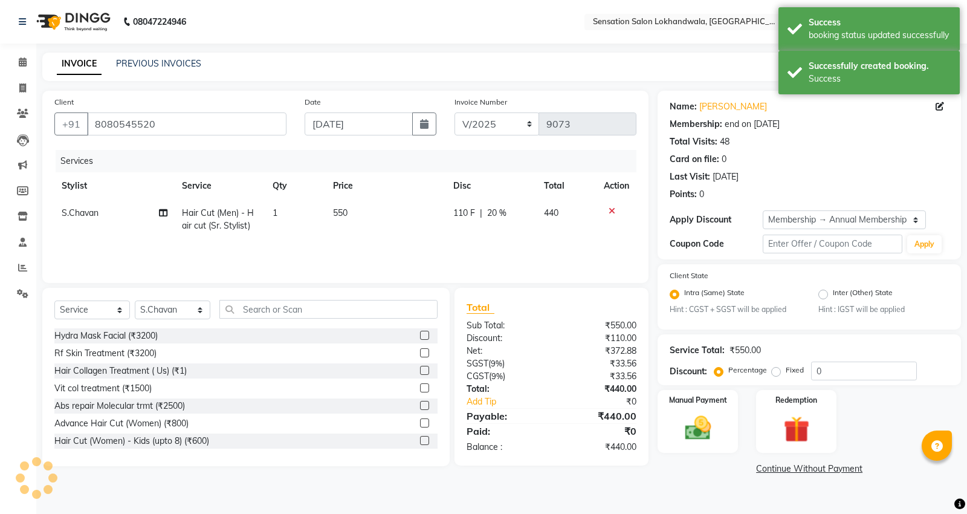
type input "20"
drag, startPoint x: 537, startPoint y: 247, endPoint x: 502, endPoint y: 214, distance: 47.4
click at [532, 244] on div "Services Stylist Service Qty Price Disc Total Action S.Chavan Hair Cut (Men) - …" at bounding box center [345, 210] width 582 height 121
click at [502, 213] on span "20 %" at bounding box center [496, 213] width 19 height 13
select select "48168"
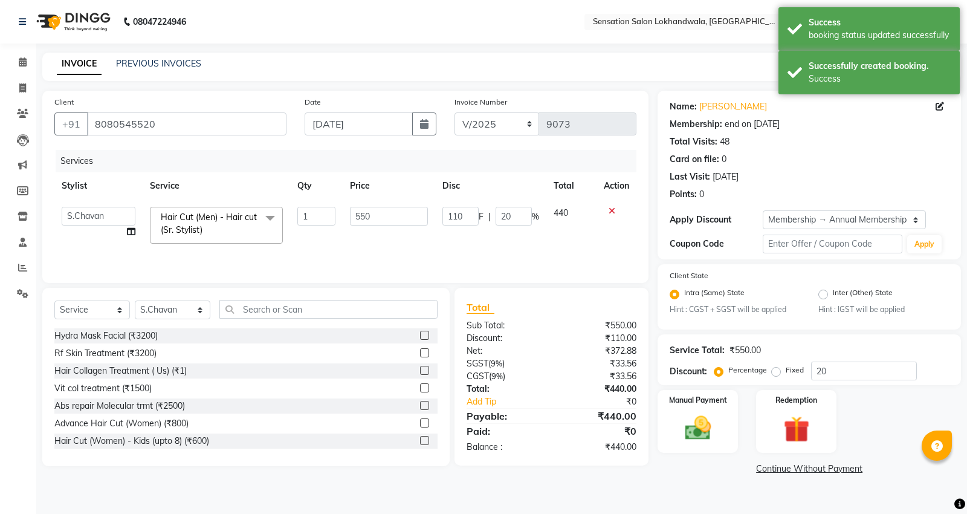
click at [502, 213] on input "20" at bounding box center [514, 216] width 36 height 19
type input "0"
click at [508, 257] on div "Services Stylist Service Qty Price Disc Total Action S.Chavan Hair Cut (Men) - …" at bounding box center [345, 210] width 582 height 121
click at [301, 322] on div "Select Service Product Membership Package Voucher Prepaid Gift Card Select Styl…" at bounding box center [245, 314] width 383 height 28
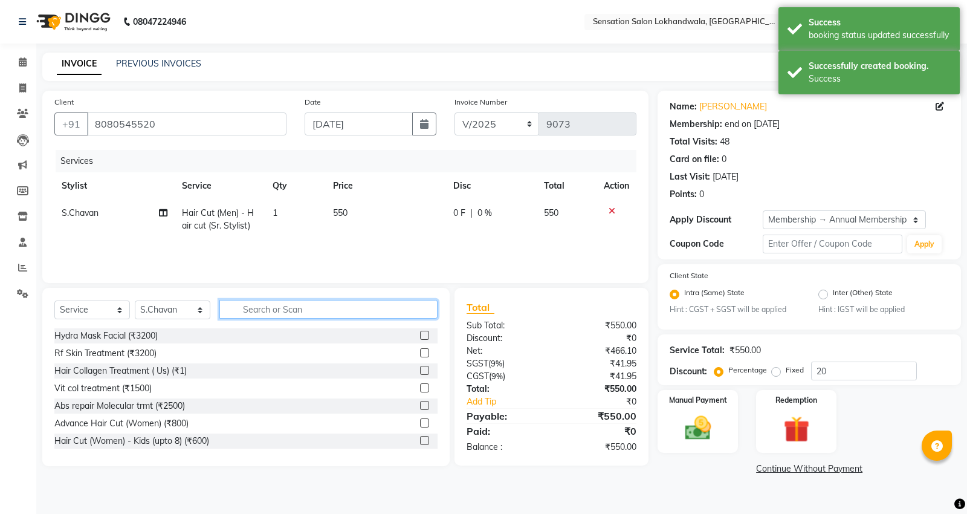
click at [303, 312] on input "text" at bounding box center [328, 309] width 218 height 19
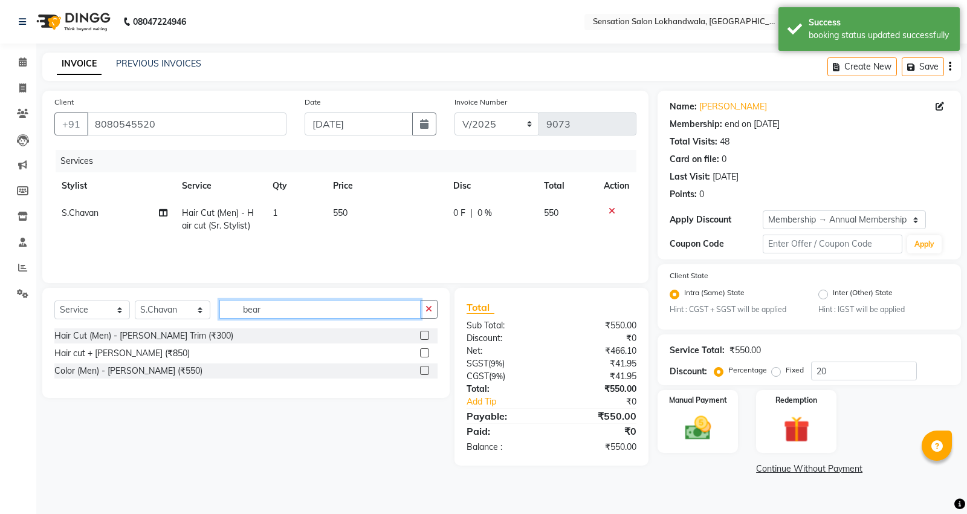
type input "bear"
click at [424, 334] on label at bounding box center [424, 335] width 9 height 9
click at [424, 334] on input "checkbox" at bounding box center [424, 336] width 8 height 8
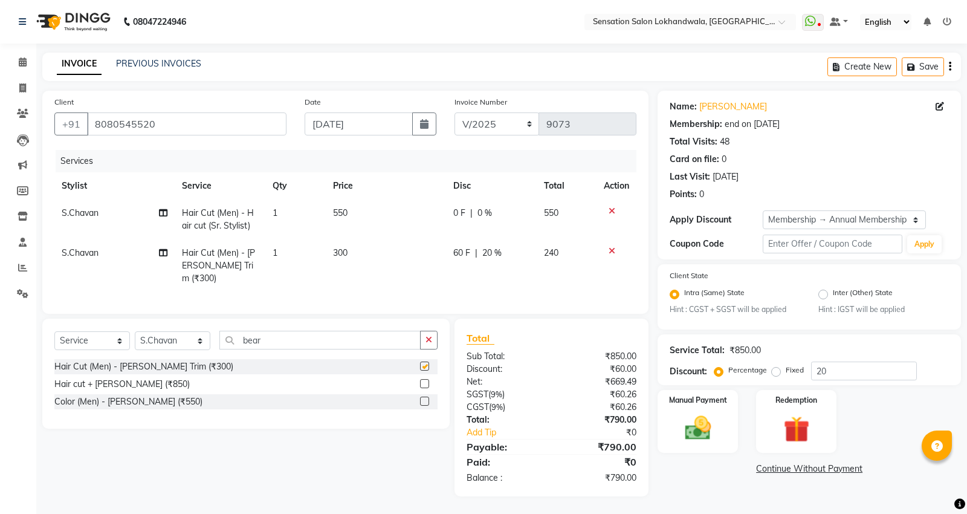
click at [352, 324] on div "Select Service Product Membership Package Voucher Prepaid Gift Card Select Styl…" at bounding box center [245, 373] width 407 height 110
checkbox input "false"
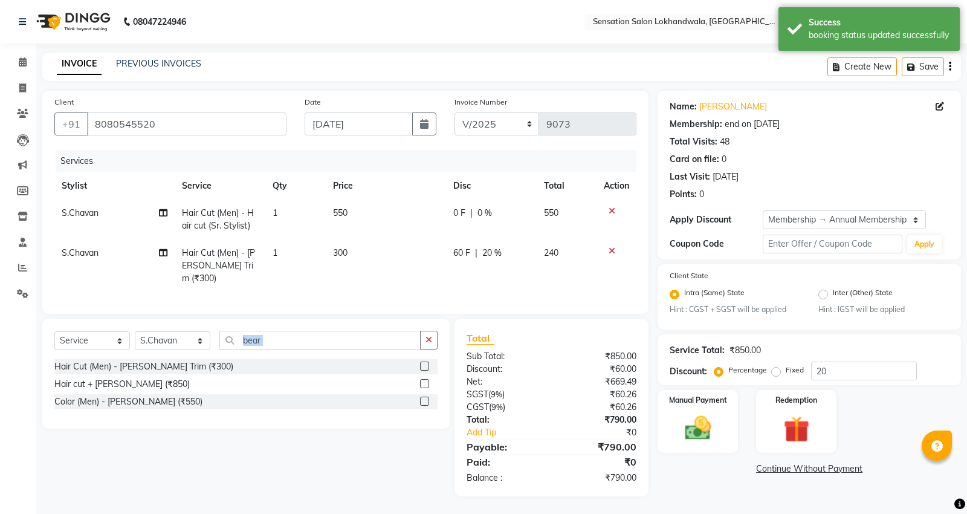
click at [352, 324] on div "Select Service Product Membership Package Voucher Prepaid Gift Card Select Styl…" at bounding box center [245, 373] width 407 height 110
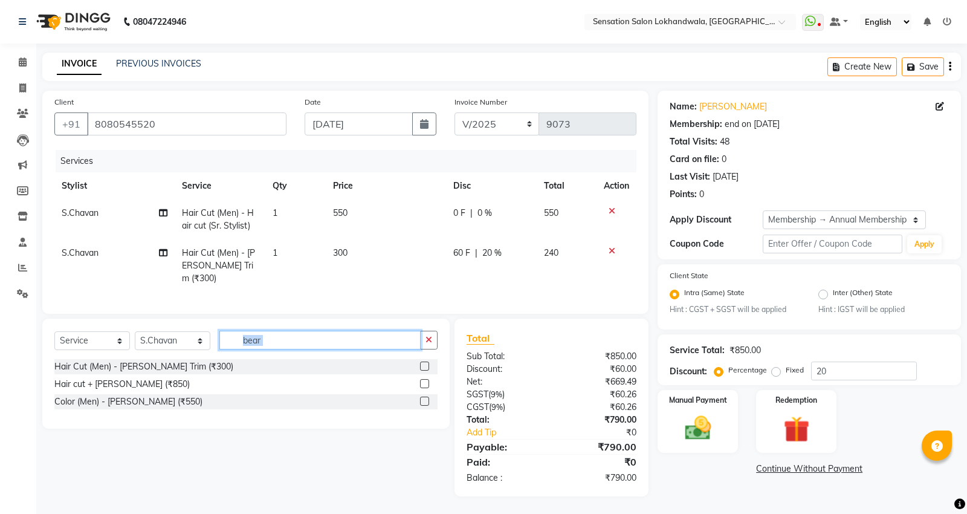
click at [352, 333] on input "bear" at bounding box center [319, 340] width 201 height 19
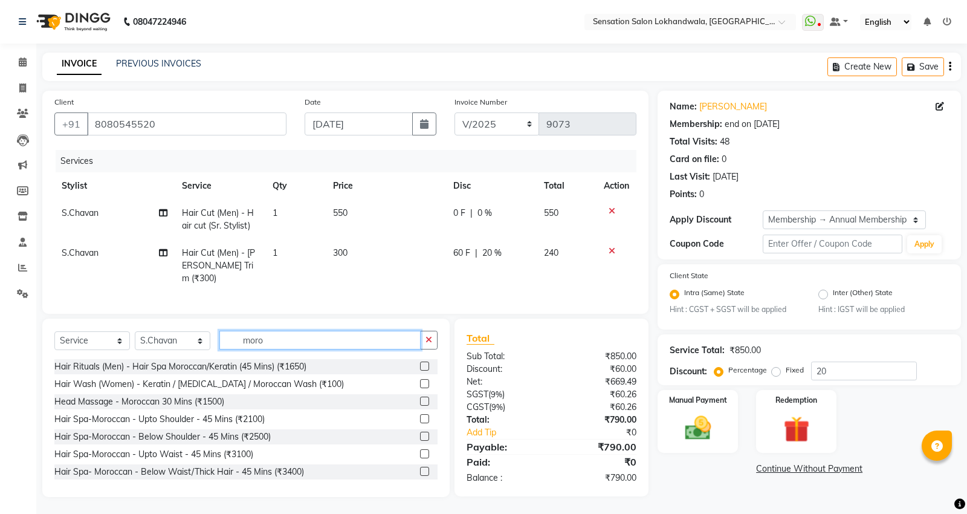
type input "moro"
click at [405, 365] on div "Hair Rituals (Men) - Hair Spa Moroccan/Keratin (45 Mins) (₹1650)" at bounding box center [245, 366] width 383 height 15
click at [420, 365] on label at bounding box center [424, 365] width 9 height 9
click at [420, 365] on input "checkbox" at bounding box center [424, 367] width 8 height 8
checkbox input "true"
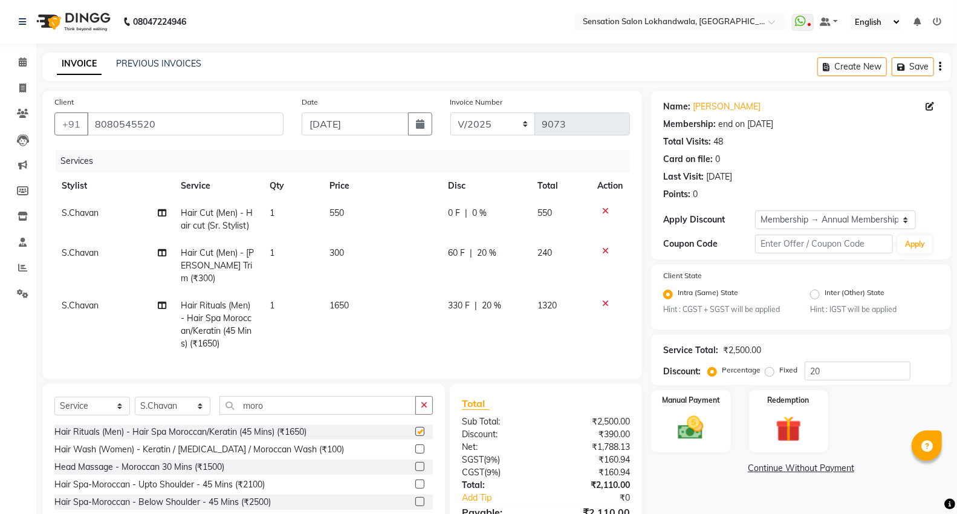
click at [494, 299] on span "20 %" at bounding box center [491, 305] width 19 height 13
select select "48168"
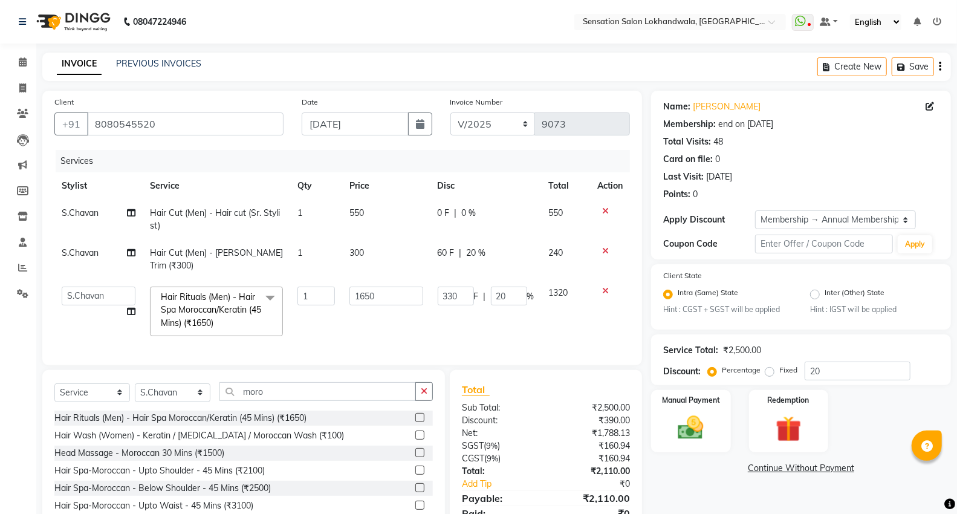
checkbox input "false"
click at [499, 250] on div "60 F | 20 %" at bounding box center [486, 253] width 97 height 13
select select "48168"
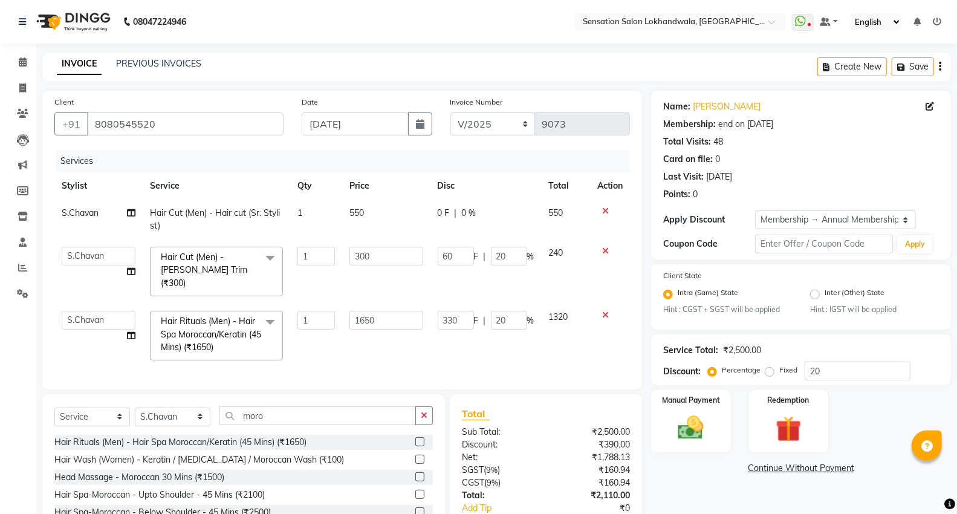
click at [499, 250] on input "20" at bounding box center [509, 256] width 36 height 19
type input "0"
click at [505, 279] on tbody "S.Chavan Hair Cut (Men) - Hair cut (Sr. Stylist) 1 550 0 F | 0 % 550 Amita Amja…" at bounding box center [341, 283] width 575 height 168
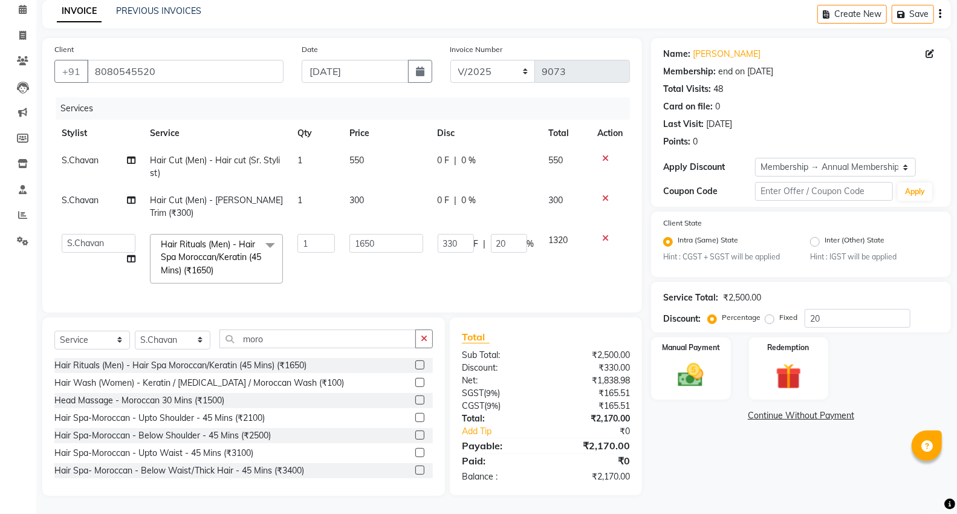
scroll to position [63, 0]
click at [517, 234] on input "20" at bounding box center [509, 243] width 36 height 19
type input "0"
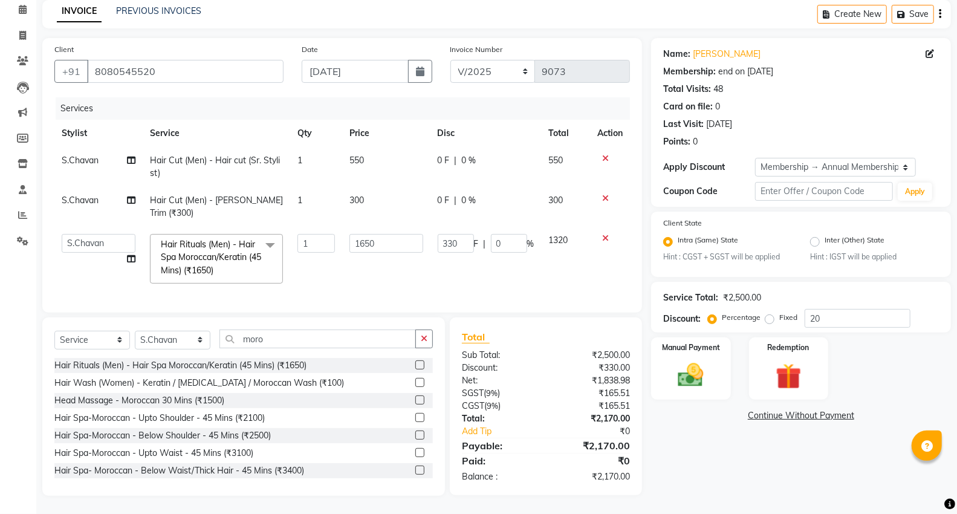
click at [522, 263] on td "330 F | 0 %" at bounding box center [485, 259] width 111 height 64
select select "48168"
click at [678, 371] on img at bounding box center [690, 375] width 43 height 31
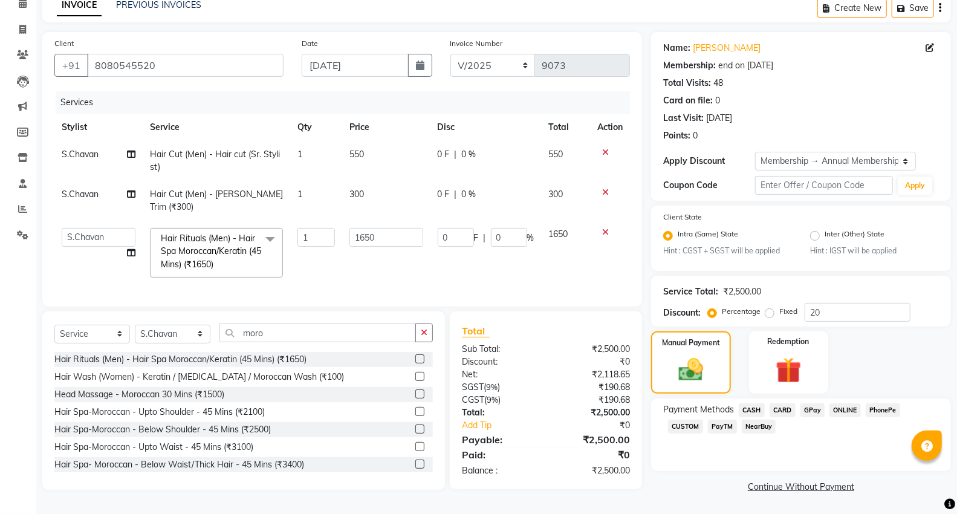
click at [816, 410] on span "GPay" at bounding box center [812, 410] width 25 height 14
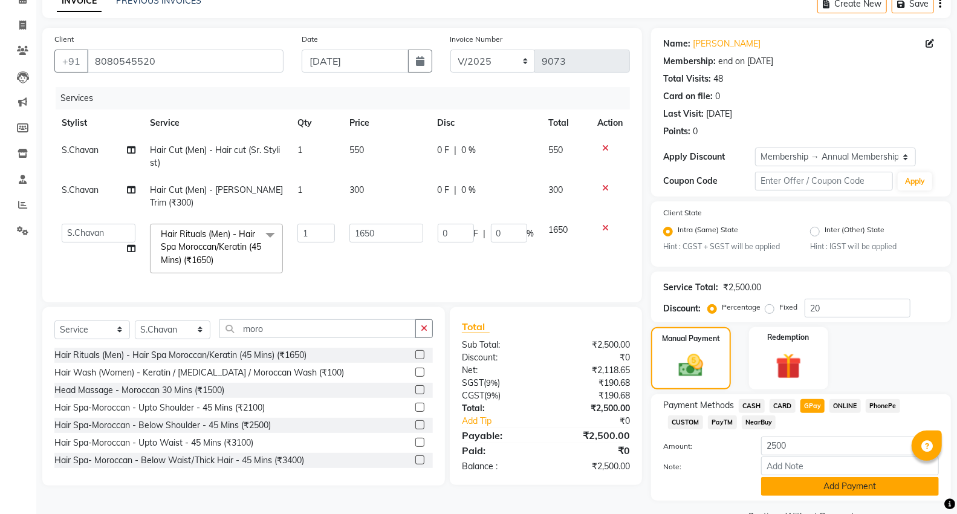
drag, startPoint x: 825, startPoint y: 487, endPoint x: 966, endPoint y: 379, distance: 176.7
click at [826, 487] on button "Add Payment" at bounding box center [850, 486] width 178 height 19
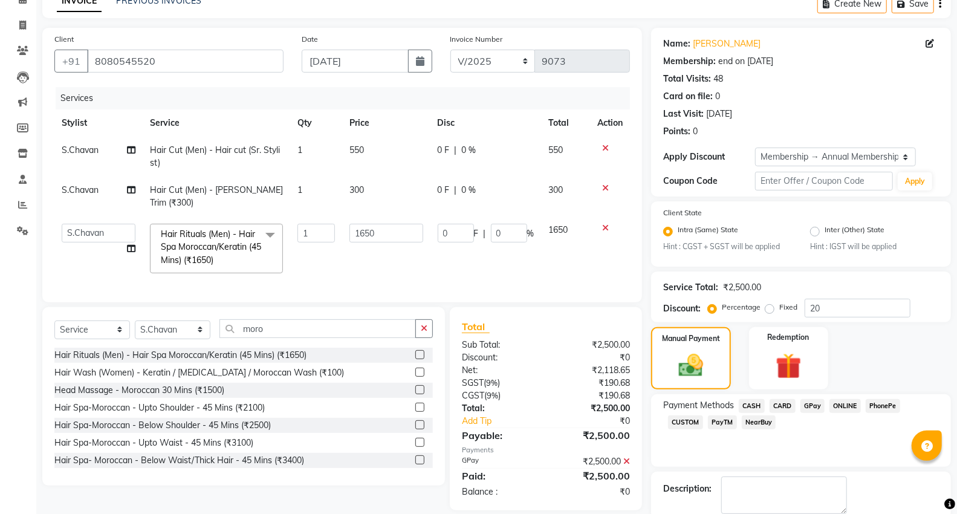
scroll to position [127, 0]
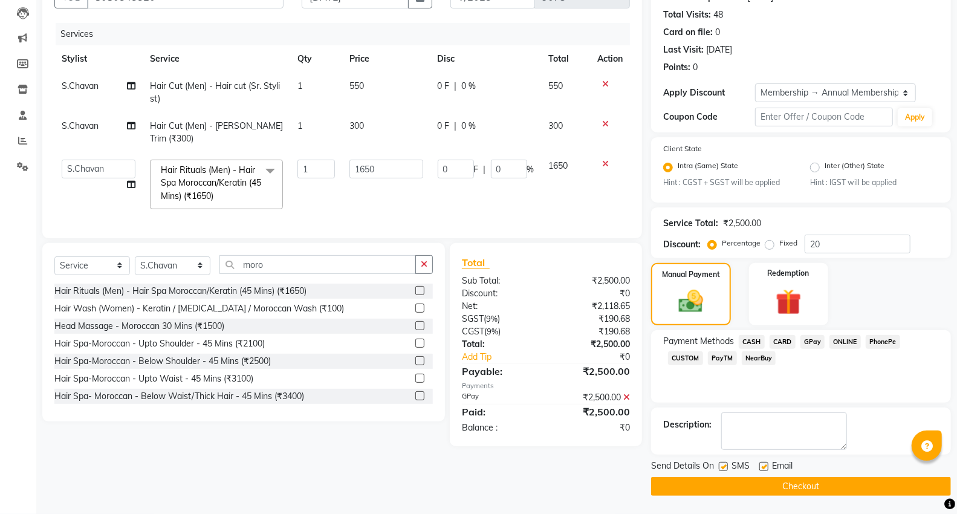
click at [866, 478] on div "Send Details On SMS Email Checkout" at bounding box center [801, 477] width 300 height 36
click at [866, 480] on button "Checkout" at bounding box center [801, 486] width 300 height 19
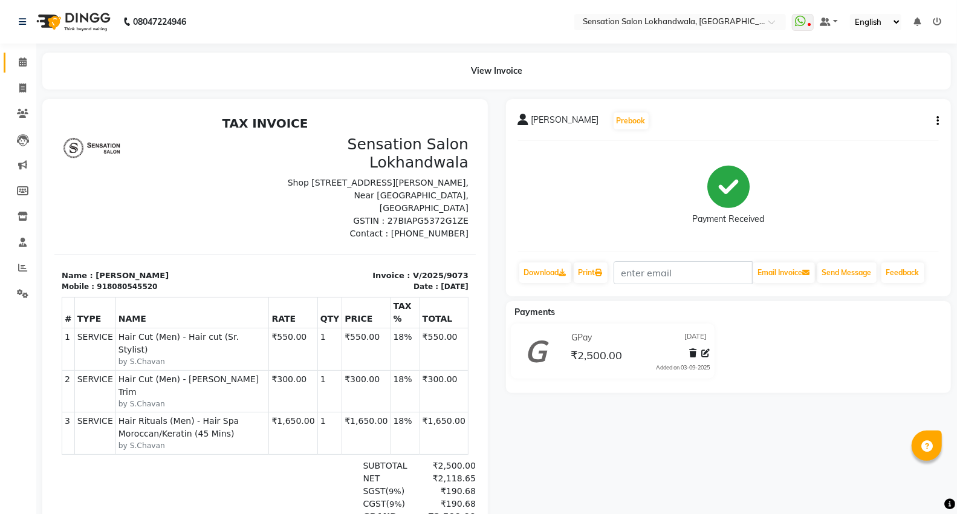
drag, startPoint x: 23, startPoint y: 70, endPoint x: 56, endPoint y: 1, distance: 77.0
click at [23, 70] on link "Calendar" at bounding box center [18, 63] width 29 height 20
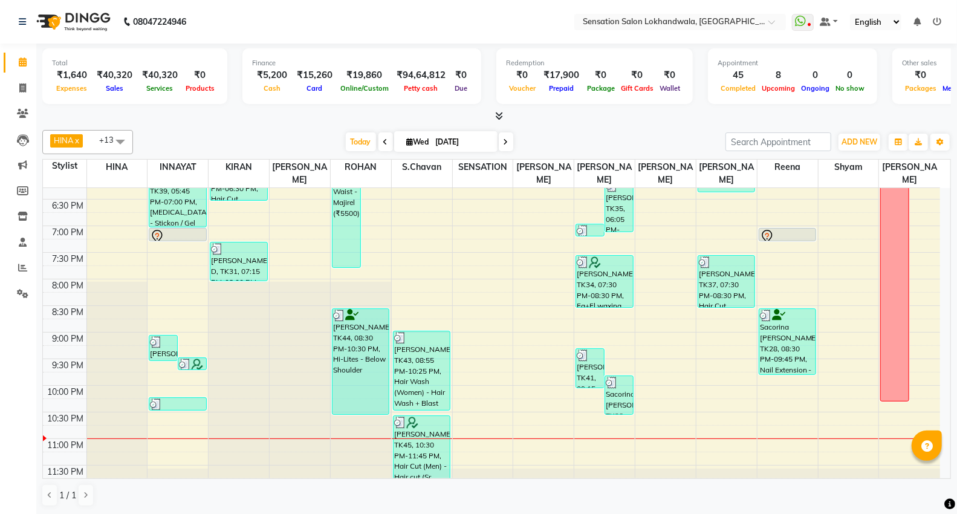
scroll to position [497, 0]
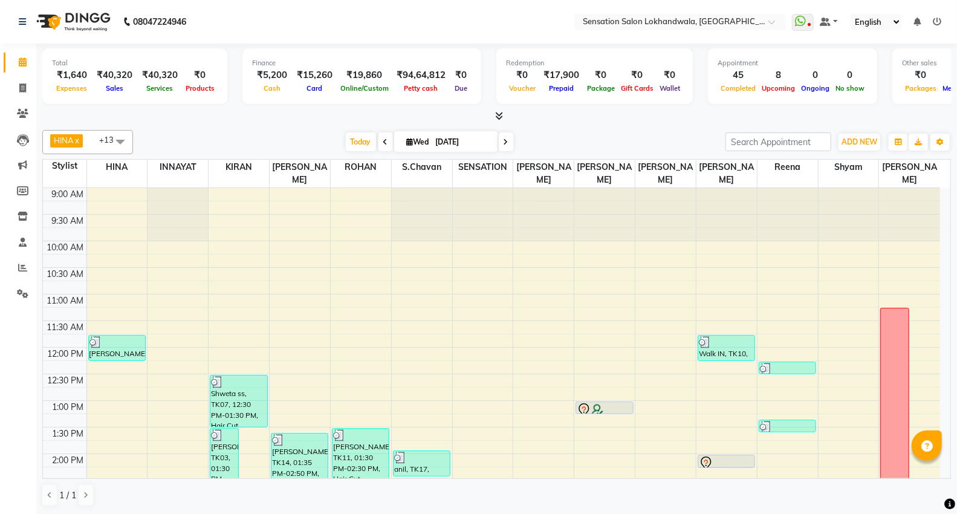
click at [673, 130] on div "HINA x INNAYAT x KIRAN x [PERSON_NAME] x [PERSON_NAME] x SENSATION x [PERSON_NA…" at bounding box center [496, 142] width 908 height 24
click at [935, 22] on icon at bounding box center [936, 22] width 8 height 8
